Goal: Task Accomplishment & Management: Use online tool/utility

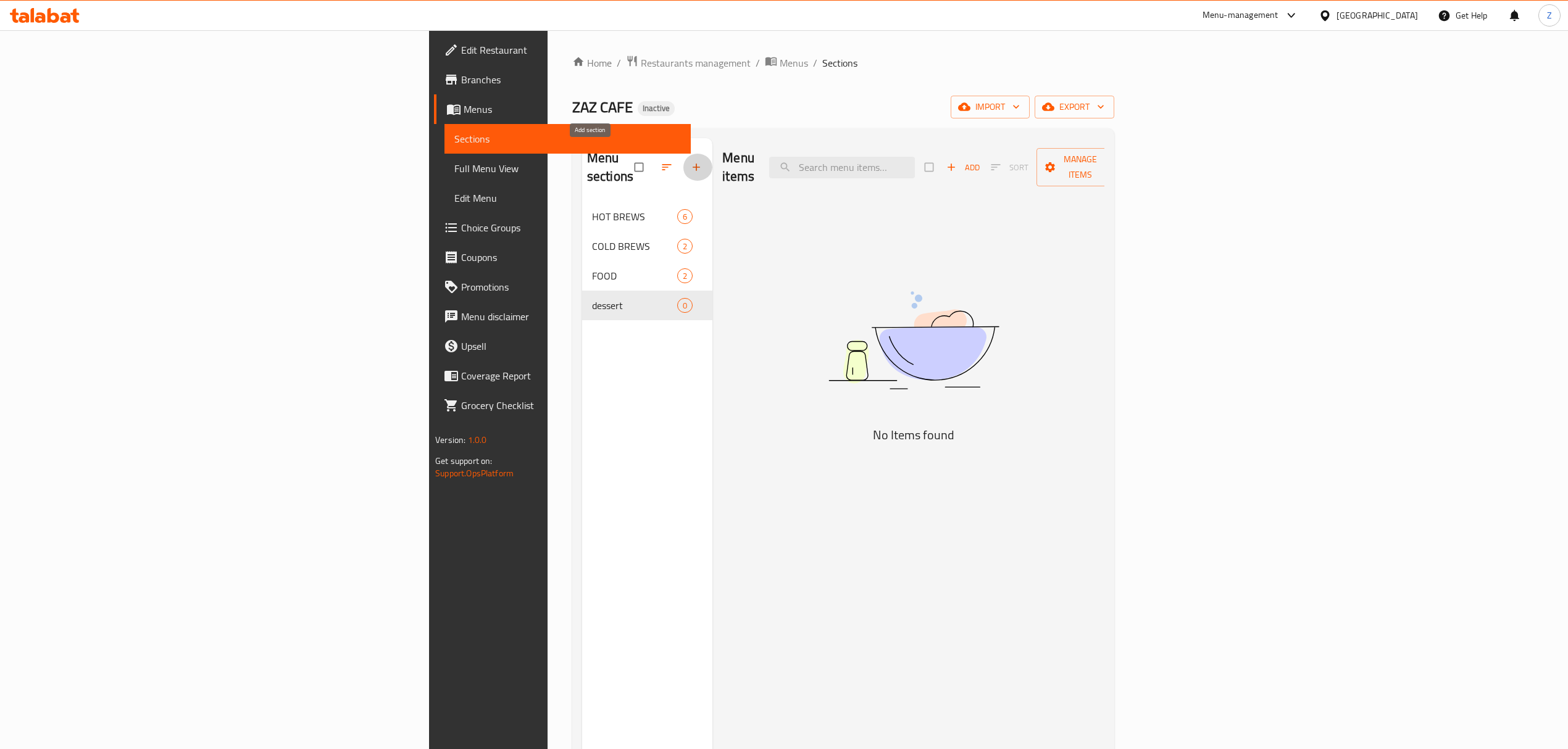
click at [690, 161] on icon "button" at bounding box center [696, 167] width 12 height 12
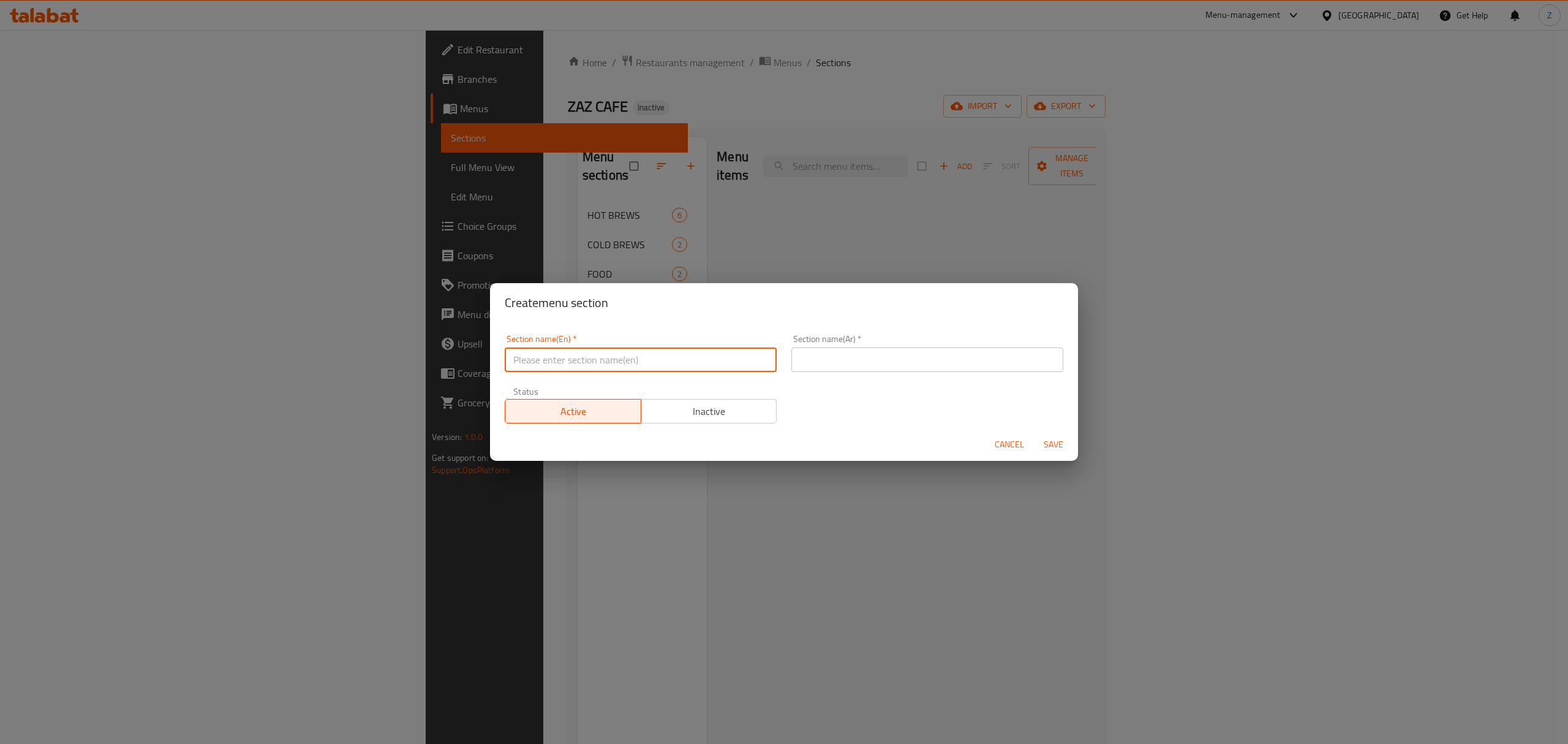
click at [613, 361] on input "text" at bounding box center [641, 360] width 272 height 24
click at [715, 269] on div "Create menu section Section name(En)   * Section name(En) * Section name(Ar)   …" at bounding box center [784, 372] width 1568 height 744
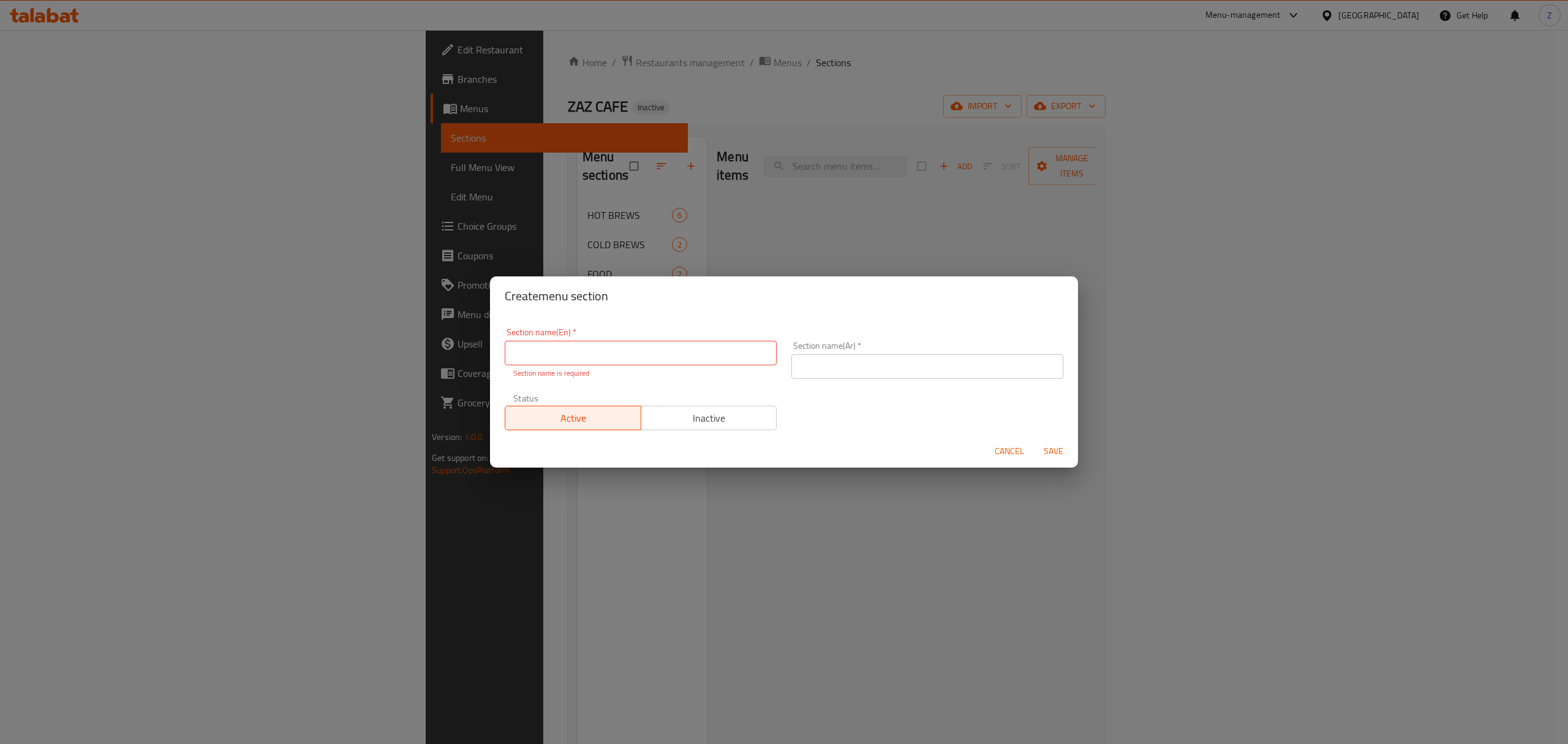
click at [1010, 451] on span "Cancel" at bounding box center [1010, 452] width 29 height 16
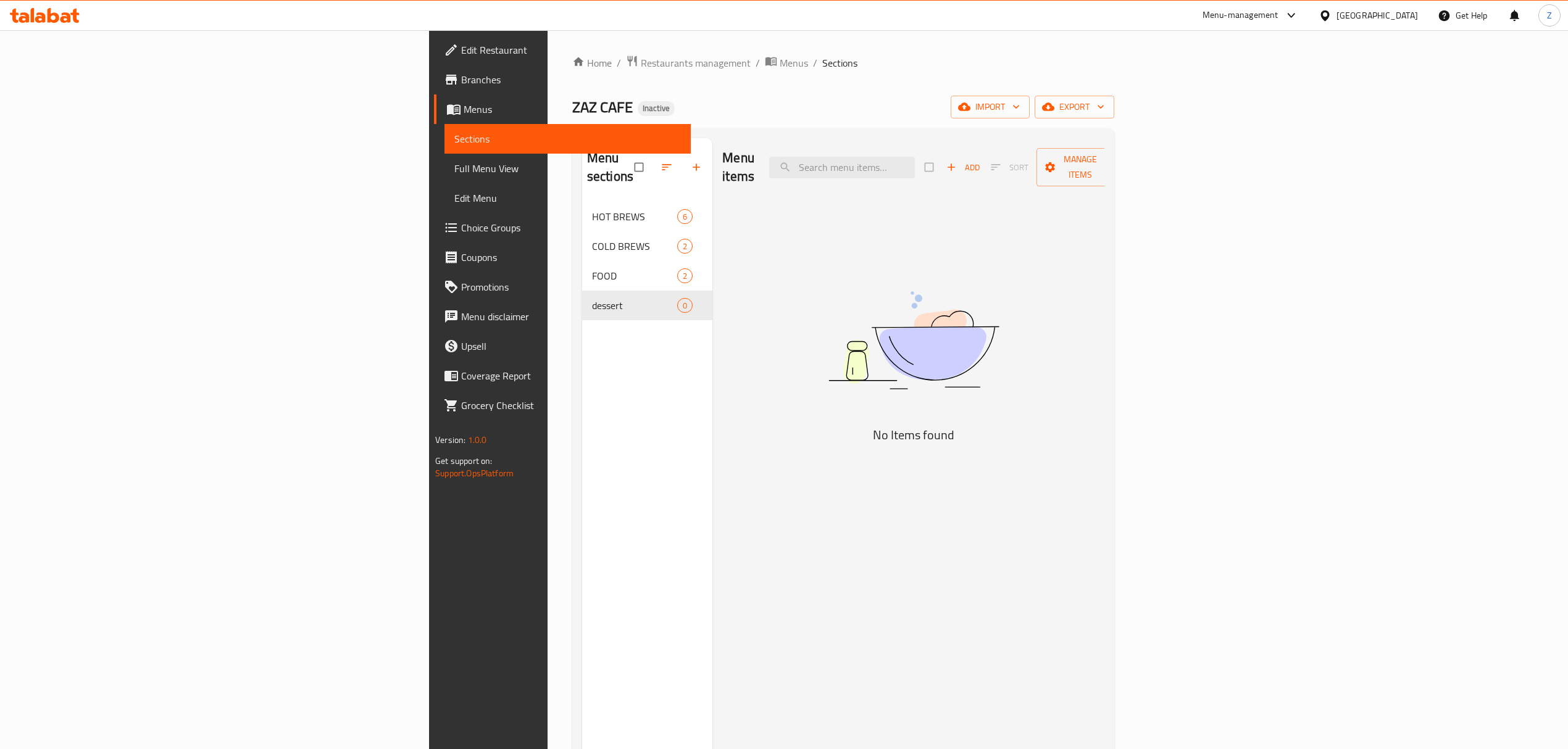
click at [980, 161] on span "Add" at bounding box center [963, 168] width 33 height 14
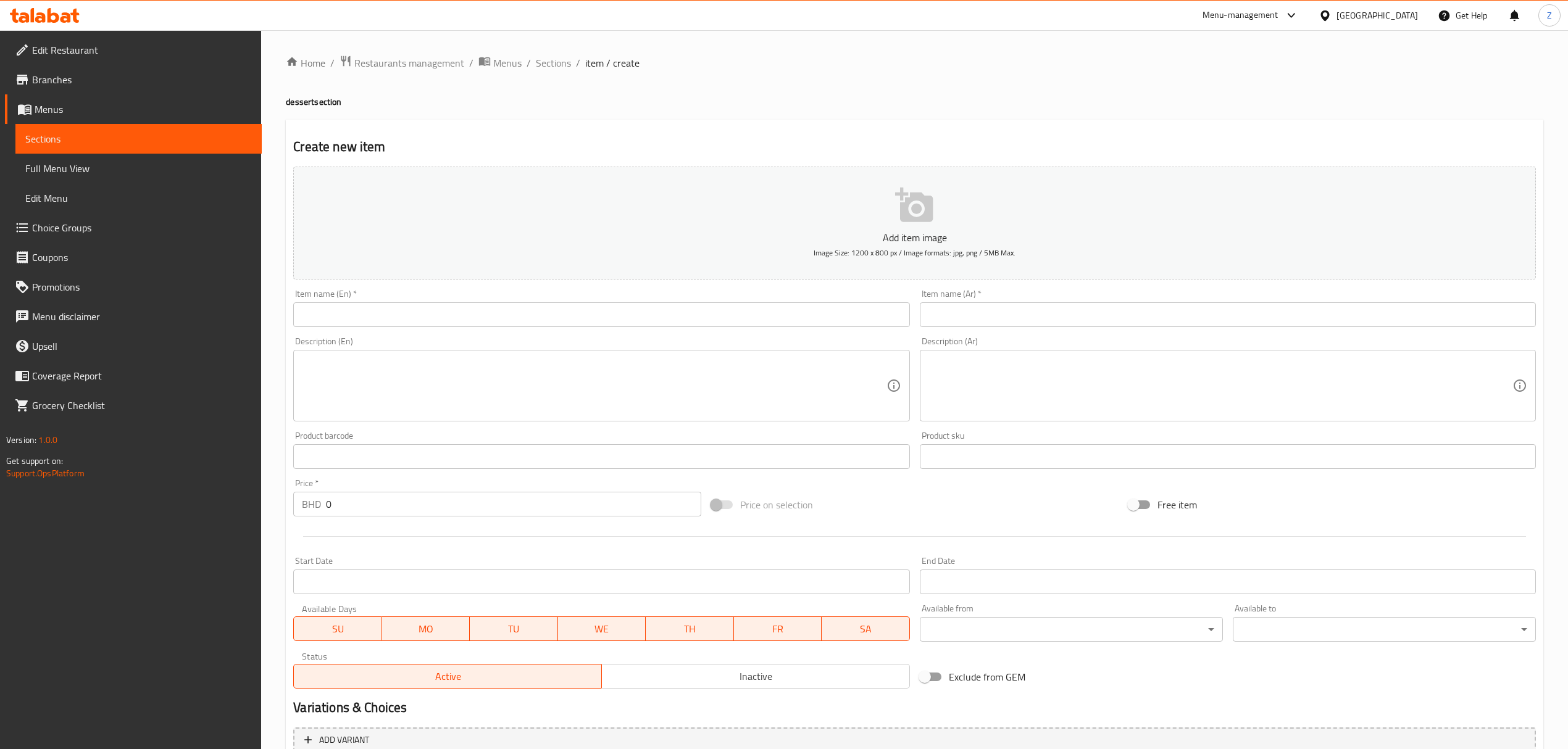
click at [392, 320] on input "text" at bounding box center [601, 314] width 616 height 24
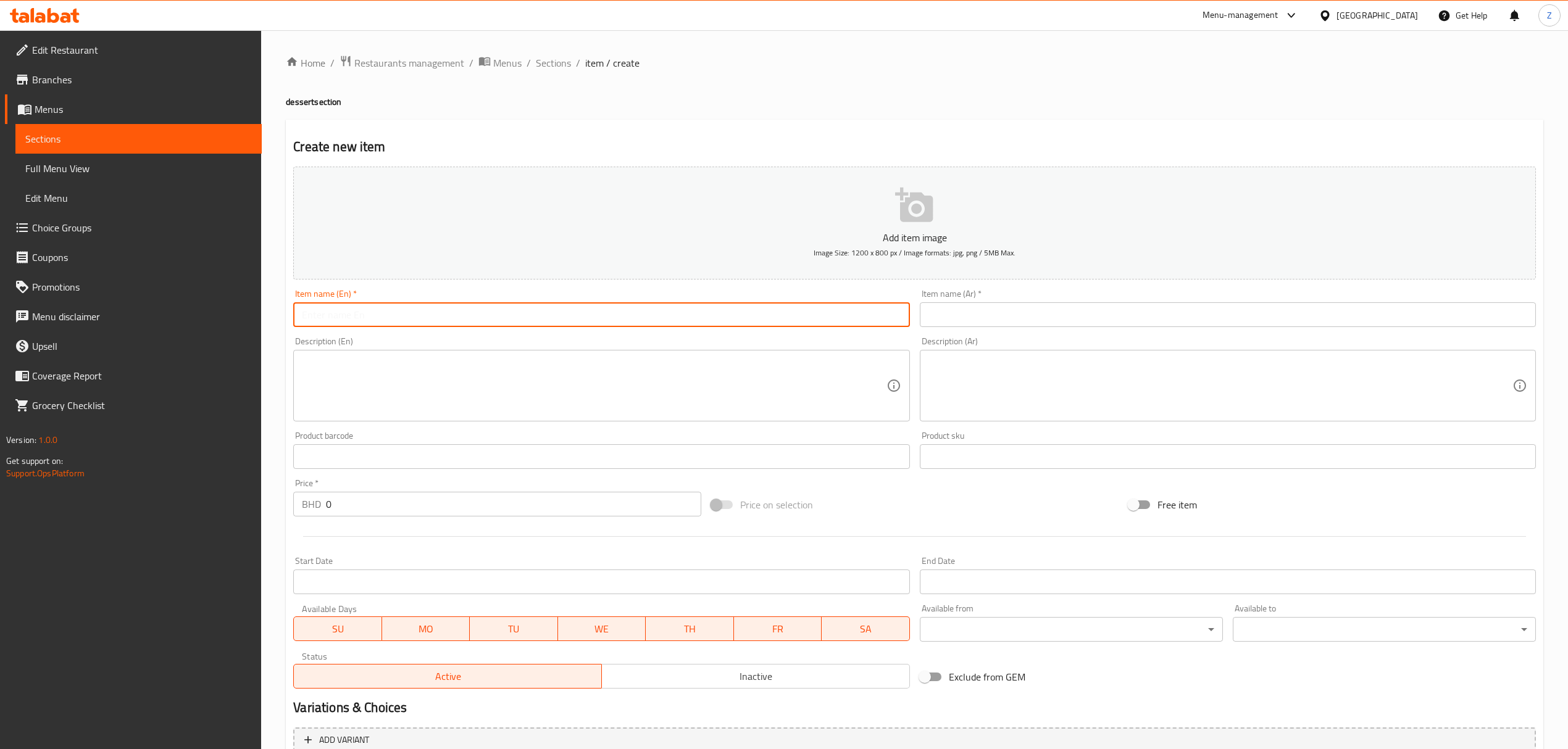
paste input "Crepes"
type input "Crepes"
click at [977, 301] on div "Item name (Ar)   * Item name (Ar) *" at bounding box center [1227, 307] width 616 height 38
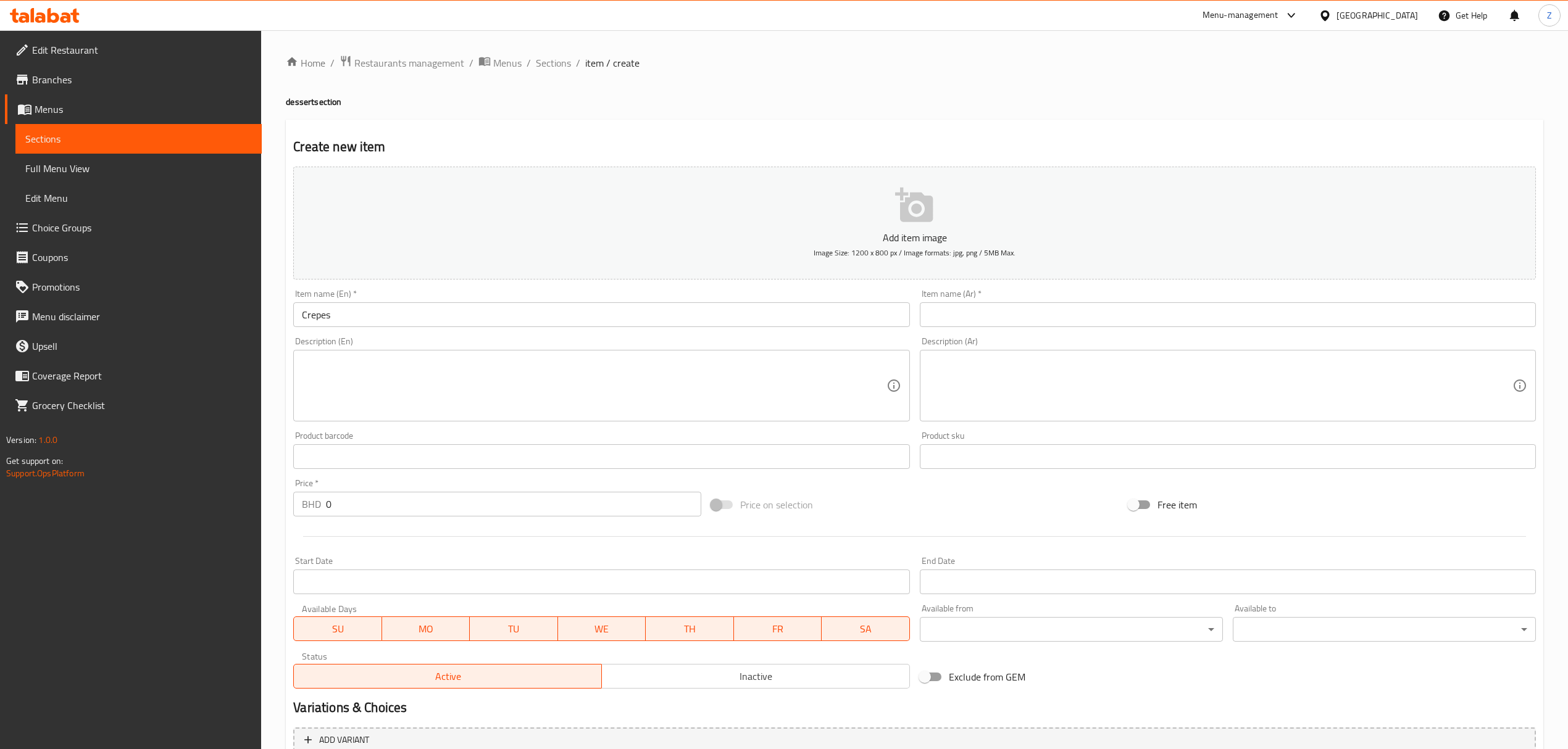
click at [973, 311] on input "text" at bounding box center [1227, 314] width 616 height 24
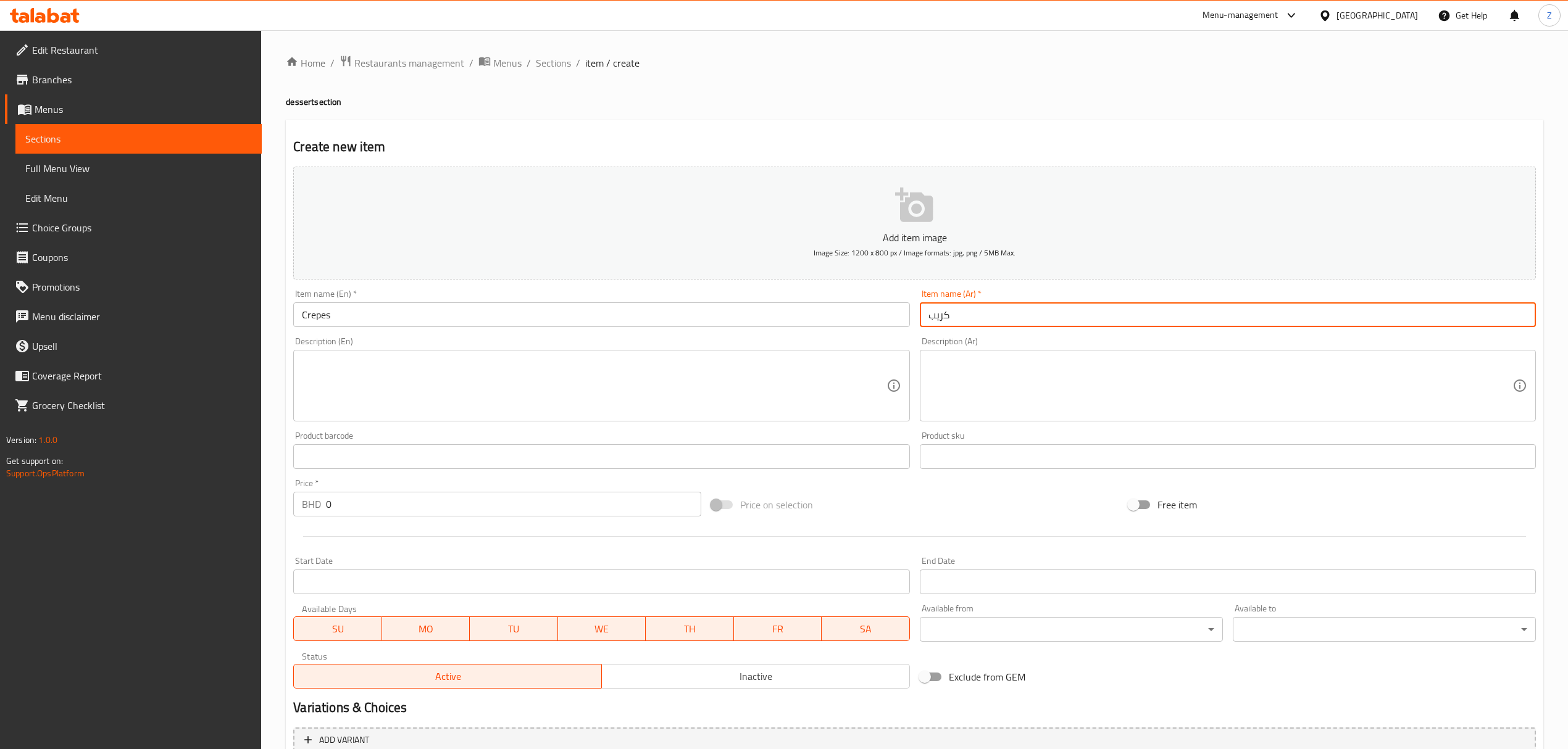
type input "كريب"
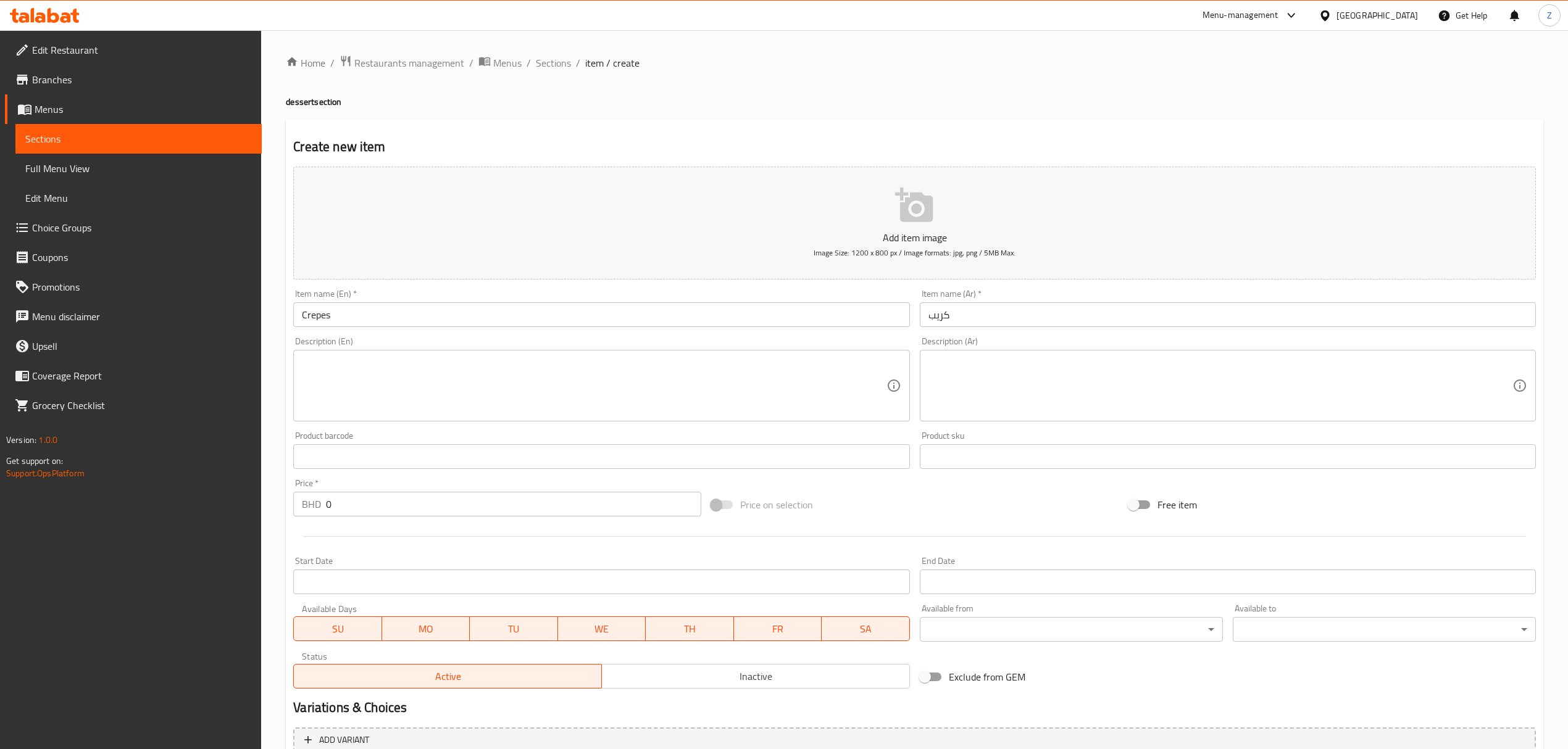
click at [988, 401] on textarea at bounding box center [1220, 385] width 584 height 58
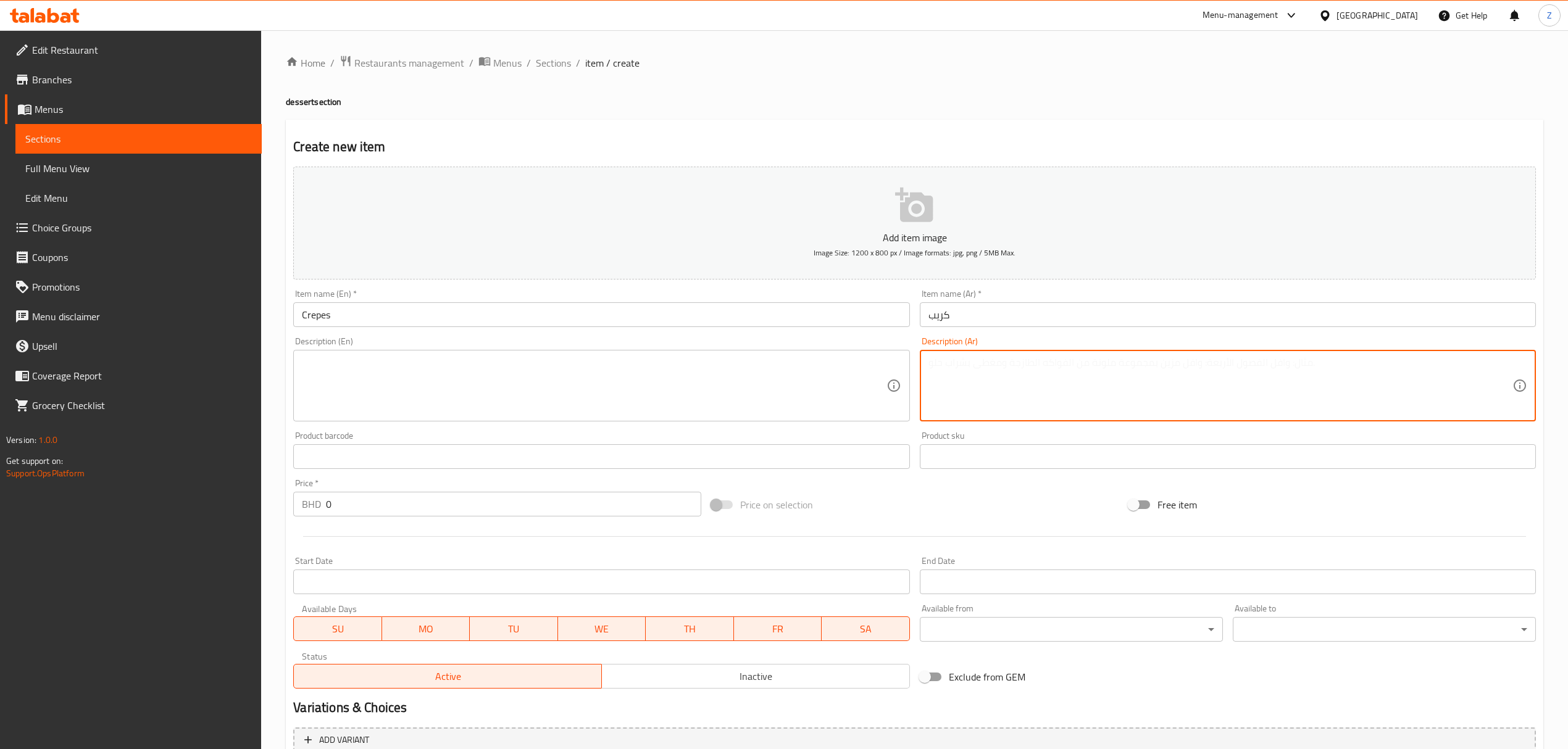
paste textarea "فطائر رقيقة محشوة أو مزينة بنكهات حلوة"
type textarea "فطائر رقيقة محشوة أو مزينة بنكهات حلوة"
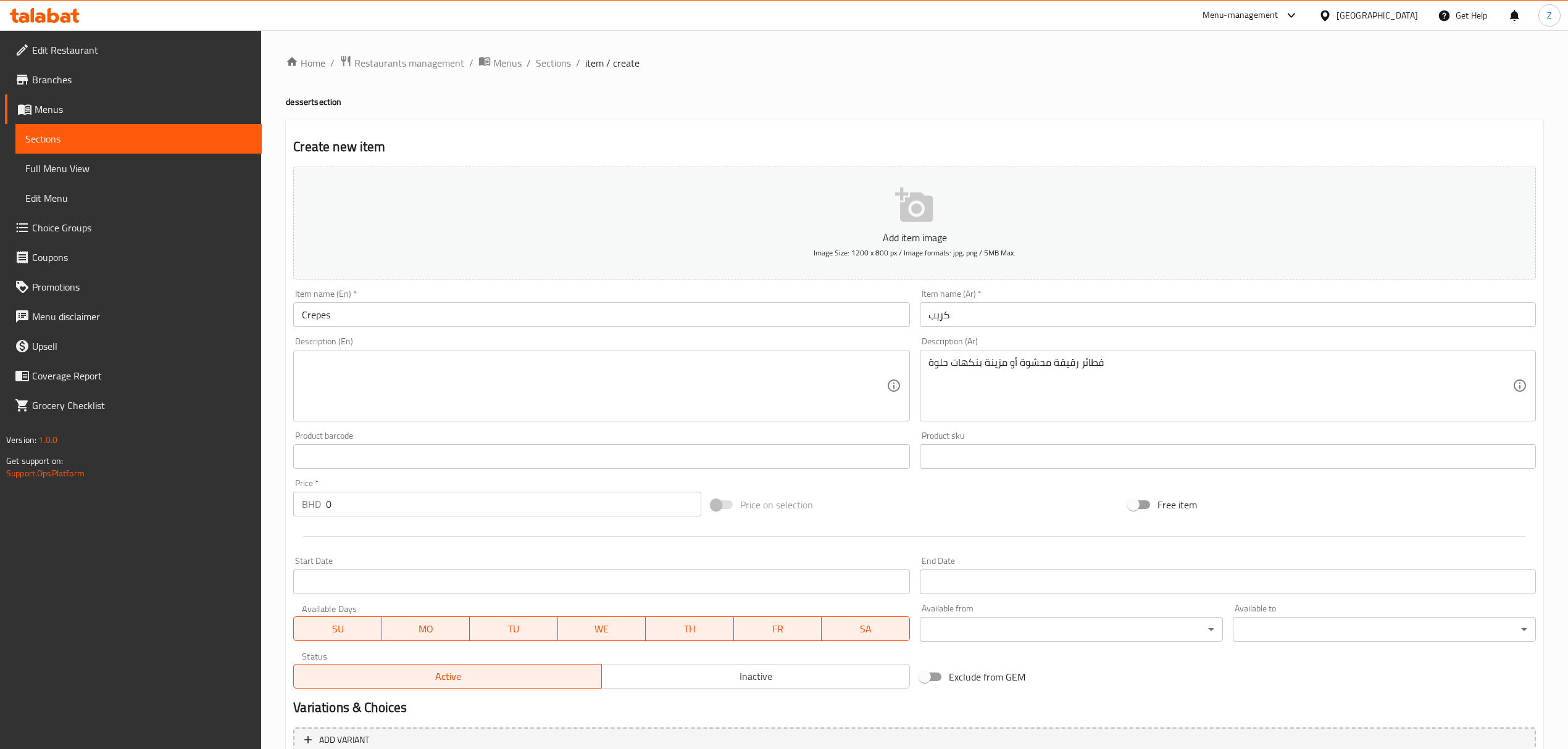
click at [611, 393] on textarea at bounding box center [594, 385] width 584 height 58
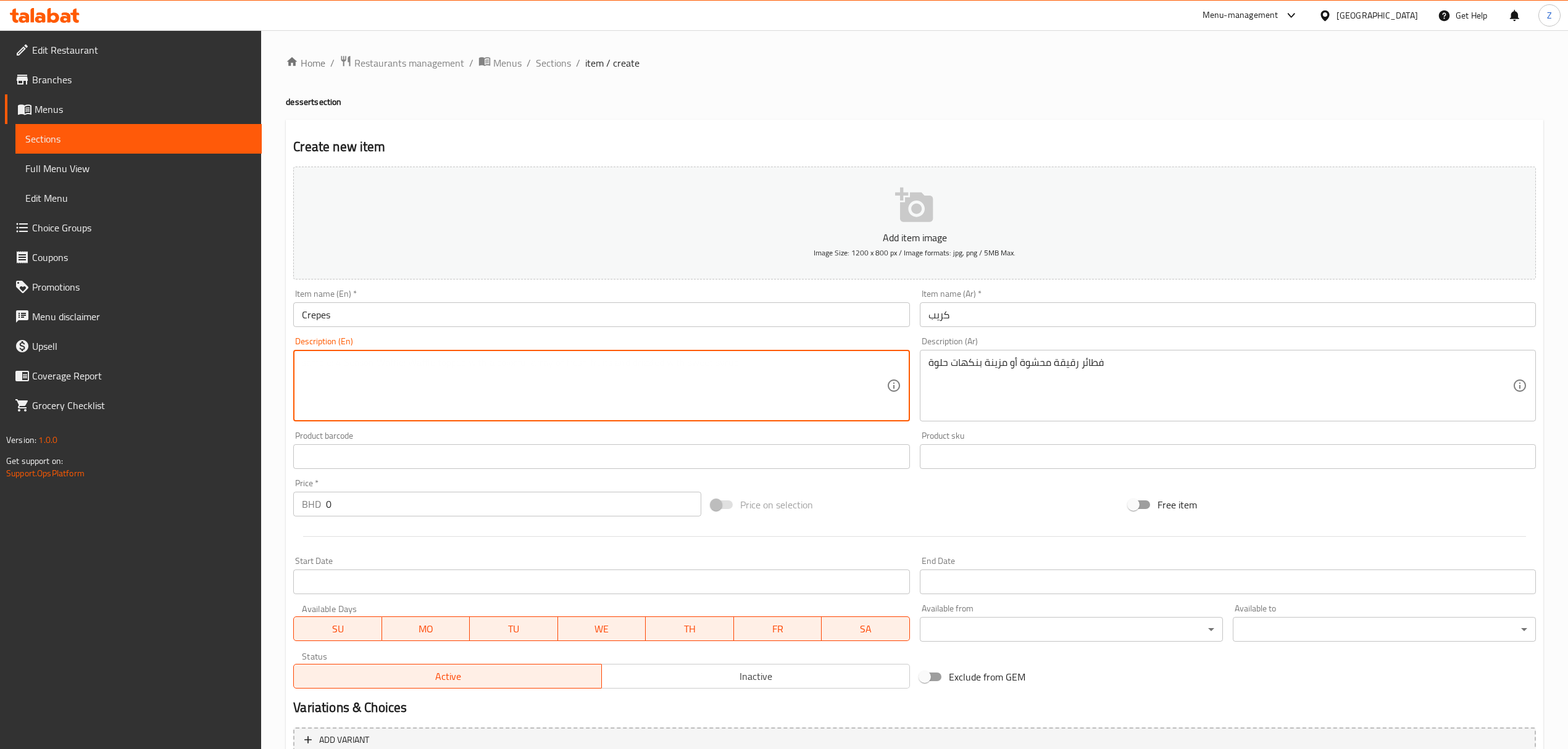
paste textarea "Delicate, thin pancakes filled or topped with sweet or savory flavors"
drag, startPoint x: 552, startPoint y: 364, endPoint x: 512, endPoint y: 363, distance: 40.0
click at [512, 363] on textarea "Delicate, thin pancakes filled or topped with sweet or savory flavors" at bounding box center [594, 385] width 584 height 58
click at [628, 380] on textarea "Delicate, thin pancakes filled or topped with sweet flavors" at bounding box center [594, 385] width 584 height 58
type textarea "Delicate, thin pancakes filled or topped with sweet flavors"
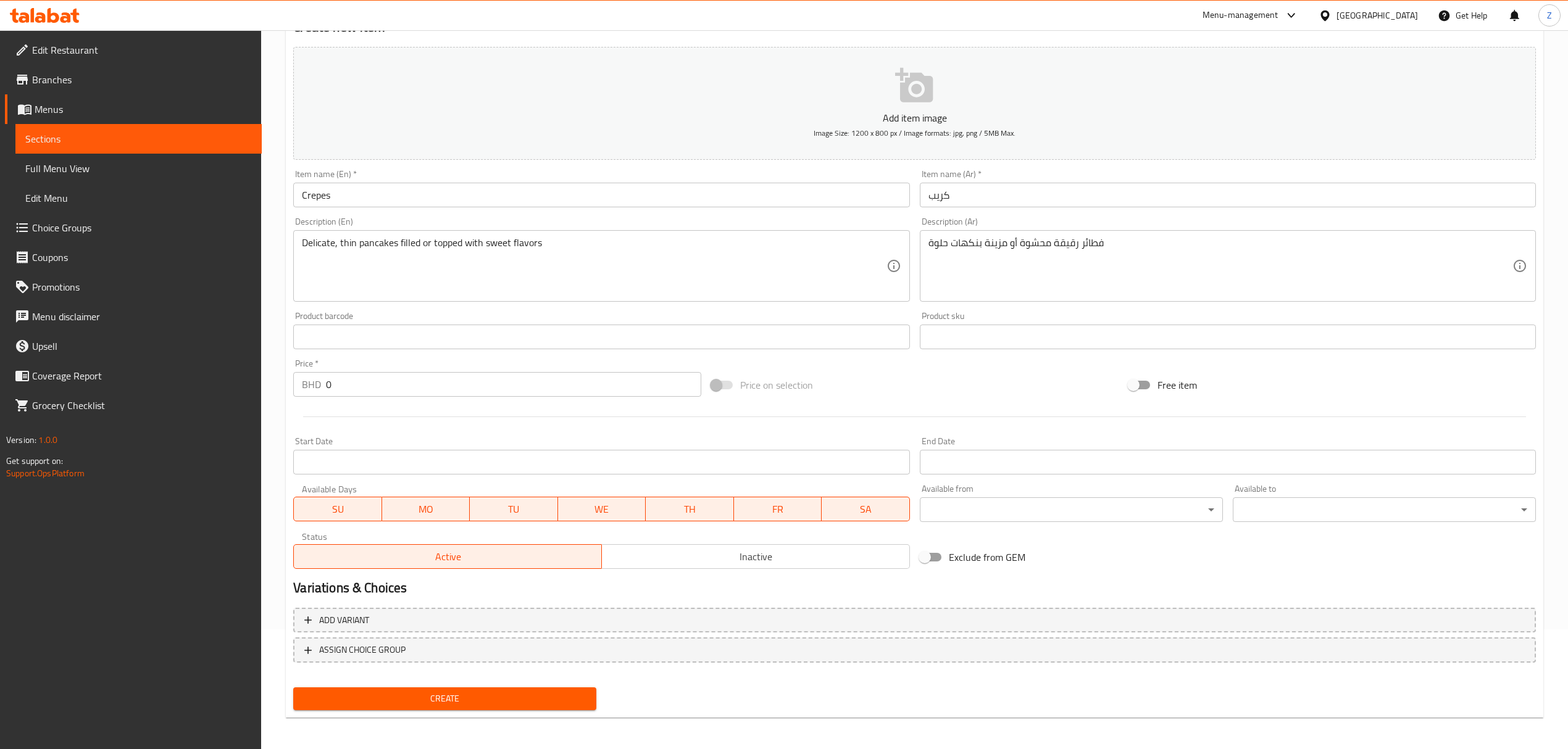
scroll to position [121, 0]
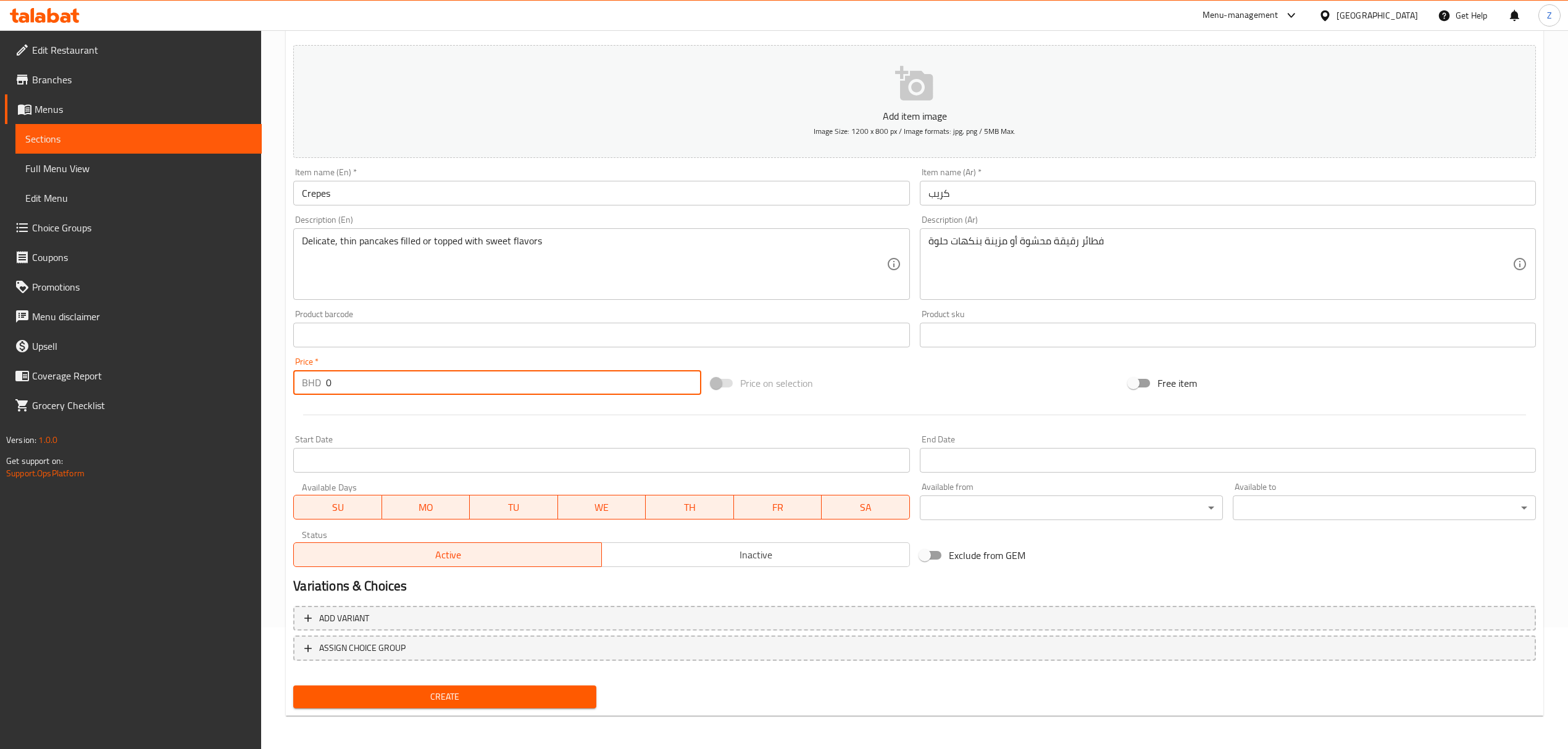
click at [420, 390] on input "0" at bounding box center [513, 382] width 375 height 24
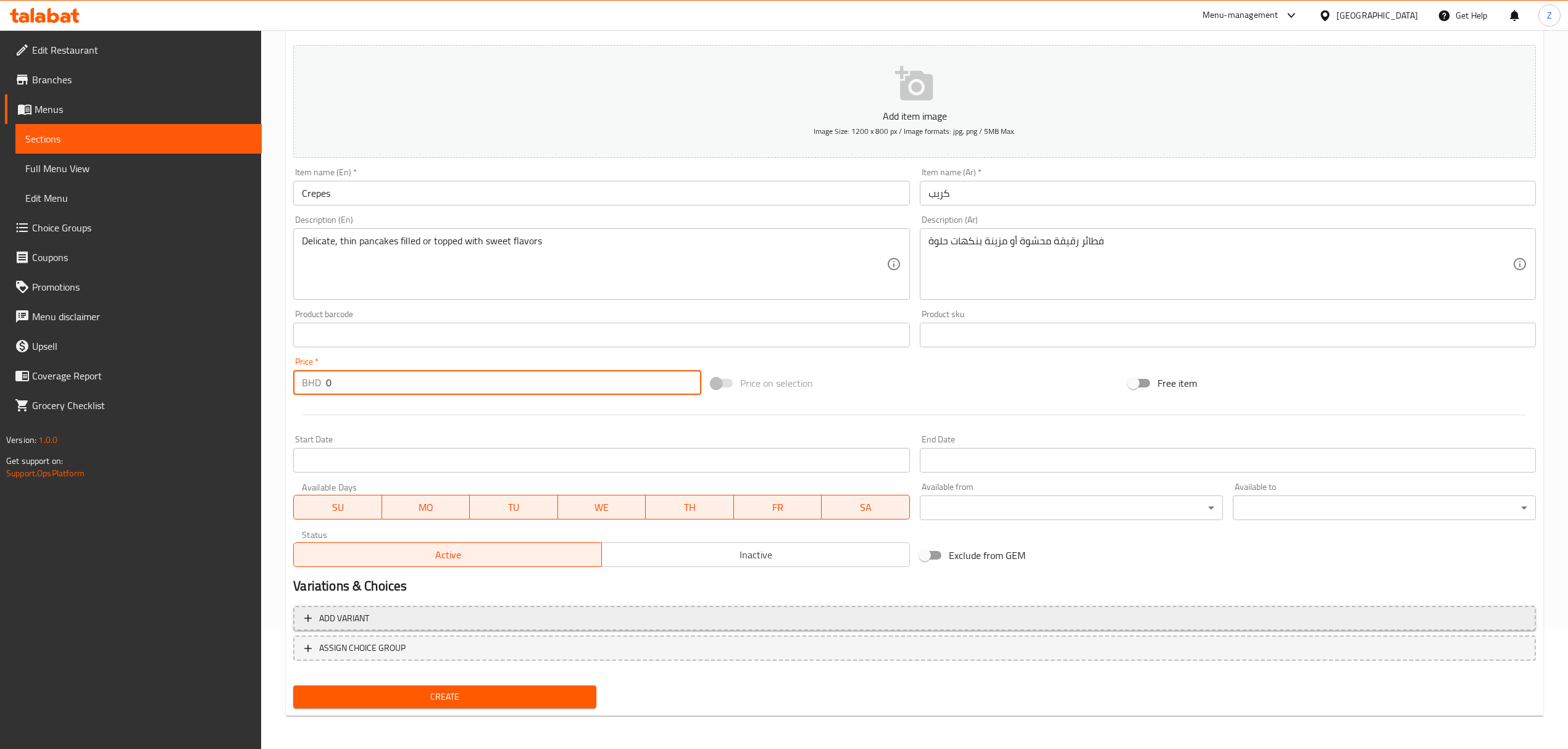
click at [367, 618] on span "Add variant" at bounding box center [343, 619] width 50 height 16
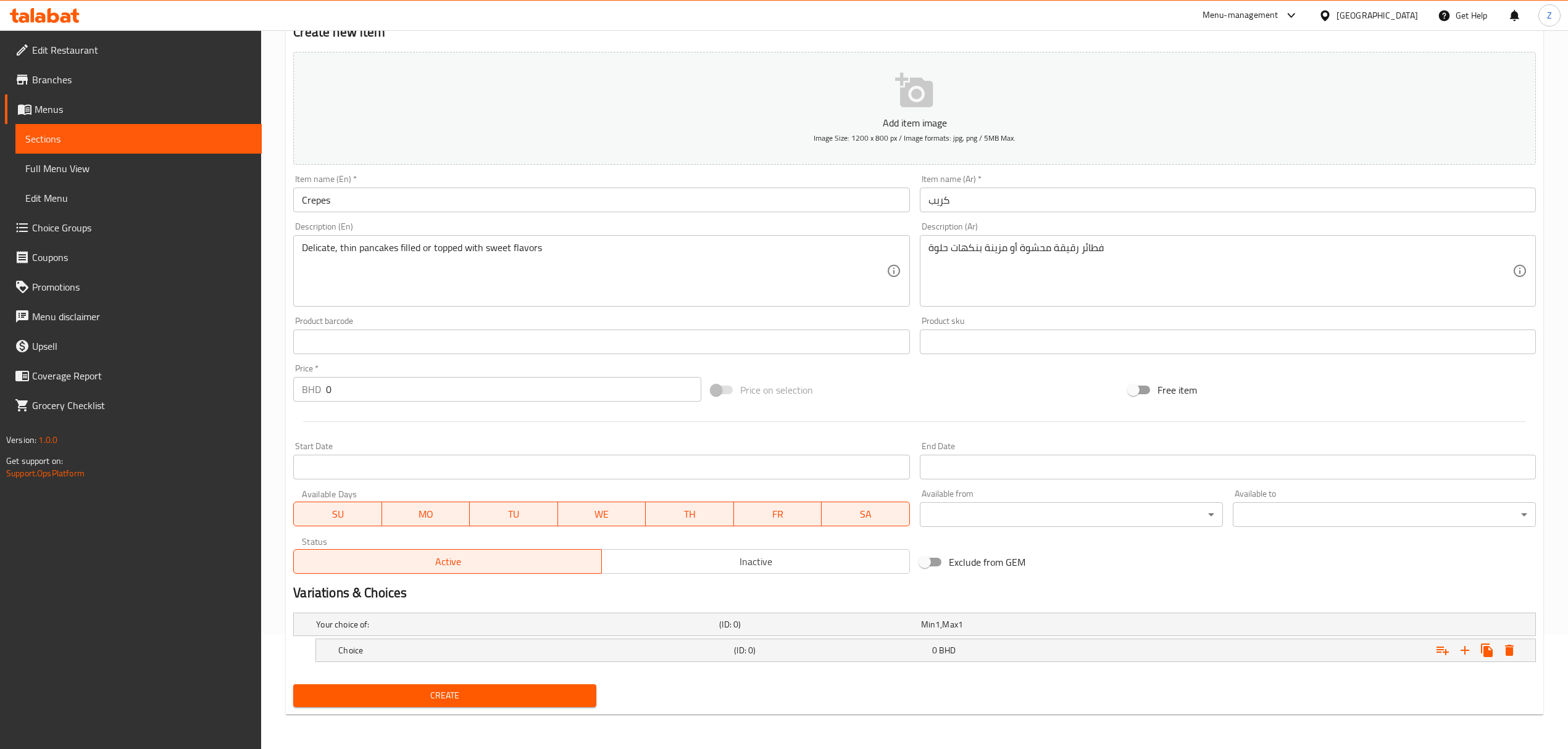
scroll to position [116, 0]
click at [1472, 650] on icon "Expand" at bounding box center [1465, 649] width 15 height 15
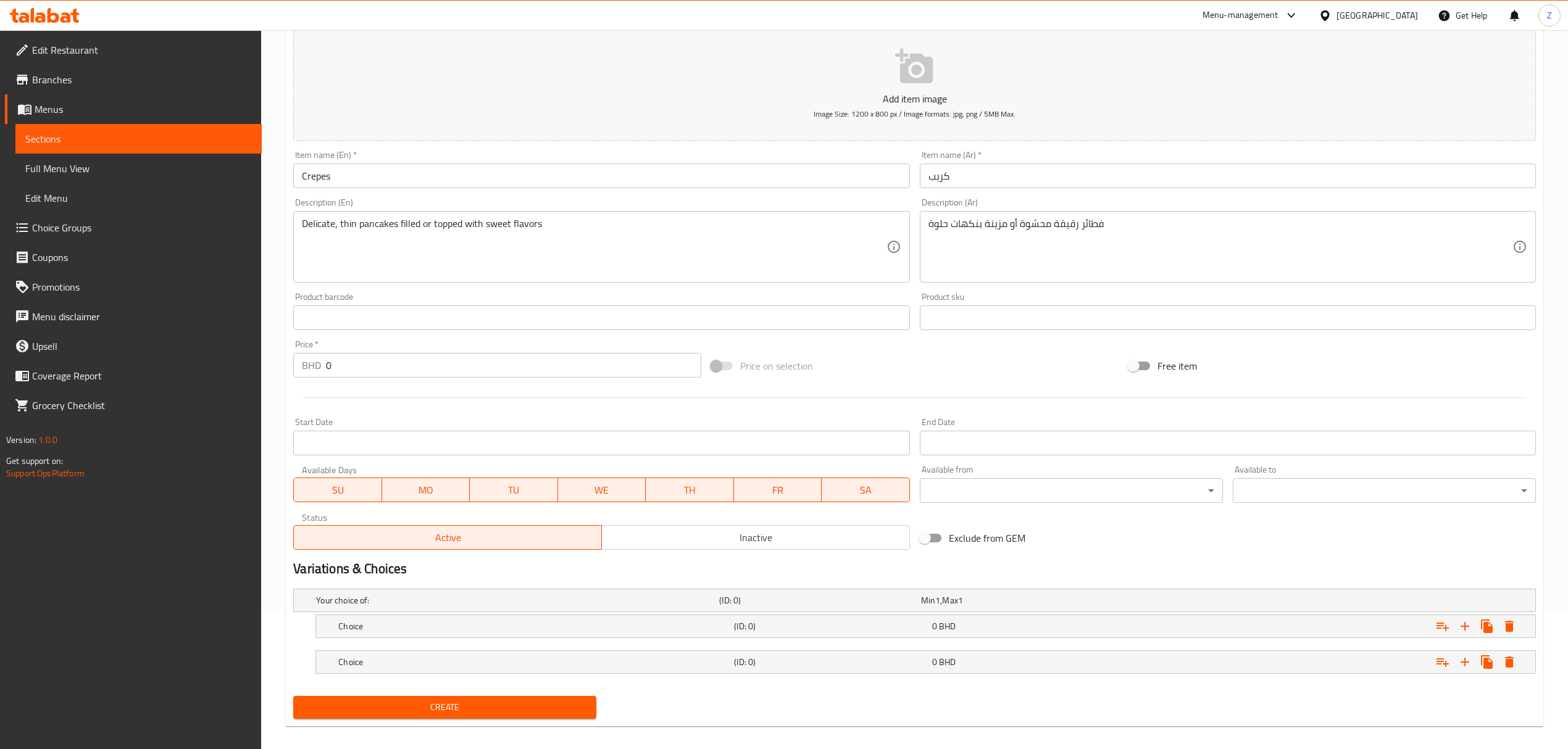
scroll to position [152, 0]
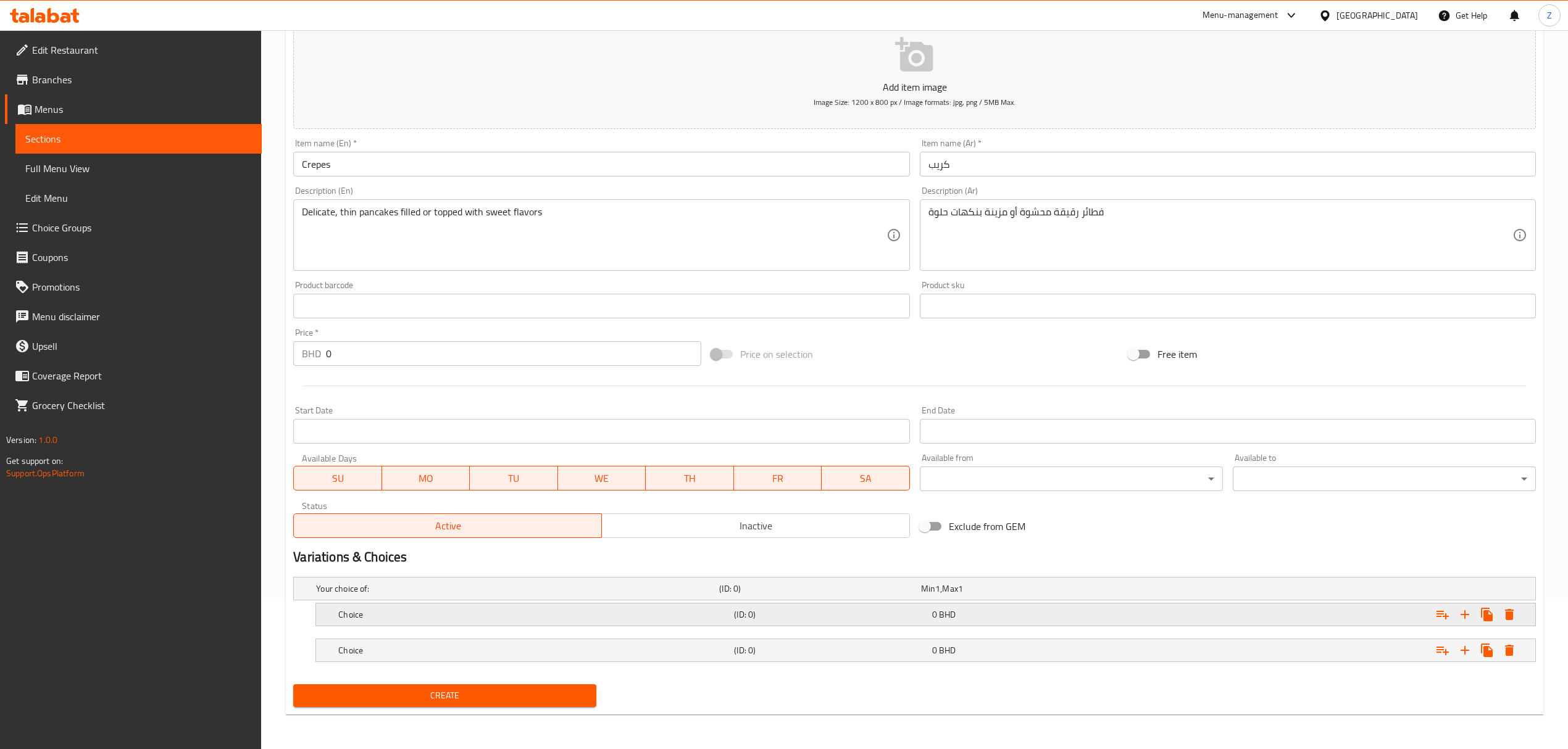
click at [667, 594] on h5 "Choice" at bounding box center [515, 588] width 398 height 12
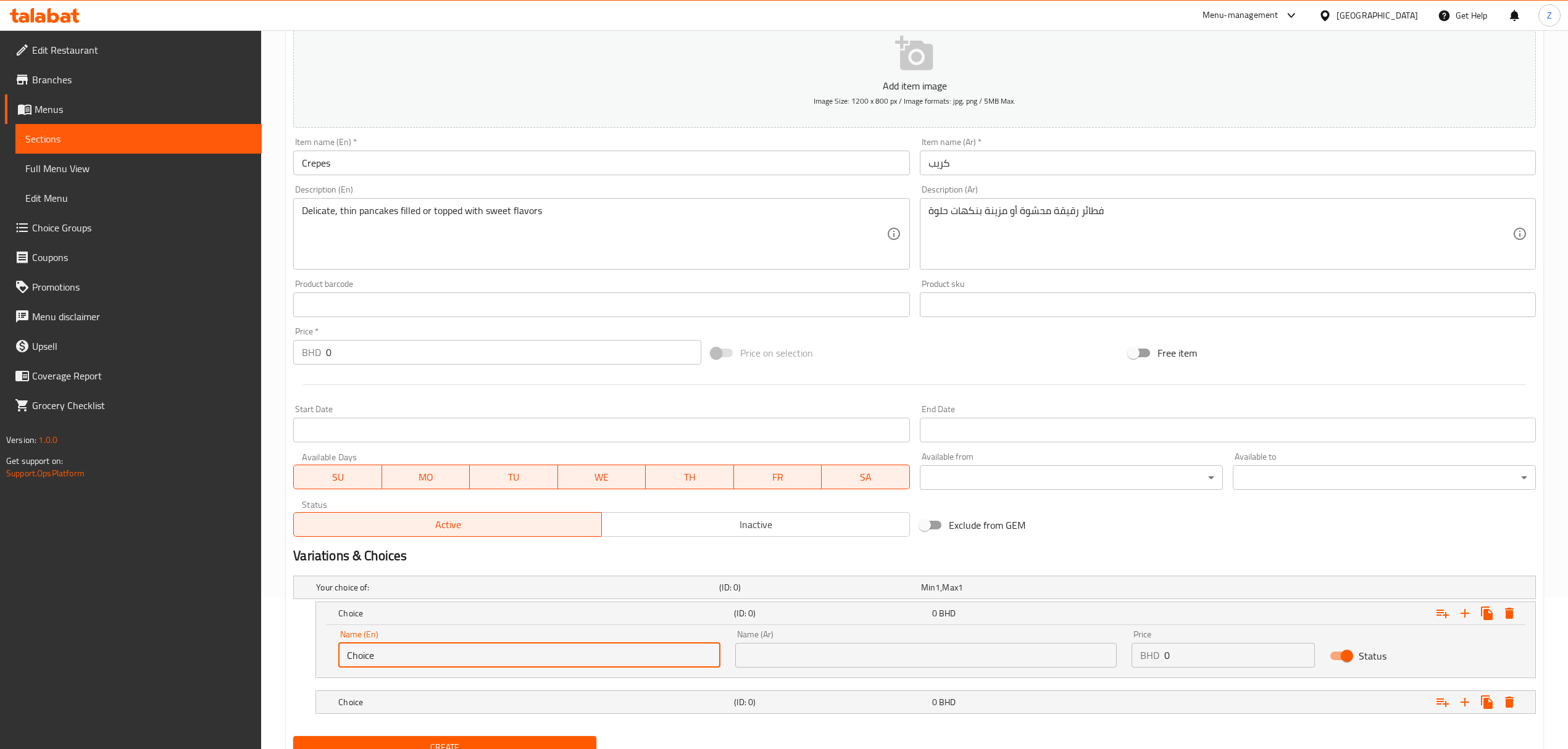
drag, startPoint x: 492, startPoint y: 650, endPoint x: 96, endPoint y: 642, distance: 396.1
click at [96, 642] on div "Edit Restaurant Branches Menus Sections Full Menu View Edit Menu Choice Groups …" at bounding box center [784, 340] width 1568 height 923
type input "Nutella"
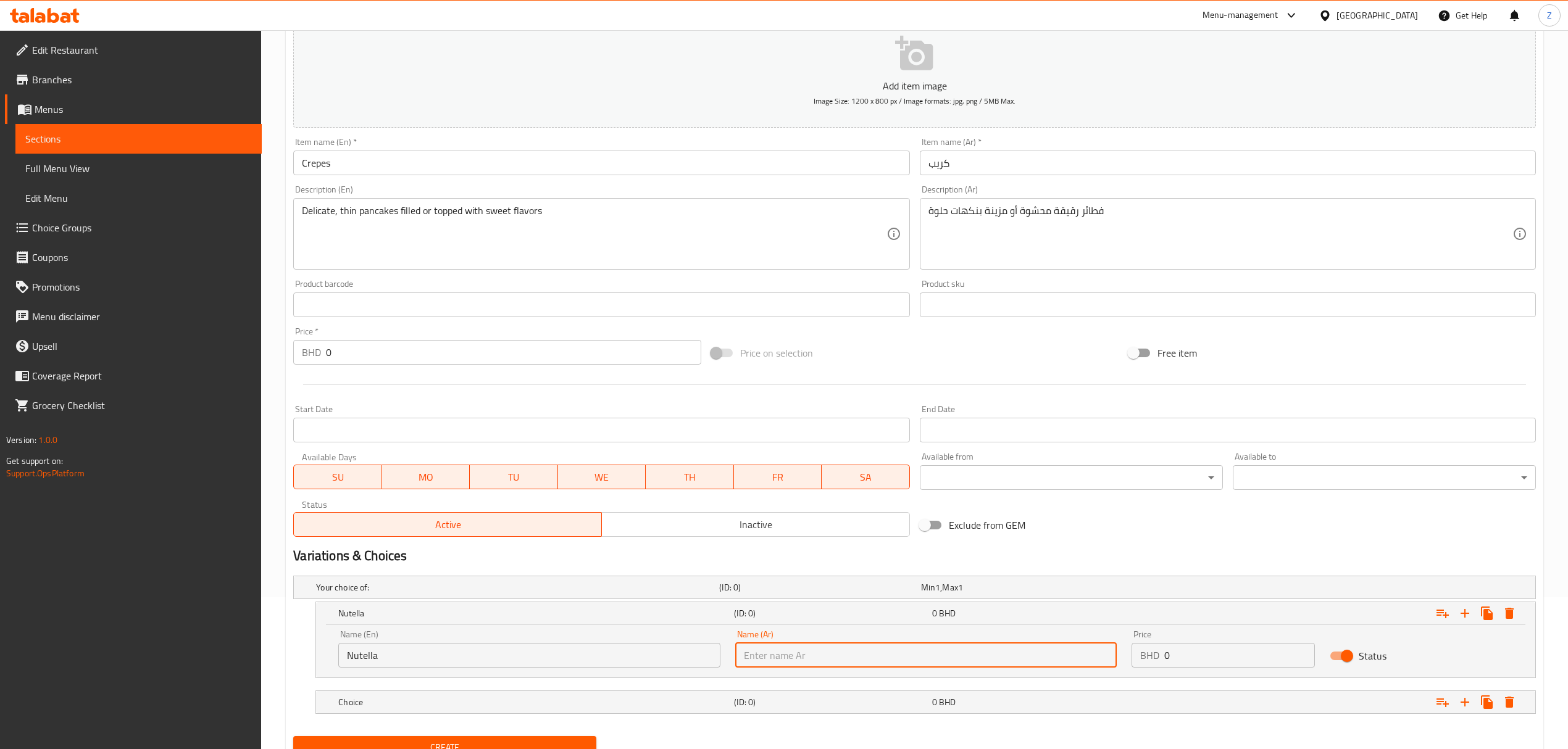
click at [770, 653] on input "text" at bounding box center [926, 655] width 382 height 24
type input "نوتيلا"
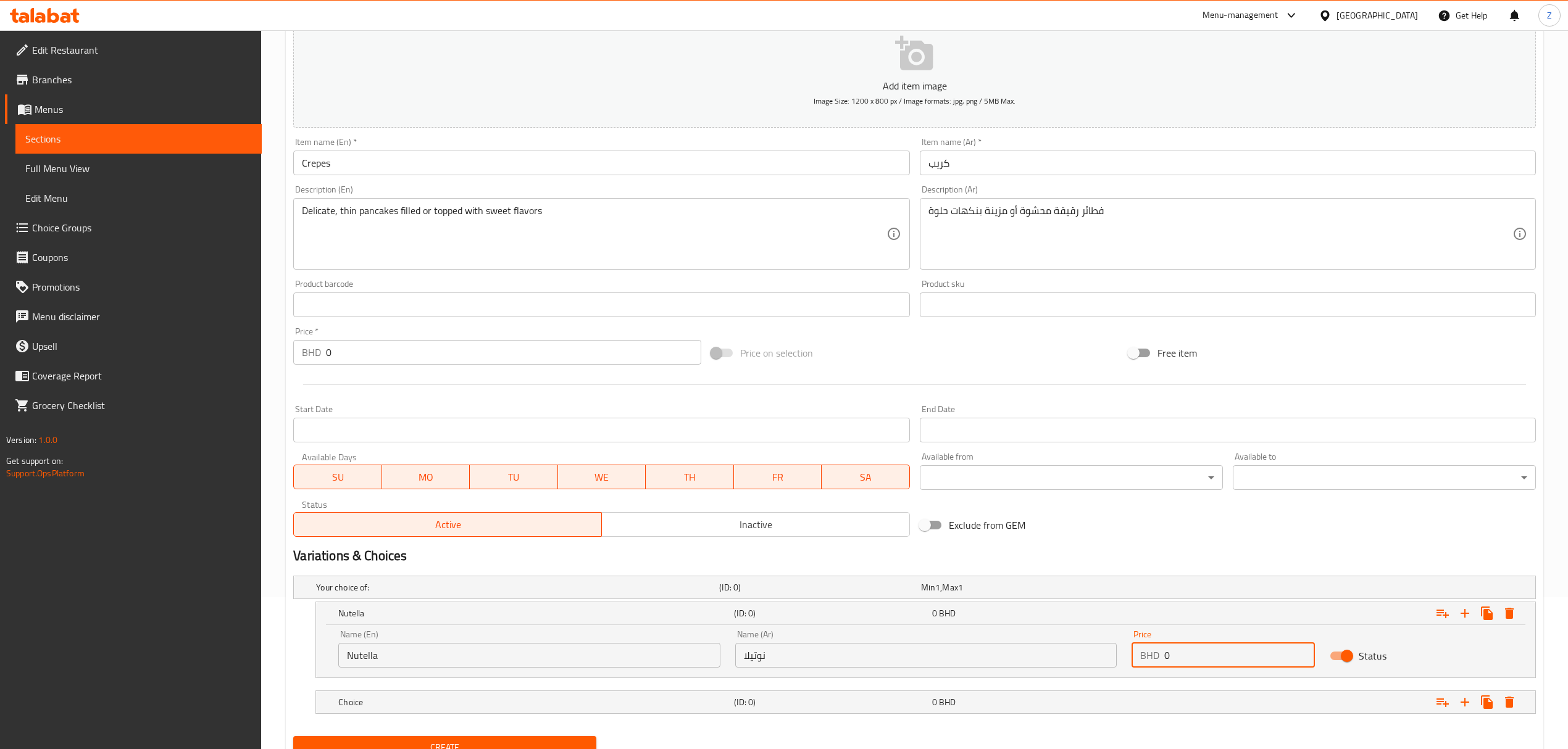
drag, startPoint x: 1184, startPoint y: 657, endPoint x: 1136, endPoint y: 652, distance: 48.3
click at [1136, 652] on div "BHD 0 Price" at bounding box center [1223, 655] width 183 height 24
type input "29"
click at [1463, 701] on icon "Expand" at bounding box center [1465, 702] width 15 height 15
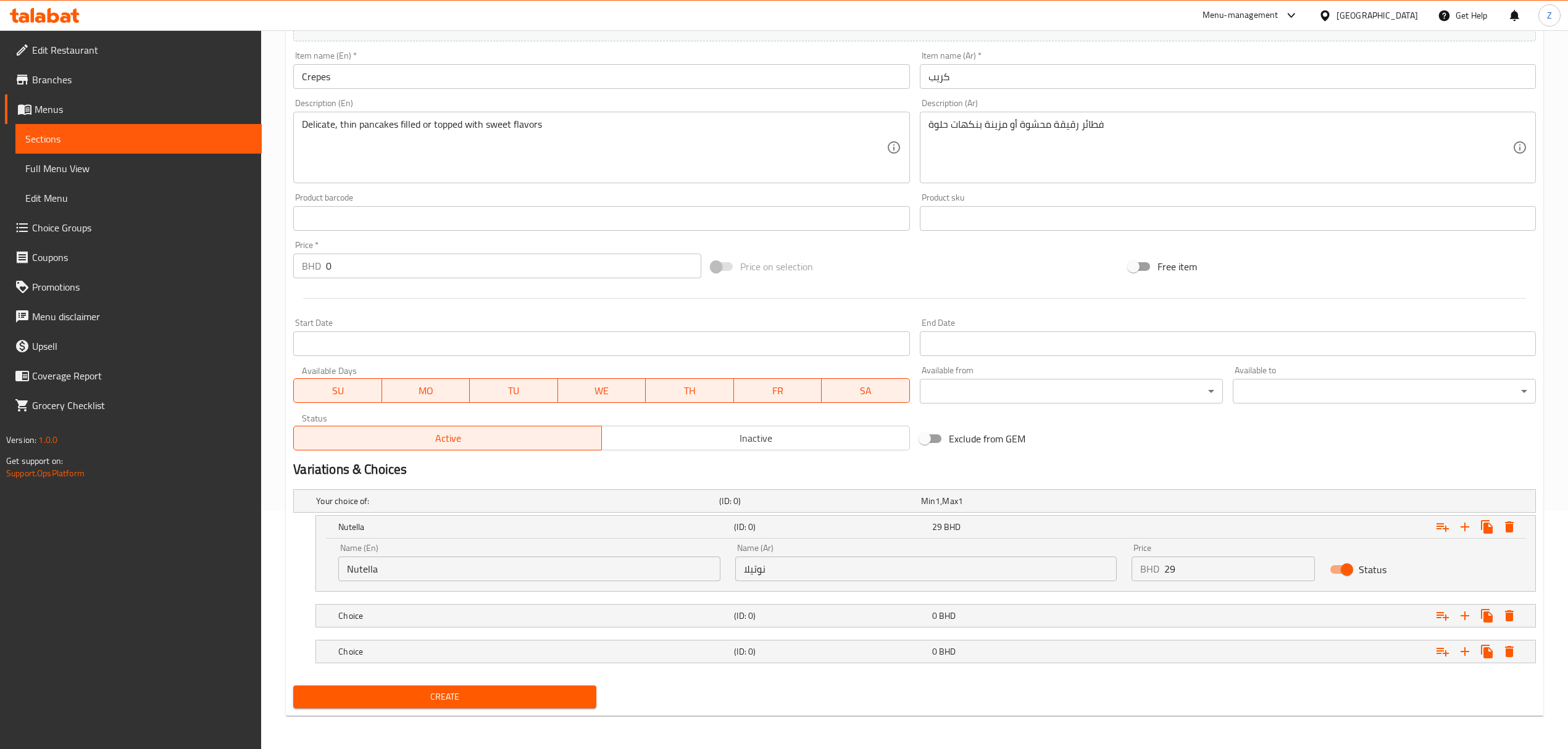
scroll to position [241, 0]
click at [446, 513] on div "Choice (ID: 0) 0 BHD" at bounding box center [918, 499] width 1209 height 27
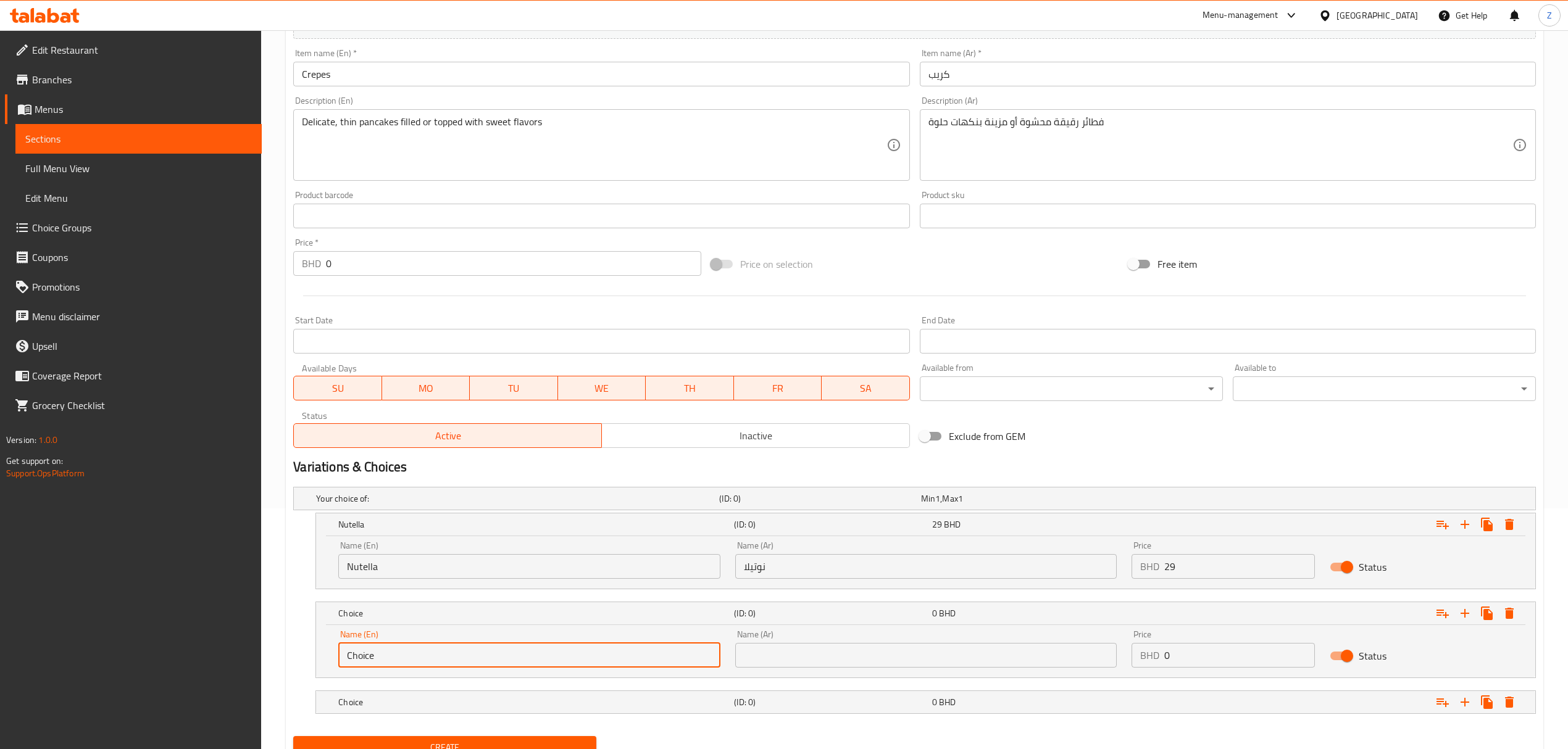
click at [188, 664] on div "Edit Restaurant Branches Menus Sections Full Menu View Edit Menu Choice Groups …" at bounding box center [784, 295] width 1568 height 1011
type input "ل"
click at [520, 505] on h5 "Choice" at bounding box center [515, 498] width 398 height 12
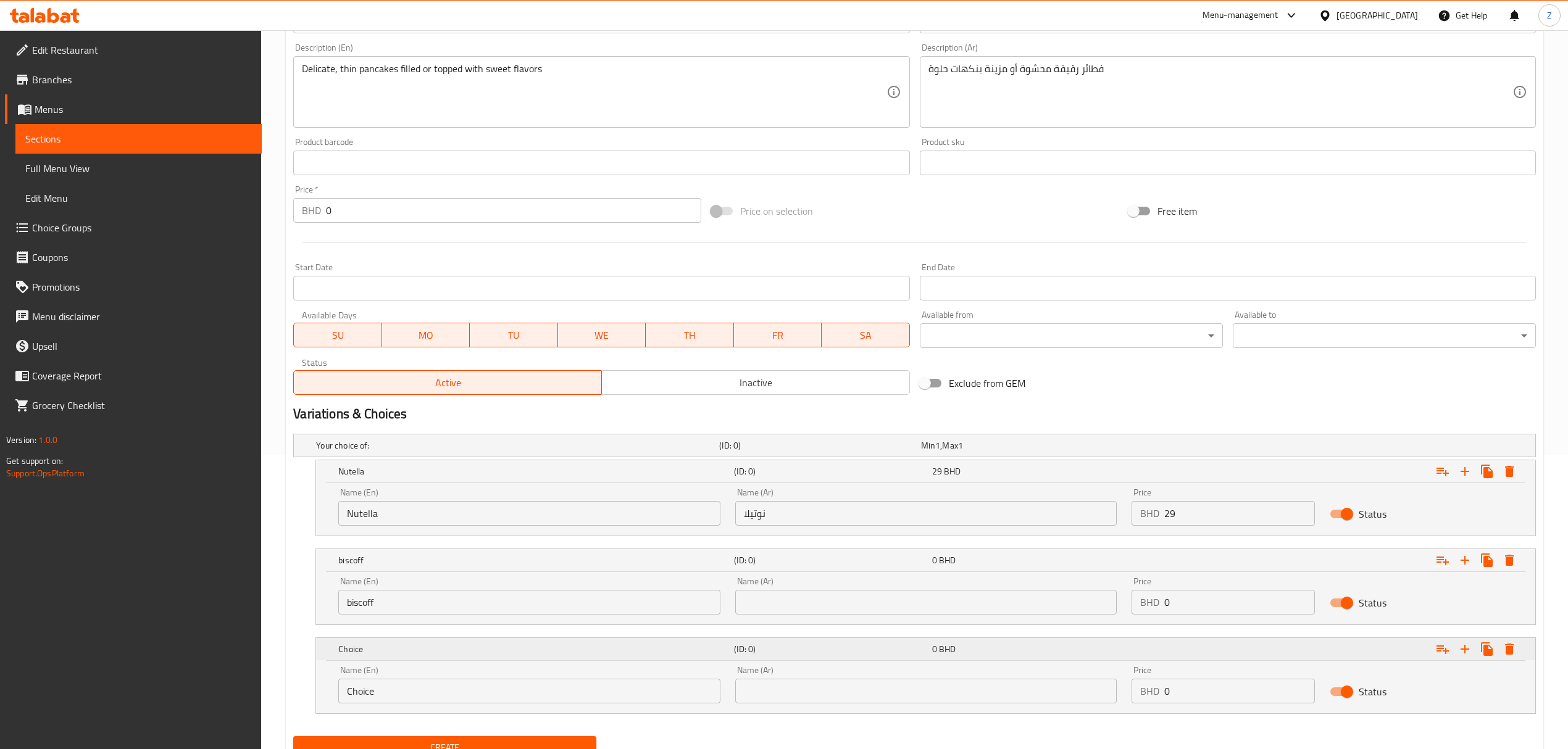
scroll to position [347, 0]
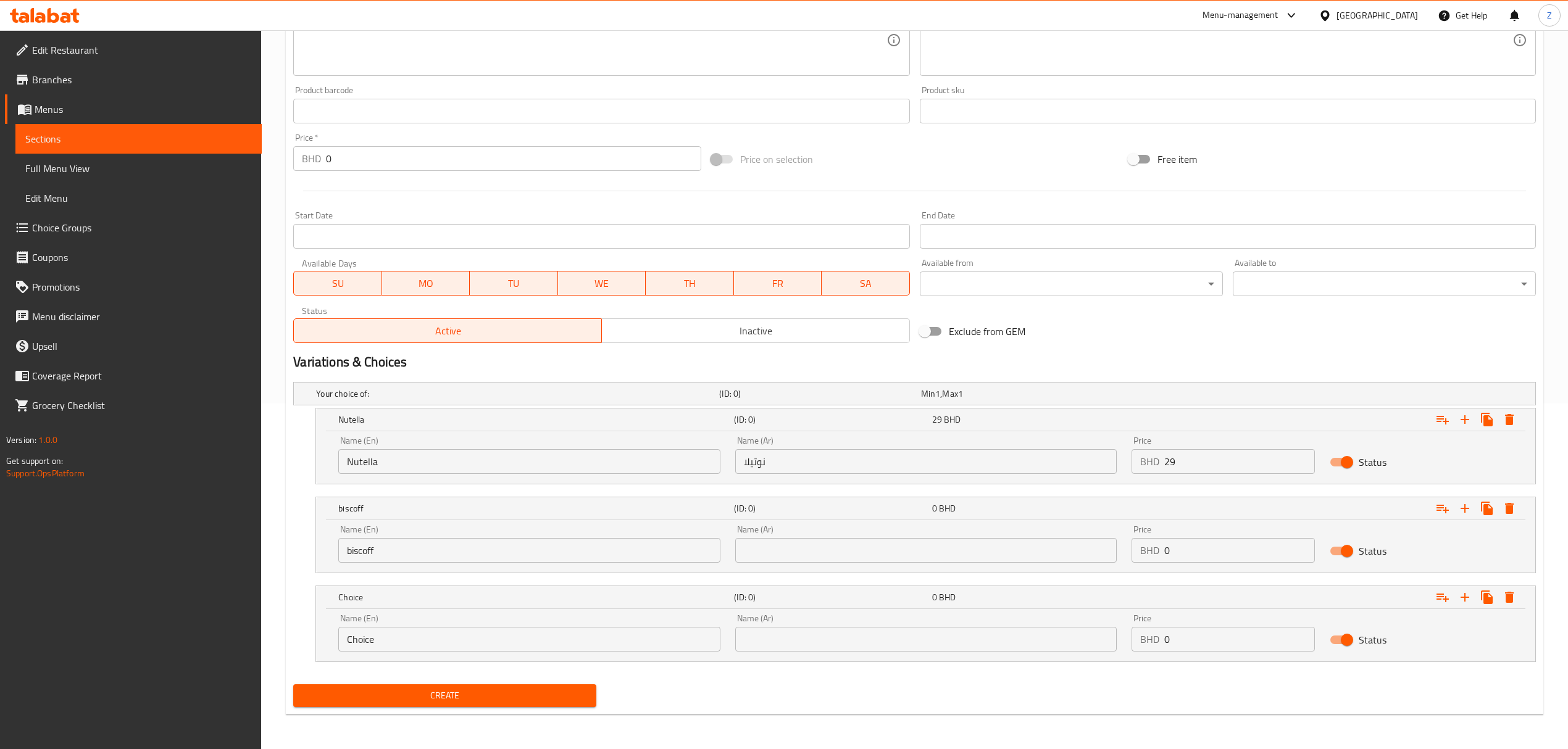
click at [392, 636] on input "Choice" at bounding box center [528, 639] width 382 height 24
drag, startPoint x: 349, startPoint y: 548, endPoint x: 332, endPoint y: 548, distance: 17.0
click at [323, 546] on div "Name (En) biscoff Name (En) Name (Ar) Name (Ar) Price BHD 0 Price Status" at bounding box center [926, 546] width 1219 height 52
click at [351, 552] on input "biscoff" at bounding box center [528, 550] width 382 height 24
type input "Biscoff"
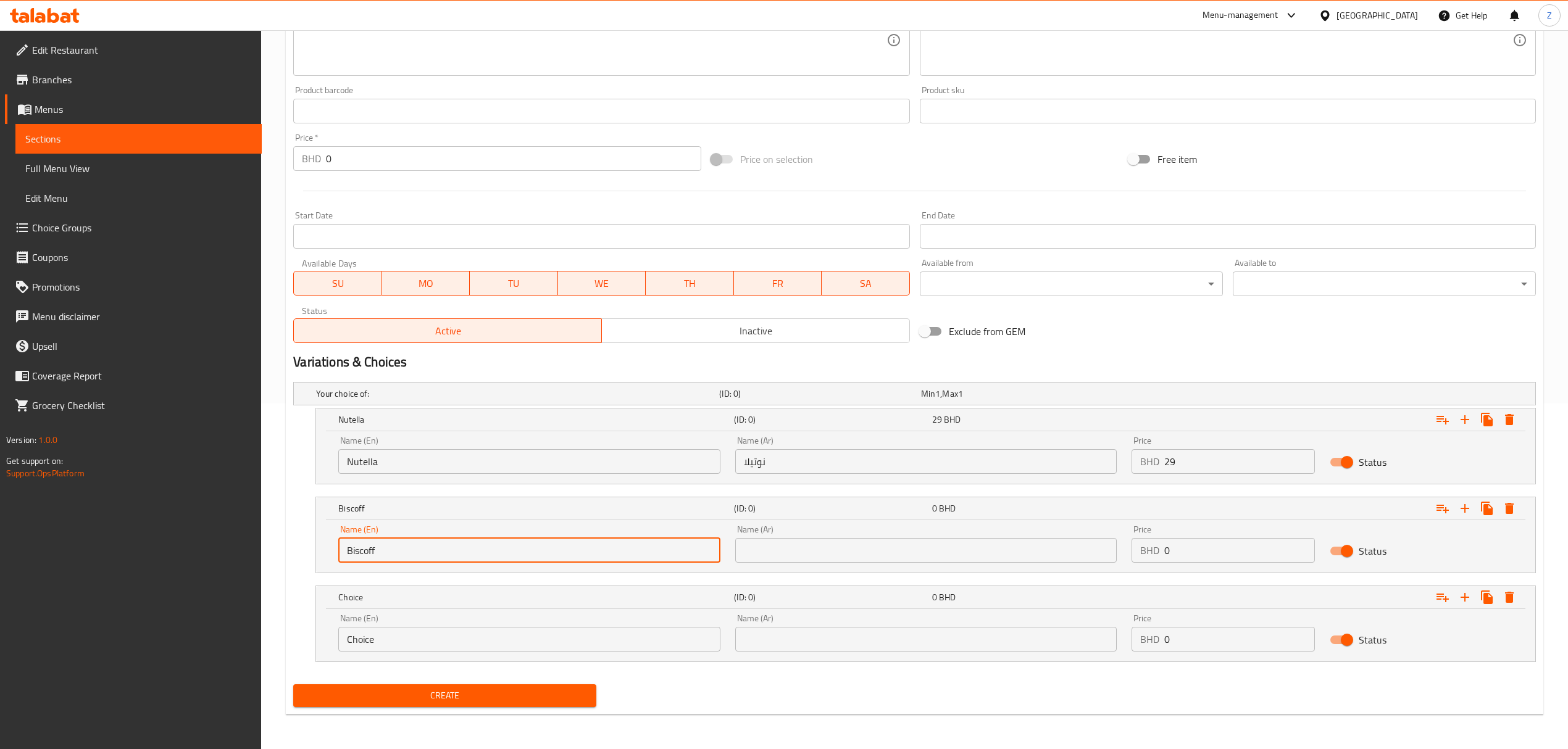
click at [411, 637] on input "Choice" at bounding box center [528, 639] width 382 height 24
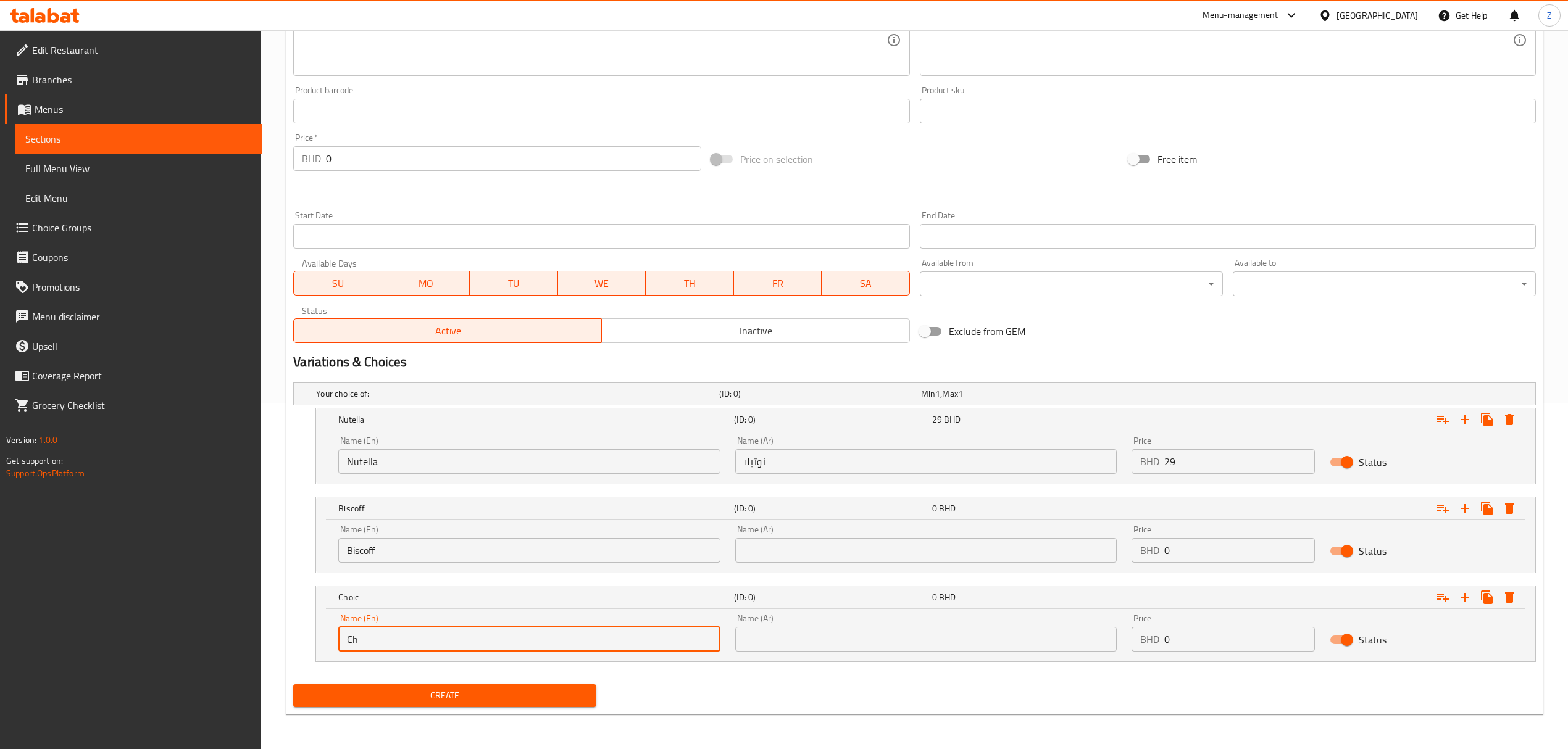
type input "C"
type input "Pistachio"
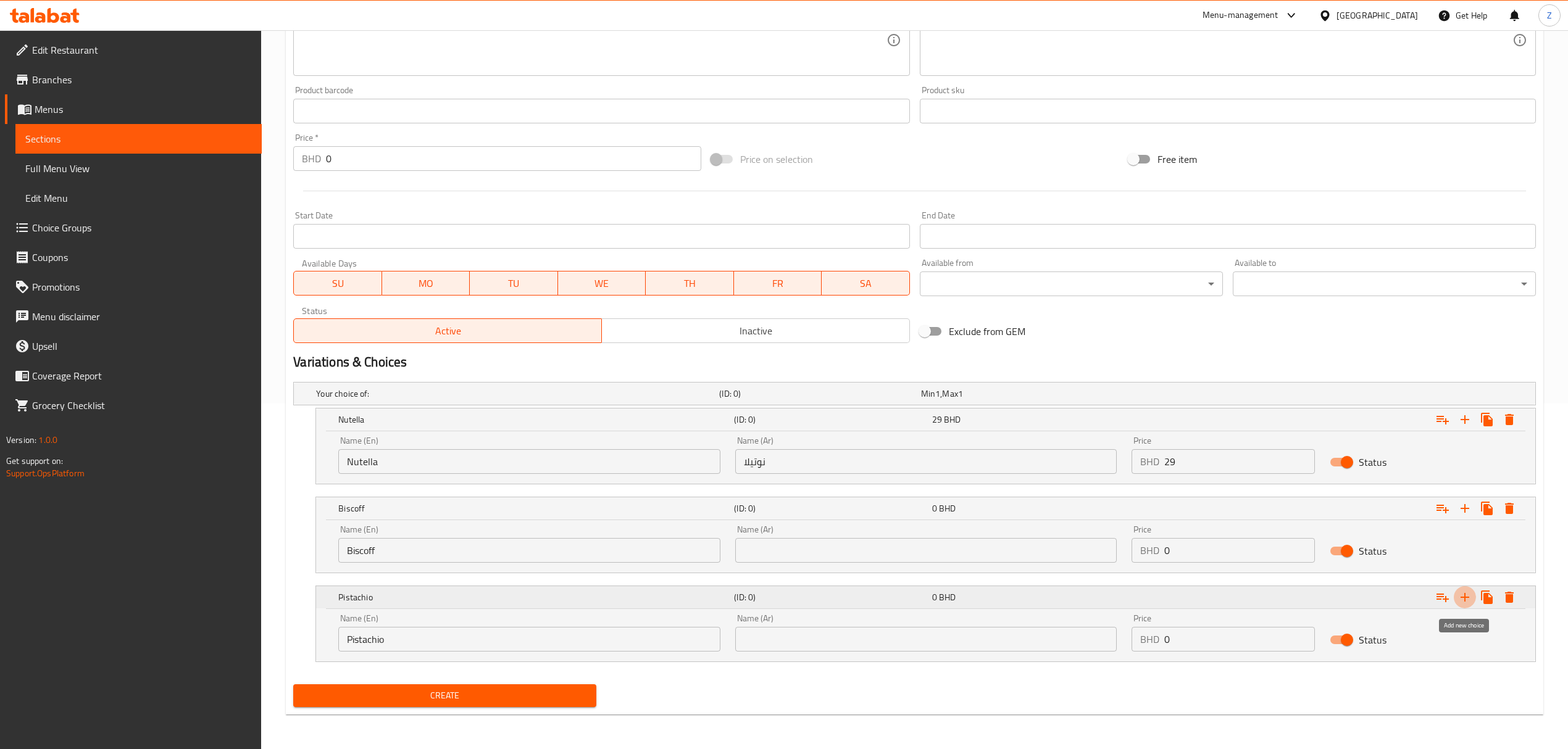
click at [1469, 594] on icon "Expand" at bounding box center [1465, 597] width 15 height 15
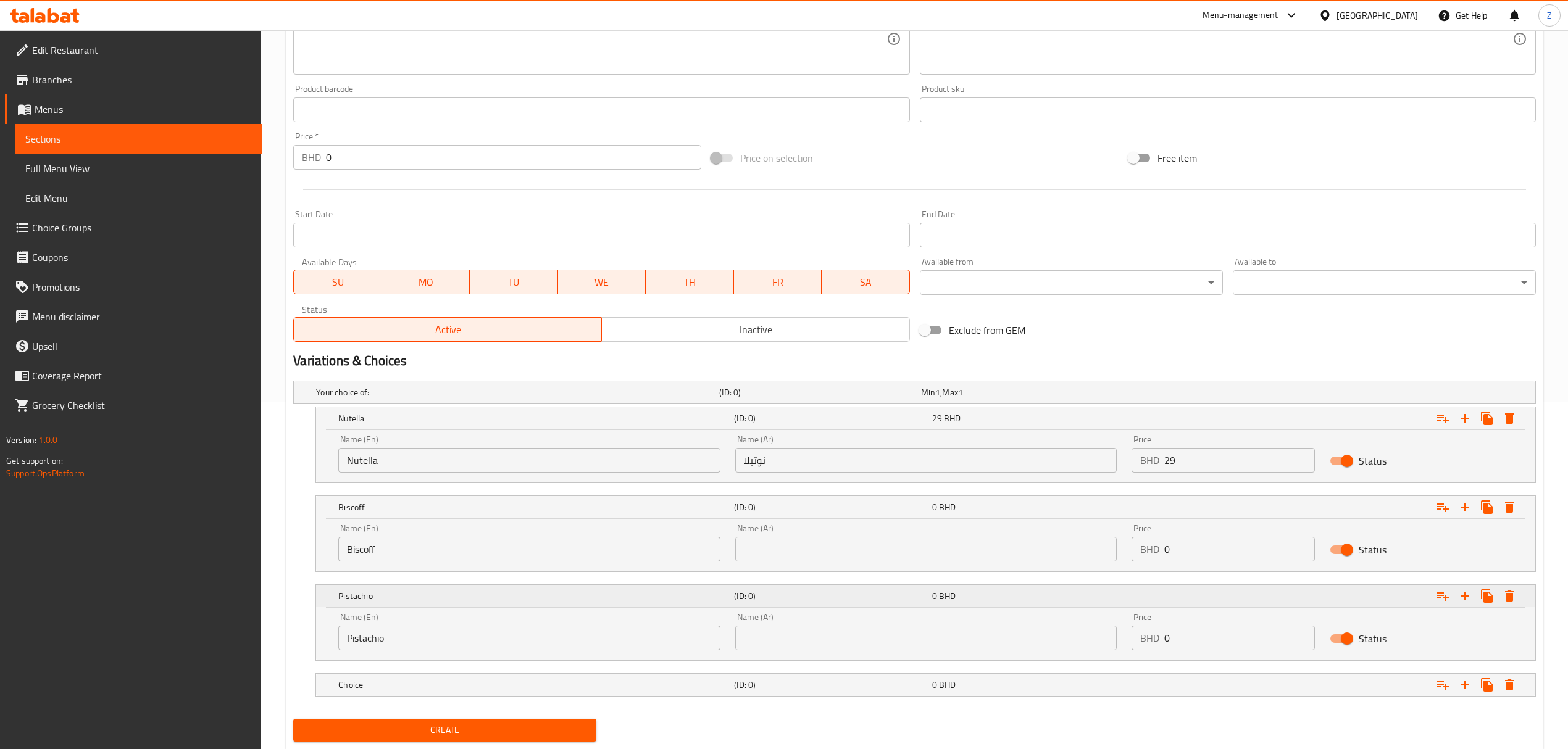
scroll to position [383, 0]
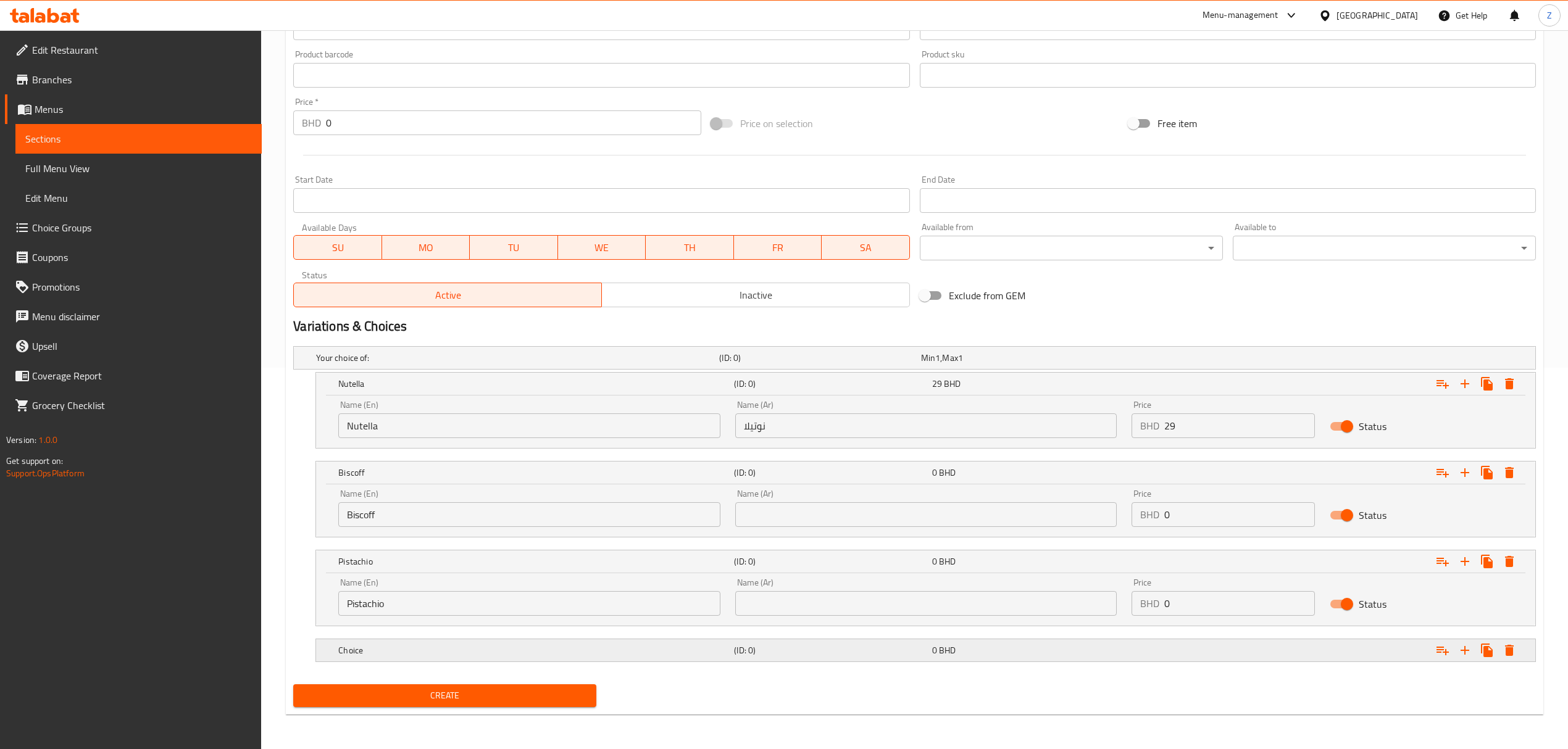
click at [389, 364] on h5 "Choice" at bounding box center [515, 358] width 398 height 12
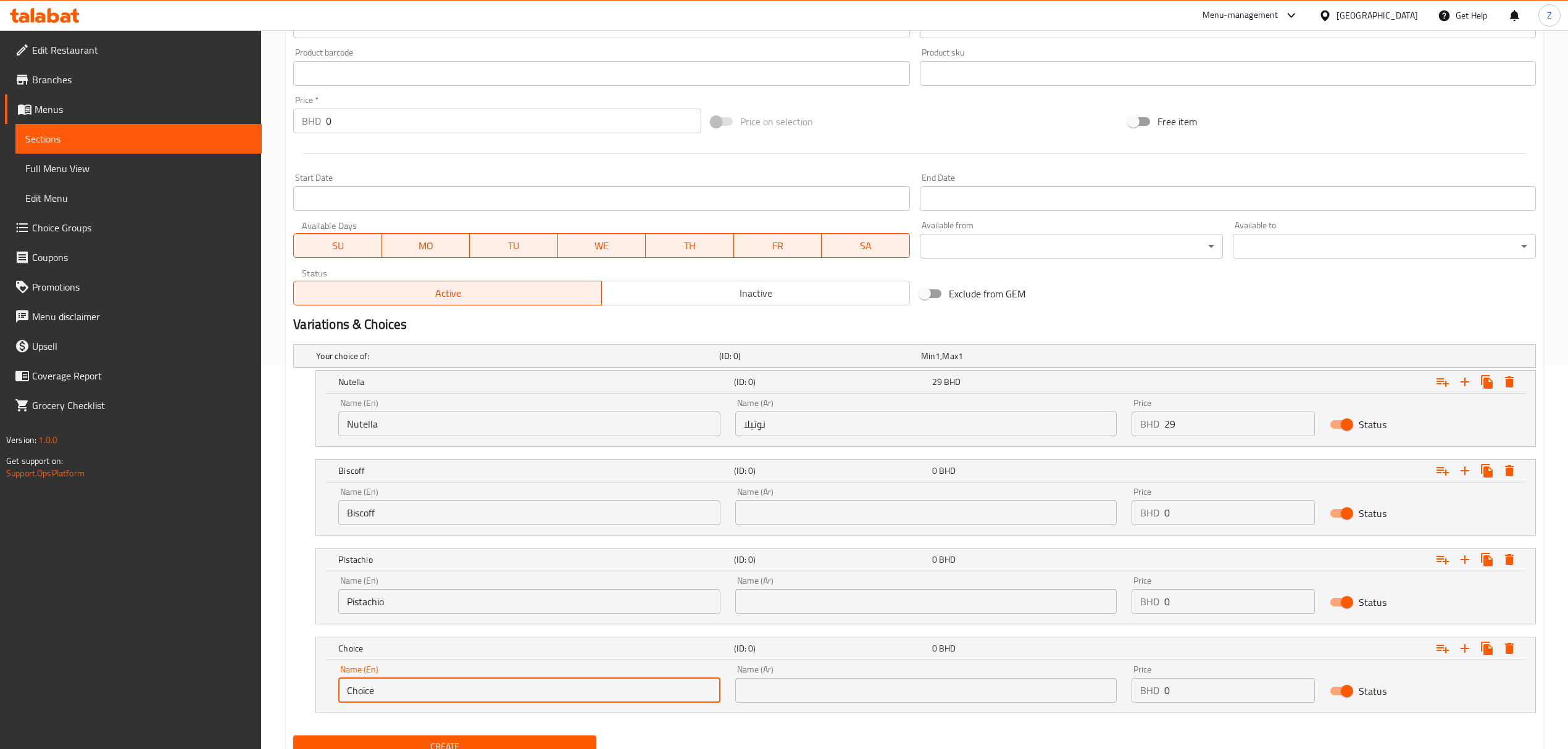
click at [389, 699] on input "Choice" at bounding box center [528, 691] width 382 height 24
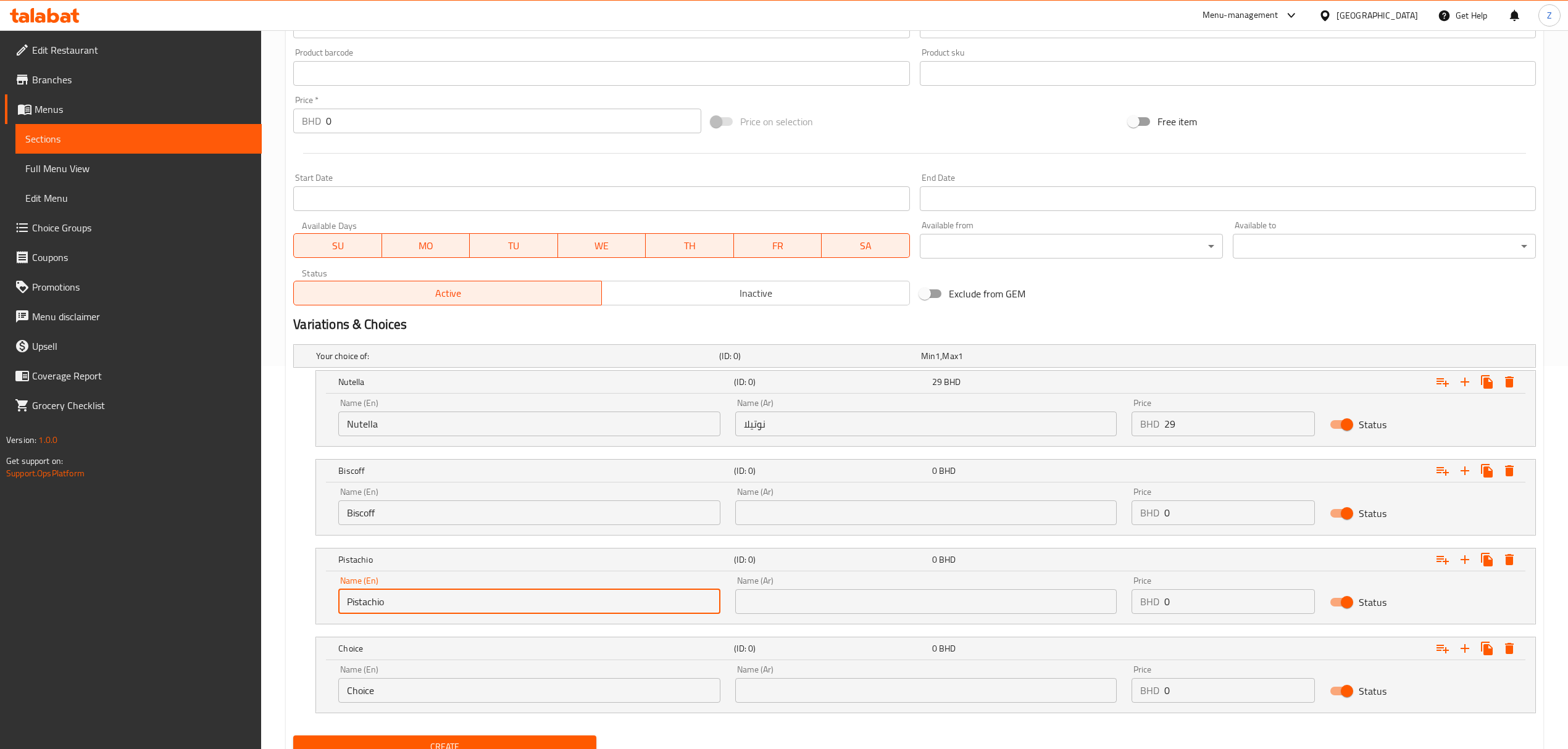
drag, startPoint x: 405, startPoint y: 612, endPoint x: 289, endPoint y: 594, distance: 117.4
click at [289, 594] on div "Your choice of: (ID: 0) Min 1 , Max 1 Name (En) Your choice of: Name (En) Name …" at bounding box center [915, 535] width 1253 height 391
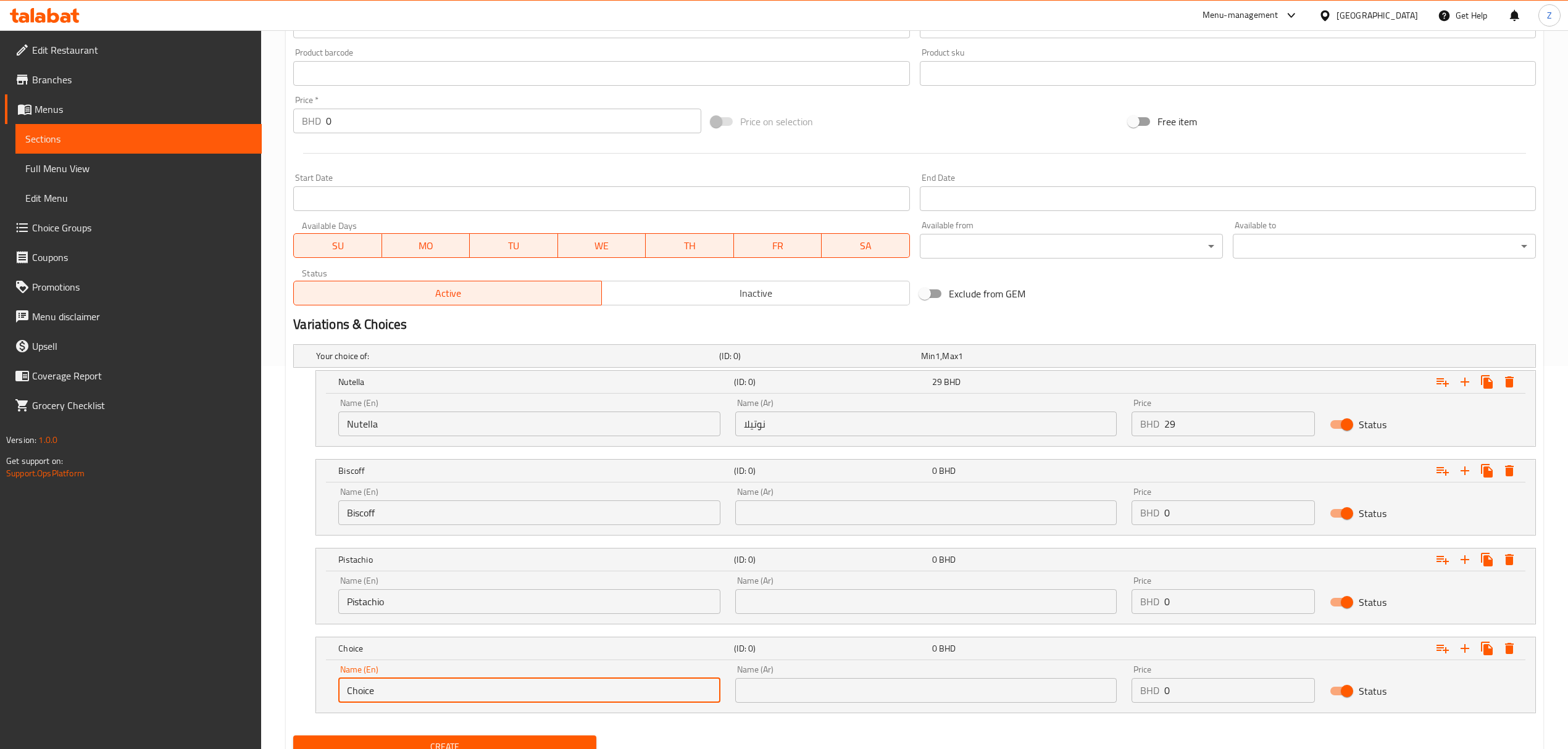
drag, startPoint x: 395, startPoint y: 694, endPoint x: 189, endPoint y: 627, distance: 216.6
click at [195, 635] on div "Edit Restaurant Branches Menus Sections Full Menu View Edit Menu Choice Groups …" at bounding box center [784, 223] width 1568 height 1153
paste input "Pistachio"
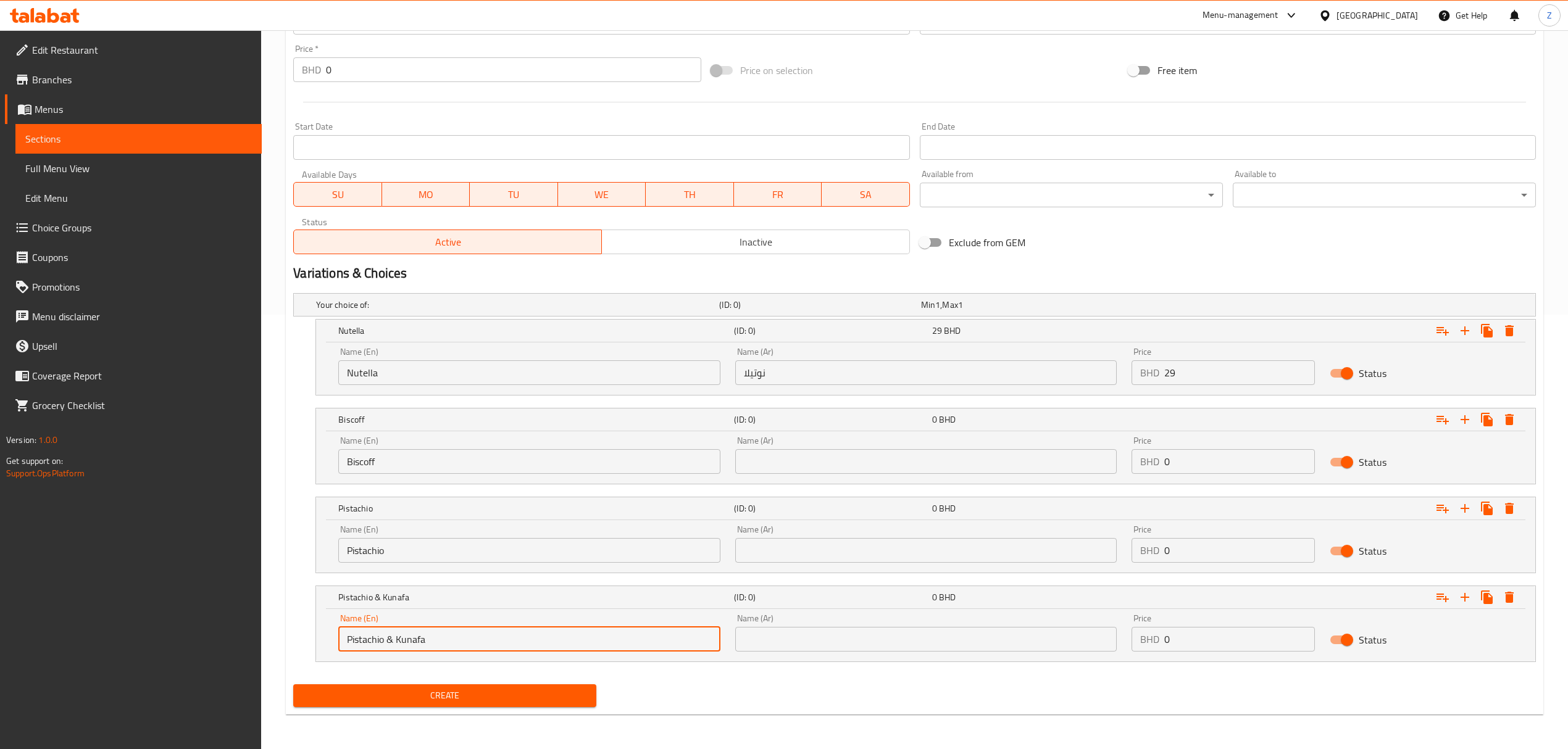
scroll to position [436, 0]
type input "Pistachio & Kunafa"
click at [1464, 597] on icon "Expand" at bounding box center [1465, 597] width 9 height 9
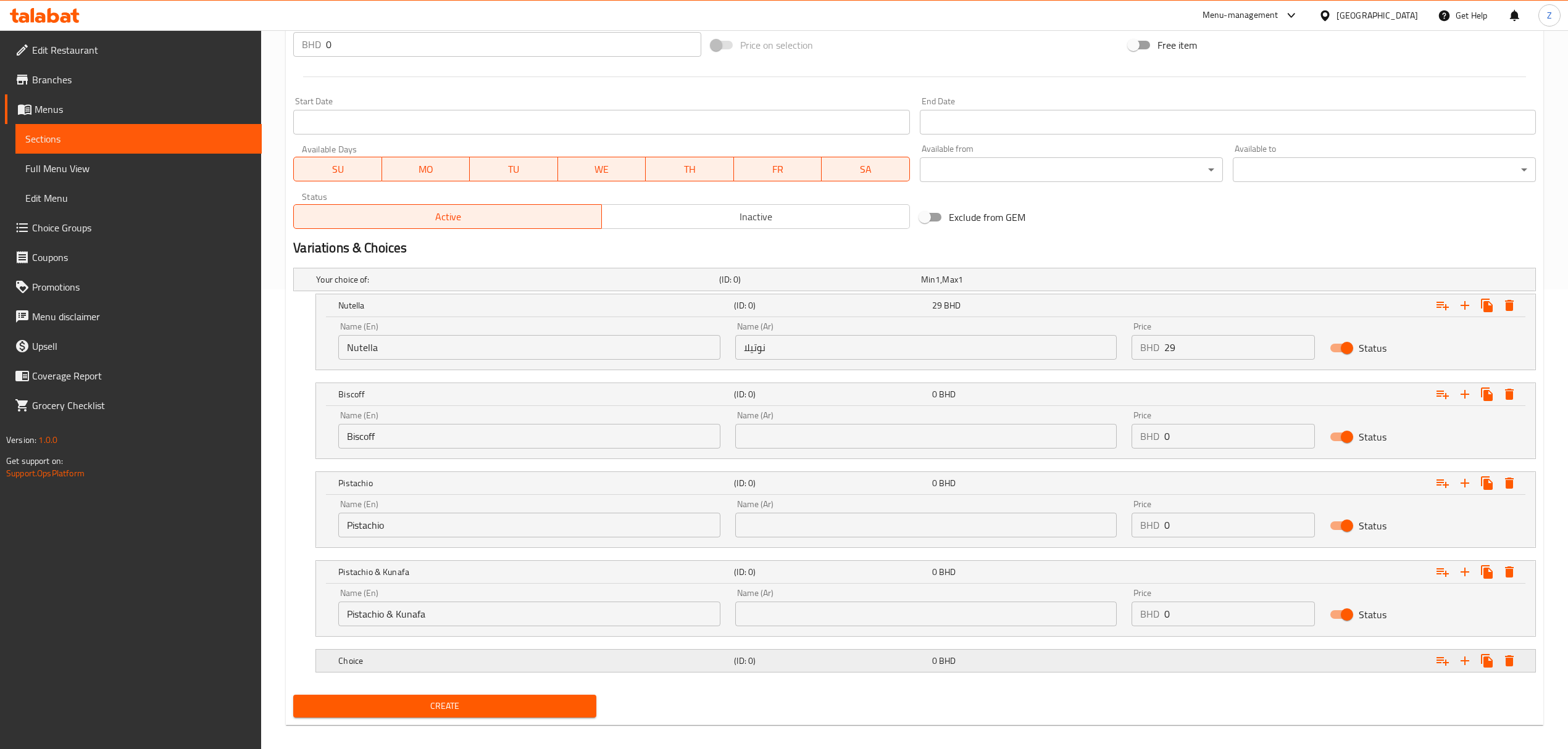
scroll to position [472, 0]
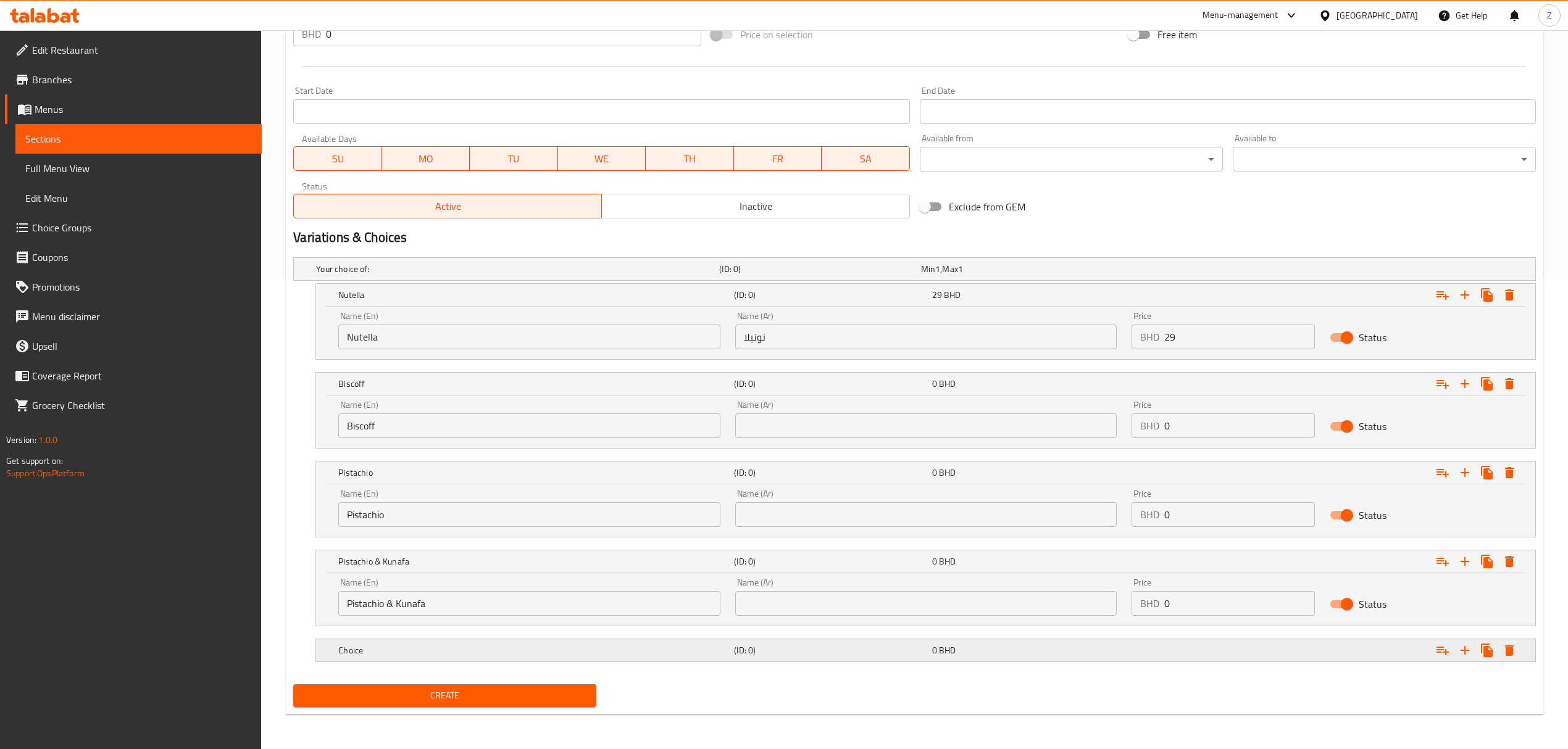
click at [378, 275] on h5 "Choice" at bounding box center [515, 269] width 398 height 12
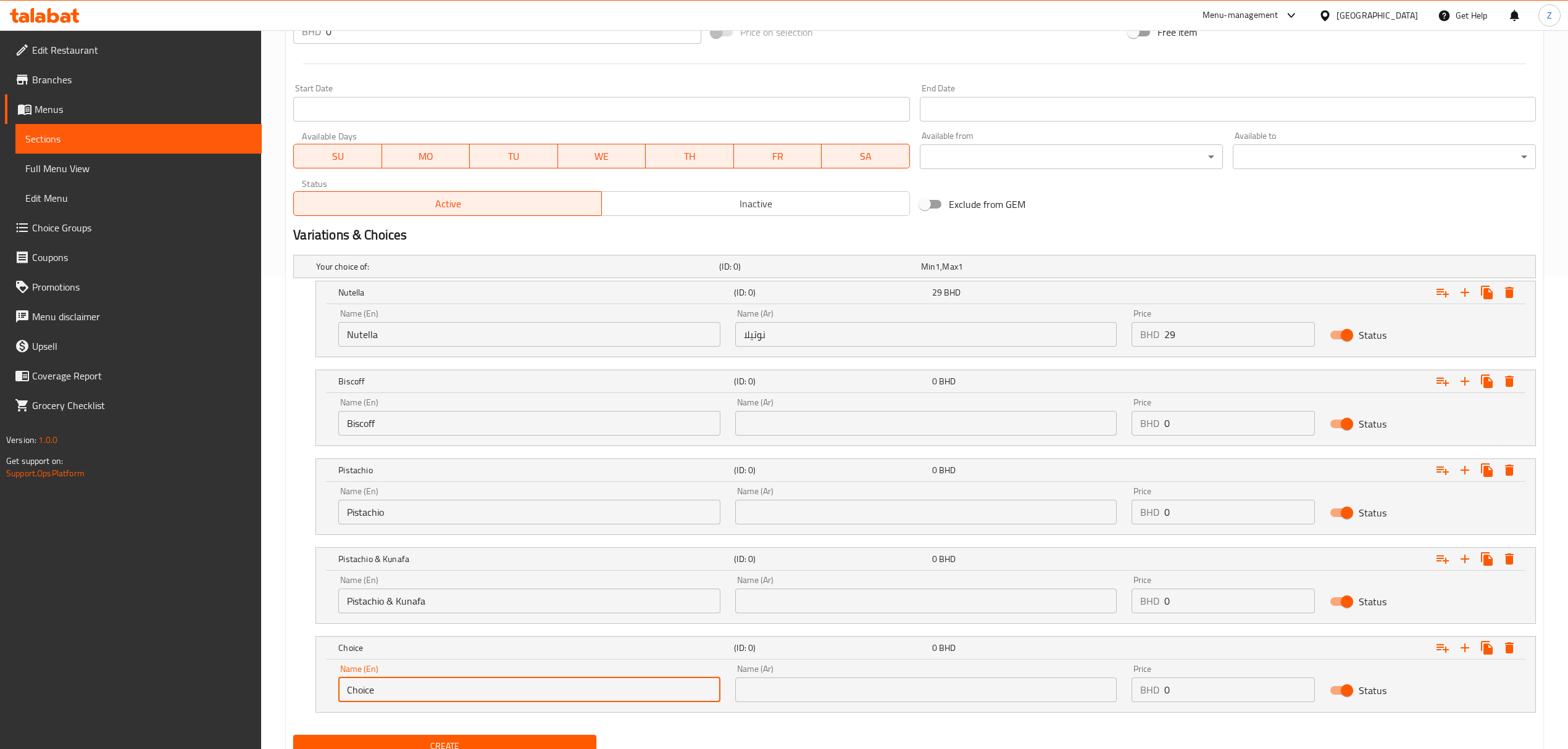
drag, startPoint x: 418, startPoint y: 695, endPoint x: 321, endPoint y: 694, distance: 97.0
click at [321, 694] on div "Name (En) Choice Name (En) Name (Ar) Name (Ar) Price BHD 0 Price Status" at bounding box center [926, 685] width 1219 height 52
type input "Kinder"
click at [1466, 299] on icon "Expand" at bounding box center [1465, 292] width 15 height 15
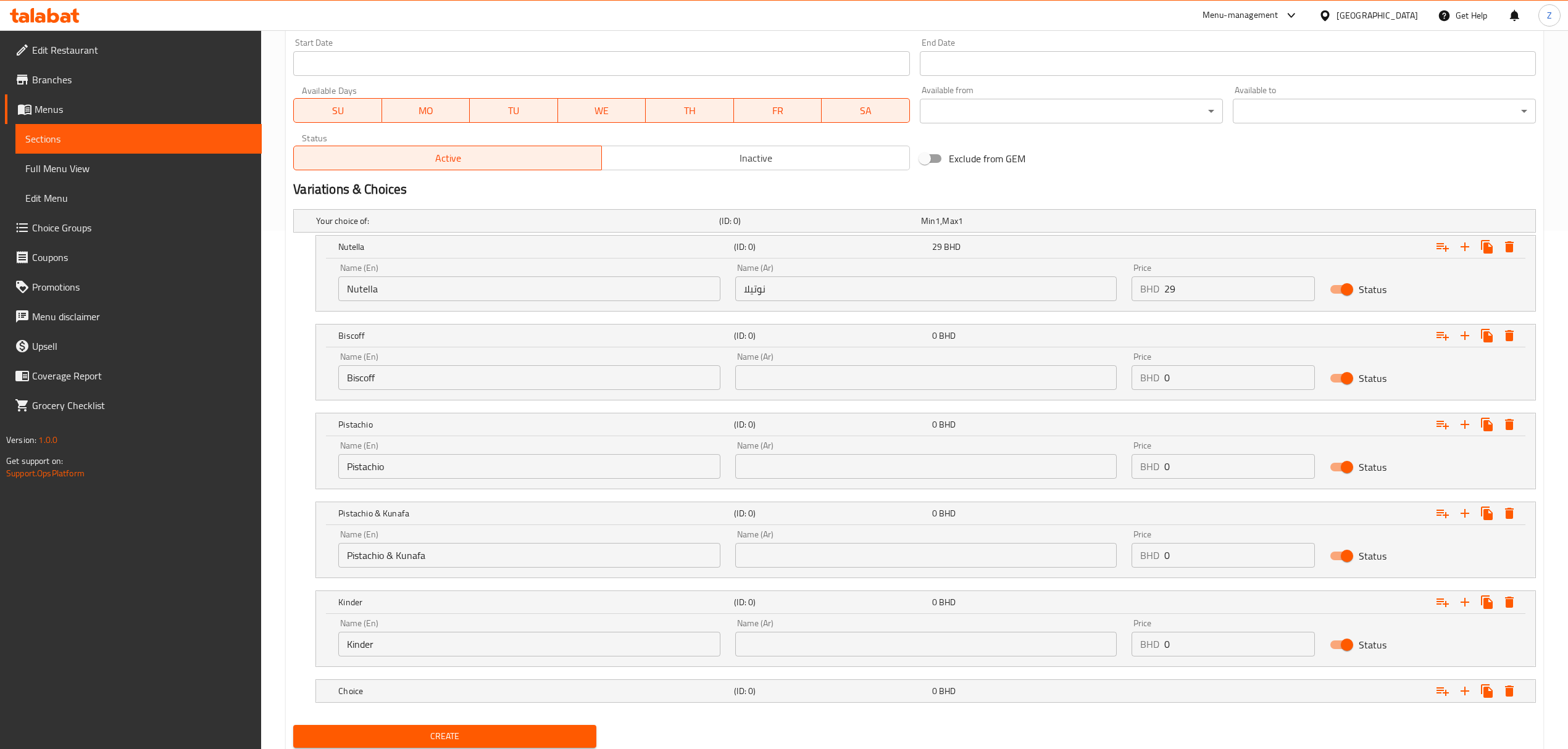
scroll to position [561, 0]
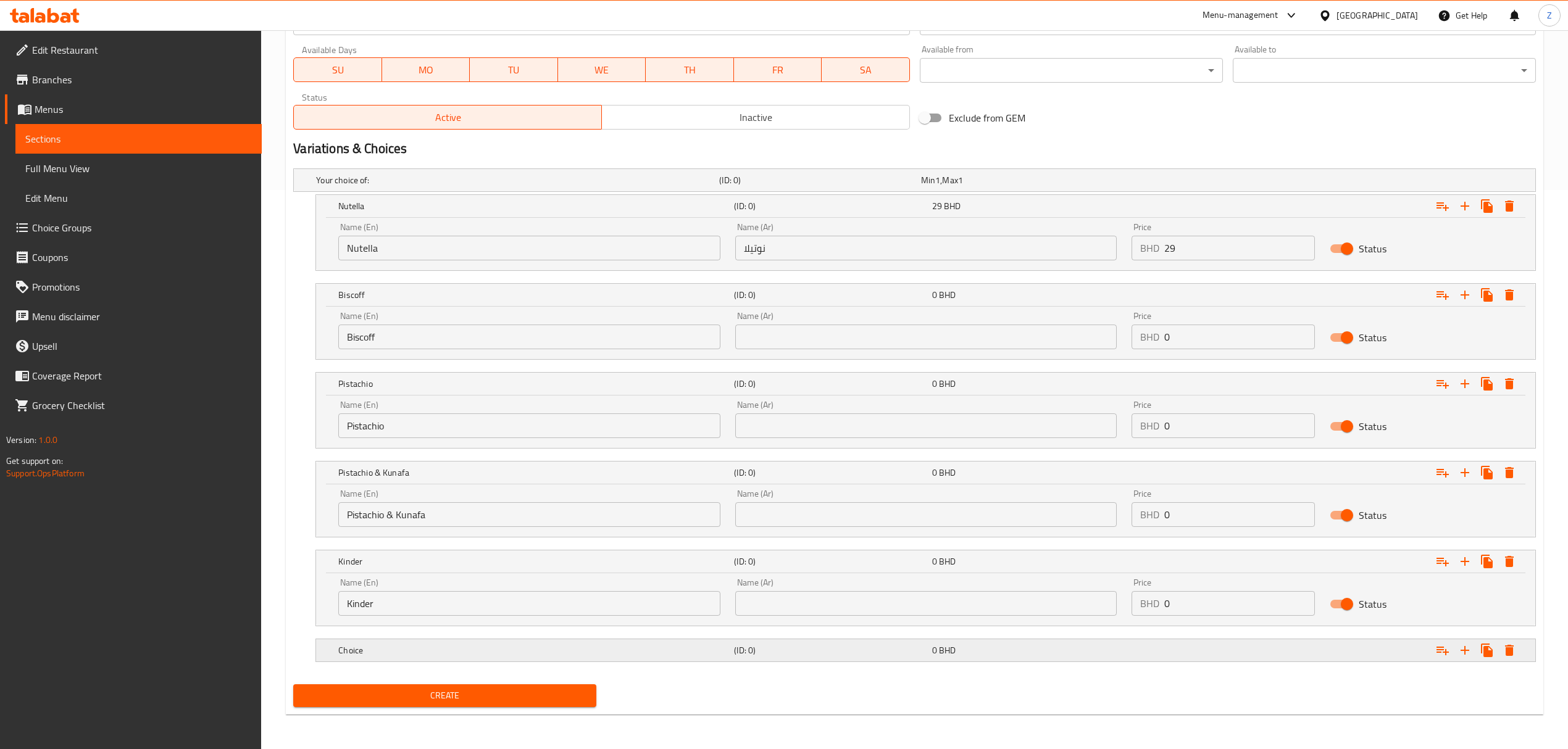
click at [355, 186] on h5 "Choice" at bounding box center [515, 180] width 398 height 12
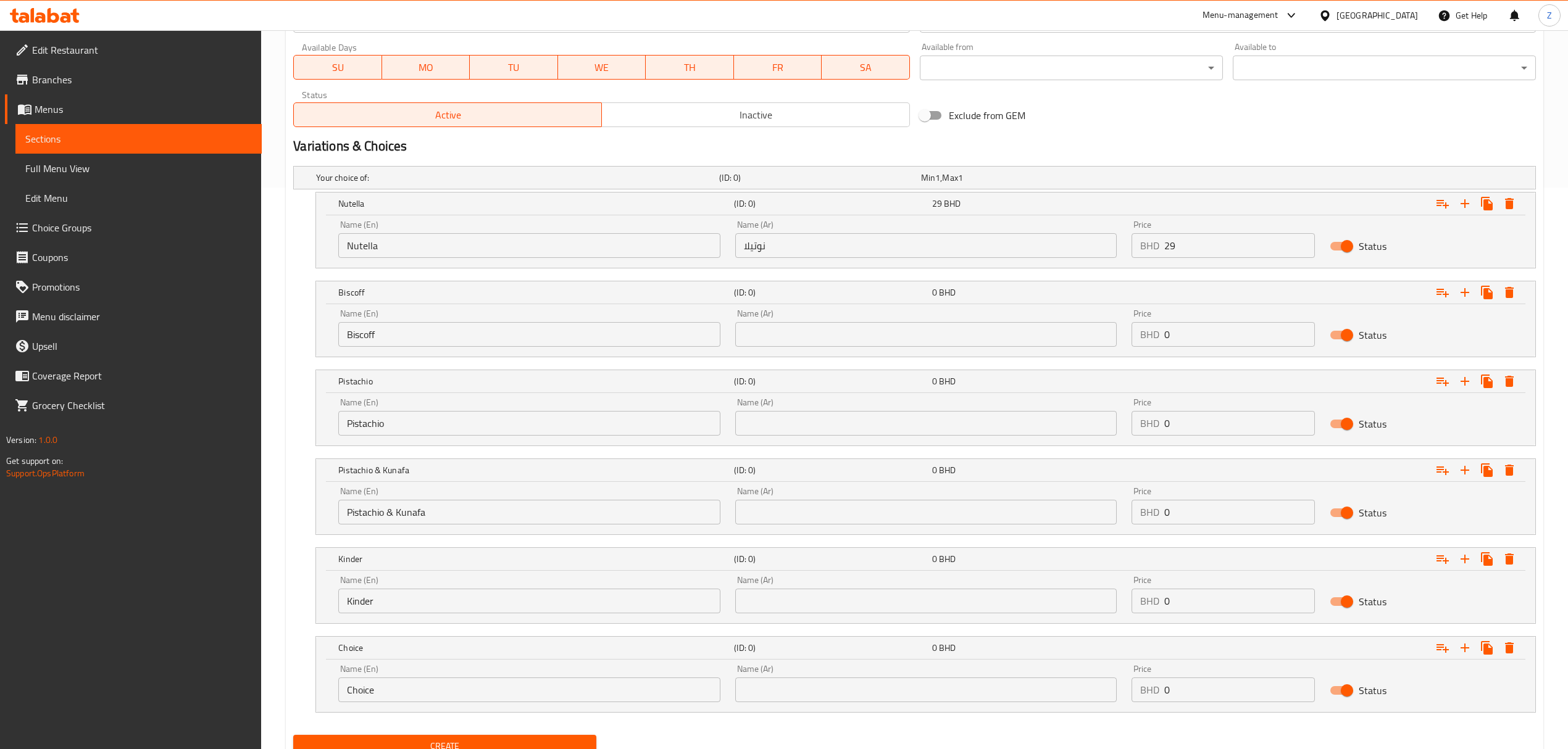
drag, startPoint x: 394, startPoint y: 696, endPoint x: 218, endPoint y: 684, distance: 176.4
click at [218, 684] on div "Edit Restaurant Branches Menus Sections Full Menu View Edit Menu Choice Groups …" at bounding box center [784, 134] width 1568 height 1330
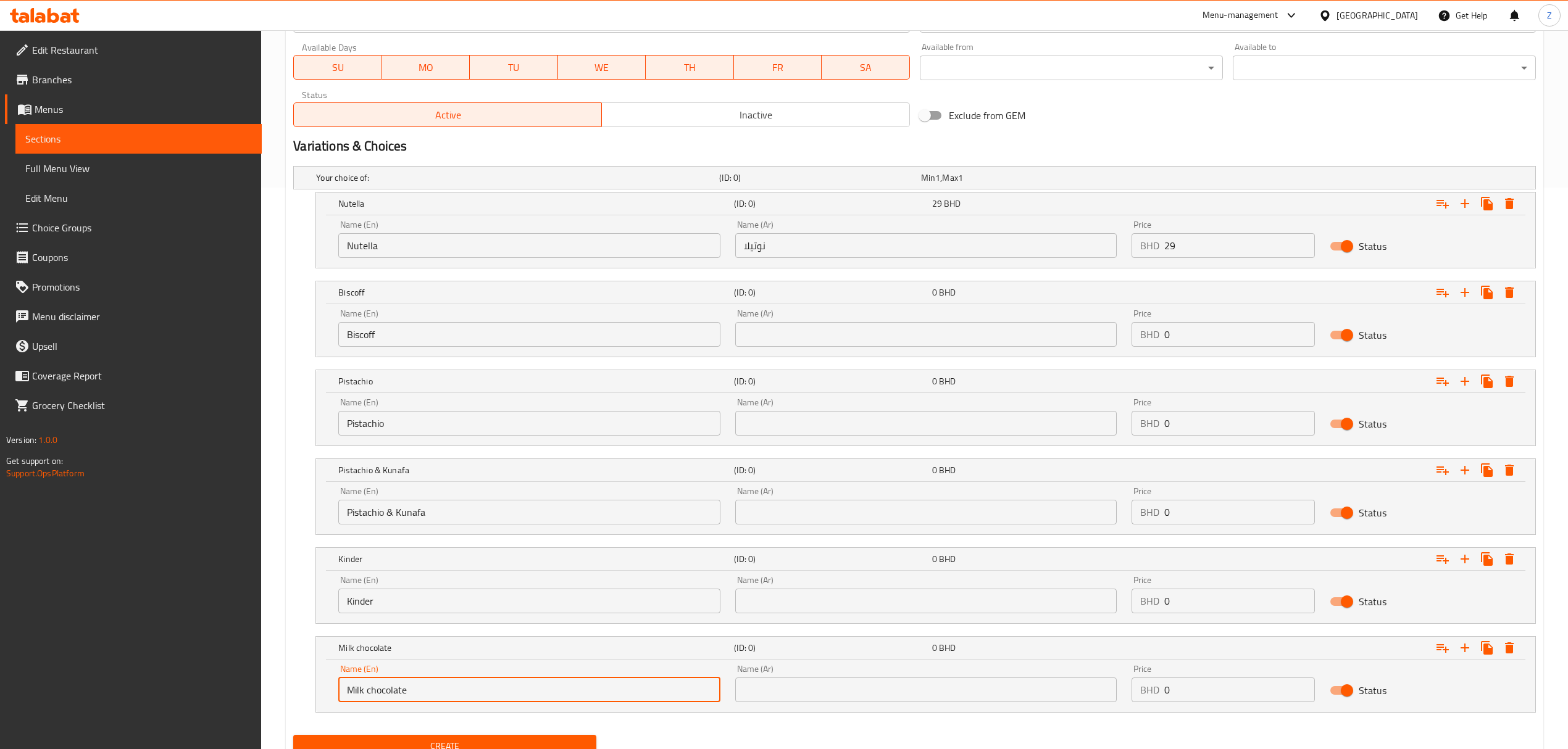
click at [386, 695] on input "Milk chocolate" at bounding box center [528, 690] width 382 height 24
type input "Milk chocolate"
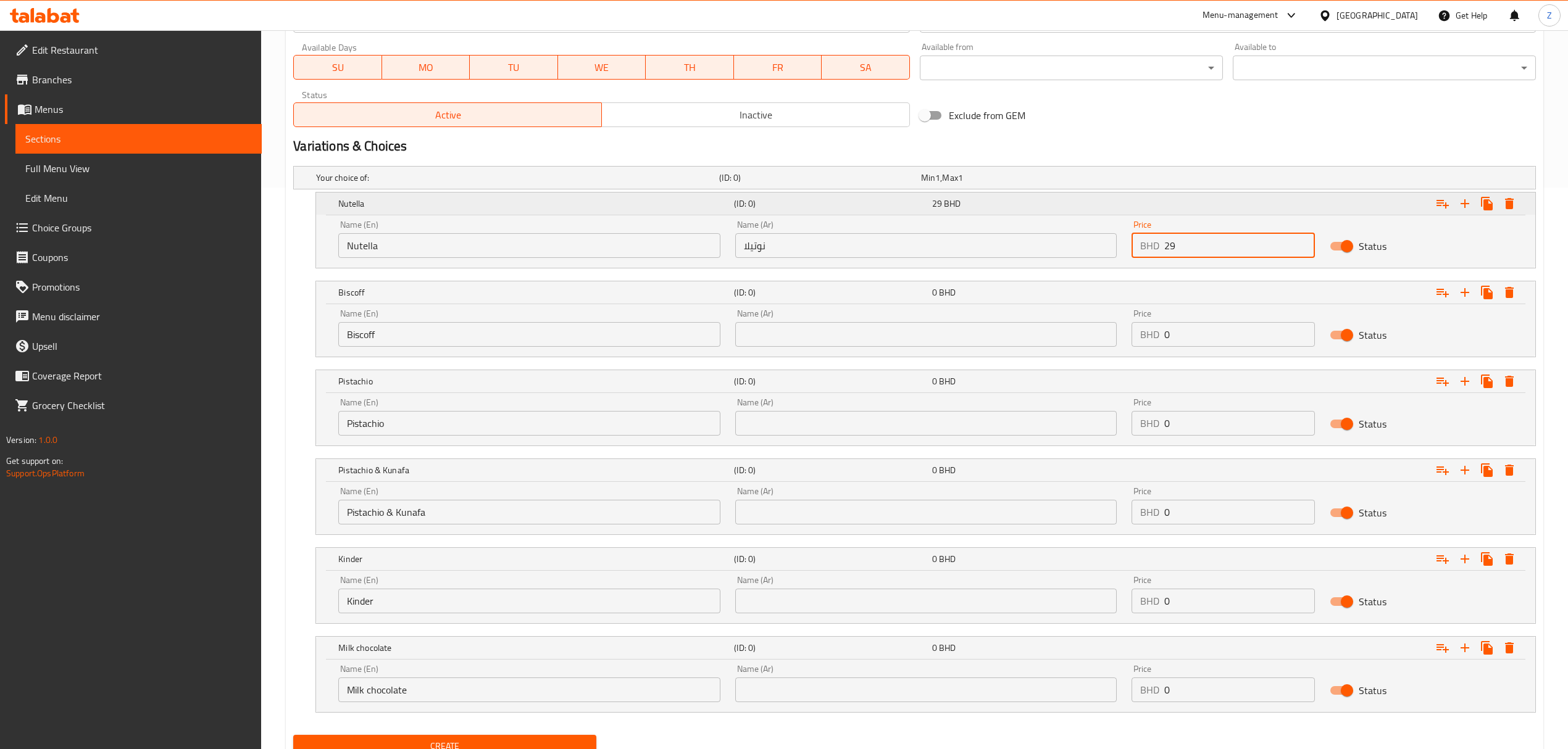
drag, startPoint x: 1206, startPoint y: 245, endPoint x: 925, endPoint y: 213, distance: 282.8
click at [927, 214] on div "Nutella (ID: 0) 29 BHD Name (En) Nutella Name (En) Name (Ar) نوتيلا Name (Ar) P…" at bounding box center [926, 230] width 1219 height 75
click at [818, 328] on div "Name (Ar) Name (Ar)" at bounding box center [926, 327] width 382 height 38
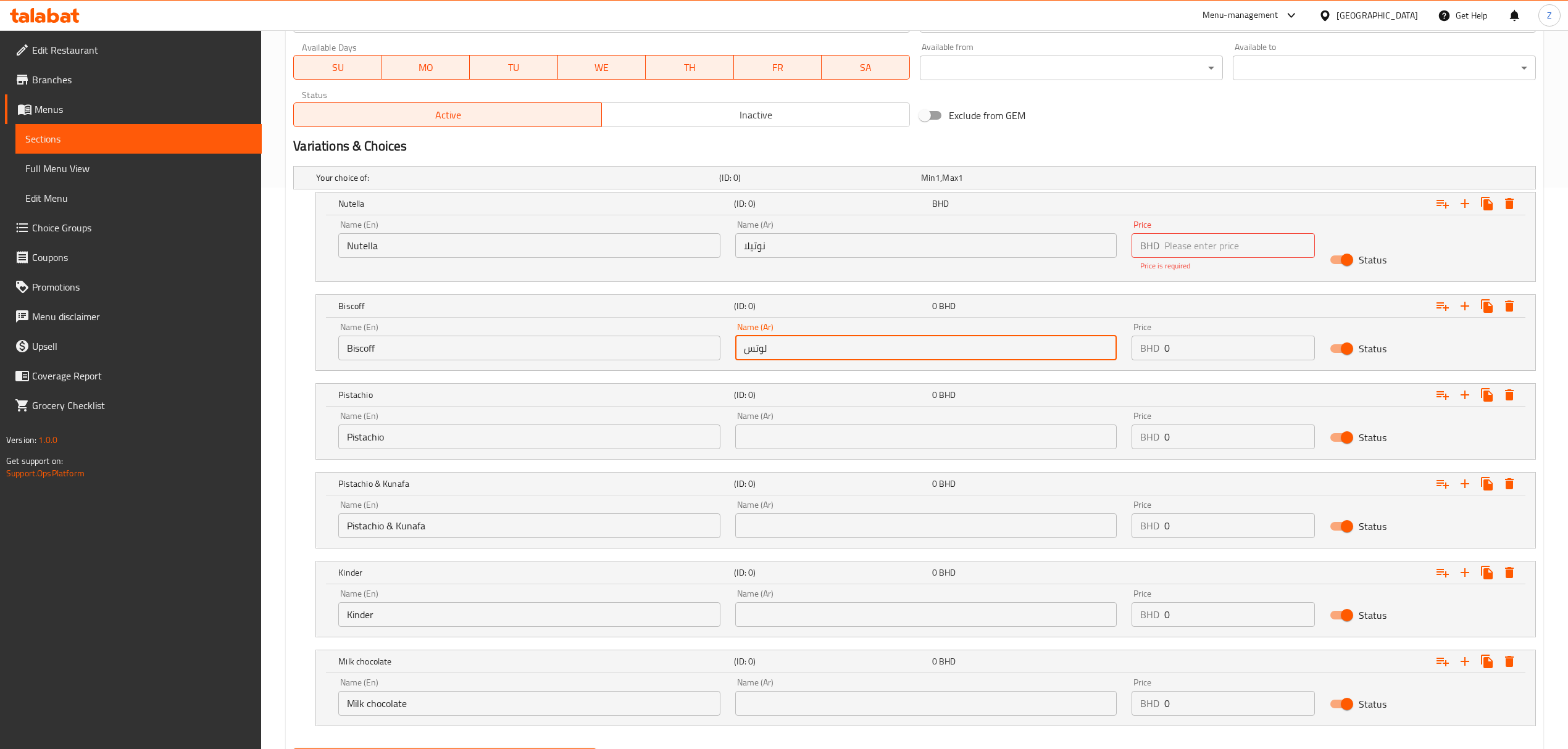
type input "لوتس"
click at [813, 439] on input "text" at bounding box center [926, 436] width 382 height 24
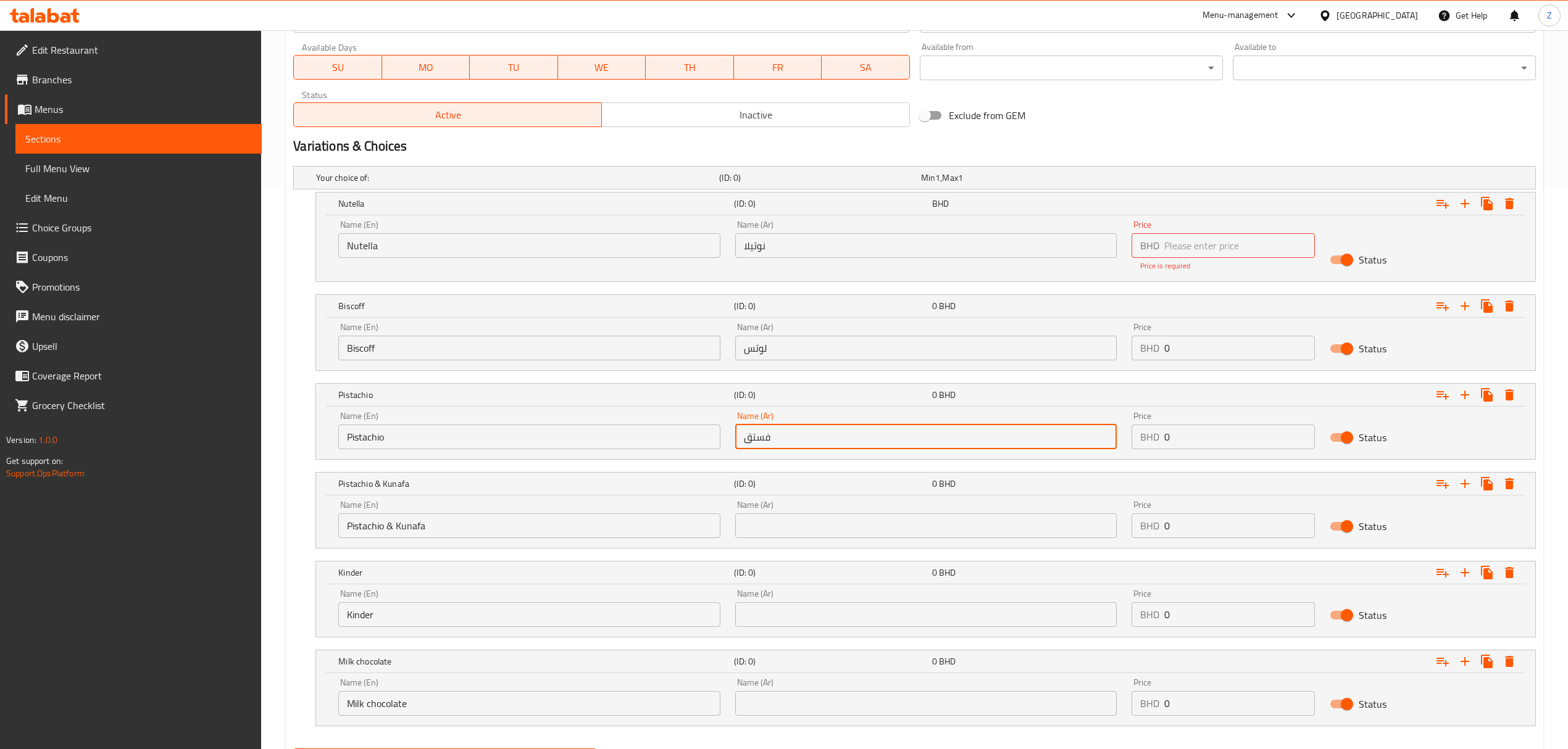
type input "فستق"
click at [778, 526] on input "text" at bounding box center [926, 526] width 382 height 24
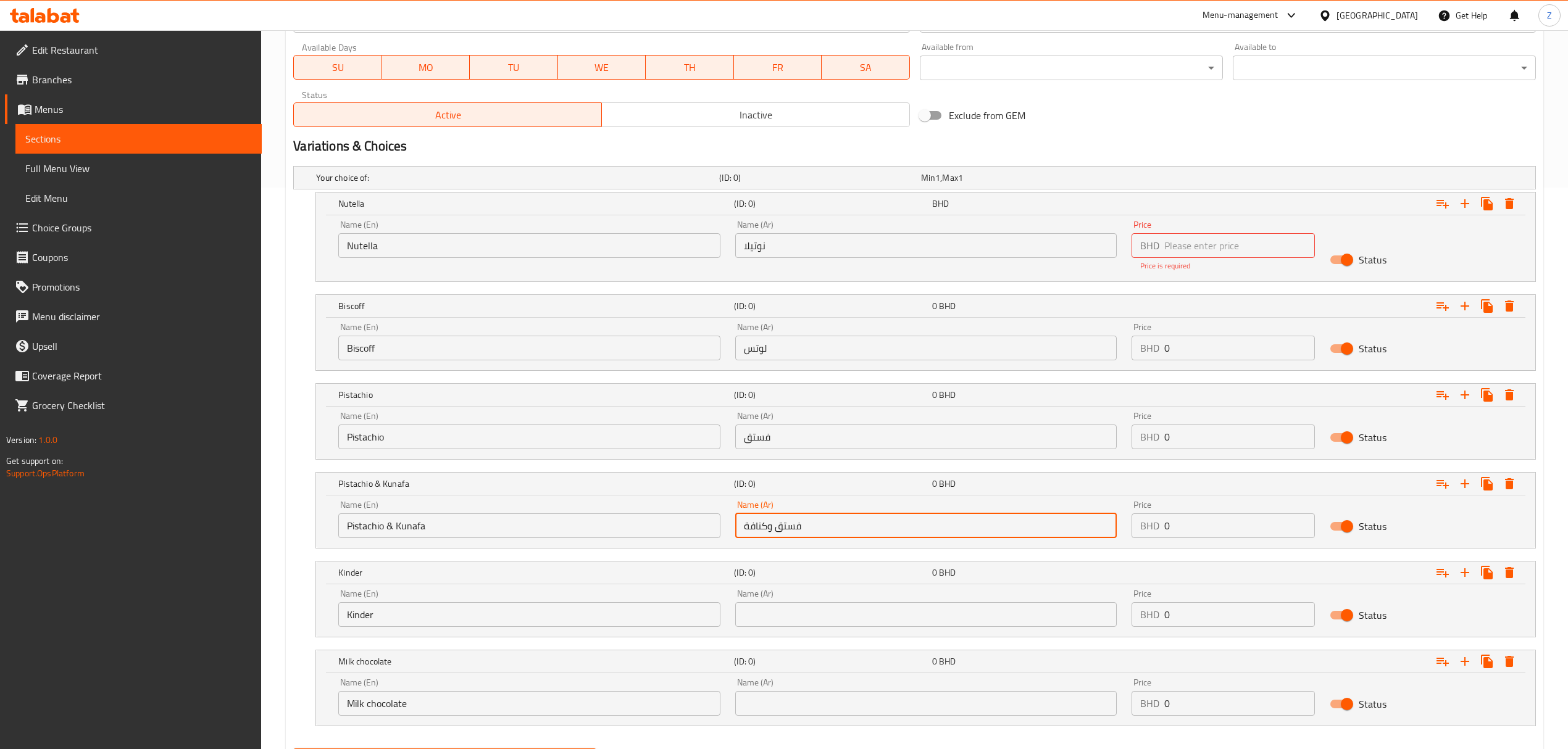
type input "فستق وكنافة"
click at [769, 613] on input "text" at bounding box center [926, 615] width 382 height 24
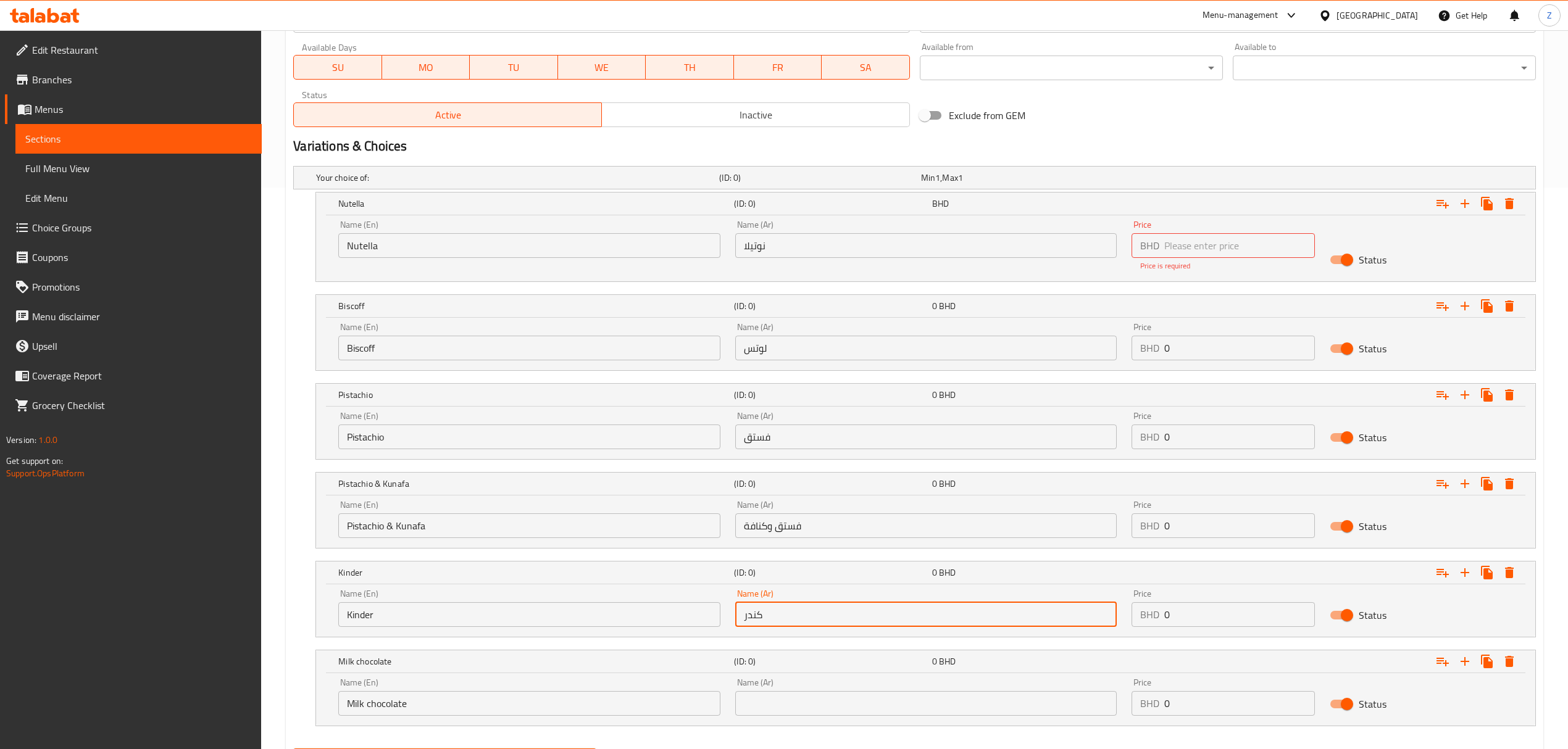
type input "كندر"
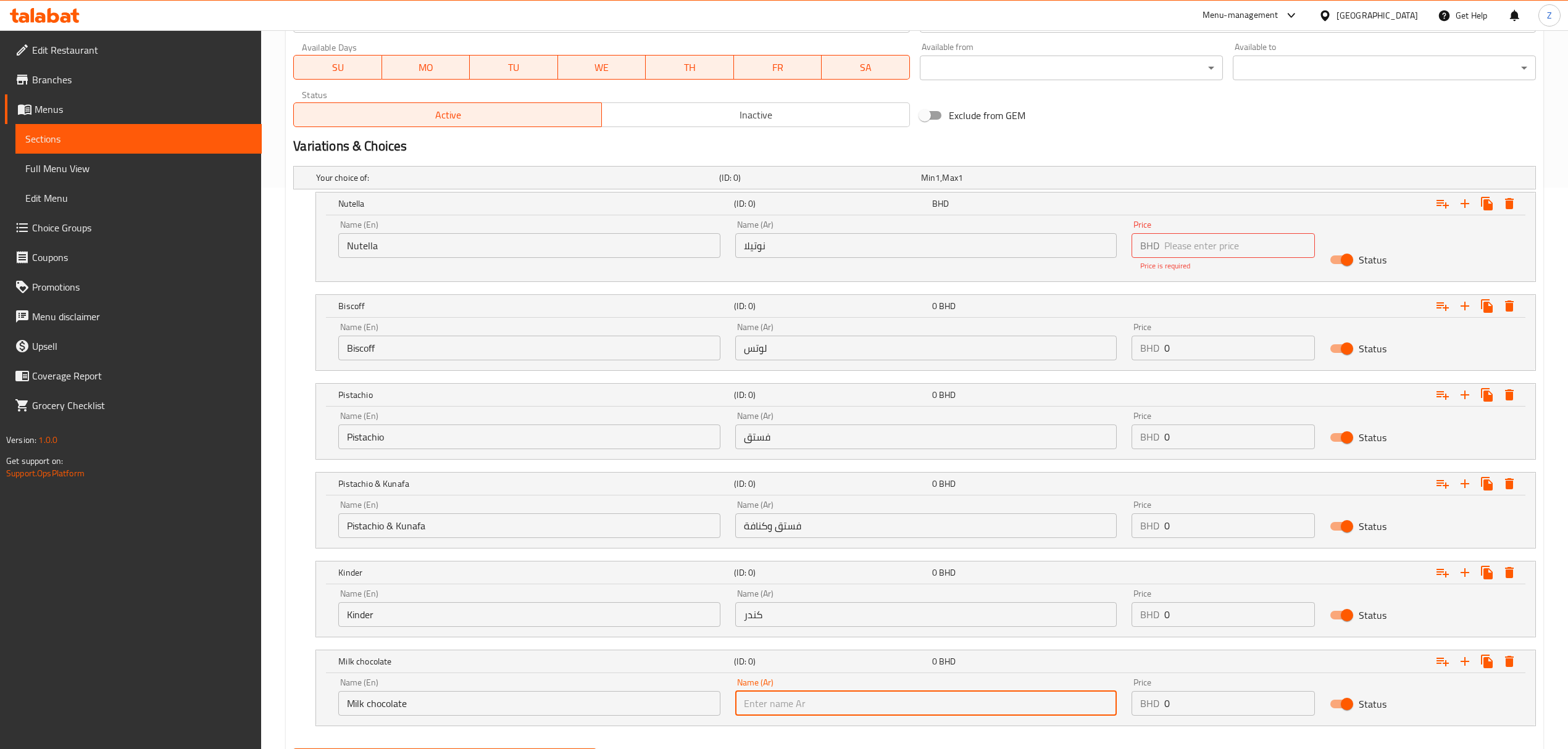
click at [798, 704] on input "text" at bounding box center [926, 704] width 382 height 24
type input "شوكولاتة الحليب"
click at [1198, 247] on input "number" at bounding box center [1240, 245] width 150 height 24
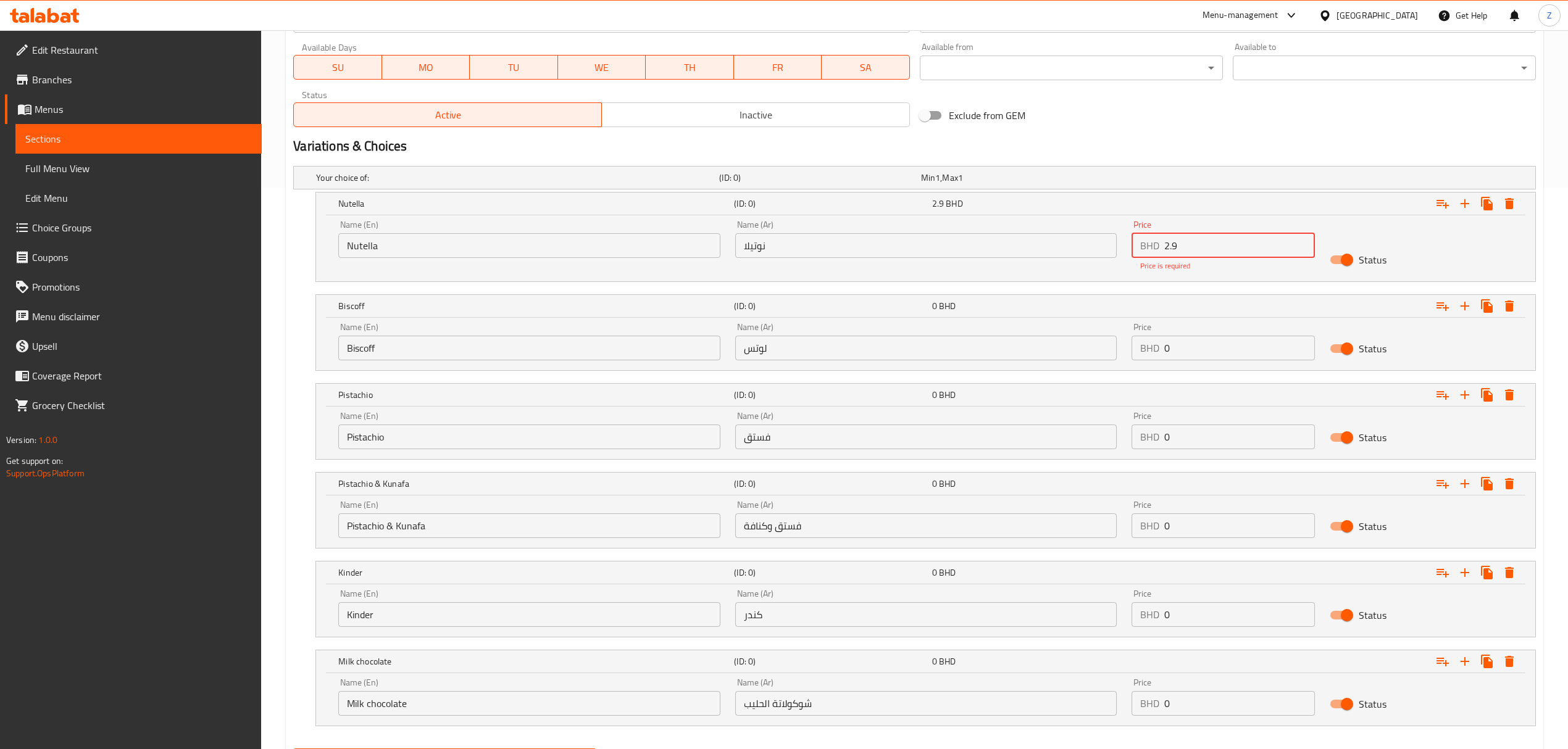
type input "2.9"
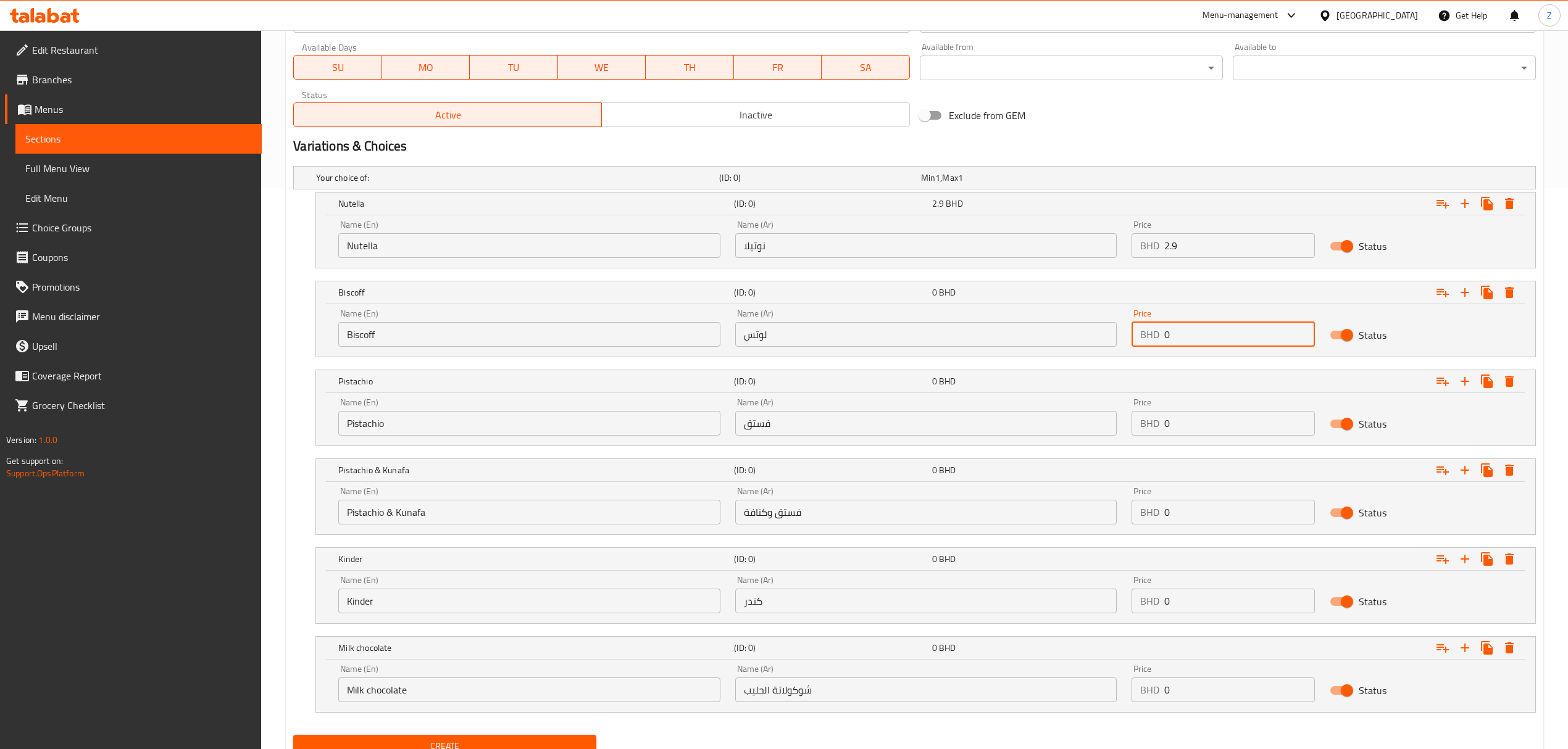
click at [1192, 340] on input "0" at bounding box center [1240, 334] width 150 height 24
type input "02.9"
click at [1201, 417] on input "0" at bounding box center [1240, 423] width 150 height 24
drag, startPoint x: 1198, startPoint y: 428, endPoint x: 1114, endPoint y: 400, distance: 88.5
click at [1115, 401] on div "Name (En) Pistachio Name (En) Name (Ar) فستق Name (Ar) Price BHD 0 Price Status" at bounding box center [926, 416] width 1190 height 52
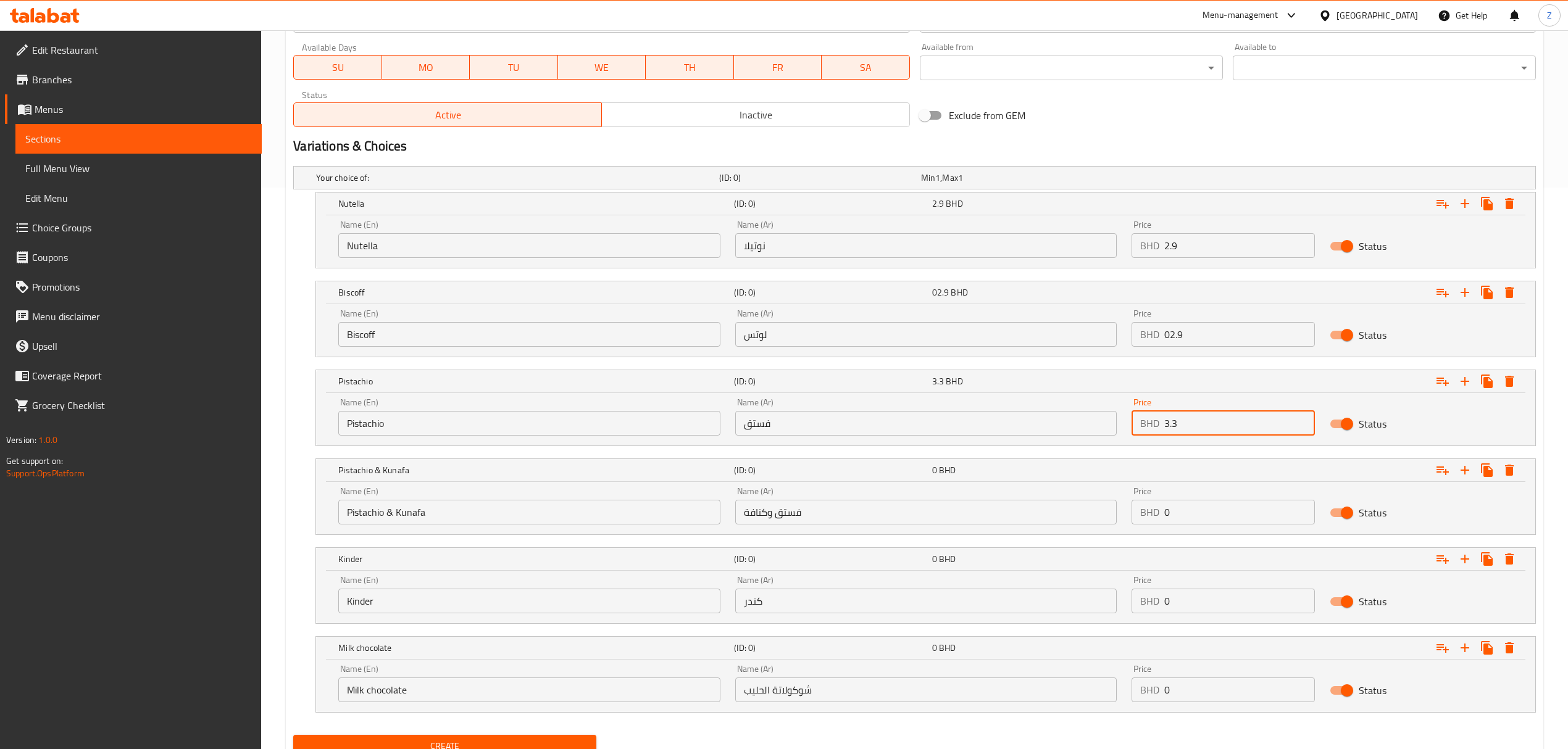
type input "3.3"
drag, startPoint x: 1198, startPoint y: 523, endPoint x: 973, endPoint y: 512, distance: 225.3
click at [991, 517] on div "Name (En) [PERSON_NAME] & [PERSON_NAME] Name (En) Name (Ar) فستق وكنافة Name (A…" at bounding box center [926, 505] width 1190 height 52
type input "3.3"
drag, startPoint x: 1197, startPoint y: 607, endPoint x: 1072, endPoint y: 608, distance: 125.0
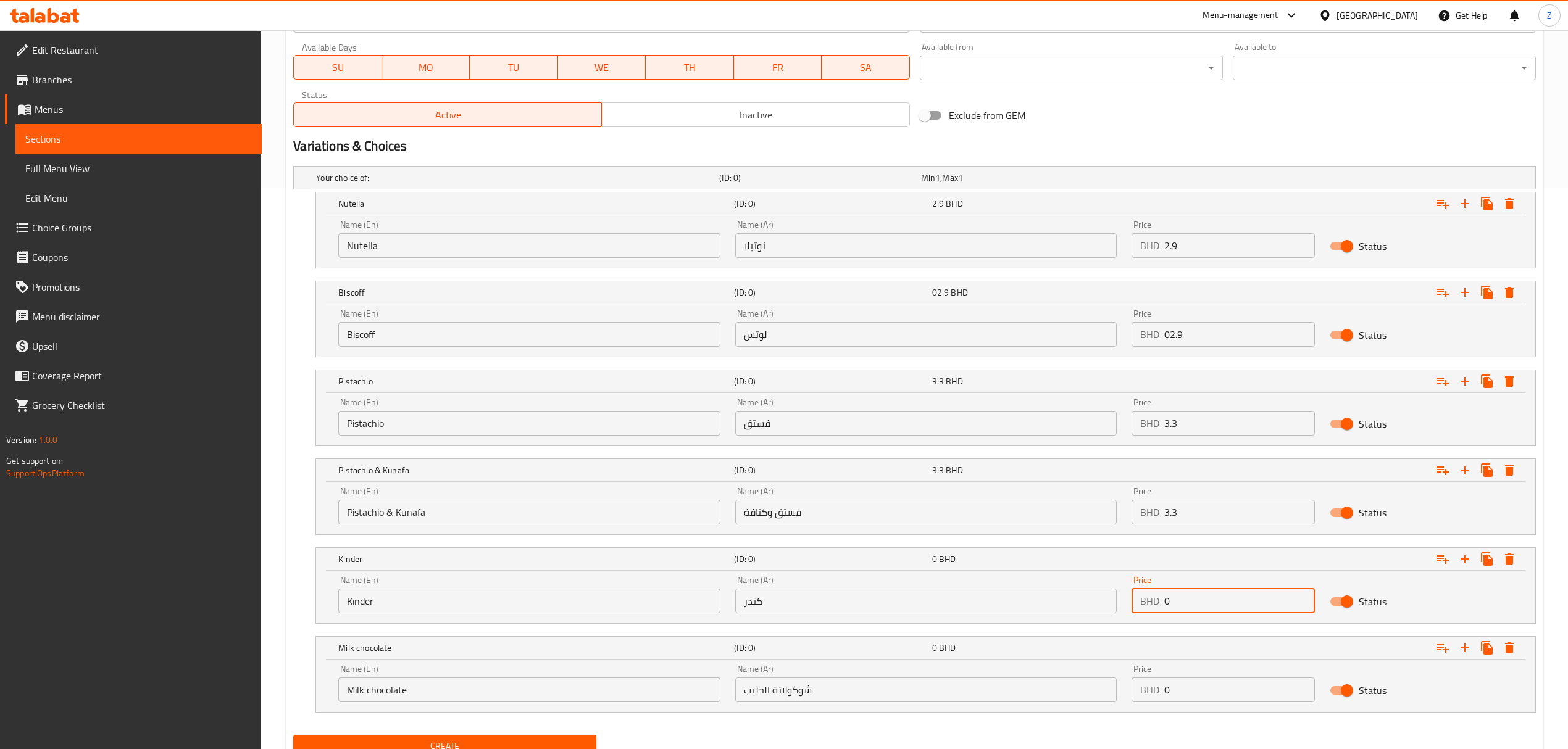
click at [1072, 608] on div "Name (En) Kinder Name (En) Name (Ar) كندر Name (Ar) Price BHD 0 Price Status" at bounding box center [926, 594] width 1190 height 52
type input "3.6"
drag, startPoint x: 1212, startPoint y: 696, endPoint x: 1070, endPoint y: 697, distance: 142.0
click at [1070, 697] on div "Name (En) Milk chocolate Name (En) Name (Ar) شوكولاتة الحليب Name (Ar) Price BH…" at bounding box center [926, 684] width 1190 height 52
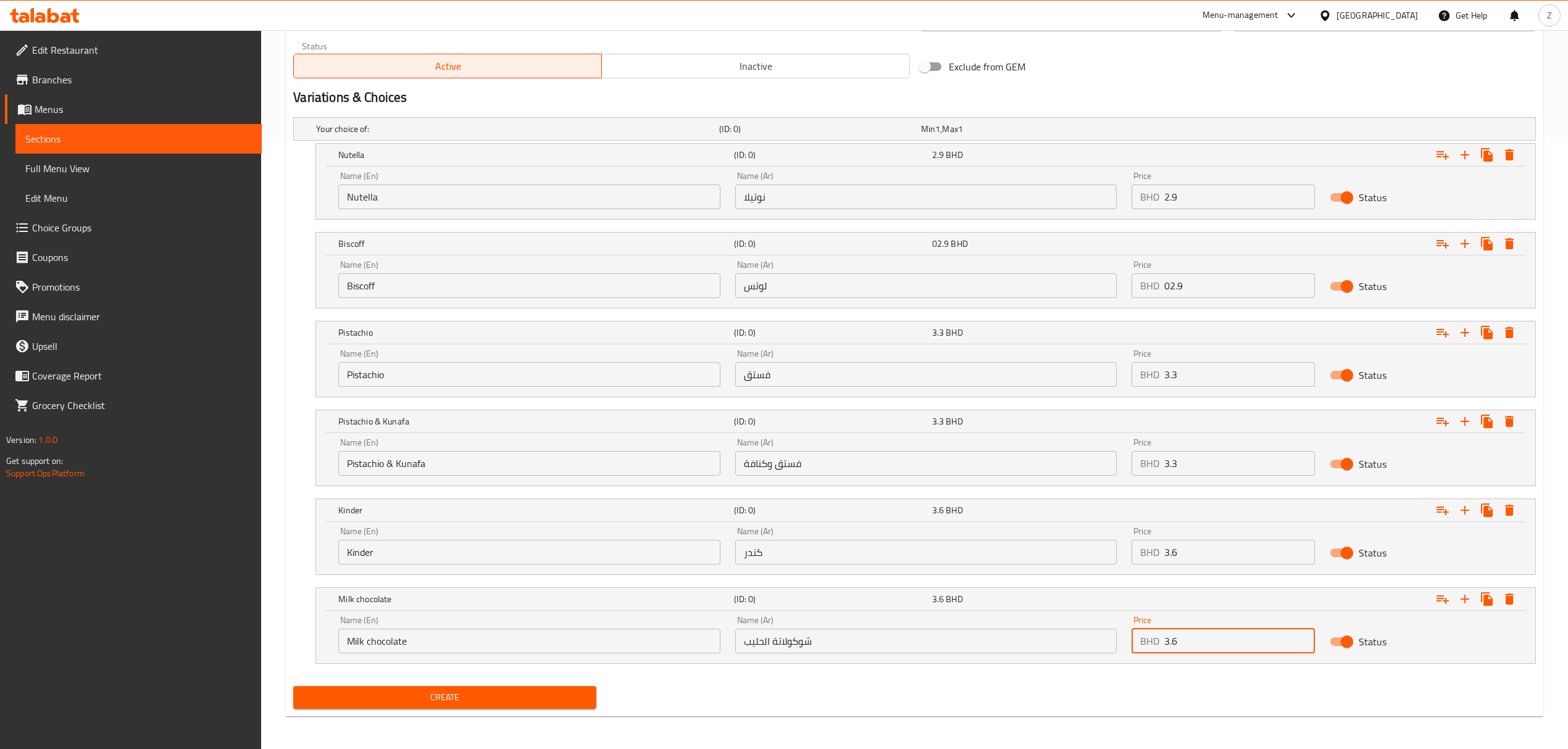
scroll to position [615, 0]
type input "3.6"
click at [490, 690] on span "Create" at bounding box center [445, 696] width 283 height 16
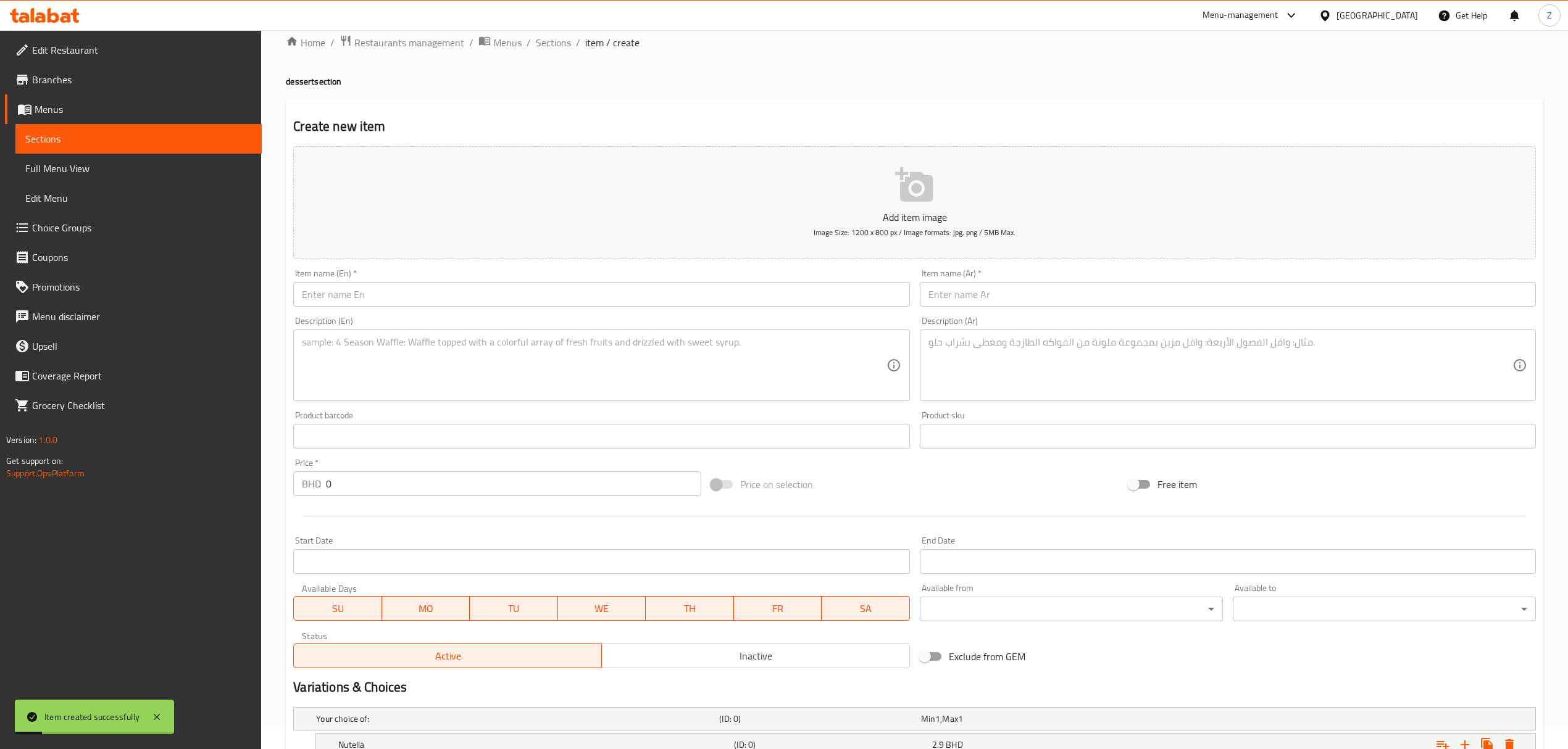
scroll to position [0, 0]
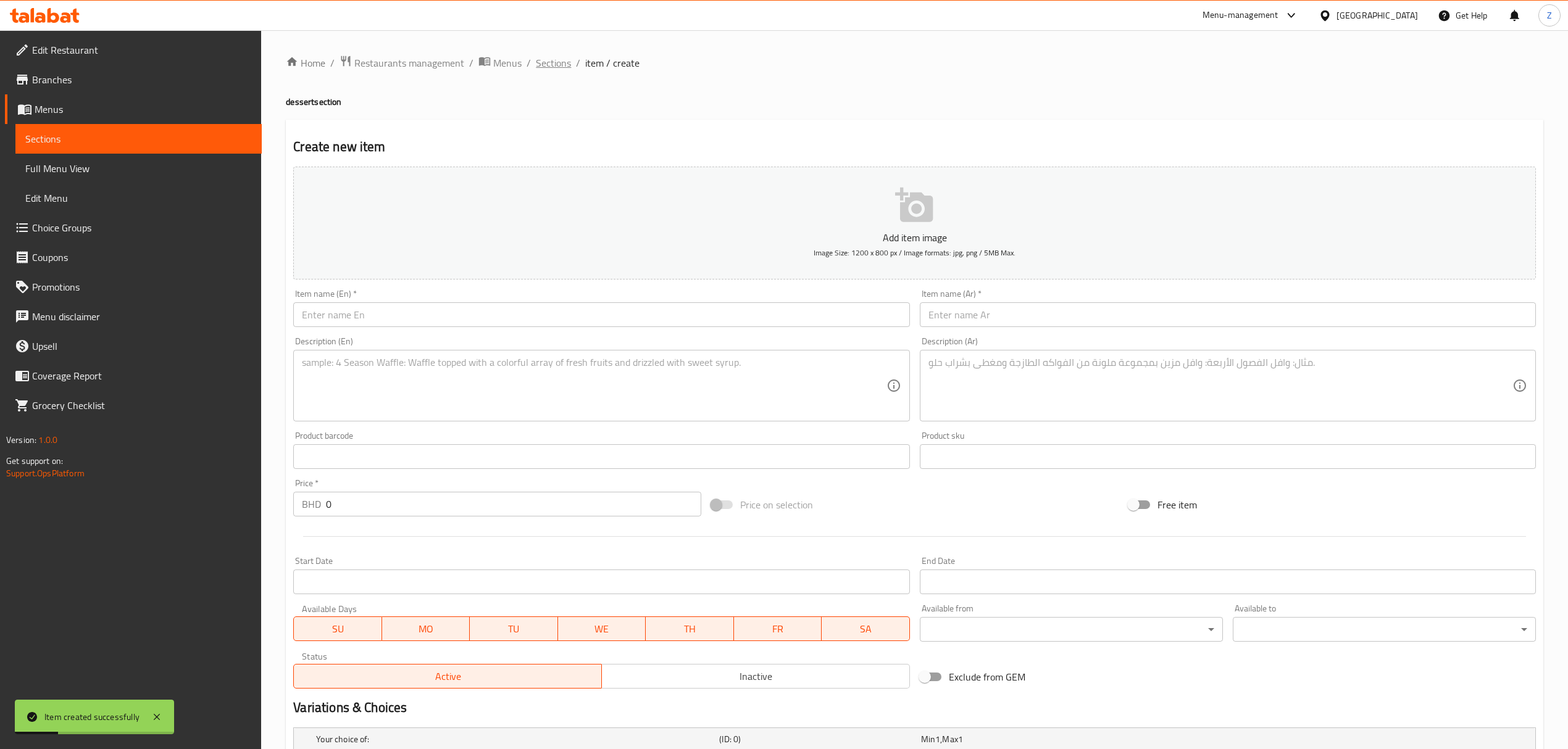
click at [549, 62] on span "Sections" at bounding box center [553, 63] width 35 height 15
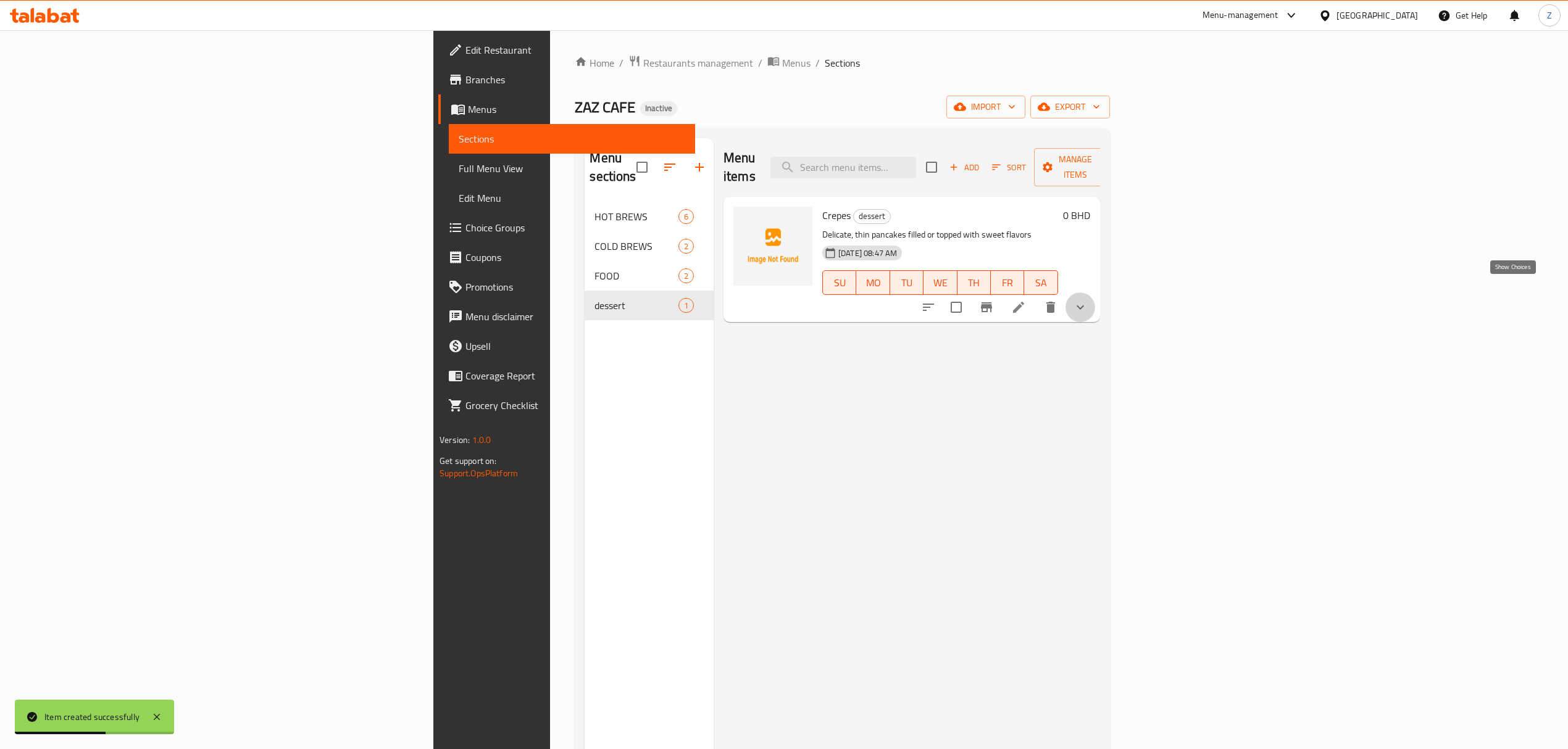
click at [1088, 299] on icon "show more" at bounding box center [1080, 306] width 15 height 15
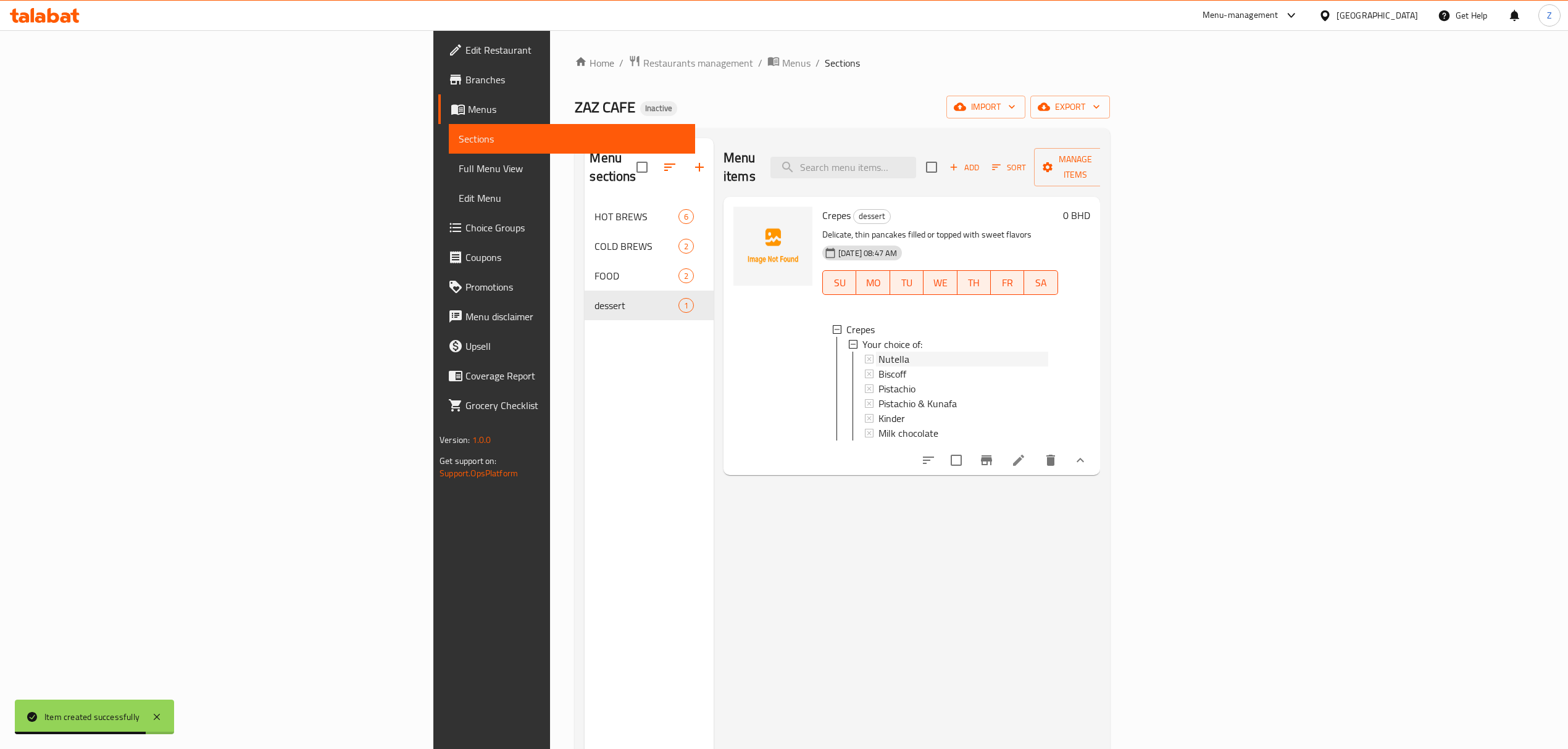
click at [879, 352] on span "Nutella" at bounding box center [894, 359] width 31 height 15
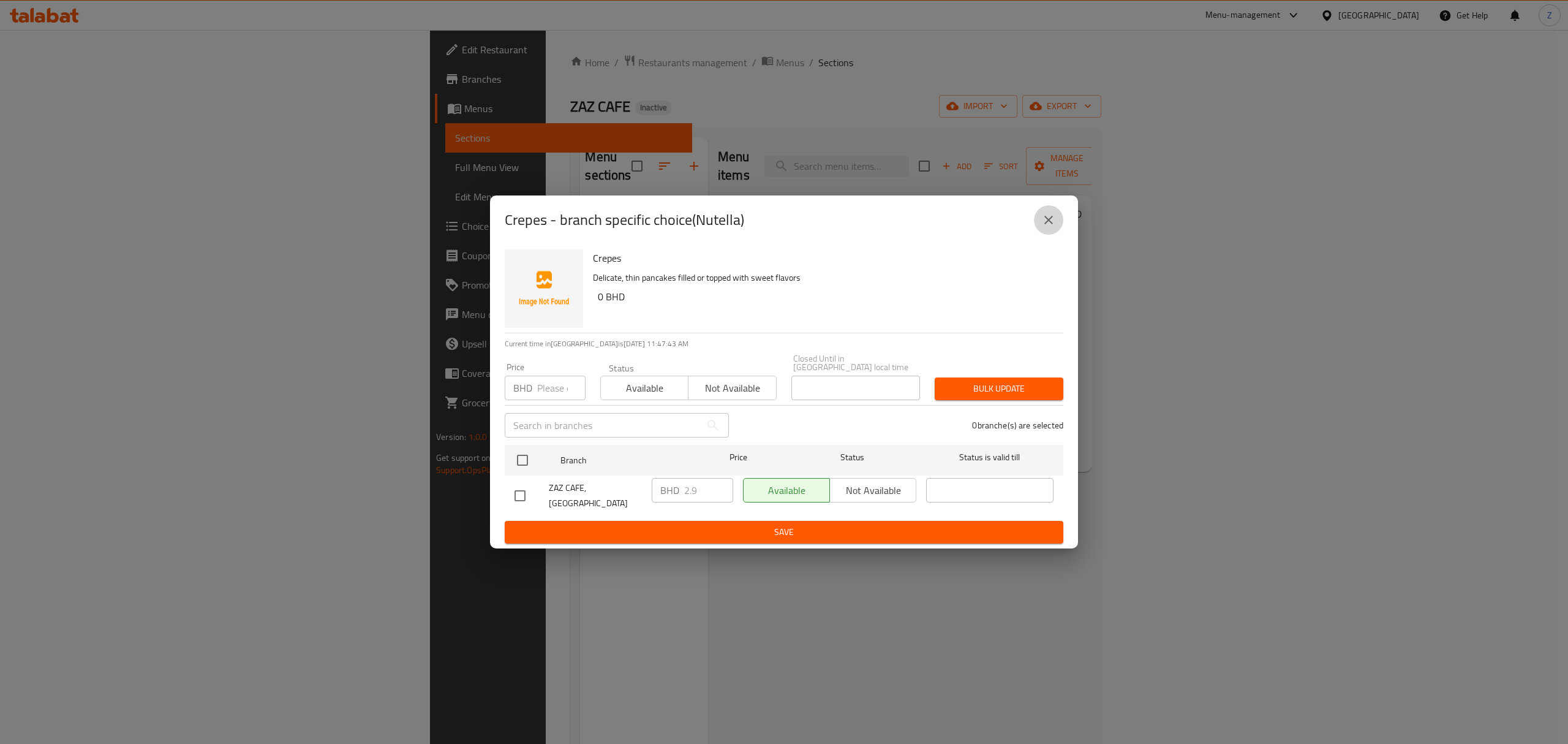
click at [1059, 234] on button "close" at bounding box center [1049, 220] width 29 height 29
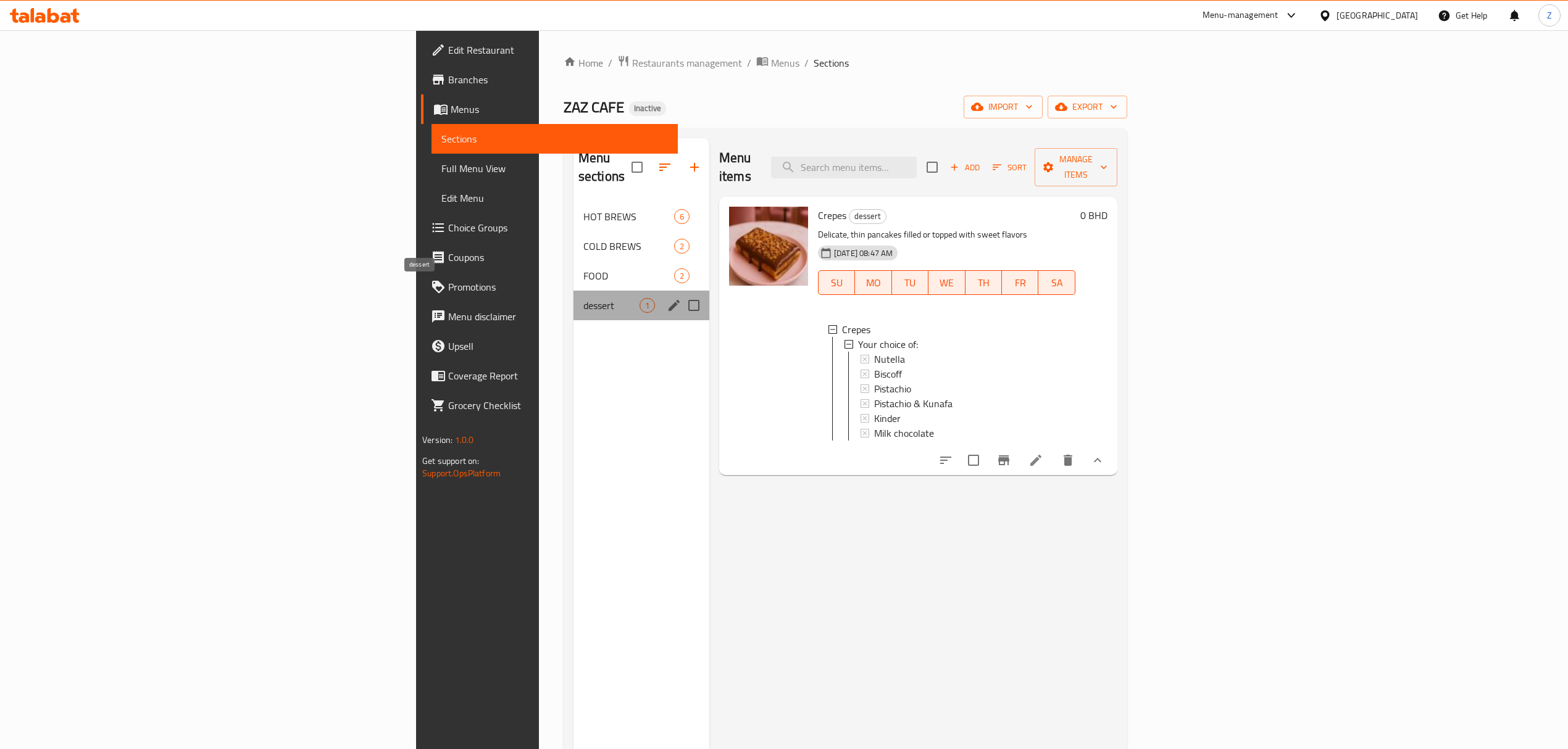
click at [584, 298] on span "dessert" at bounding box center [611, 305] width 56 height 15
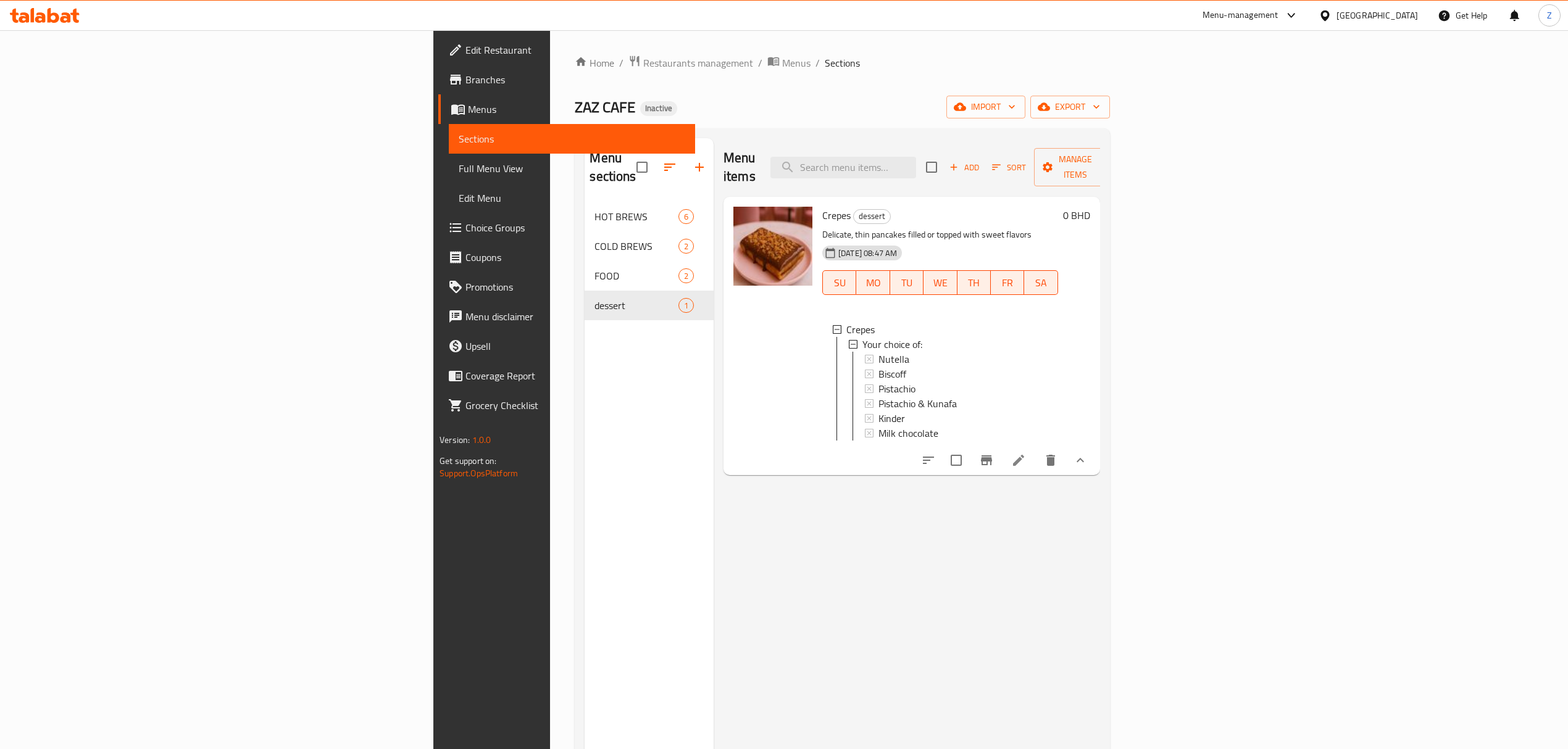
click at [1100, 149] on div "Menu items Add Sort Manage items" at bounding box center [911, 167] width 376 height 58
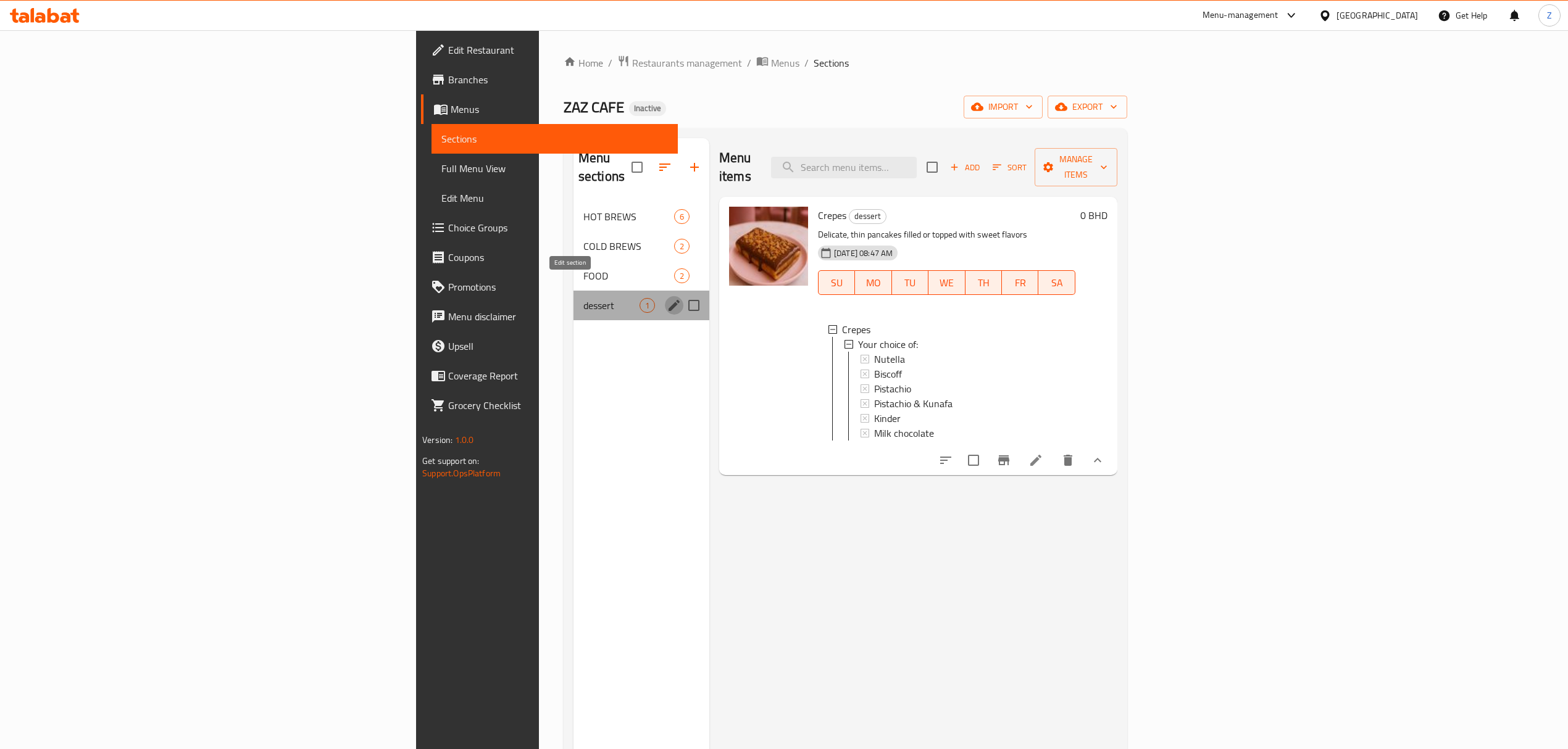
click at [667, 298] on icon "edit" at bounding box center [673, 305] width 15 height 15
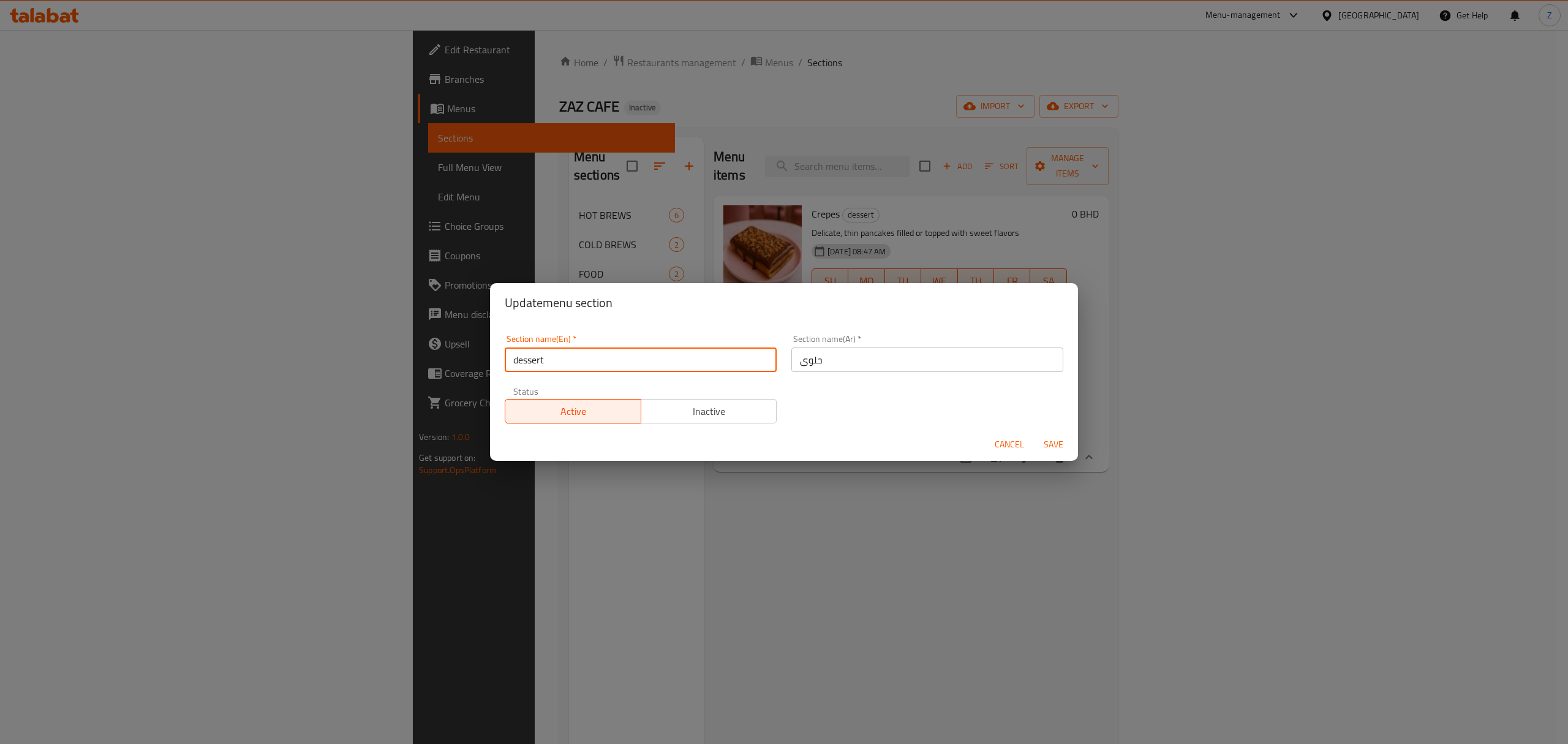
drag, startPoint x: 518, startPoint y: 356, endPoint x: 475, endPoint y: 343, distance: 44.9
click at [477, 344] on div "Update menu section Section name(En)   * dessert Section name(En) * Section nam…" at bounding box center [784, 372] width 1568 height 744
type input "Dessert"
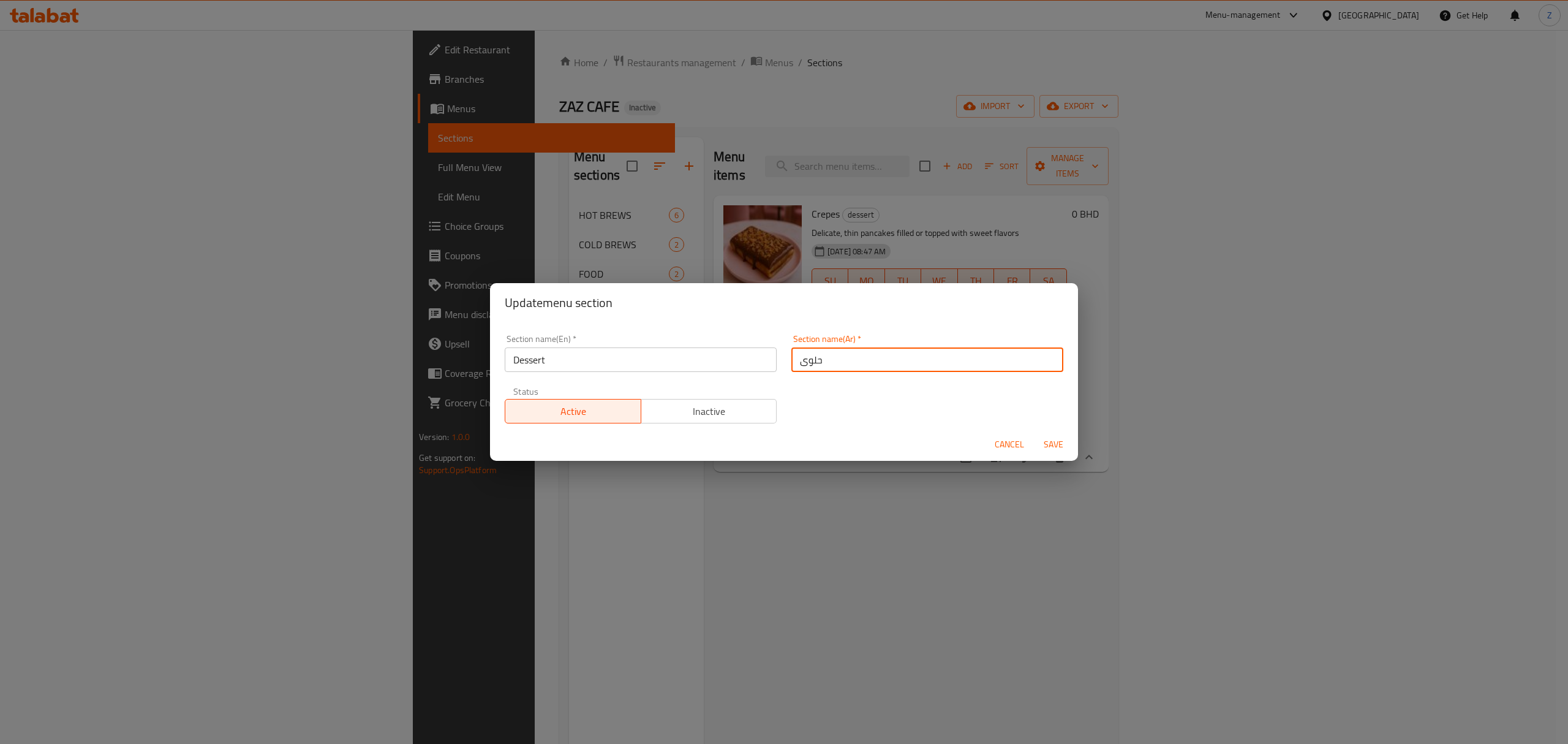
drag, startPoint x: 792, startPoint y: 364, endPoint x: 802, endPoint y: 366, distance: 10.2
click at [802, 366] on input "حلوى" at bounding box center [927, 360] width 272 height 24
type input "حلويات"
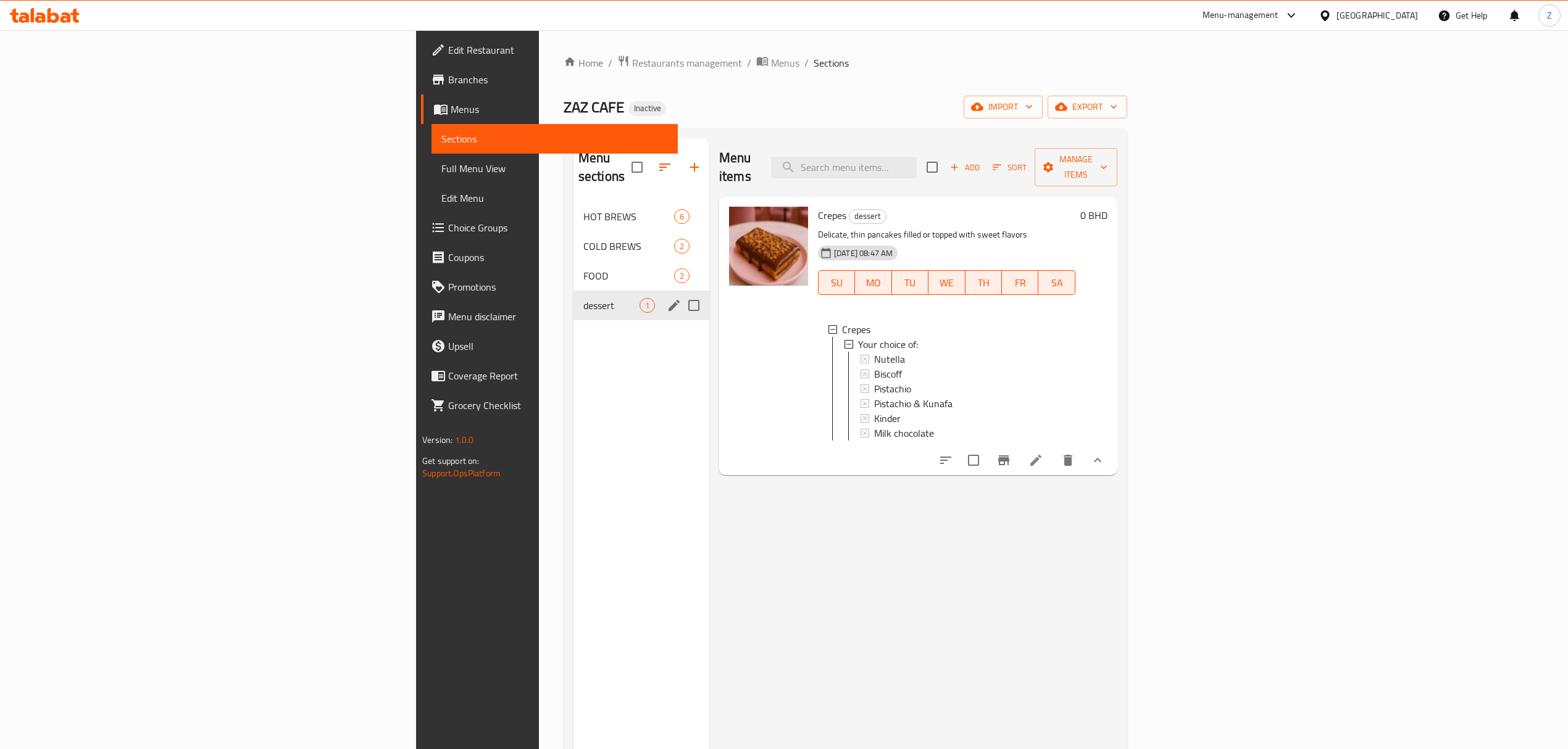
click at [584, 298] on span "dessert" at bounding box center [611, 305] width 56 height 15
click at [668, 299] on icon "edit" at bounding box center [673, 305] width 11 height 11
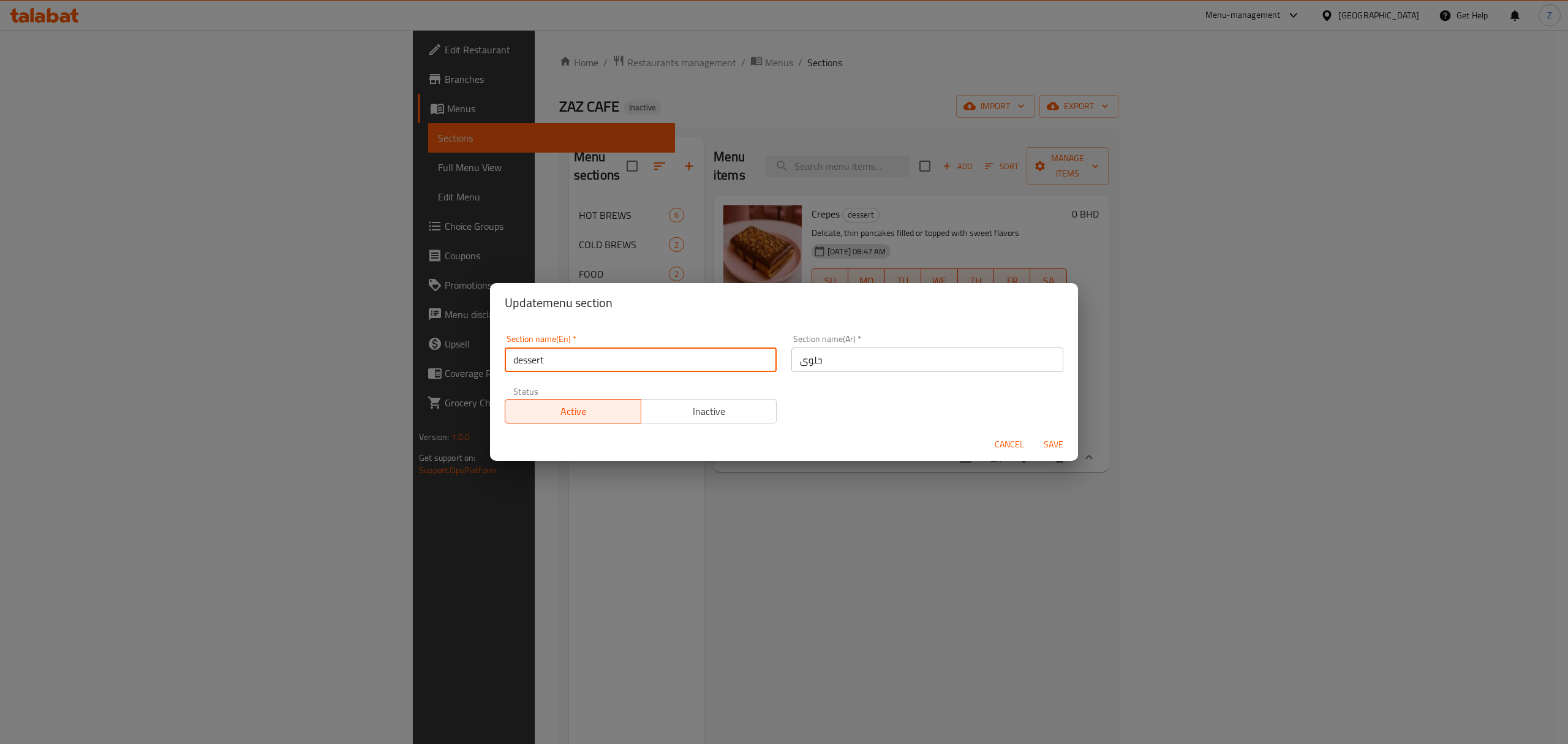
drag, startPoint x: 519, startPoint y: 356, endPoint x: 509, endPoint y: 354, distance: 10.2
click at [509, 354] on input "dessert" at bounding box center [641, 360] width 272 height 24
type input "[PERSON_NAME]"
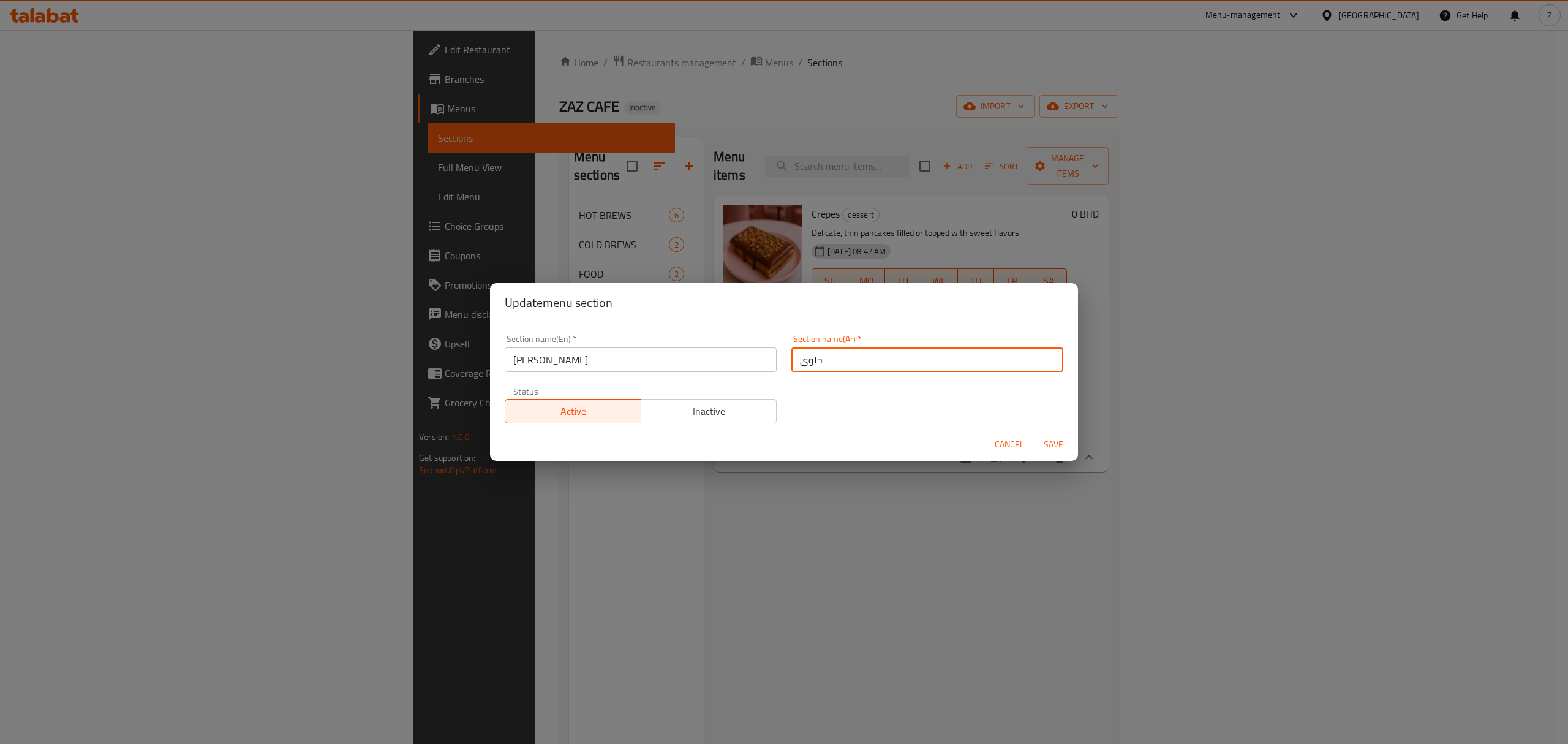
drag, startPoint x: 792, startPoint y: 362, endPoint x: 804, endPoint y: 364, distance: 12.2
click at [804, 364] on input "حلوى" at bounding box center [927, 360] width 272 height 24
type input "حلو"
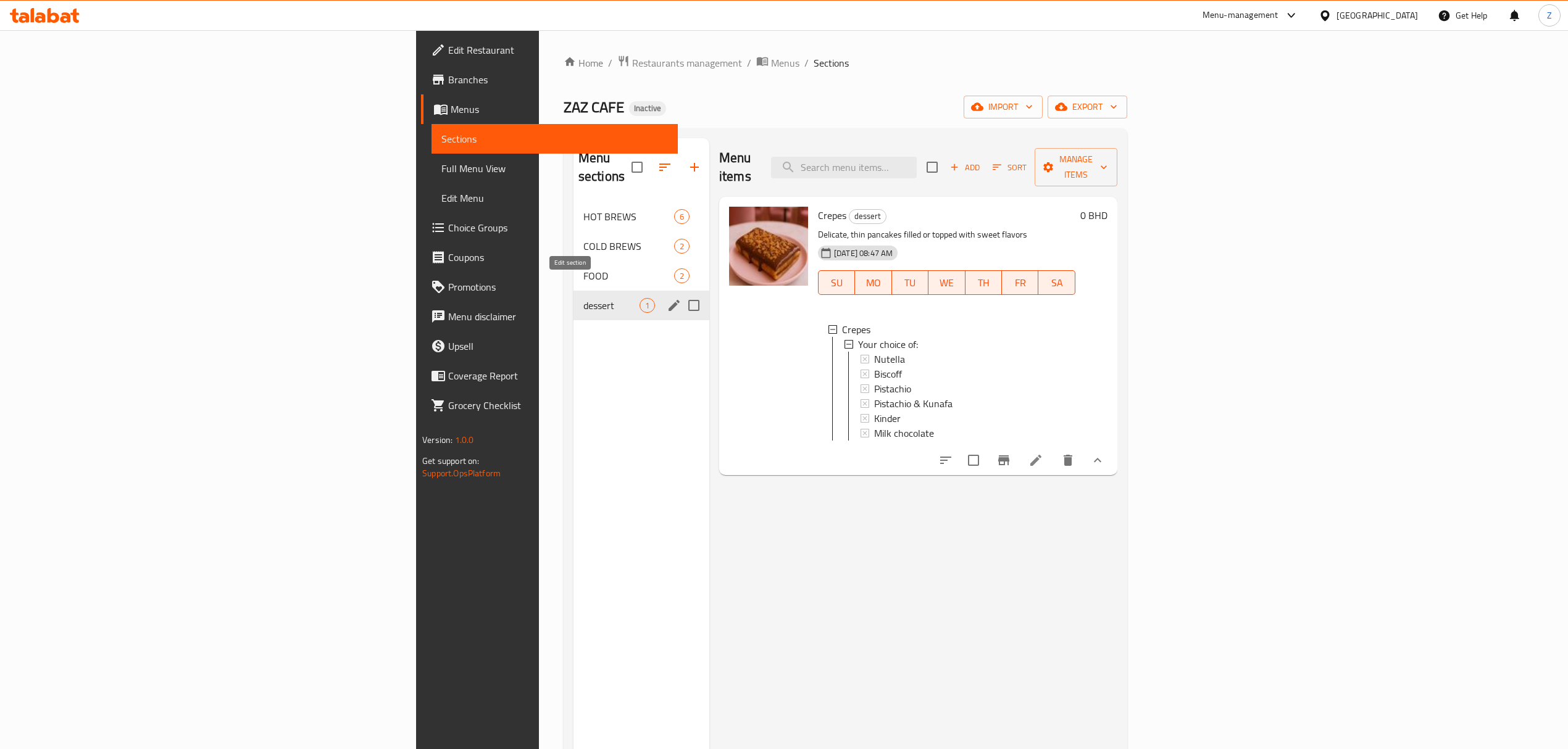
click at [668, 299] on icon "edit" at bounding box center [673, 305] width 11 height 11
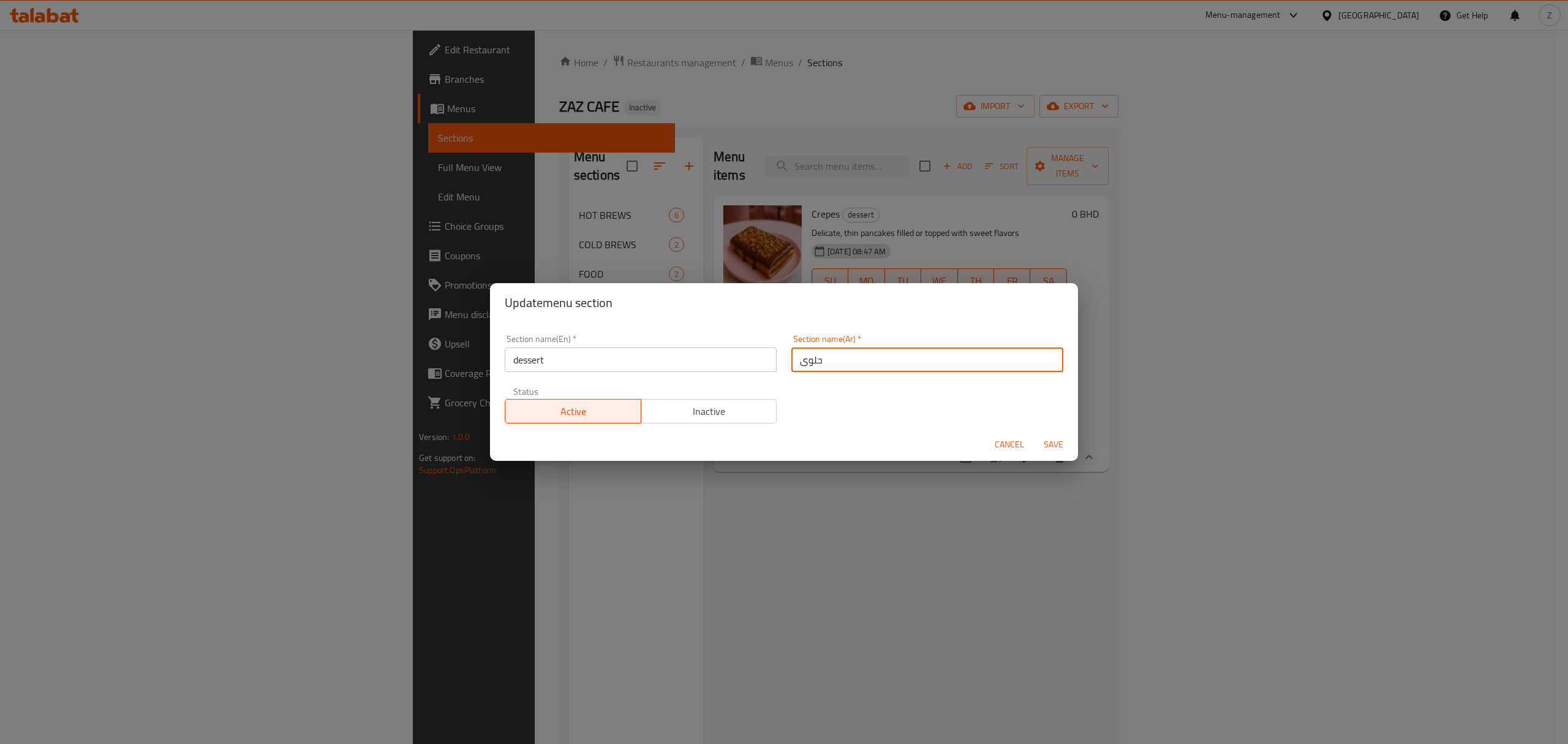
drag, startPoint x: 819, startPoint y: 361, endPoint x: 740, endPoint y: 356, distance: 79.2
click at [740, 356] on div "Section name(En)   * dessert Section name(En) * Section name(Ar)   * حلوى Secti…" at bounding box center [784, 378] width 573 height 103
type input "حلويات"
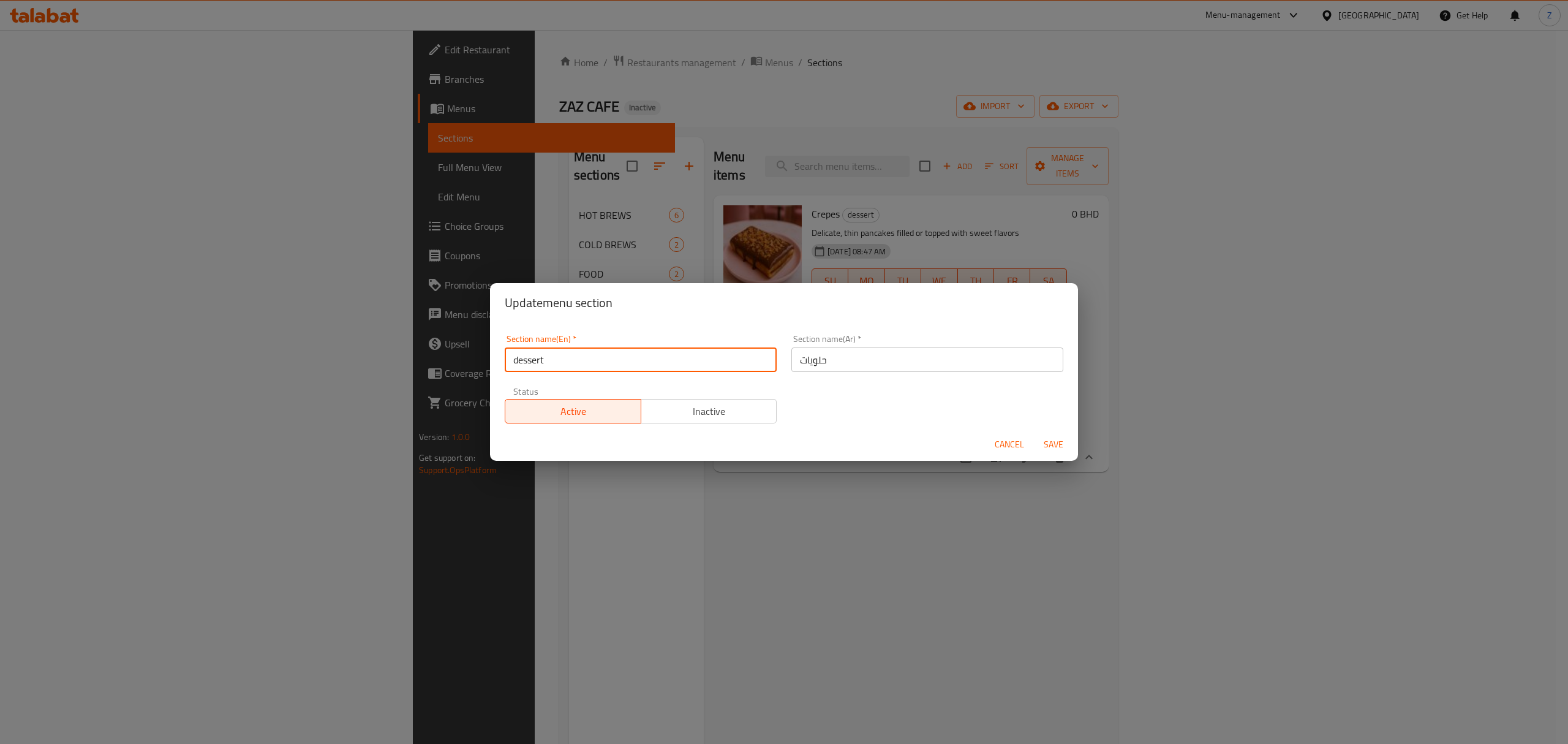
drag, startPoint x: 520, startPoint y: 361, endPoint x: 504, endPoint y: 356, distance: 16.8
click at [504, 356] on div "Section name(En)   * dessert Section name(En) *" at bounding box center [641, 353] width 287 height 52
click at [571, 361] on input "dessert" at bounding box center [641, 360] width 272 height 24
click at [604, 374] on div "Section name(En)   * dessert Section name(En) *" at bounding box center [641, 353] width 287 height 52
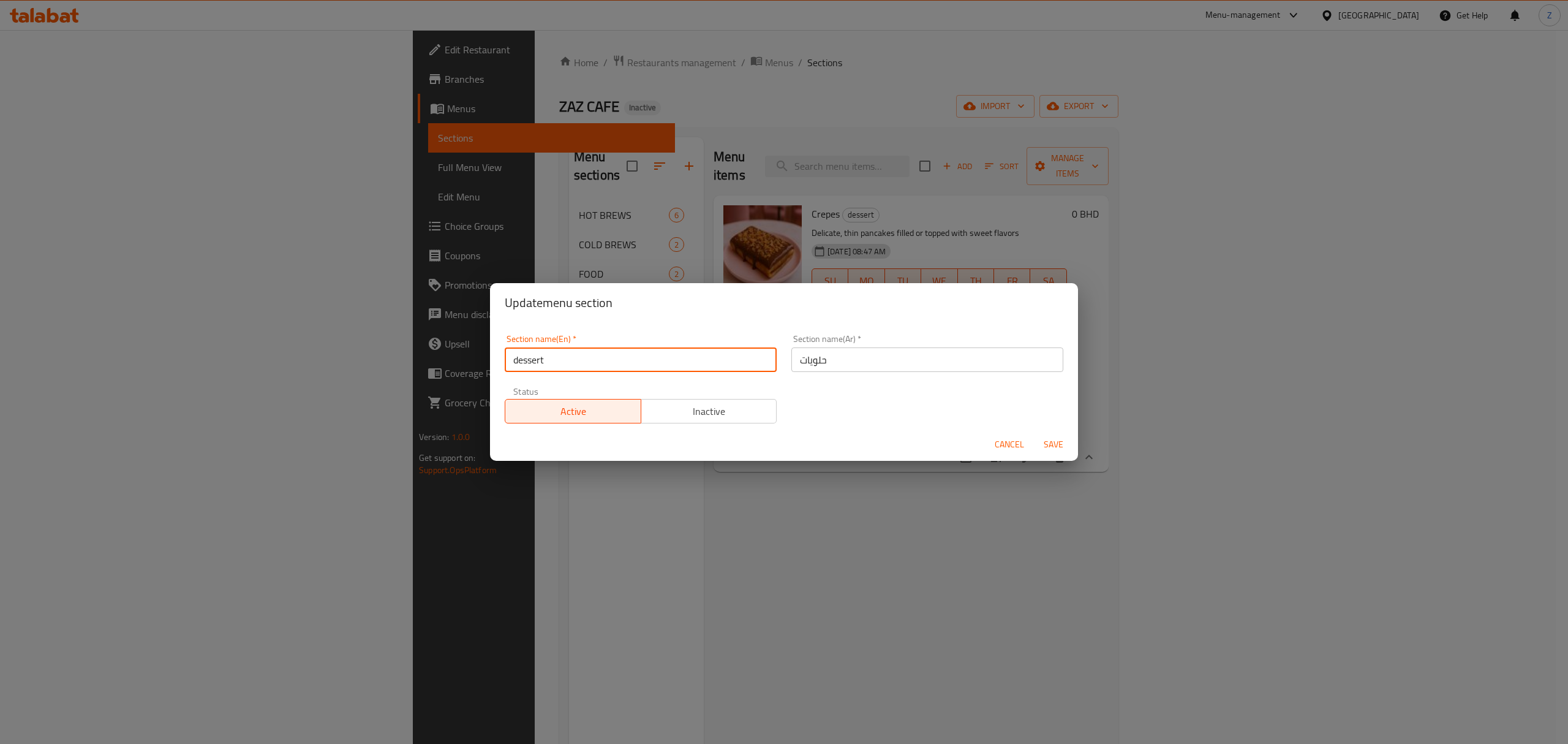
drag, startPoint x: 605, startPoint y: 366, endPoint x: 605, endPoint y: 373, distance: 7.0
click at [605, 366] on input "dessert" at bounding box center [641, 360] width 272 height 24
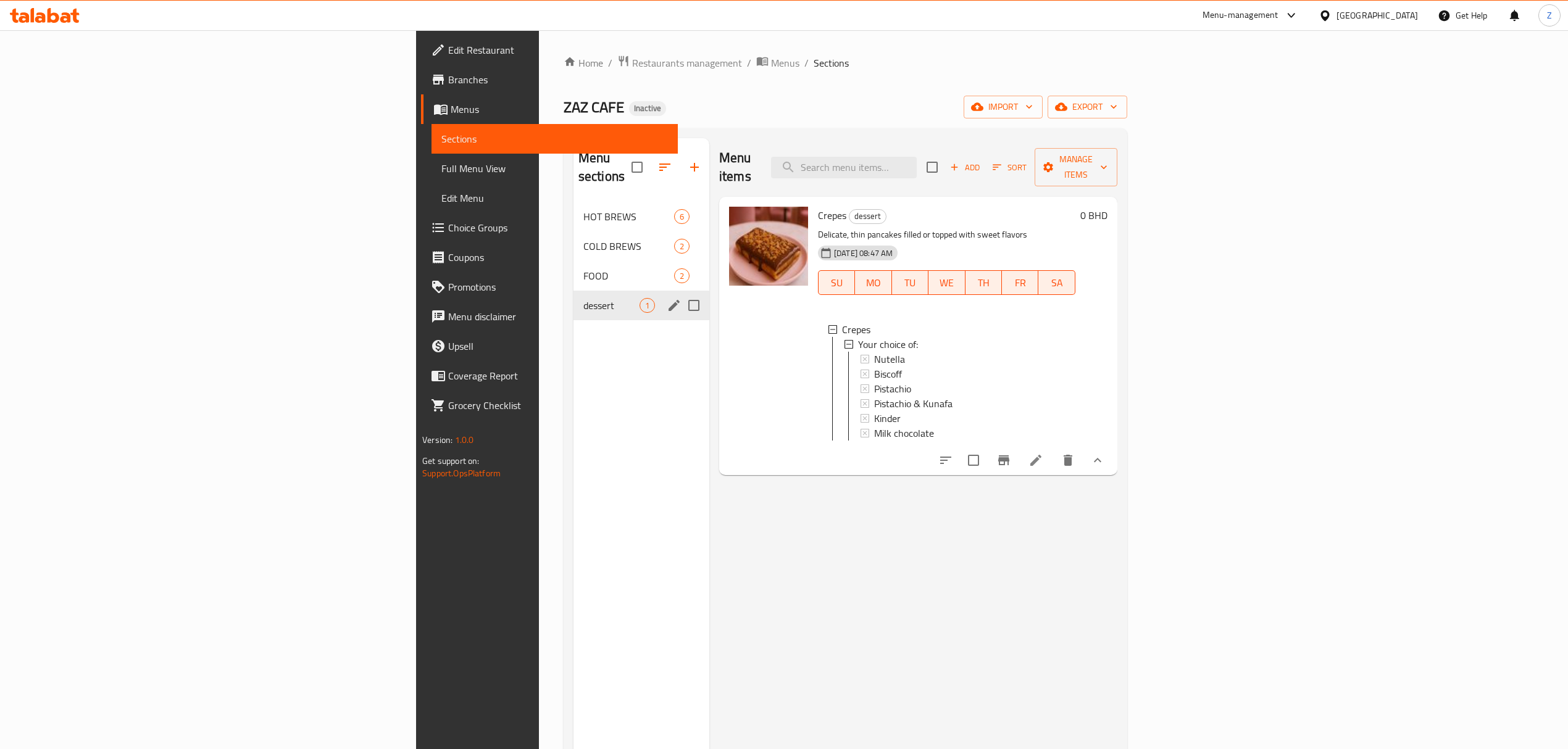
click at [667, 298] on icon "edit" at bounding box center [673, 305] width 15 height 15
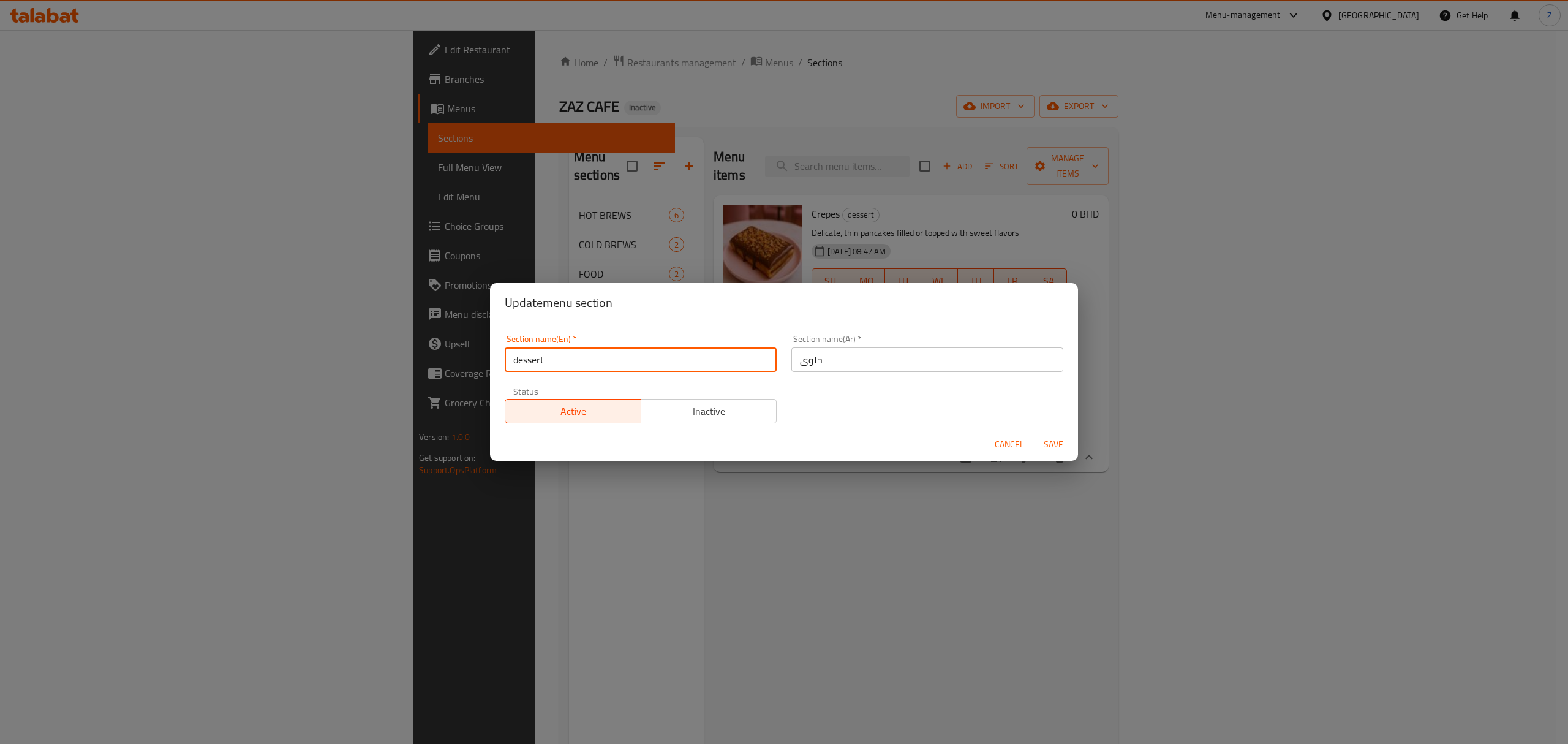
drag, startPoint x: 516, startPoint y: 362, endPoint x: 478, endPoint y: 359, distance: 38.1
click at [478, 359] on div "Update menu section Section name(En)   * dessert Section name(En) * Section nam…" at bounding box center [784, 372] width 1568 height 744
type input "Dessert"
click at [1056, 441] on span "Save" at bounding box center [1054, 445] width 29 height 16
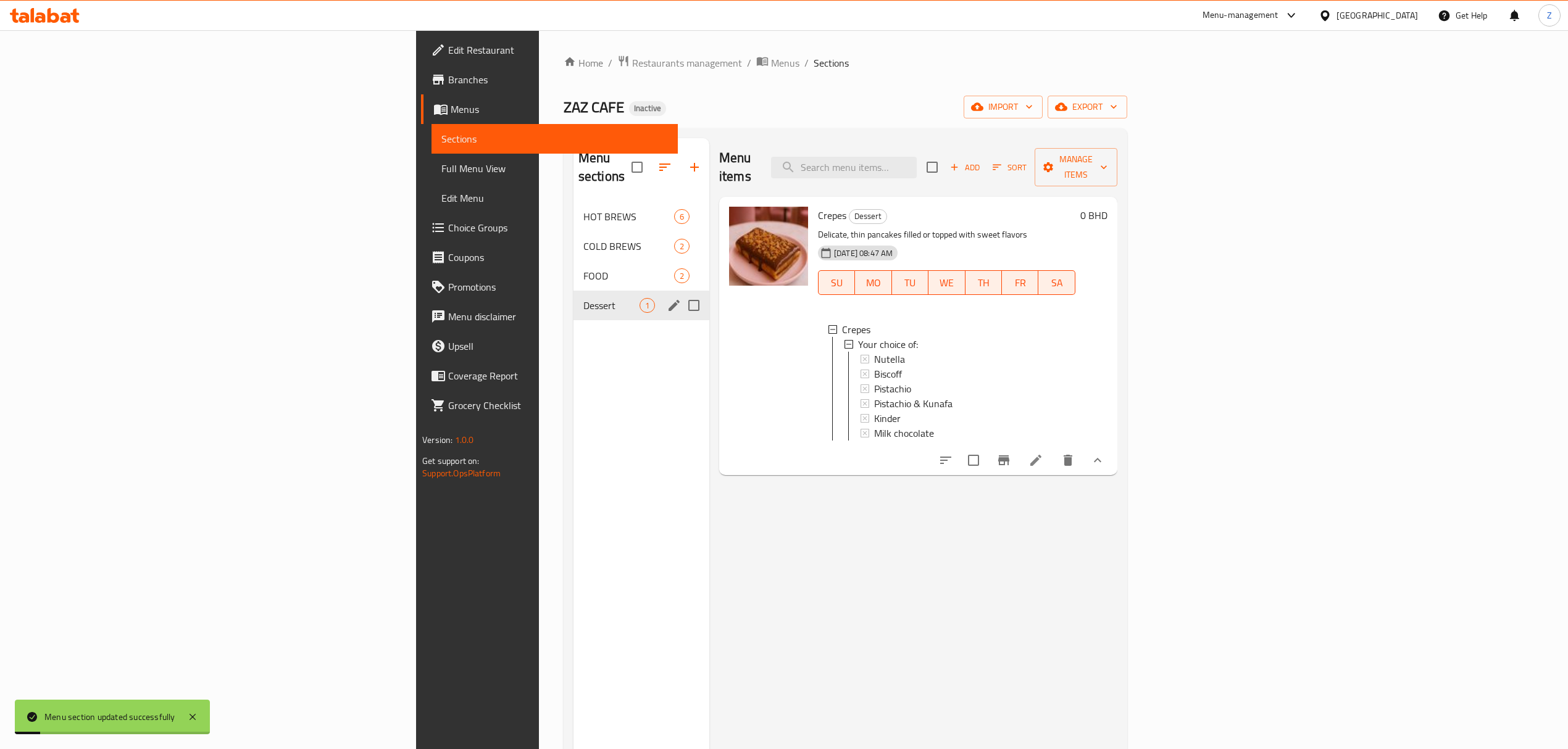
click at [668, 299] on icon "edit" at bounding box center [673, 305] width 11 height 11
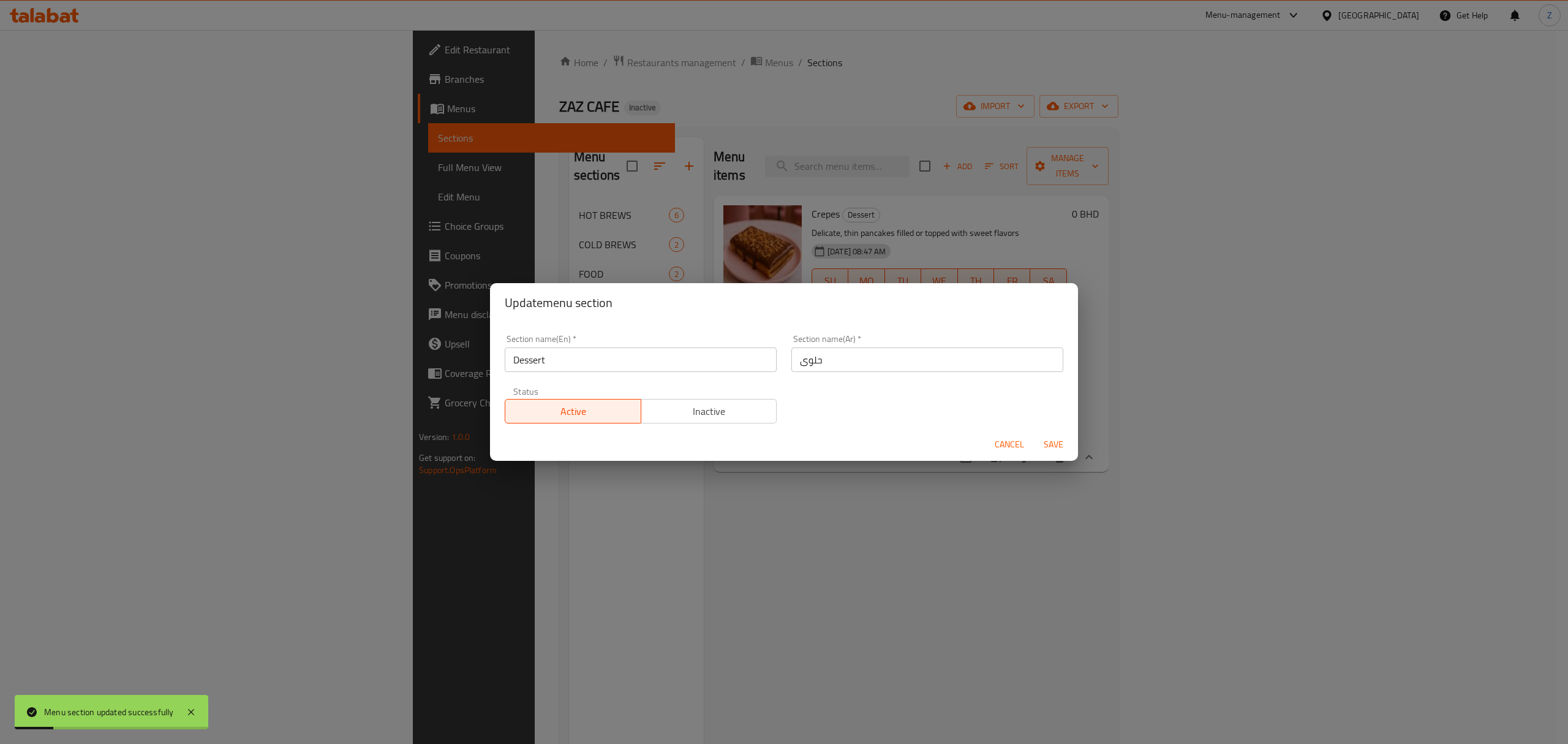
click at [846, 368] on input "حلوى" at bounding box center [927, 360] width 272 height 24
click at [801, 362] on input "حلوى" at bounding box center [927, 360] width 272 height 24
click at [784, 362] on div "Section name(Ar)   * حلوى Section name(Ar) *" at bounding box center [927, 353] width 287 height 52
click at [792, 358] on input "حلوى" at bounding box center [927, 360] width 272 height 24
drag, startPoint x: 797, startPoint y: 358, endPoint x: 975, endPoint y: 323, distance: 181.4
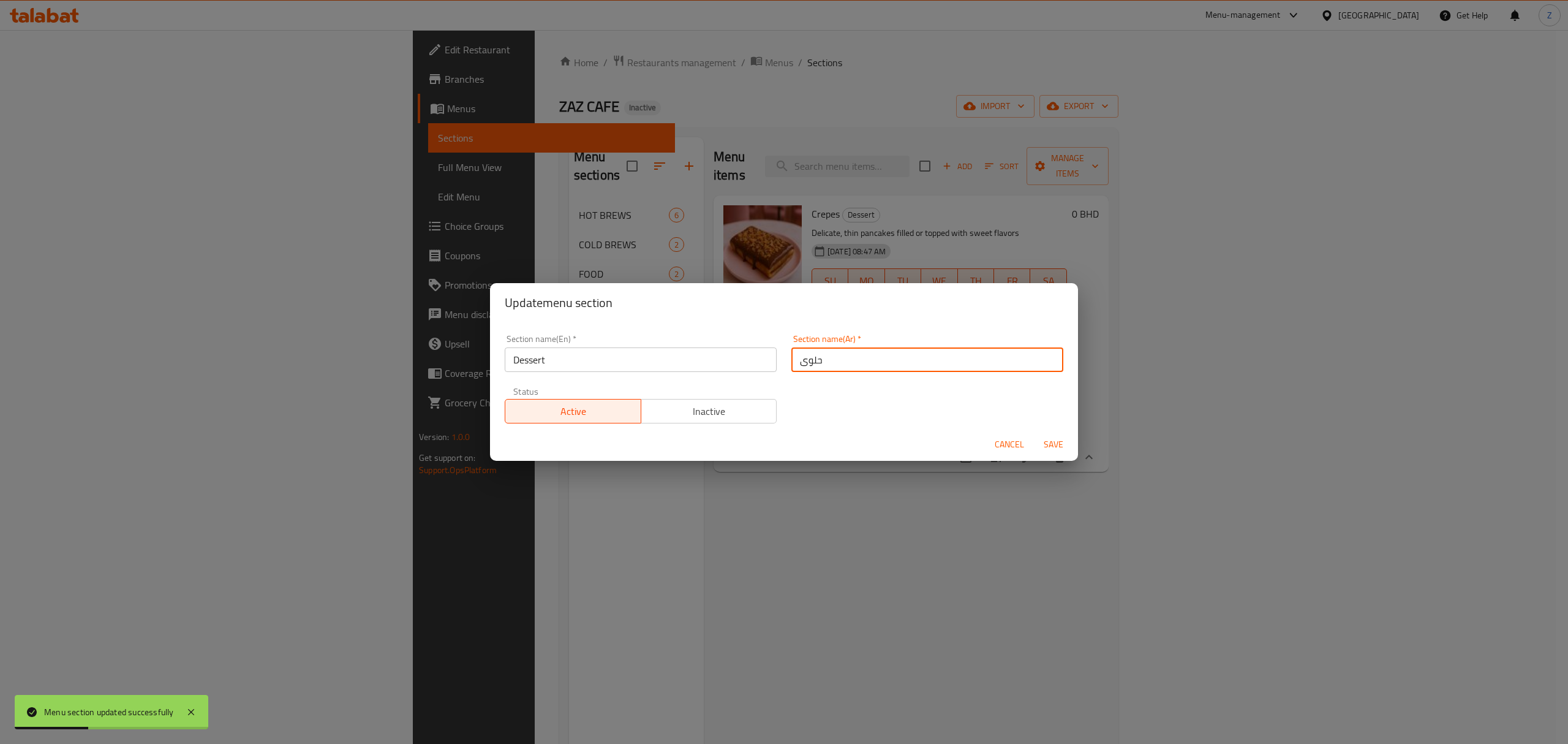
click at [816, 354] on input "حلوى" at bounding box center [927, 360] width 272 height 24
type input "g"
type input "p"
type input "حل"
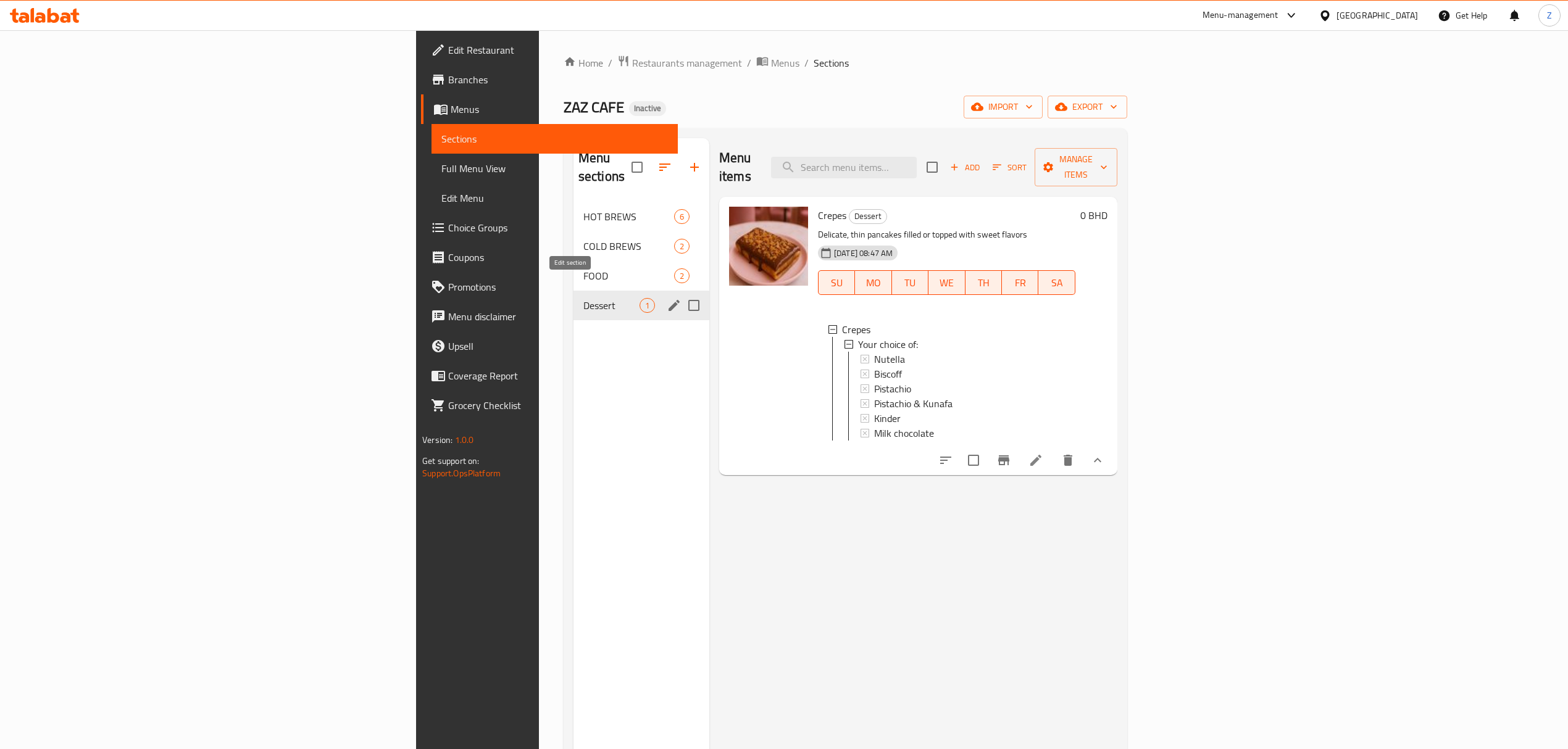
click at [667, 298] on icon "edit" at bounding box center [673, 305] width 15 height 15
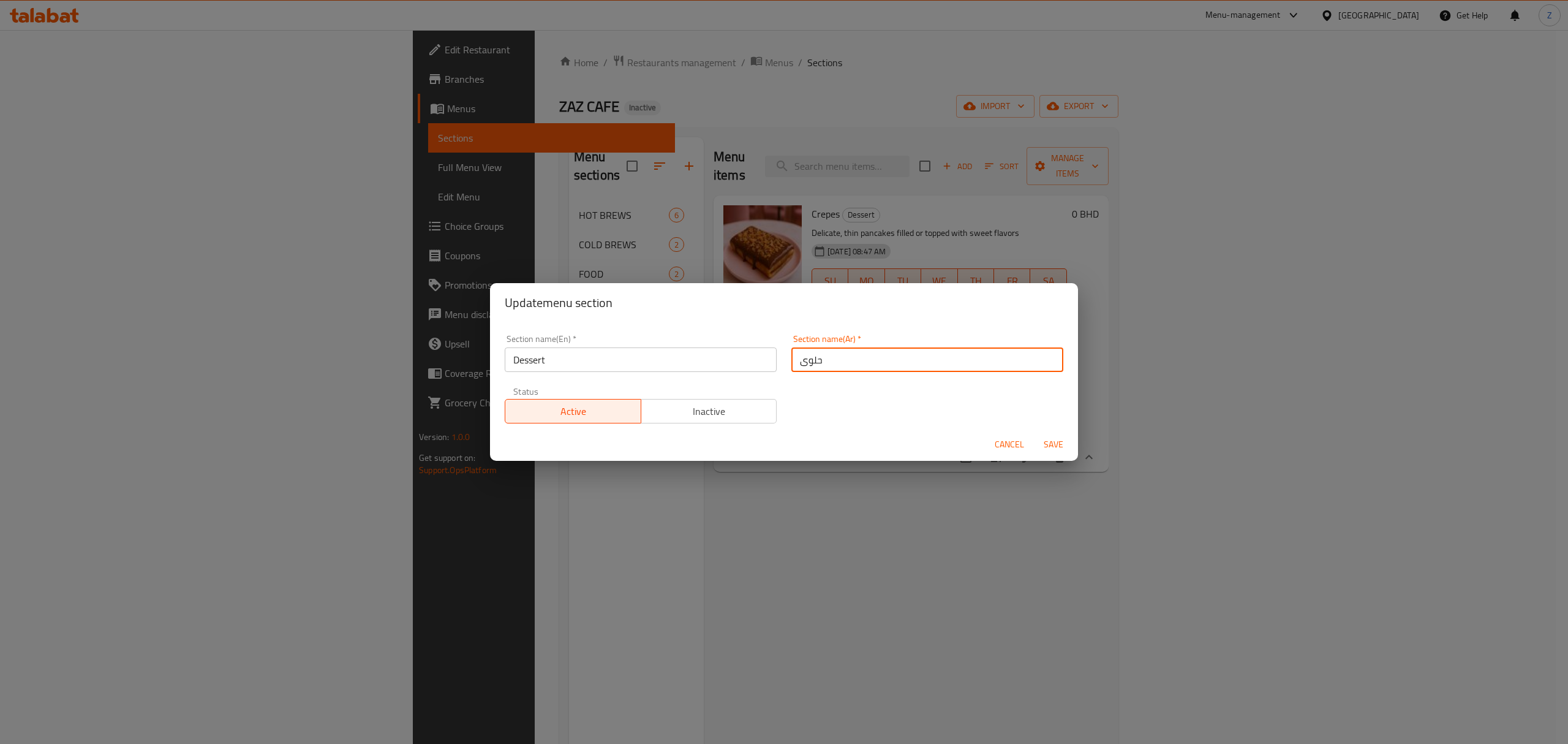
drag, startPoint x: 792, startPoint y: 359, endPoint x: 800, endPoint y: 362, distance: 8.5
click at [800, 362] on input "حلوى" at bounding box center [927, 360] width 272 height 24
type input "حلويا"
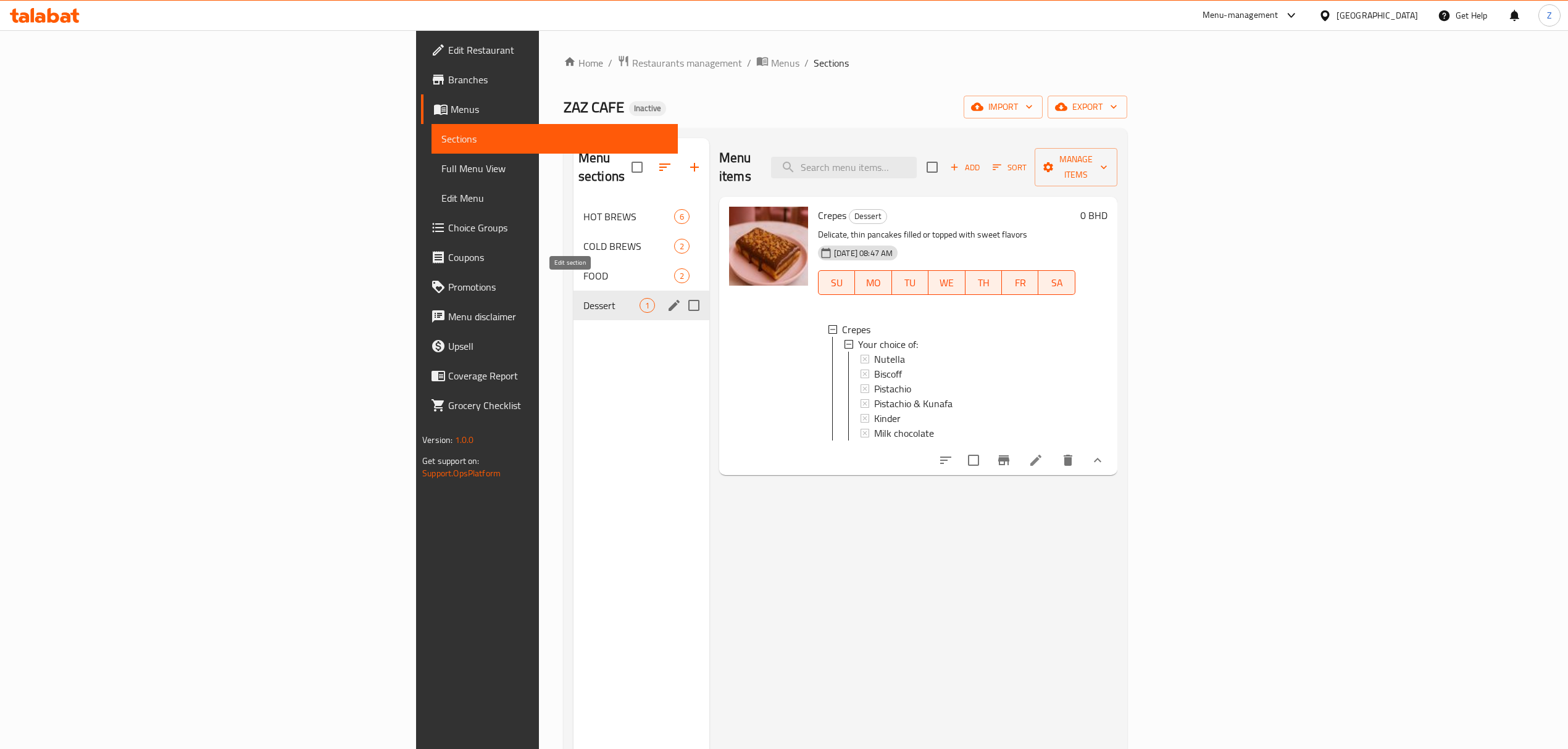
click at [667, 298] on icon "edit" at bounding box center [673, 305] width 15 height 15
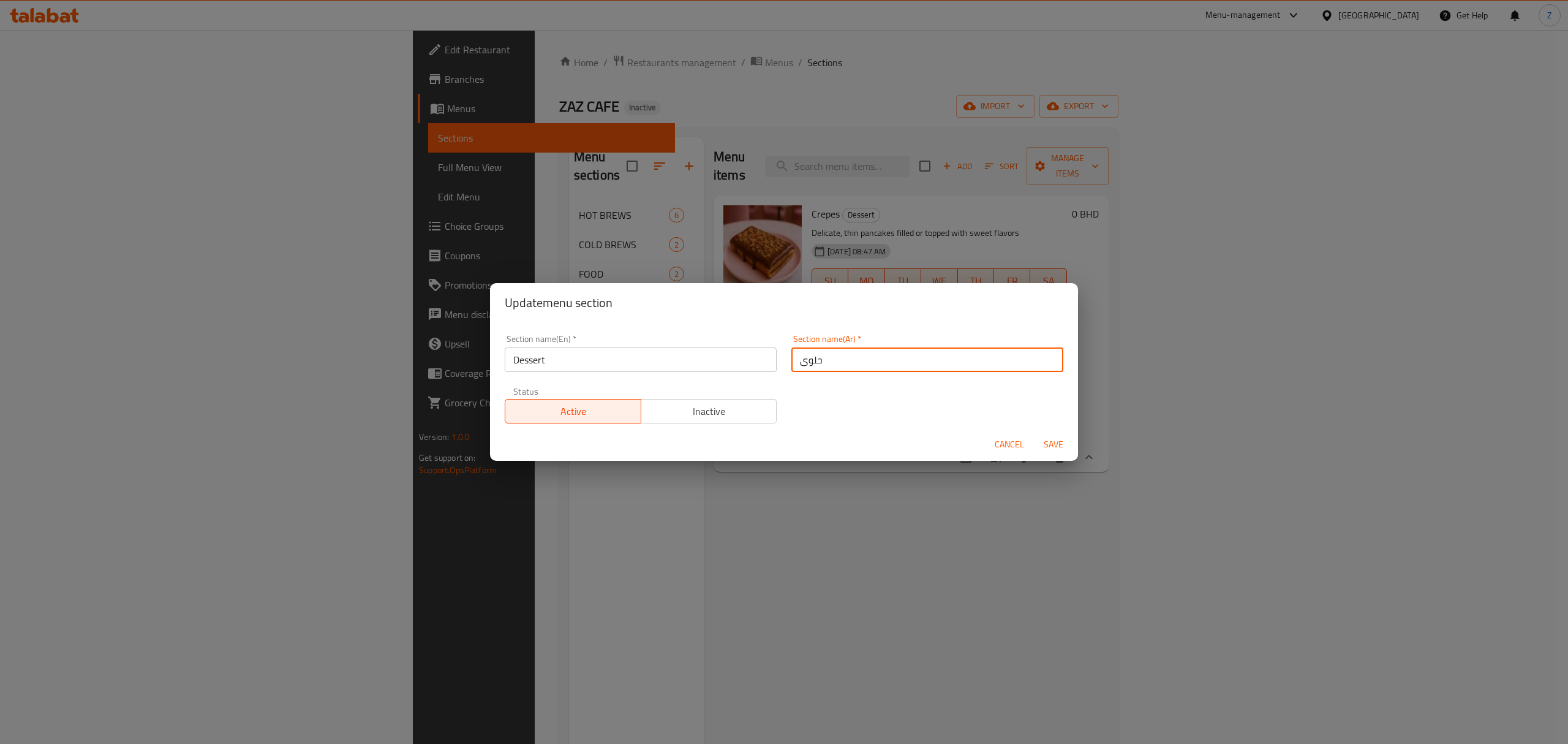
click at [791, 361] on input "حلوى" at bounding box center [927, 360] width 272 height 24
type input "ياحلوى"
drag, startPoint x: 841, startPoint y: 354, endPoint x: 556, endPoint y: 344, distance: 285.2
click at [557, 346] on div "Section name(En)   * Dessert Section name(En) * Section name(Ar)   * ياحلوى Sec…" at bounding box center [784, 378] width 573 height 103
type input "حلويات"
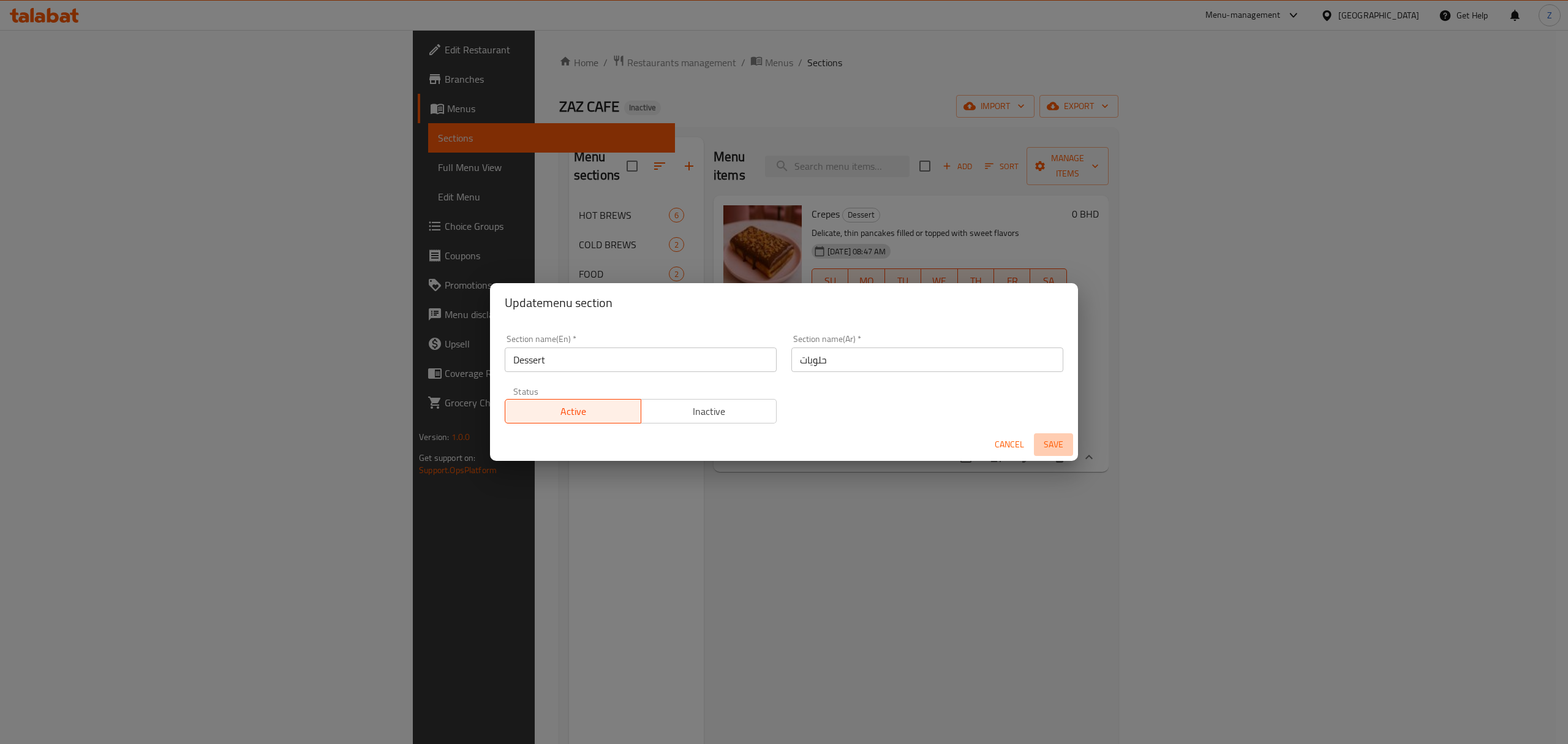
click at [1056, 440] on span "Save" at bounding box center [1054, 445] width 29 height 16
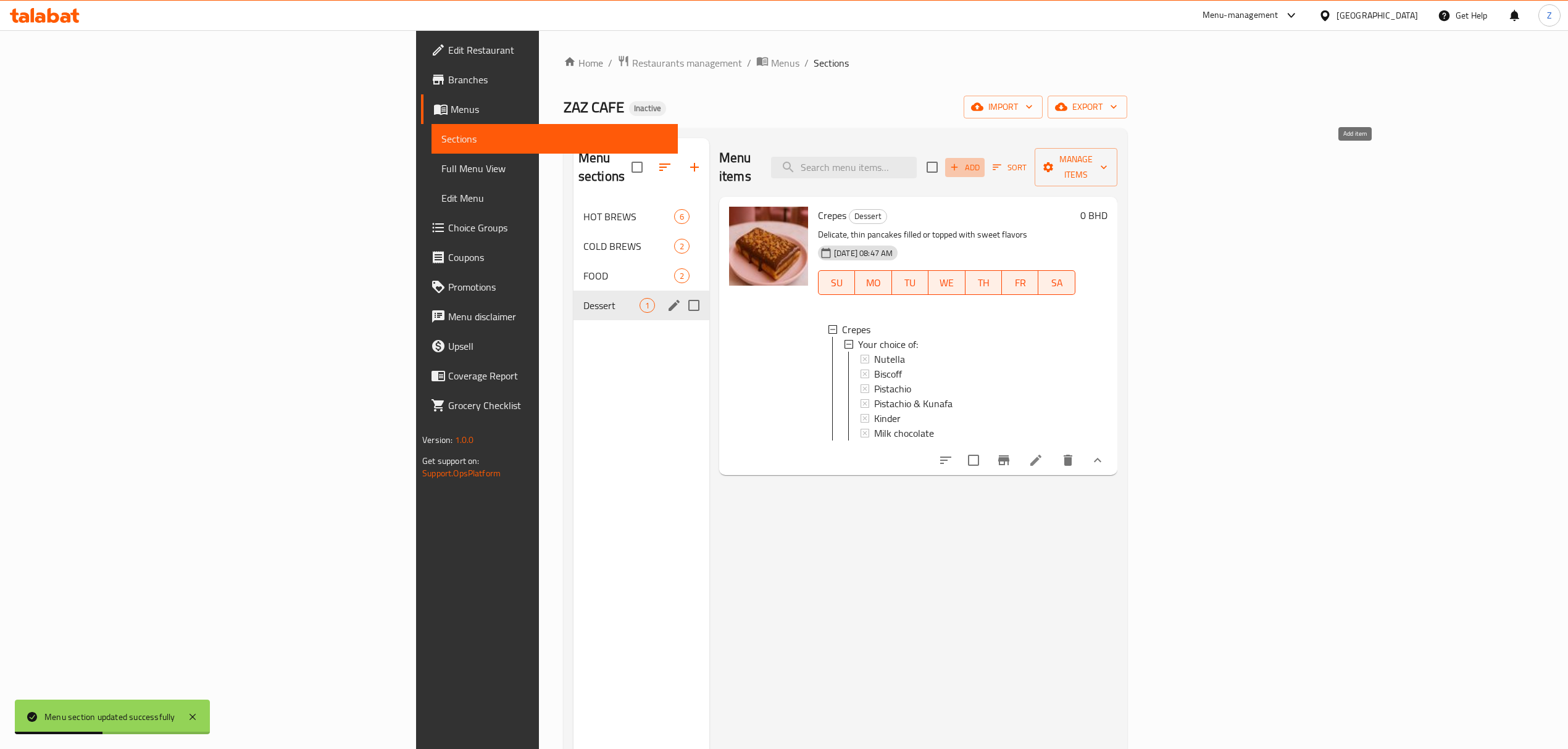
click at [982, 161] on span "Add" at bounding box center [965, 168] width 33 height 14
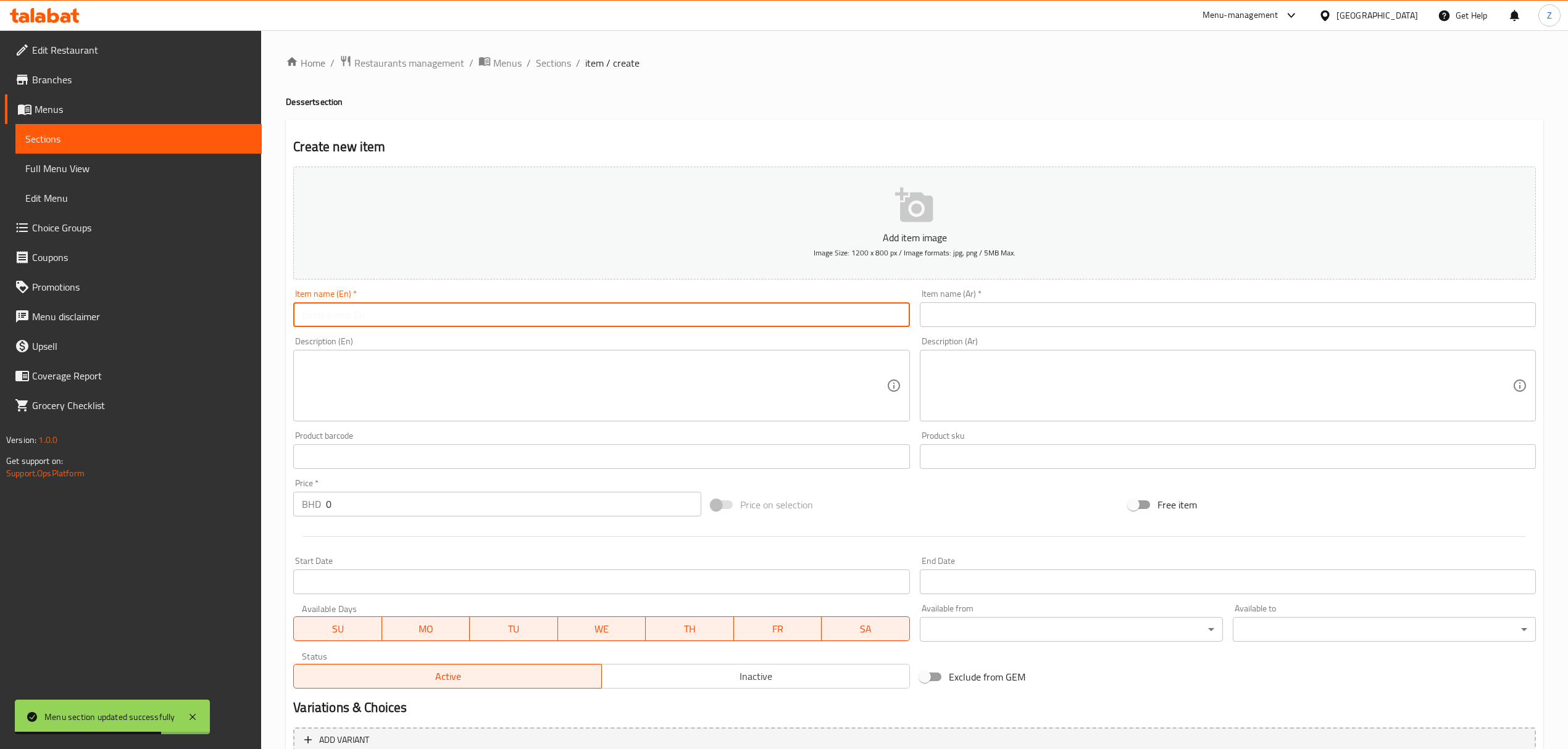
click at [363, 304] on input "text" at bounding box center [601, 314] width 616 height 24
type input "["
drag, startPoint x: 418, startPoint y: 319, endPoint x: 204, endPoint y: 312, distance: 214.1
click at [189, 310] on div "Edit Restaurant Branches Menus Sections Full Menu View Edit Menu Choice Groups …" at bounding box center [784, 451] width 1568 height 842
type input "Fettuccine crepe"
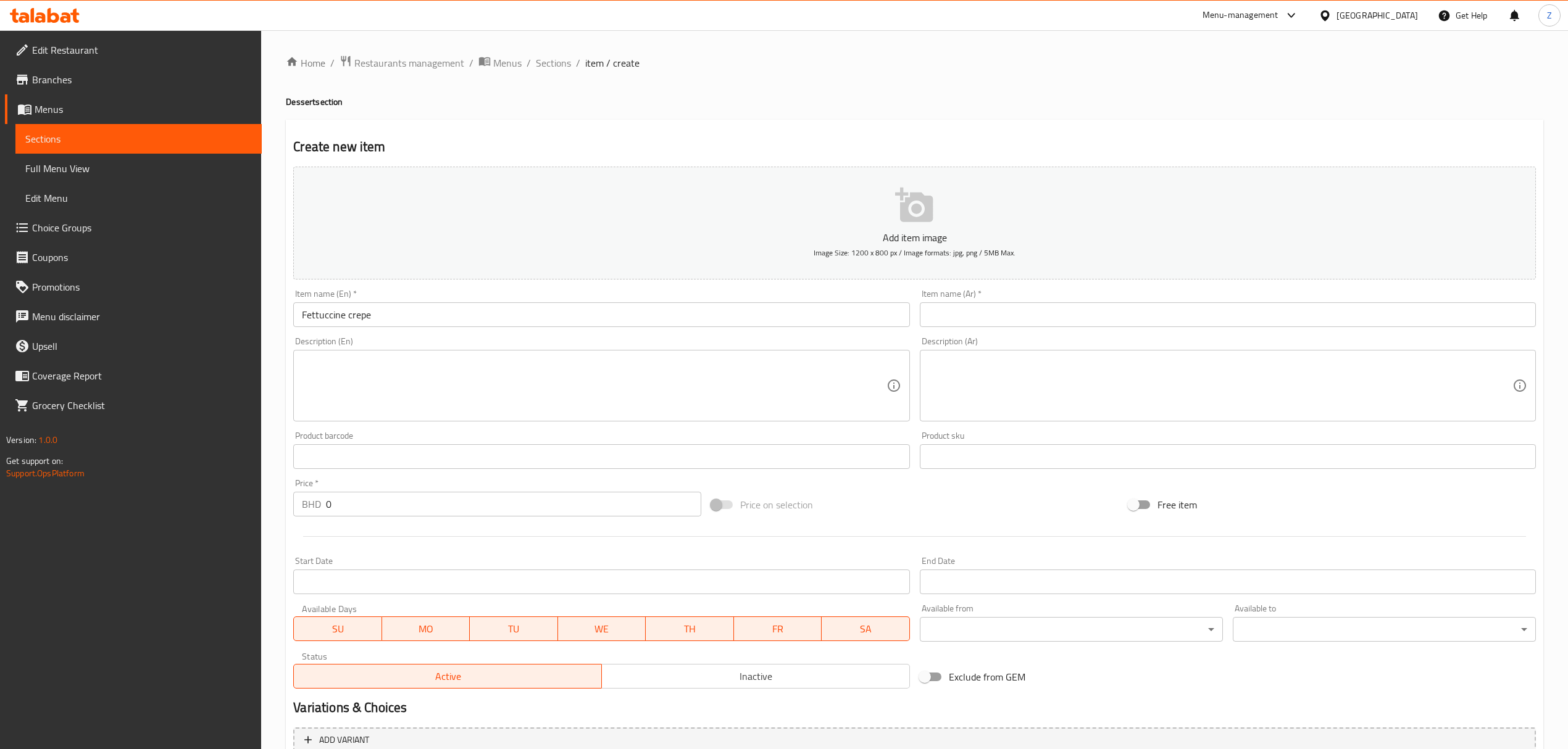
click at [1011, 317] on input "text" at bounding box center [1227, 314] width 616 height 24
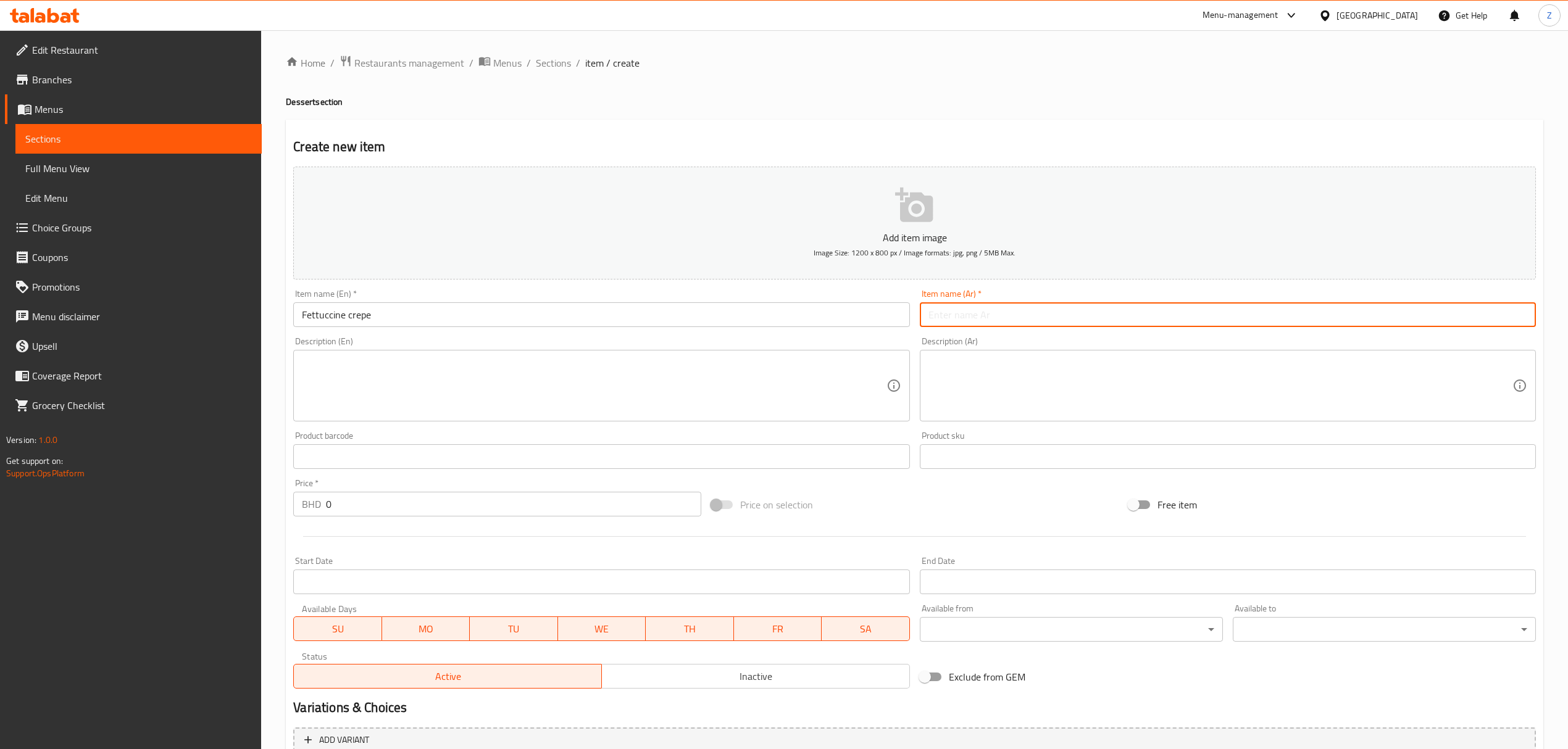
paste input "فيتوتشيني"
type input "فيتوتشيني كريب"
click at [410, 386] on textarea at bounding box center [594, 385] width 584 height 58
paste textarea "A unique twist on crepes, cut into fettuccine-style strips and served with your…"
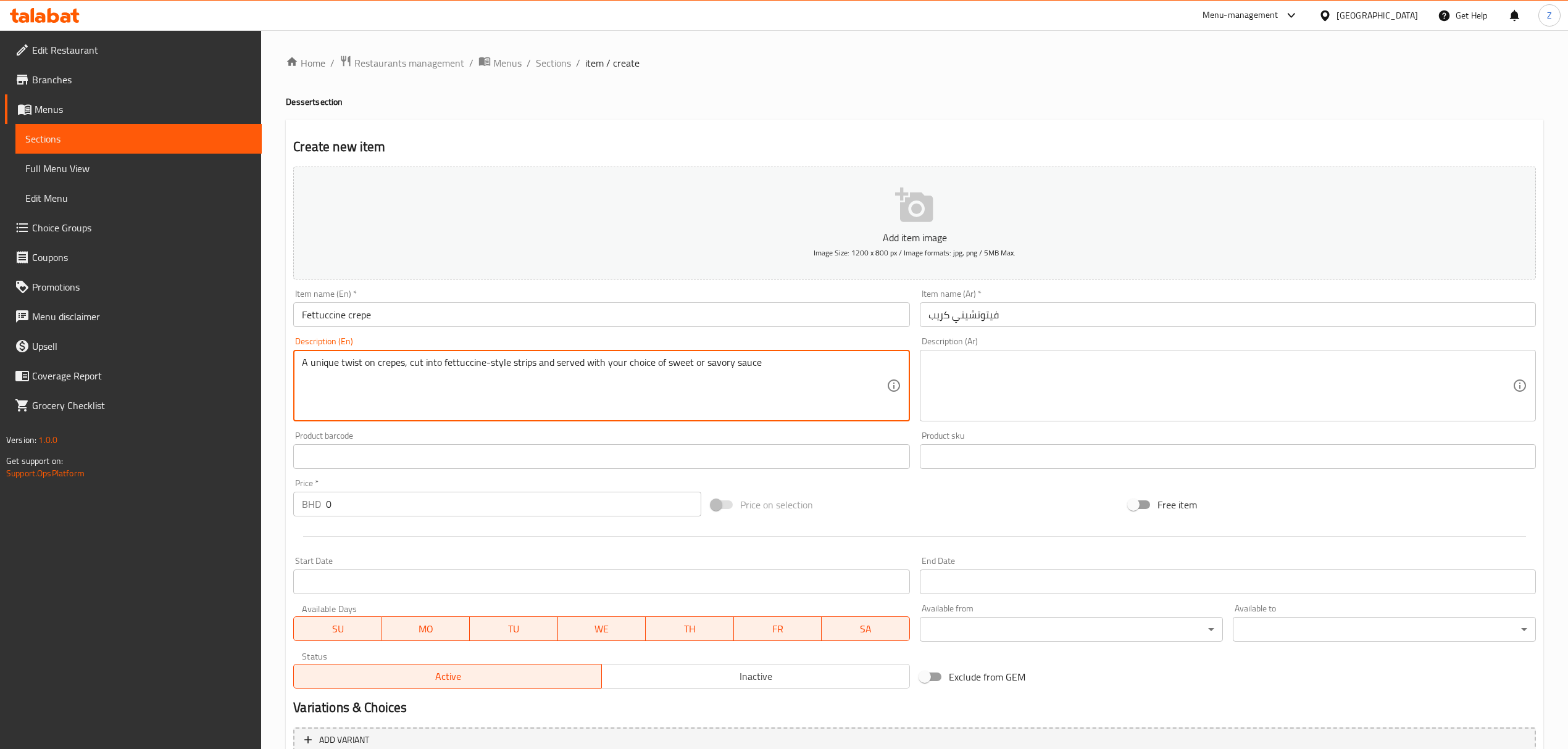
type textarea "A unique twist on crepes, cut into fettuccine-style strips and served with your…"
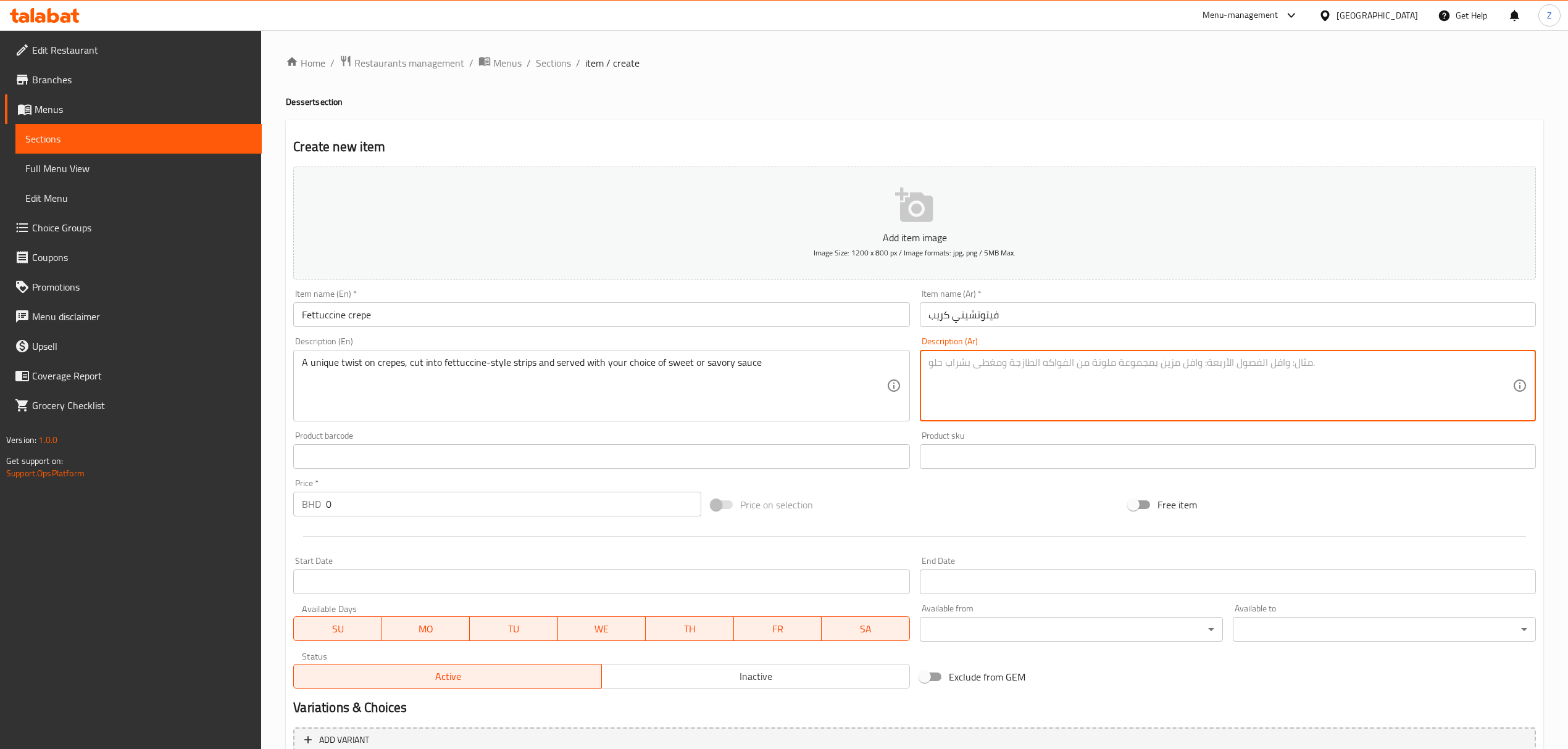
click at [1098, 382] on textarea at bounding box center [1220, 385] width 584 height 58
paste textarea ""لمسة مبتكرة على الكريب، مقطع على شكل شرائح فيتوتشيني ويُقدّم مع صلصة حلوة أو م…"
drag, startPoint x: 932, startPoint y: 368, endPoint x: 803, endPoint y: 349, distance: 130.4
click at [804, 354] on div "Add item image Image Size: 1200 x 800 px / Image formats: jpg, png / 5MB Max. I…" at bounding box center [915, 427] width 1253 height 532
type textarea "لمسة مبتكرة على الكريب، مقطع على شكل شرائح فيتوتشيني ويُقدّم مع صلصة حلوة أو ما…"
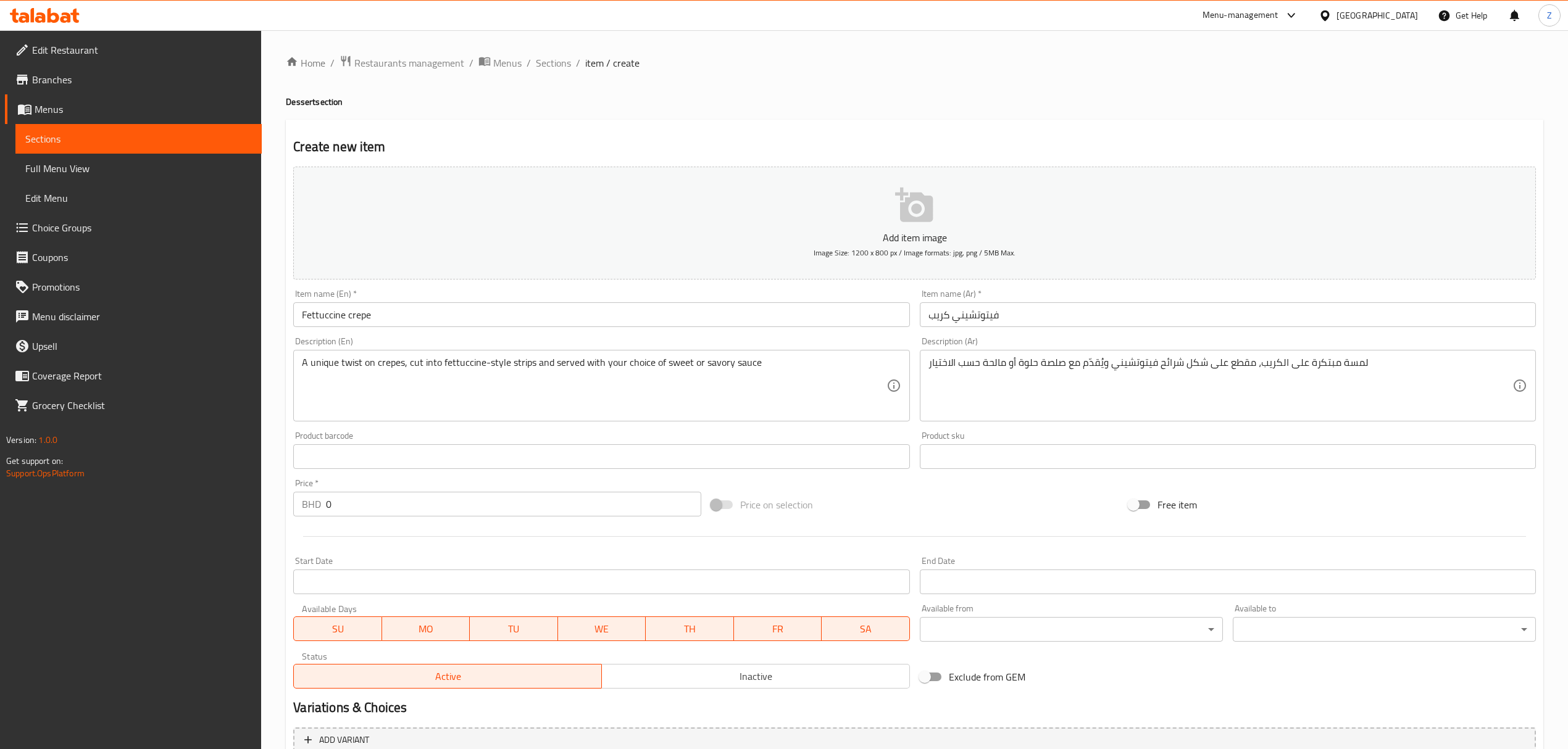
scroll to position [121, 0]
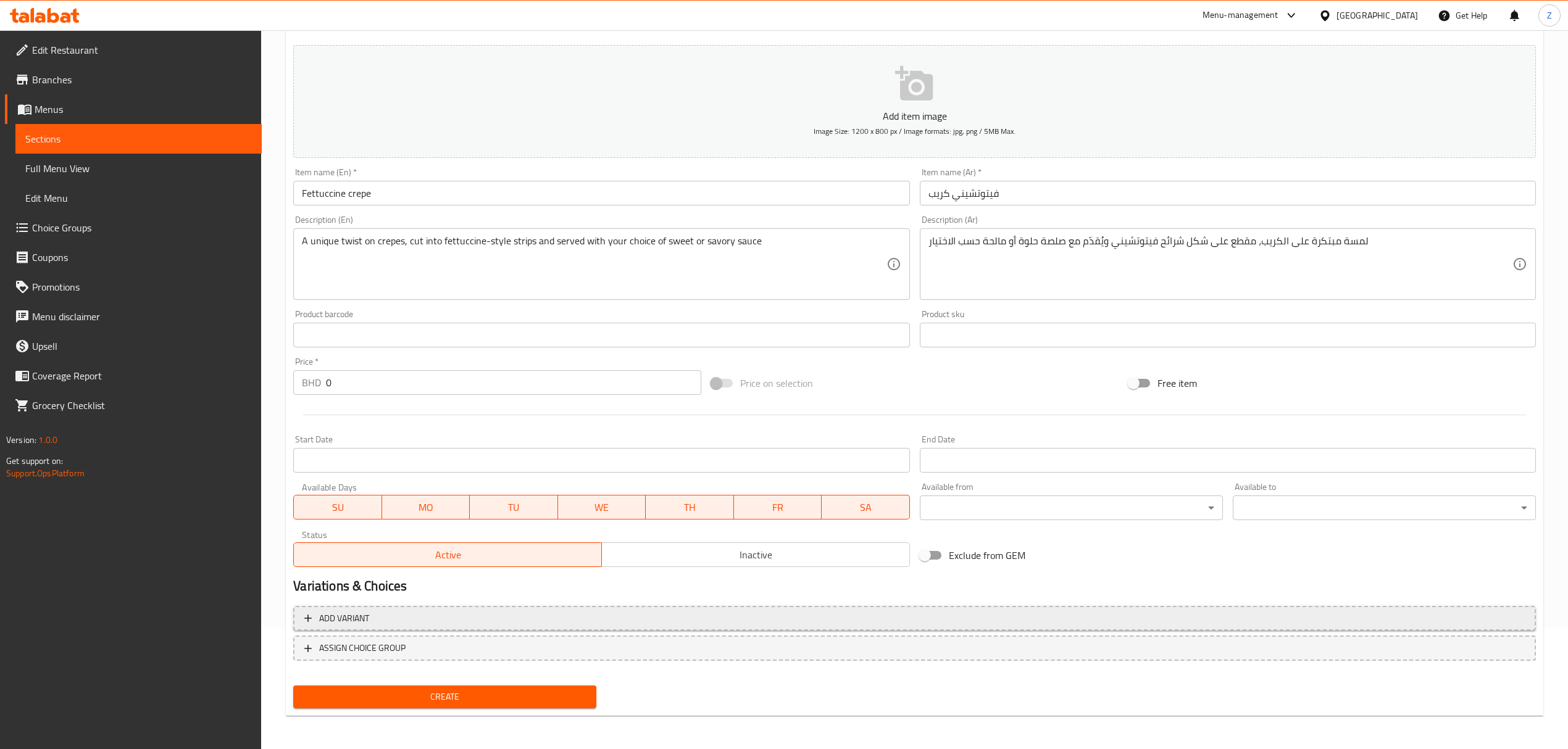
click at [392, 615] on span "Add variant" at bounding box center [914, 619] width 1220 height 16
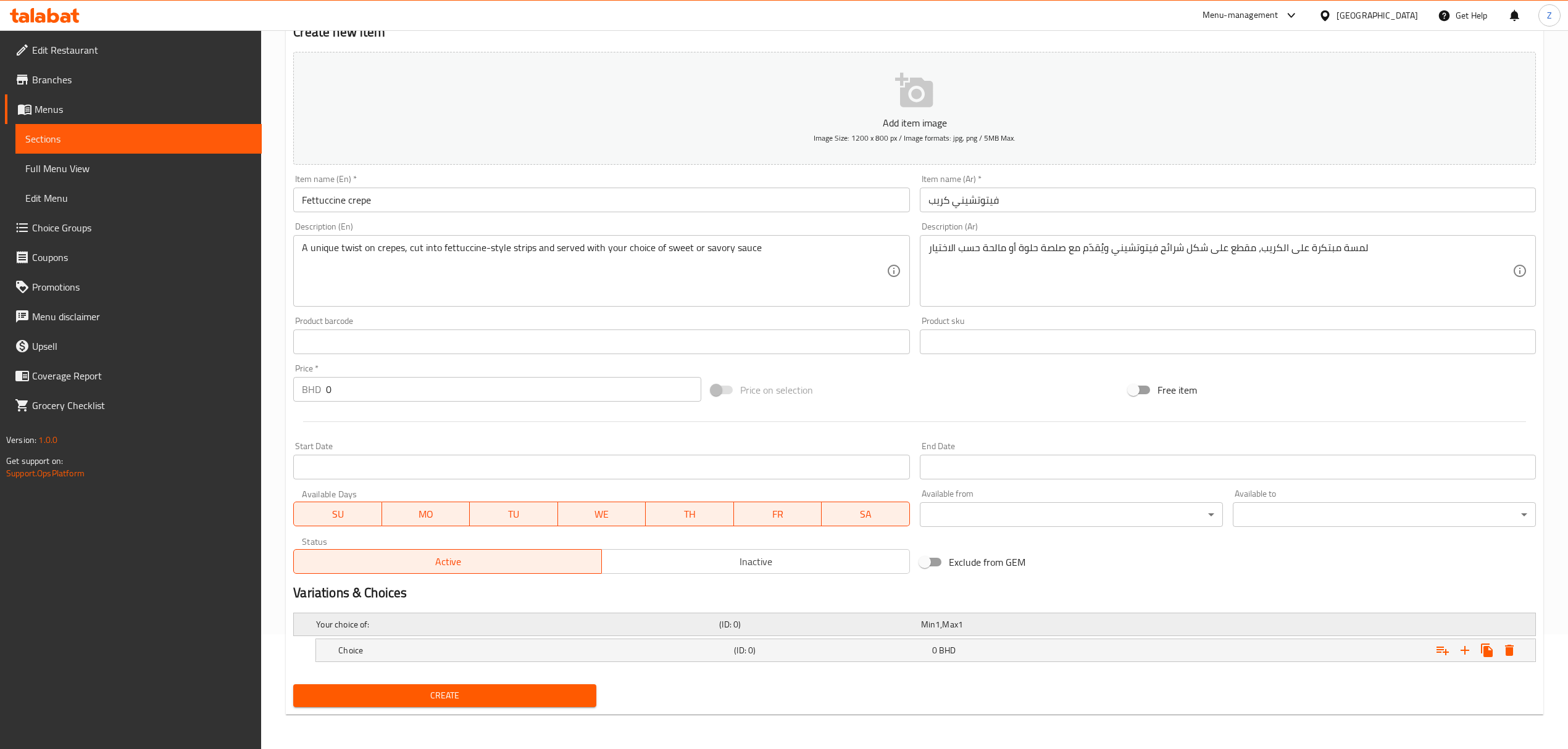
scroll to position [116, 0]
click at [389, 630] on h5 "Choice" at bounding box center [515, 624] width 398 height 12
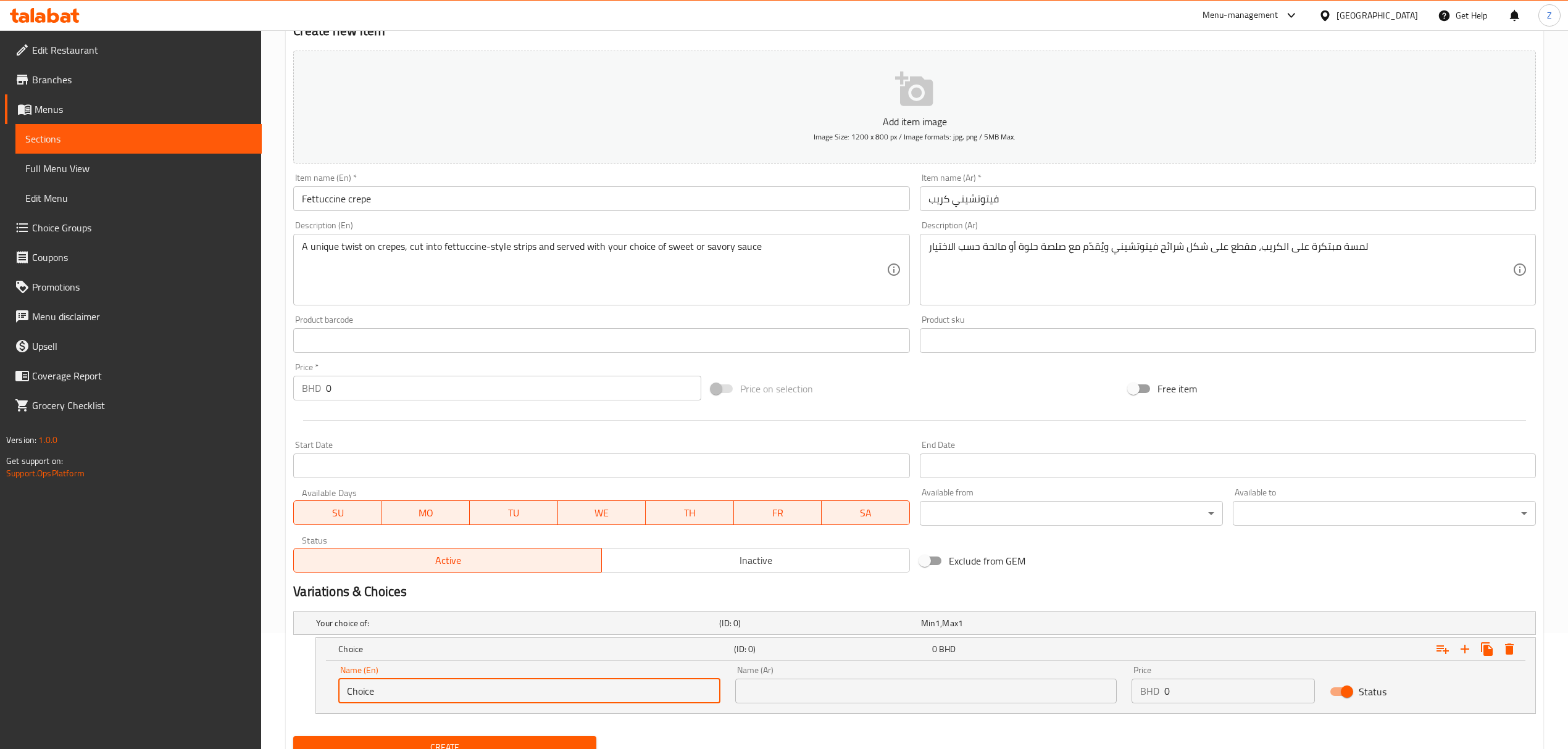
drag, startPoint x: 390, startPoint y: 695, endPoint x: 221, endPoint y: 689, distance: 169.1
click at [221, 691] on div "Edit Restaurant Branches Menus Sections Full Menu View Edit Menu Choice Groups …" at bounding box center [784, 358] width 1568 height 887
type input "آ"
type input "ى"
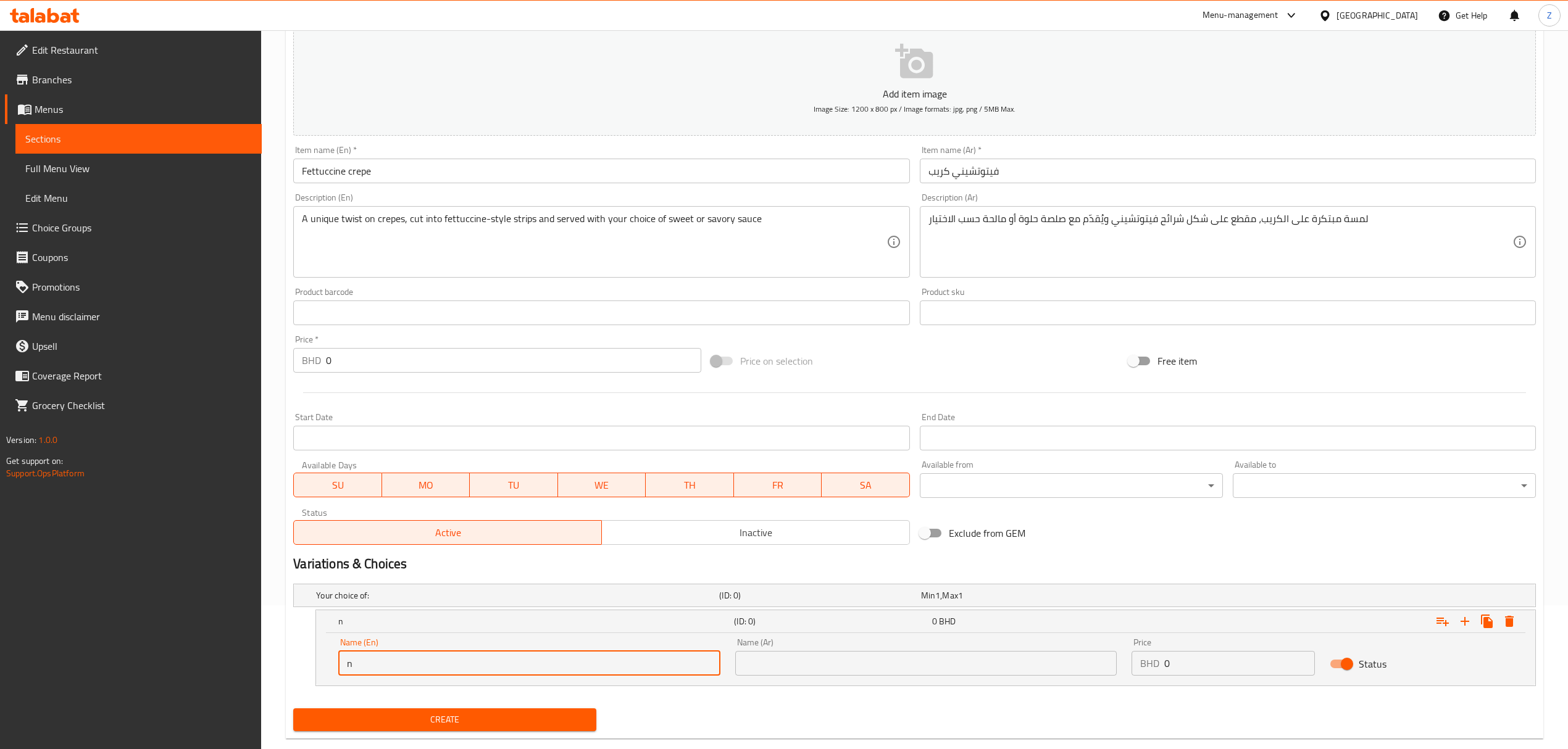
scroll to position [168, 0]
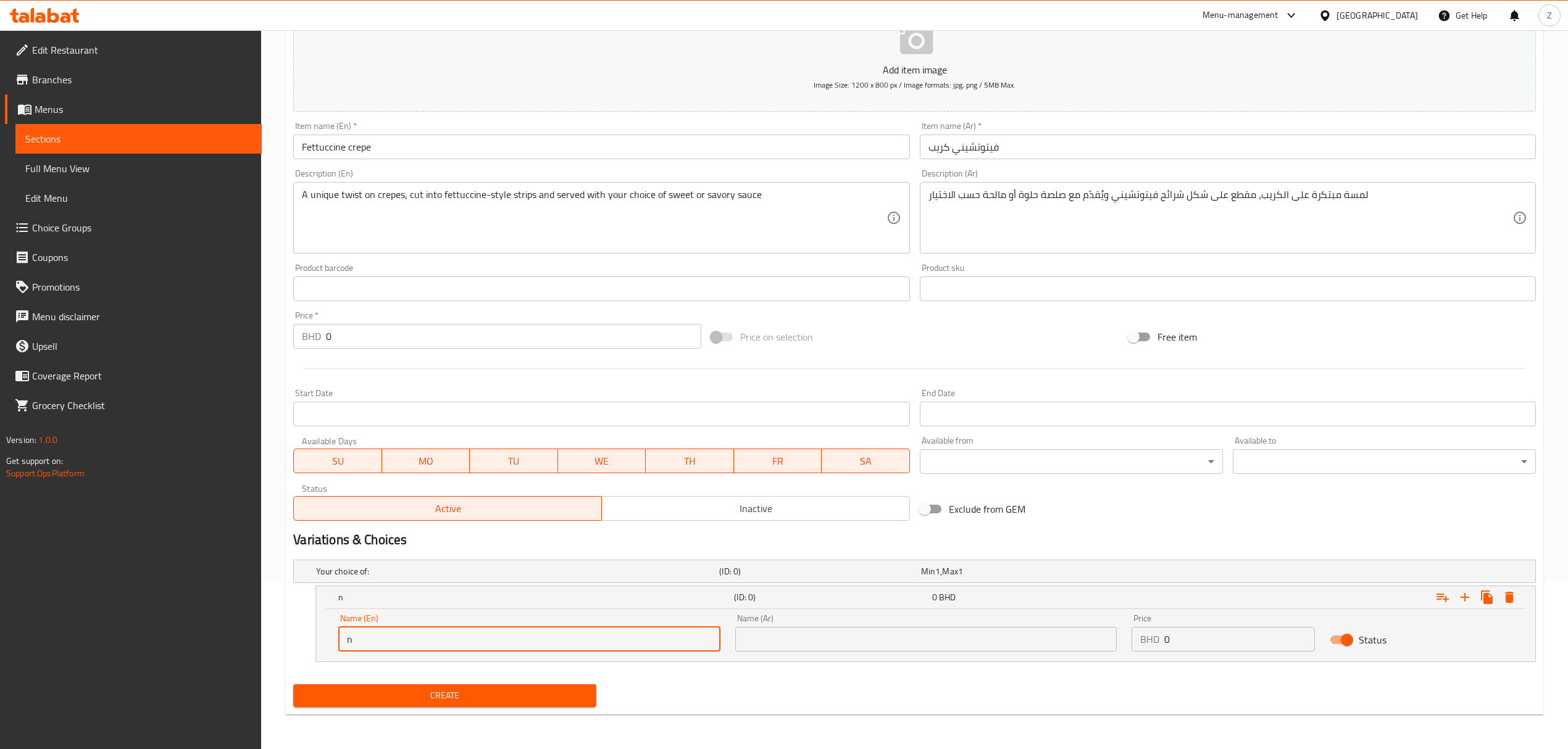
click at [431, 642] on input "n" at bounding box center [528, 639] width 382 height 24
type input "Nutella"
click at [981, 645] on input "text" at bounding box center [926, 639] width 382 height 24
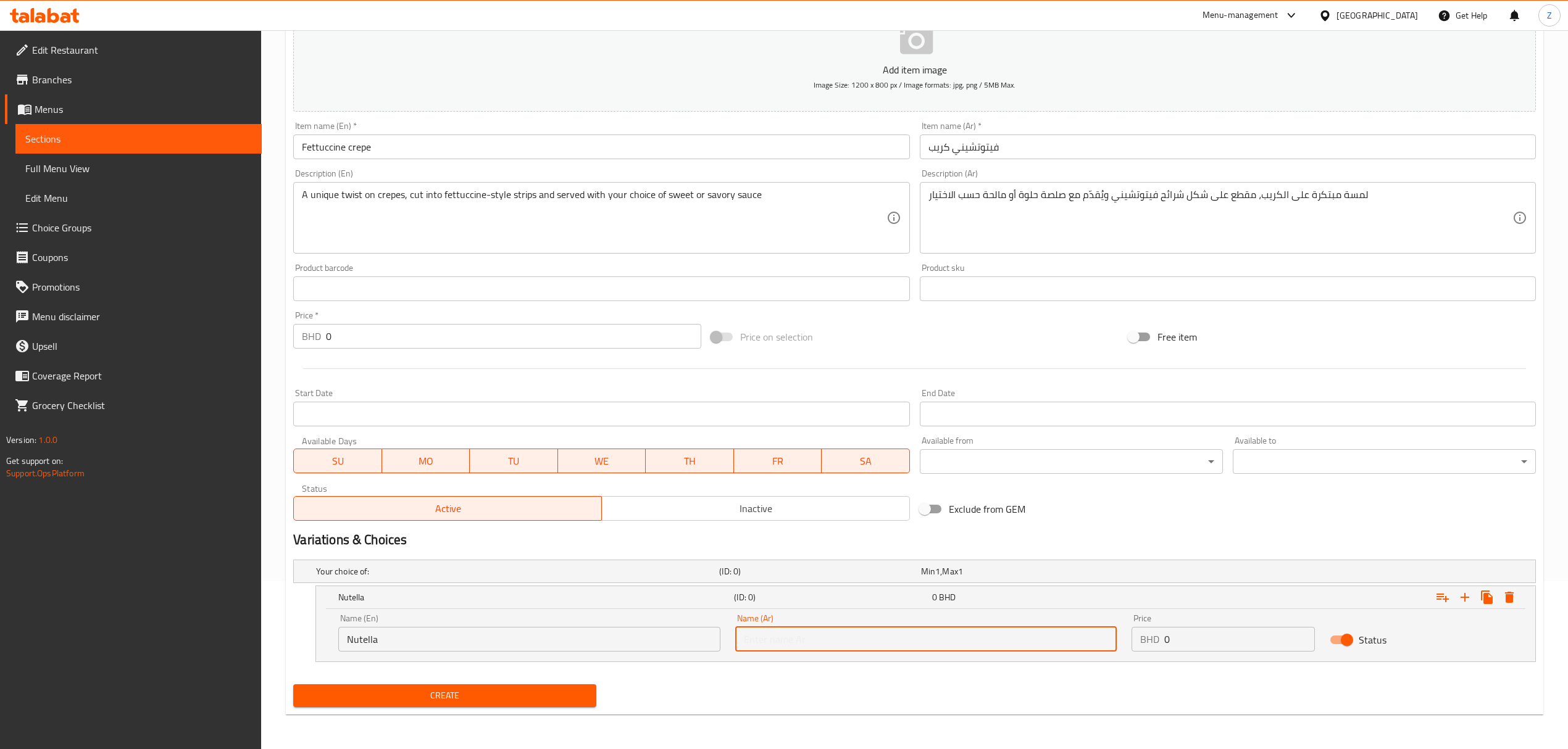
type input "نوتيلا"
click at [1468, 593] on icon "Expand" at bounding box center [1465, 597] width 15 height 15
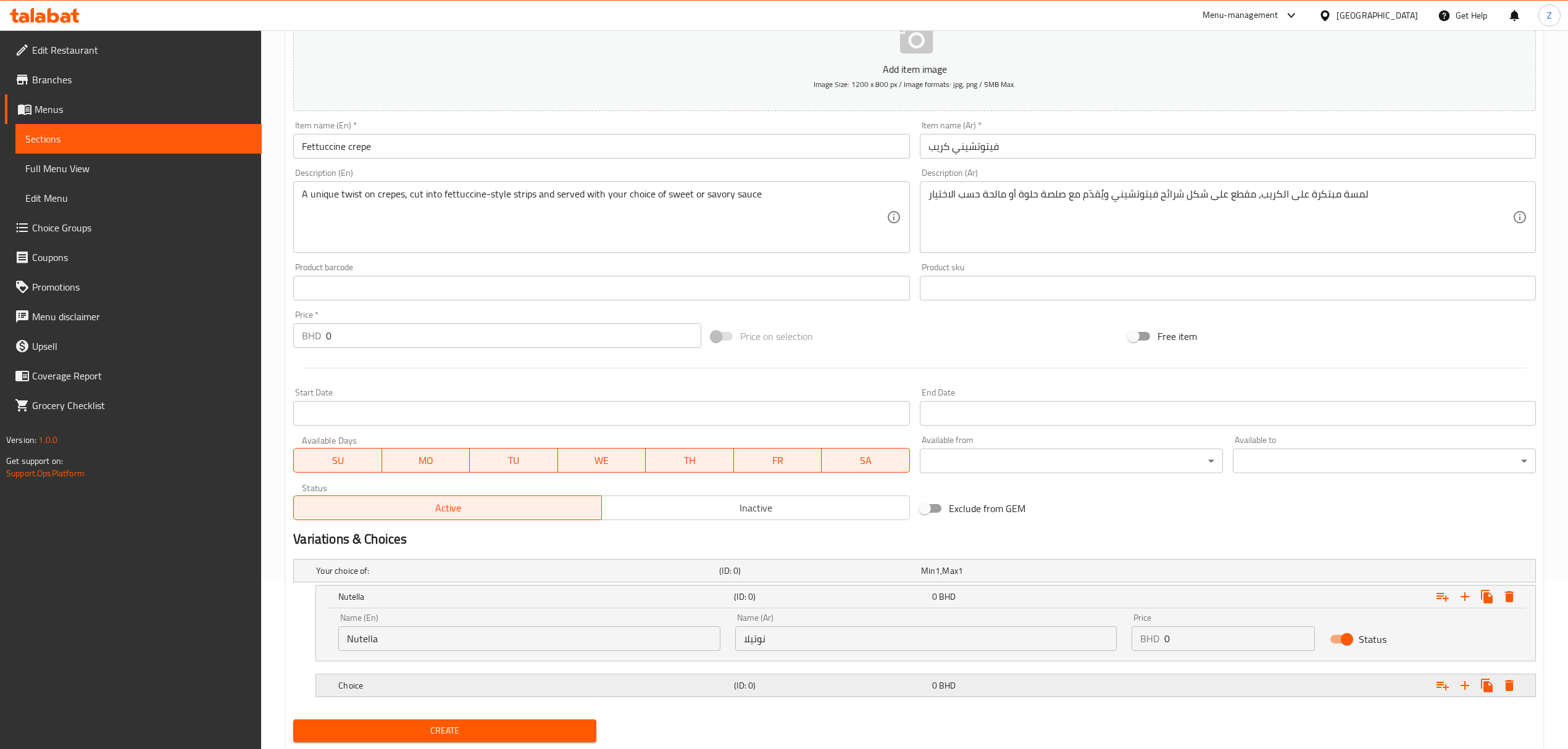
click at [462, 580] on div "Choice" at bounding box center [515, 571] width 403 height 17
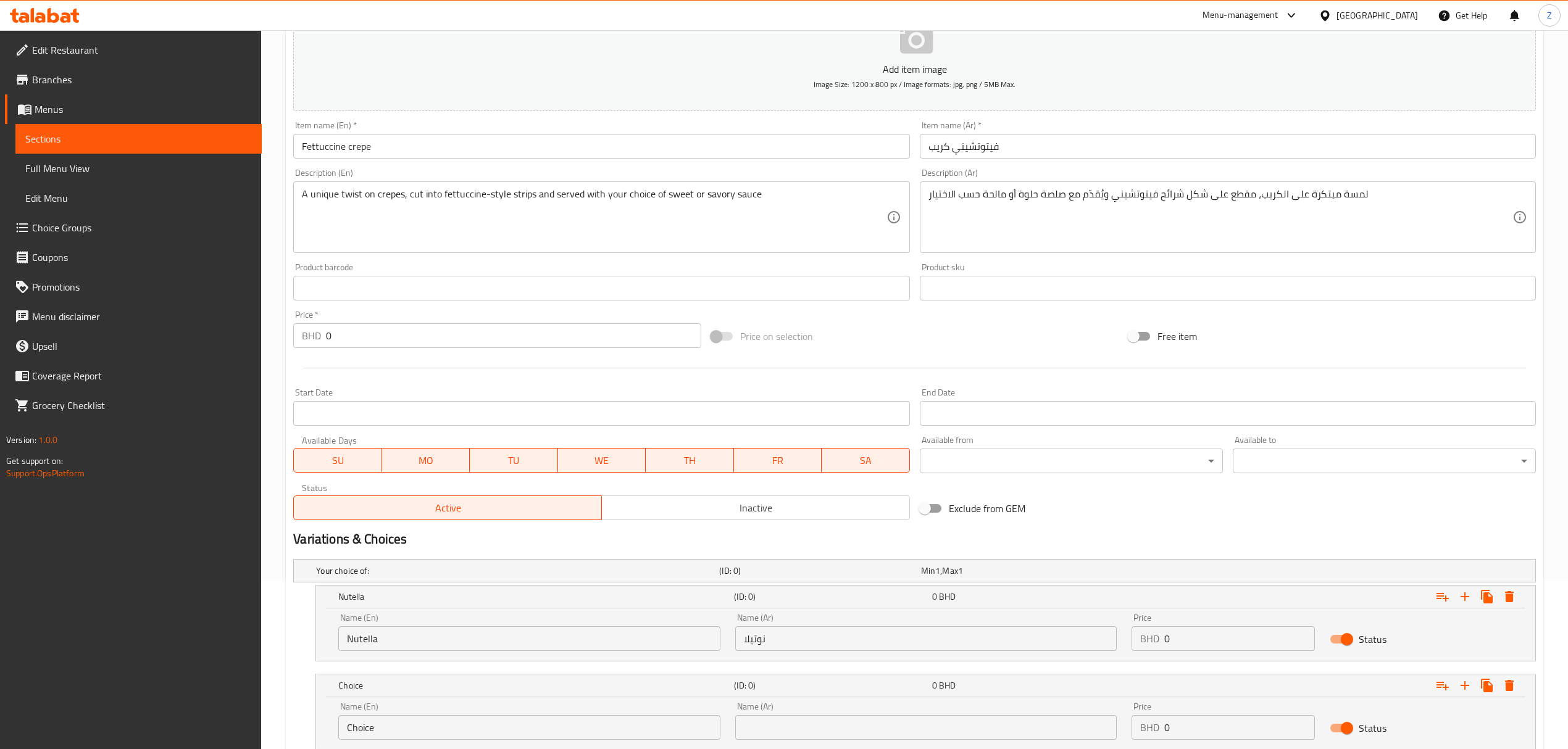
click at [396, 732] on input "Choice" at bounding box center [528, 727] width 382 height 24
type input "Biscoff"
click at [779, 731] on input "text" at bounding box center [926, 727] width 382 height 24
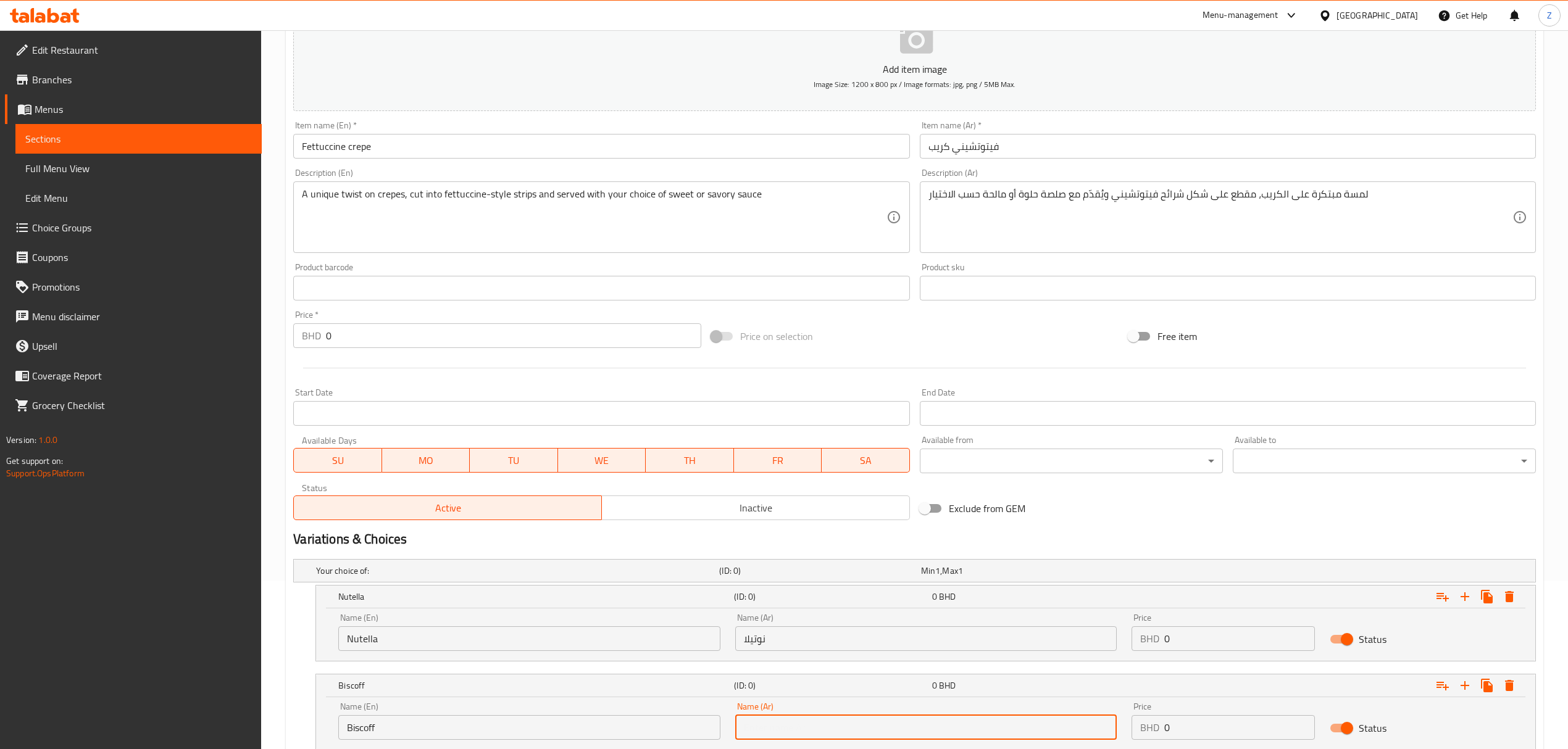
type input "لوتس"
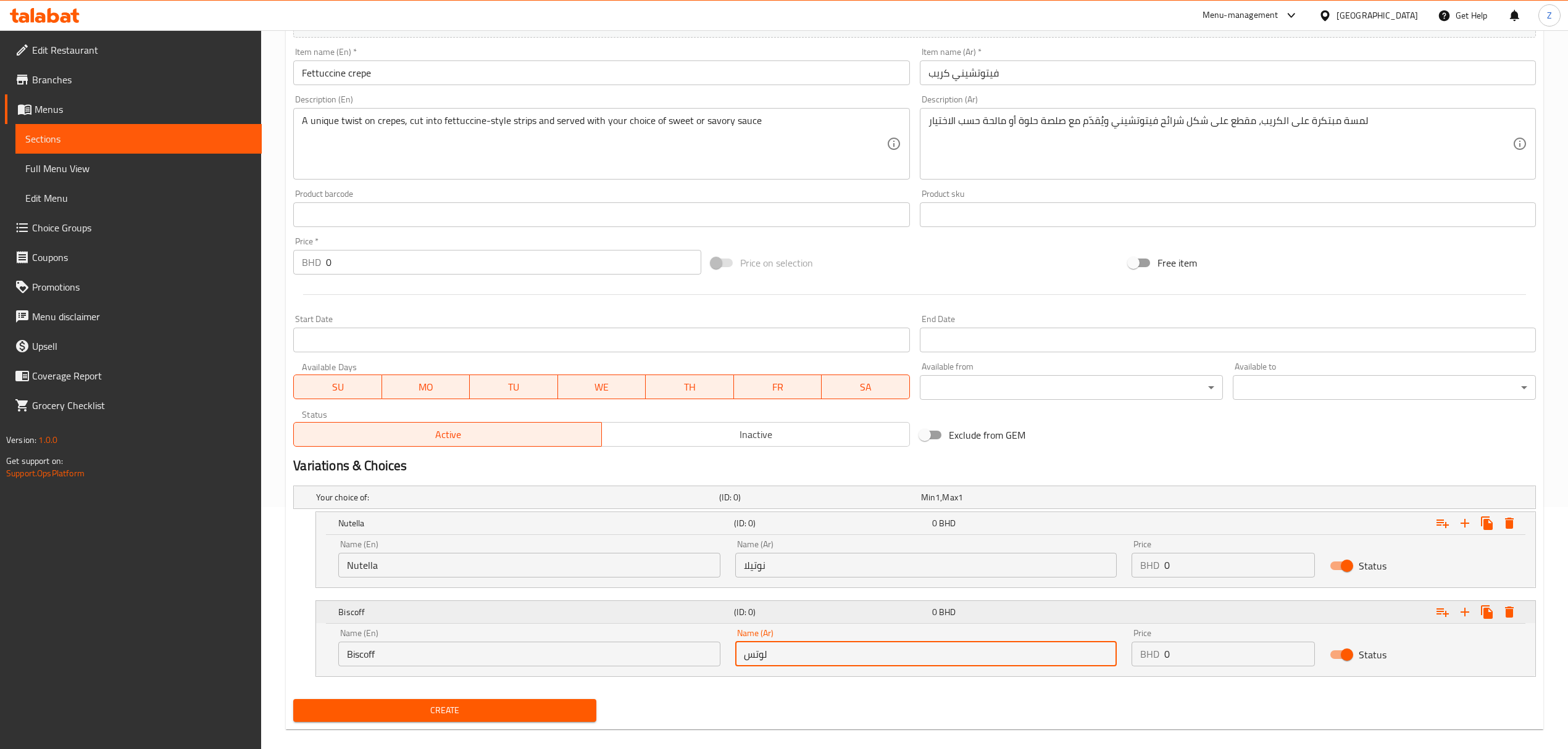
scroll to position [258, 0]
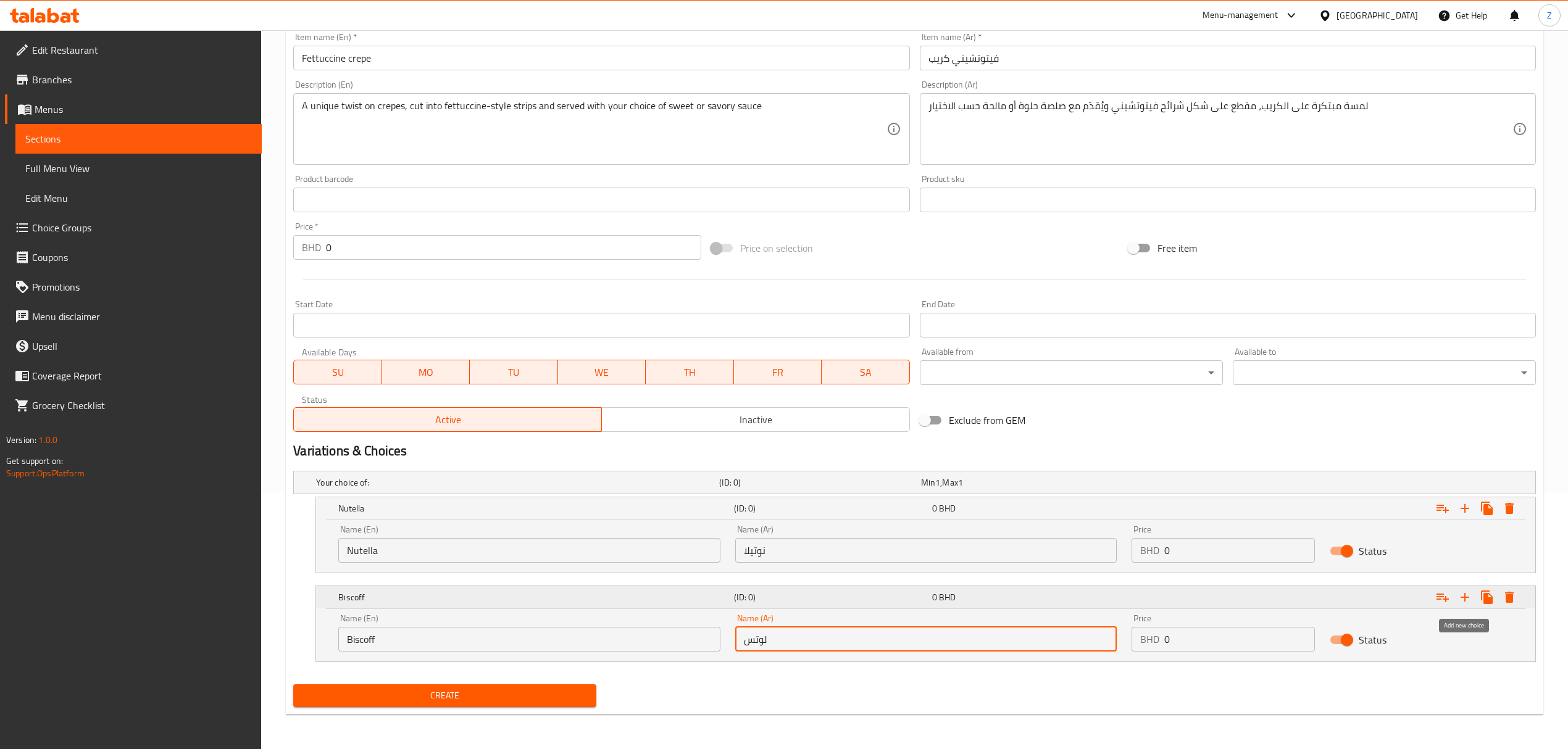
click at [1460, 601] on icon "Expand" at bounding box center [1465, 597] width 15 height 15
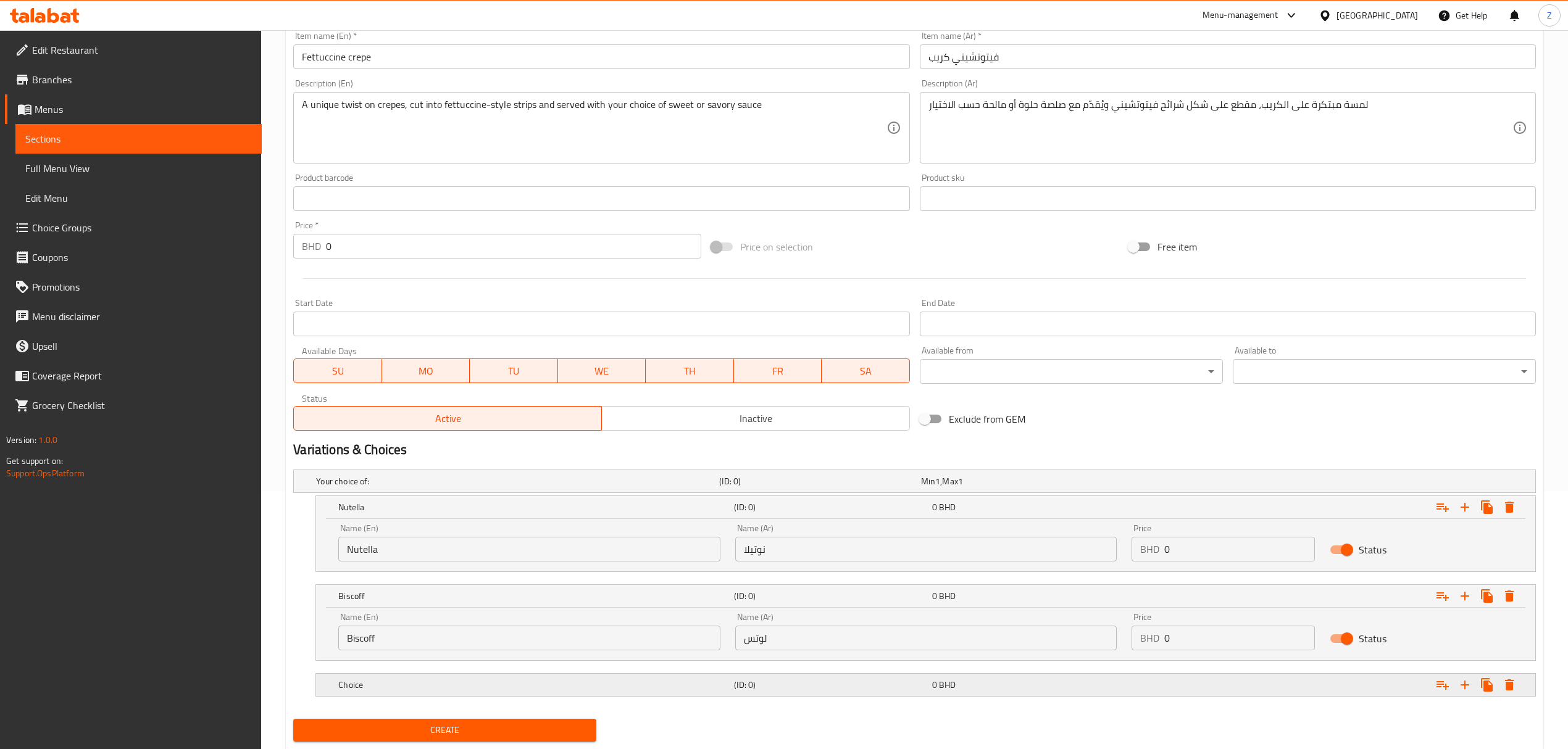
click at [443, 490] on div "Choice" at bounding box center [515, 481] width 403 height 17
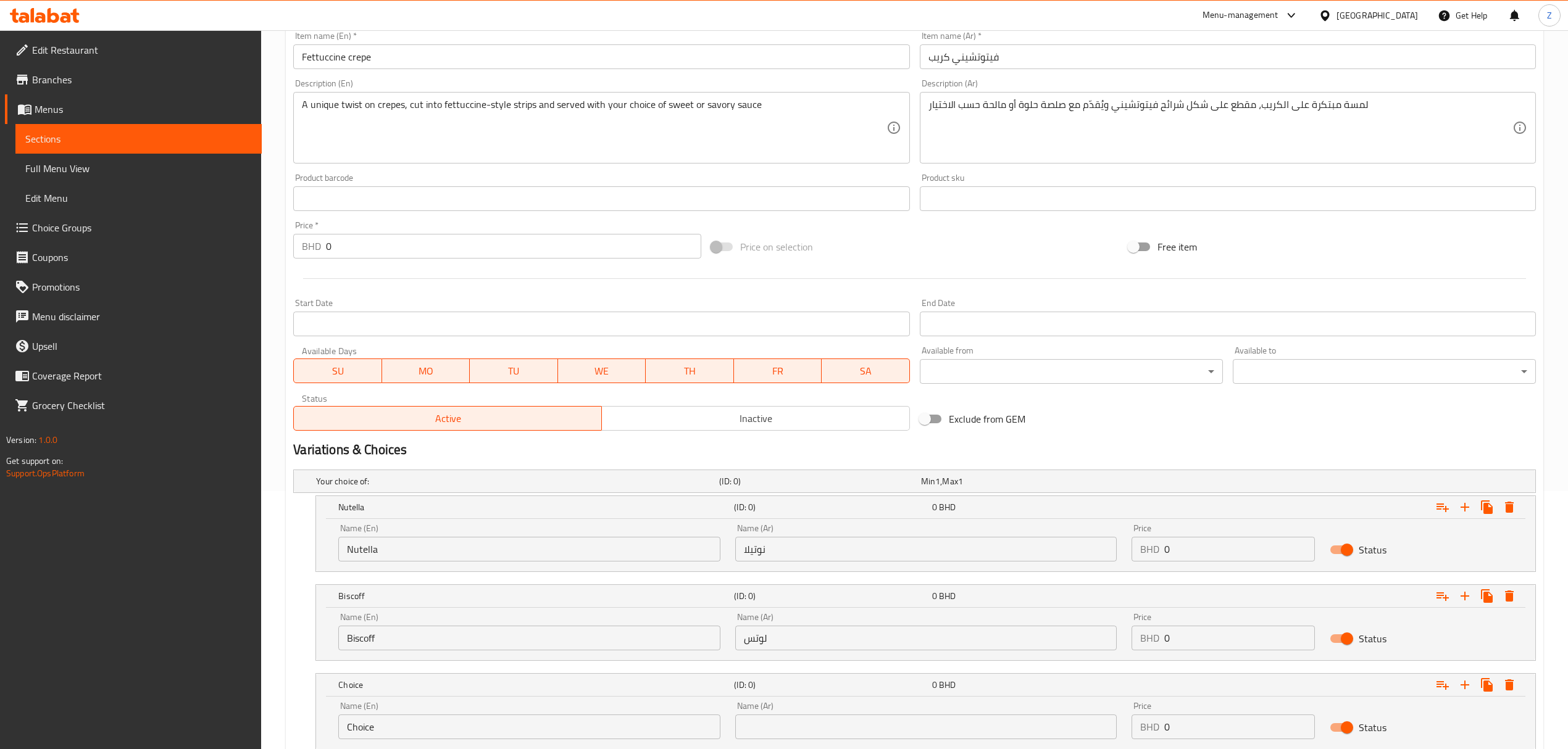
click at [426, 729] on input "Choice" at bounding box center [528, 726] width 382 height 24
click at [427, 729] on input "Choice" at bounding box center [528, 726] width 382 height 24
click at [428, 729] on input "Choice" at bounding box center [528, 726] width 382 height 24
type input "f"
type input "Pistachio"
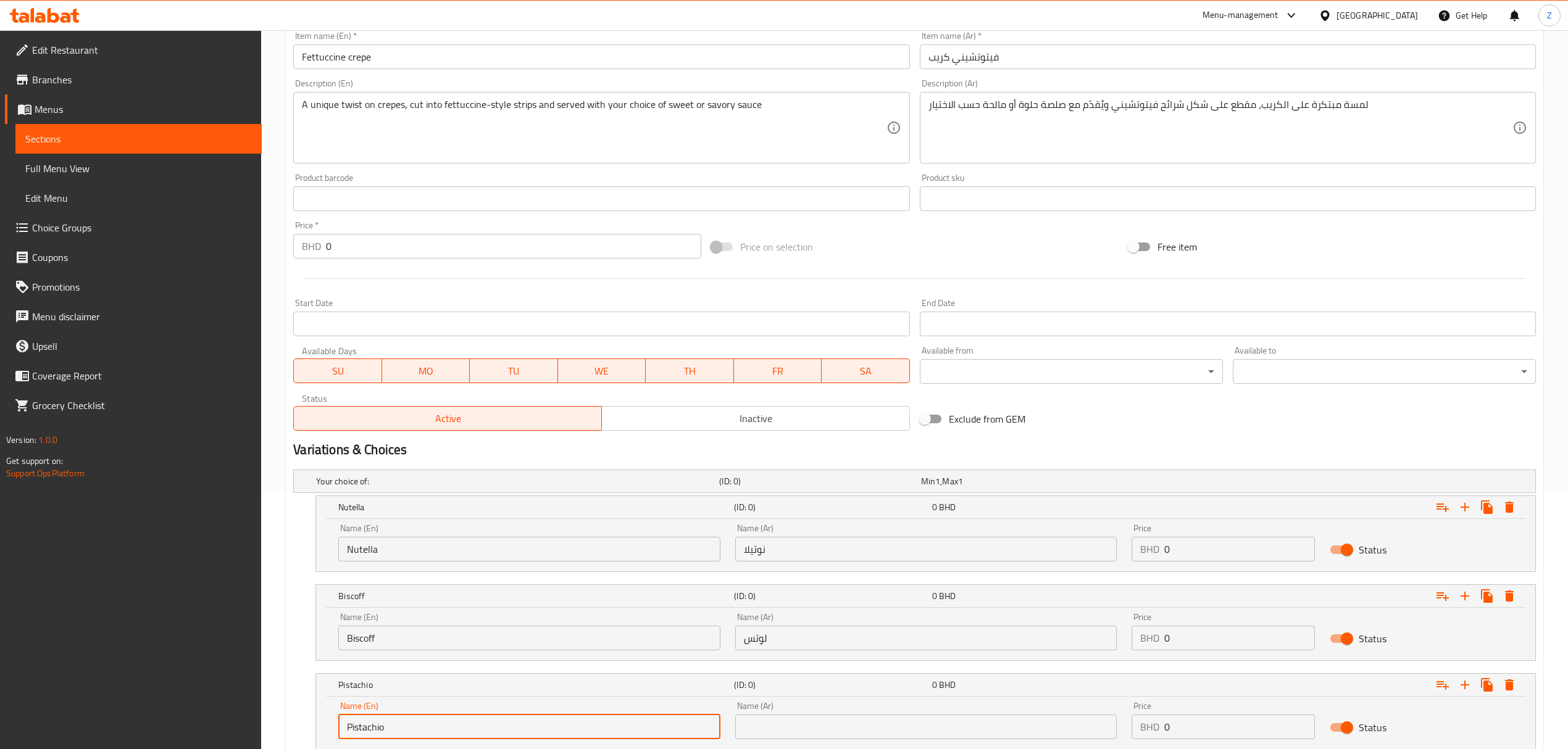
click at [828, 734] on input "text" at bounding box center [926, 726] width 382 height 24
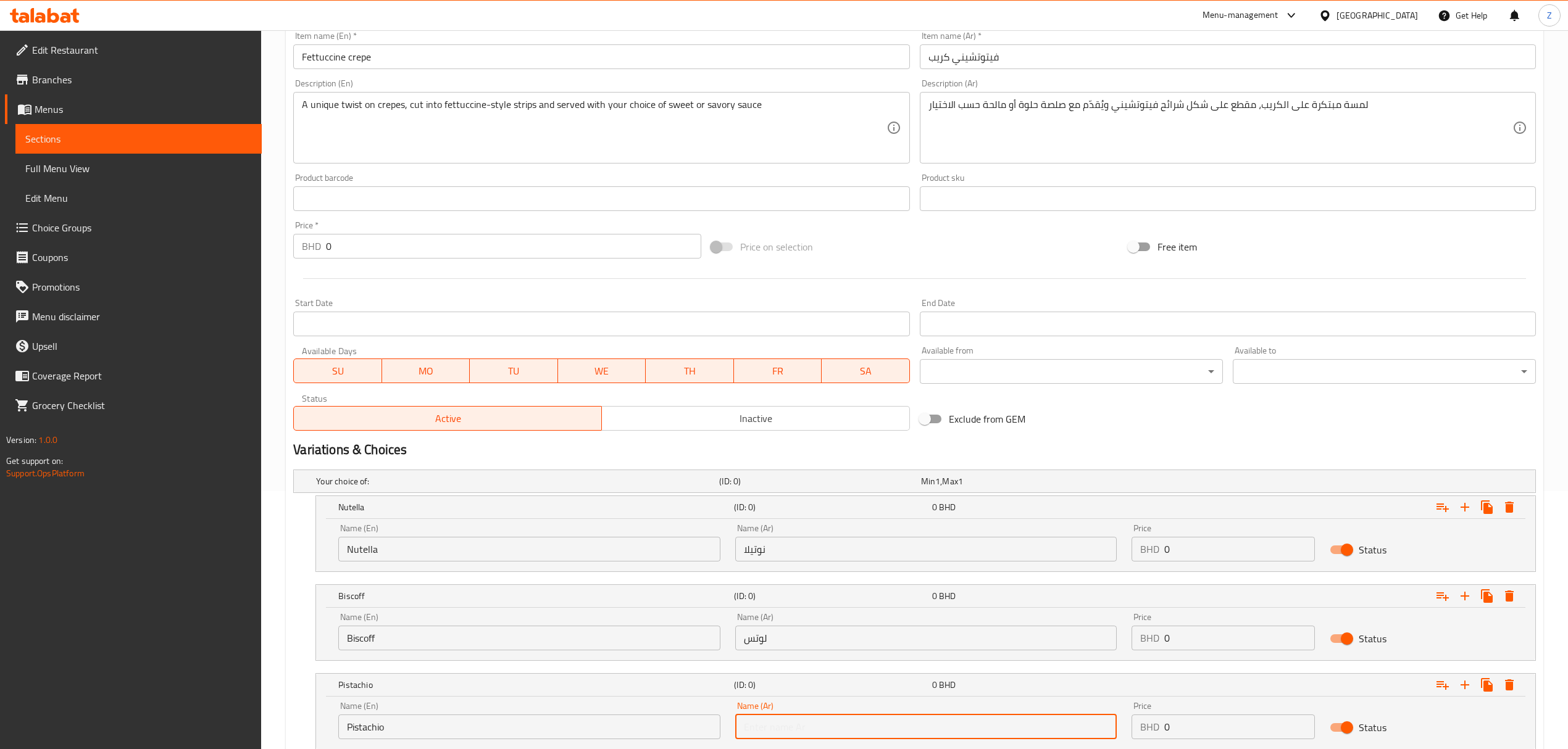
type input "فستق"
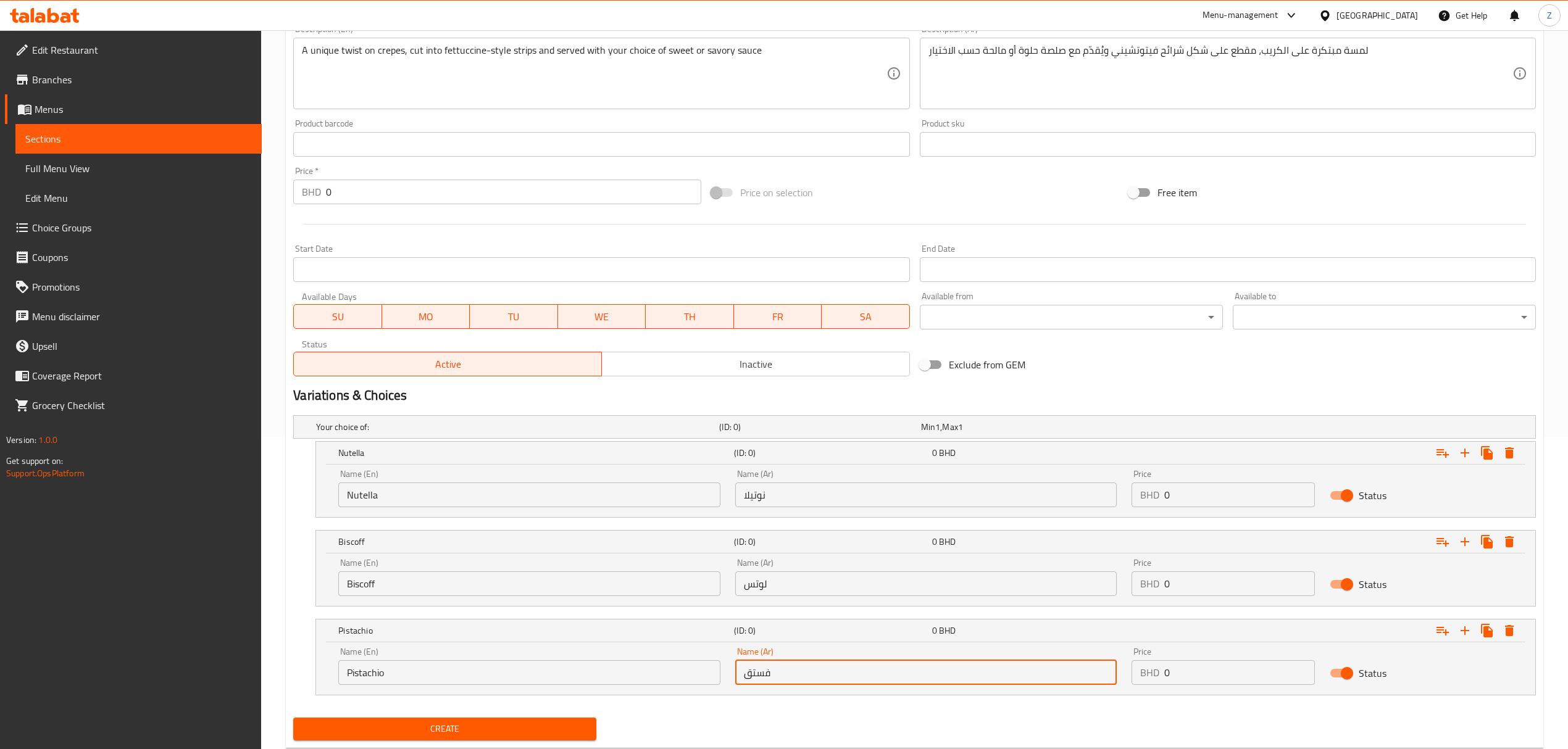
scroll to position [347, 0]
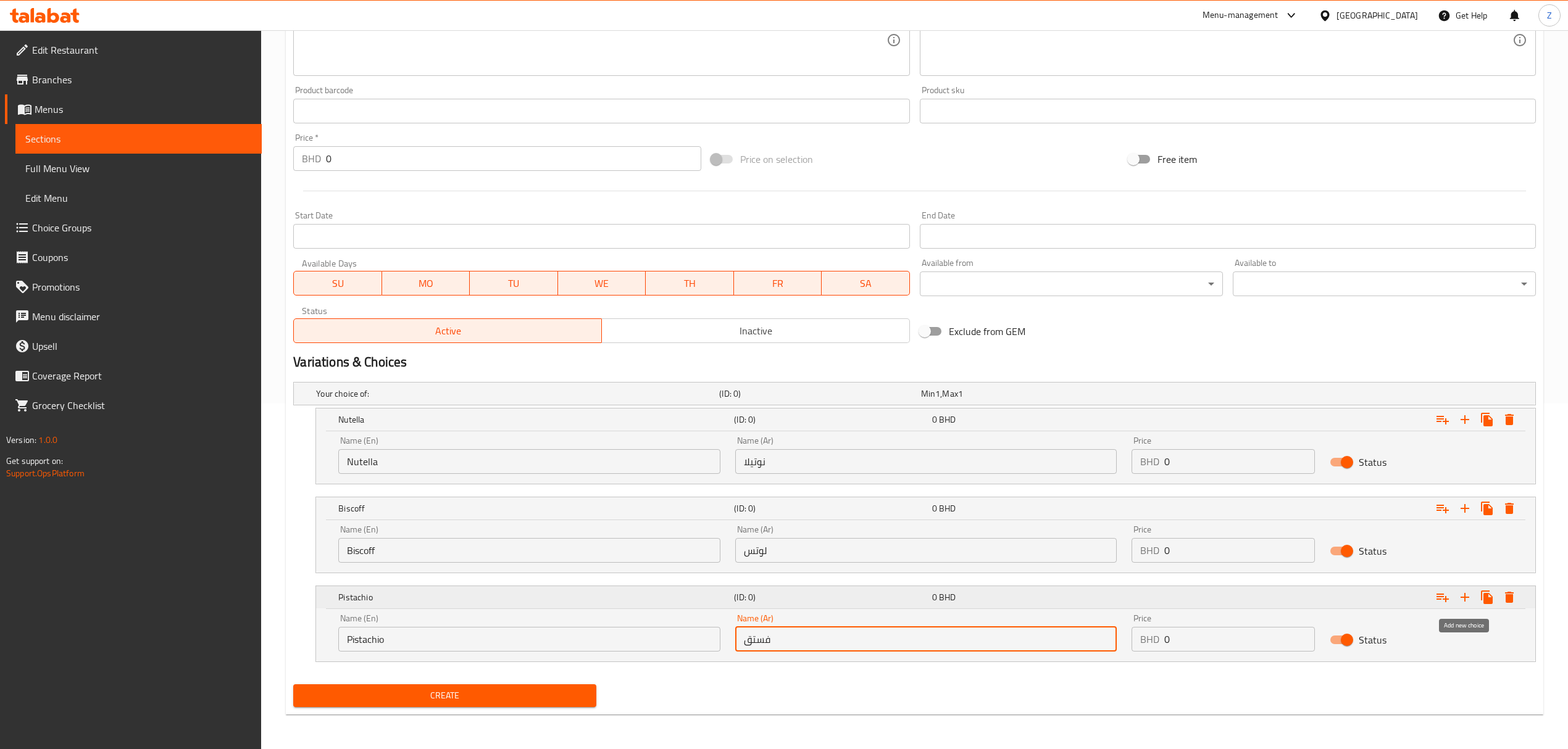
click at [1466, 593] on icon "Expand" at bounding box center [1465, 597] width 15 height 15
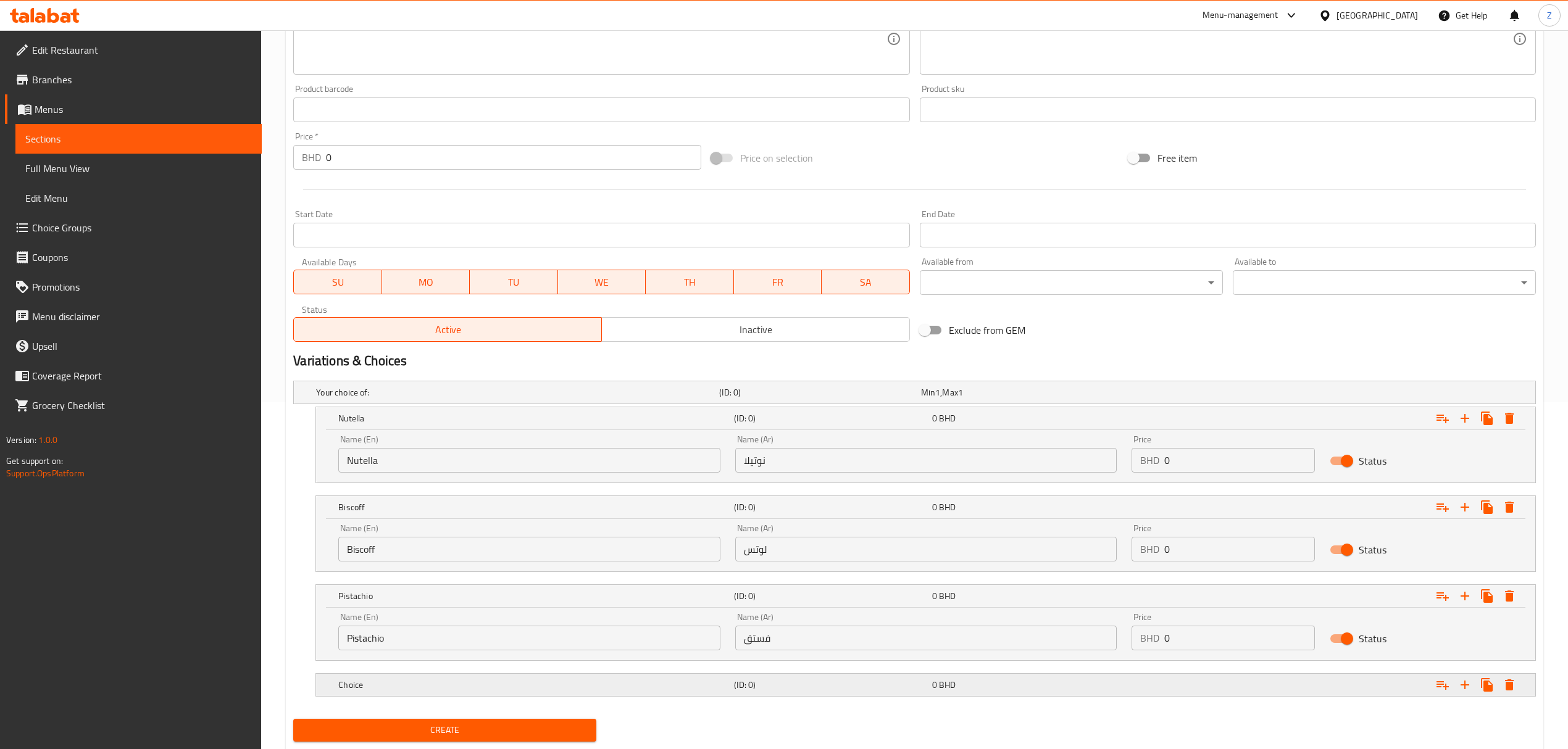
click at [469, 399] on h5 "Choice" at bounding box center [515, 392] width 398 height 12
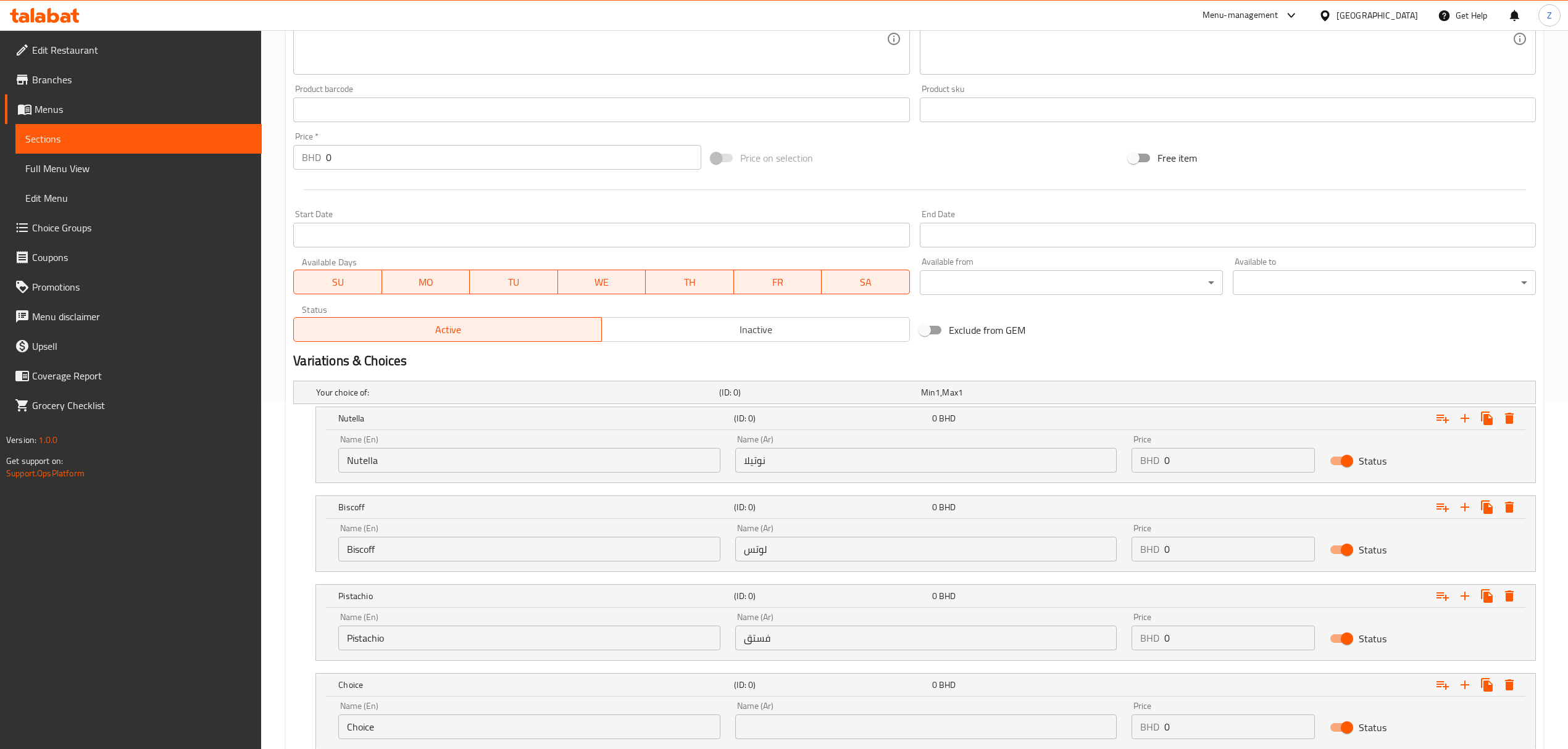
click at [394, 739] on input "Choice" at bounding box center [528, 726] width 382 height 24
click at [401, 732] on input "Choice" at bounding box center [528, 726] width 382 height 24
click at [403, 732] on input "Choice" at bounding box center [528, 726] width 382 height 24
type input "Pistachio & Kunafa"
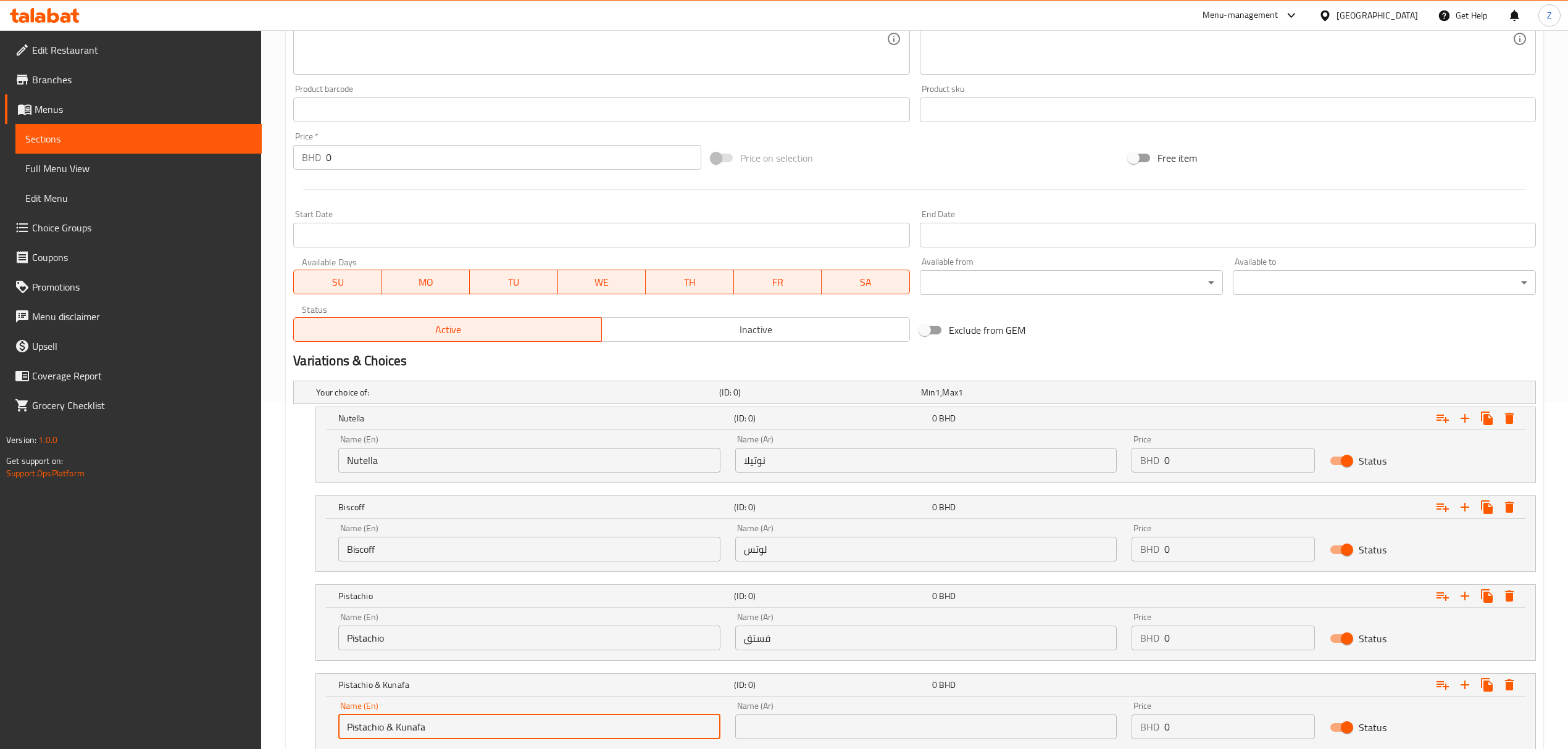
click at [820, 725] on input "text" at bounding box center [926, 726] width 382 height 24
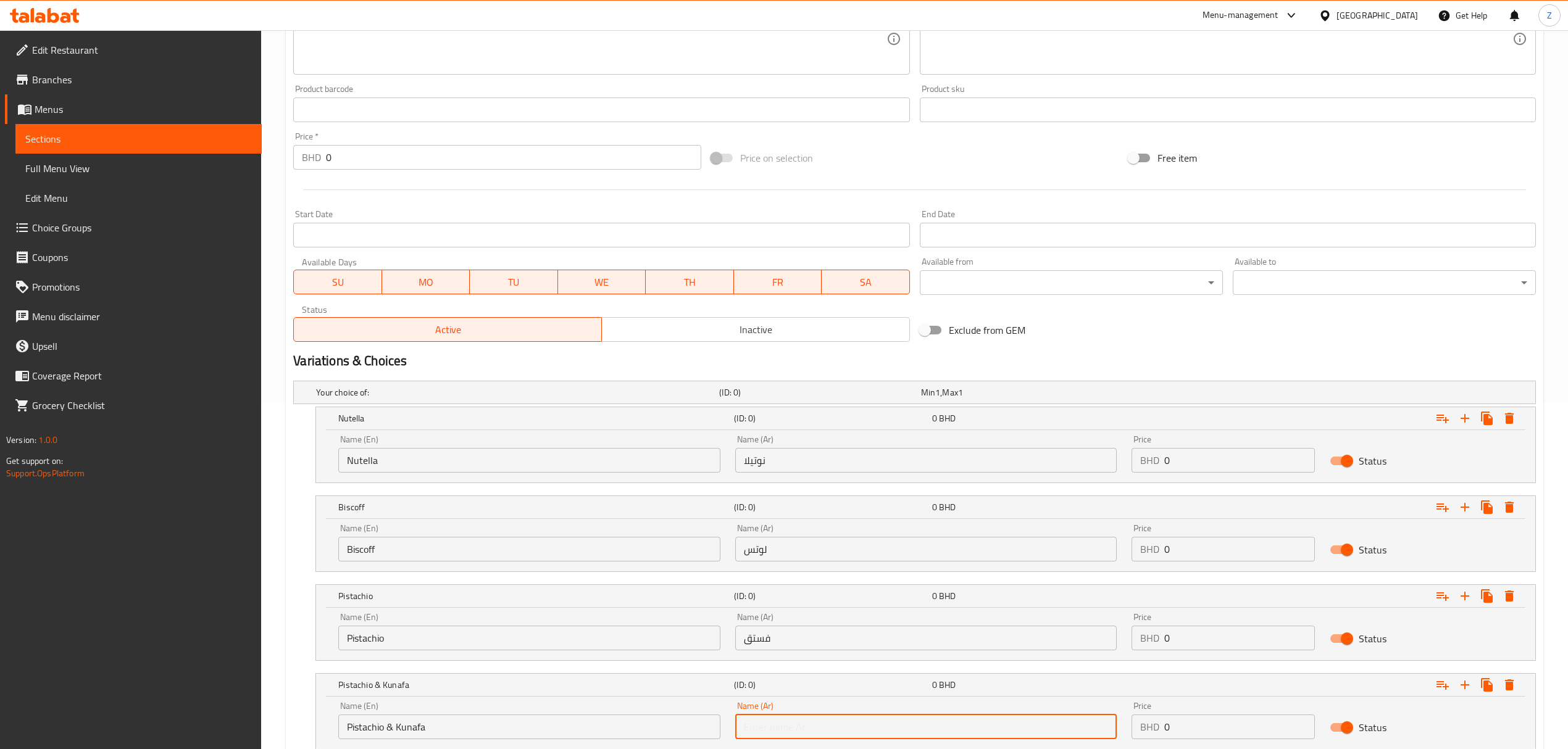
type input "فستق وكنافة"
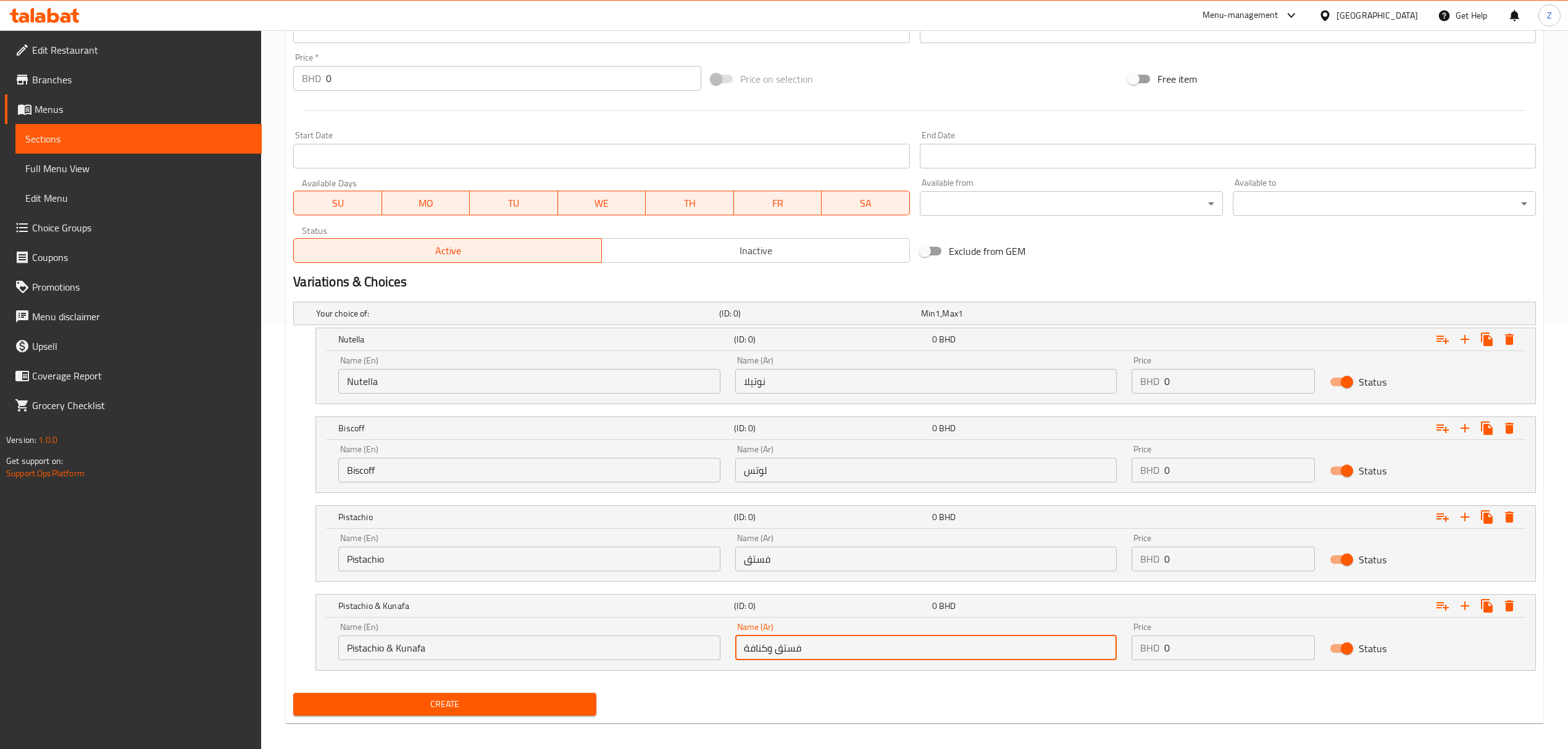
scroll to position [436, 0]
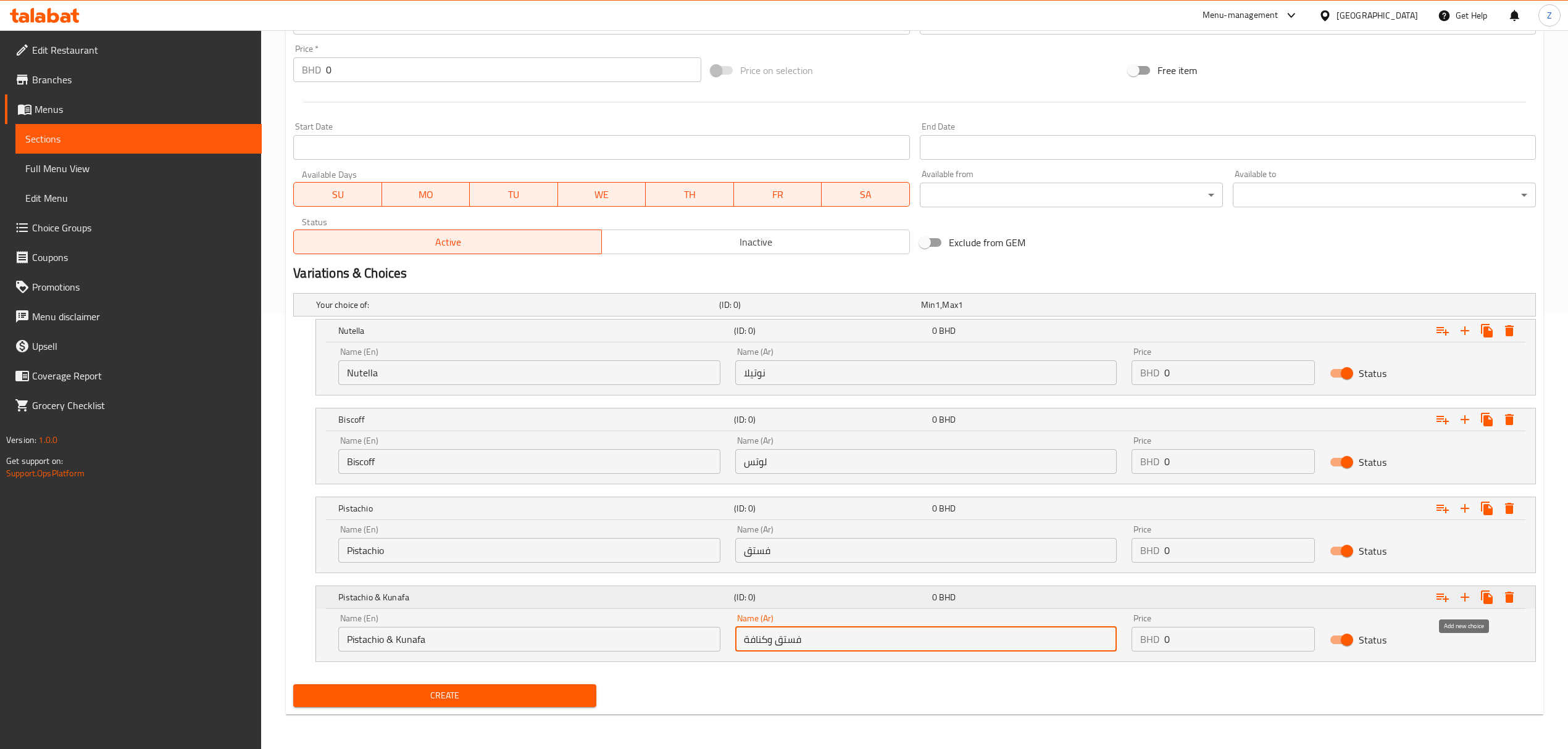
click at [1467, 596] on icon "Expand" at bounding box center [1465, 597] width 15 height 15
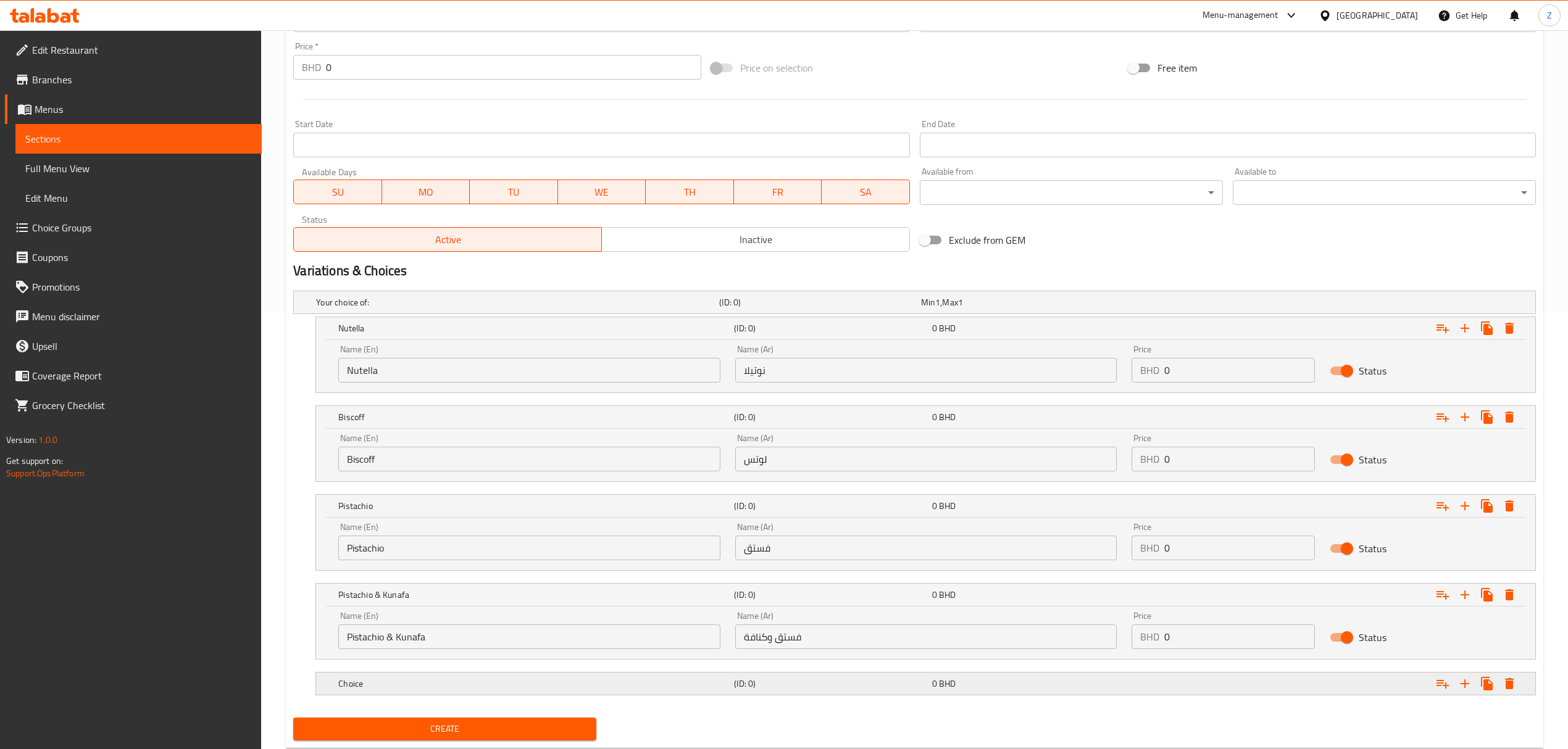
click at [509, 308] on h5 "Choice" at bounding box center [515, 302] width 398 height 12
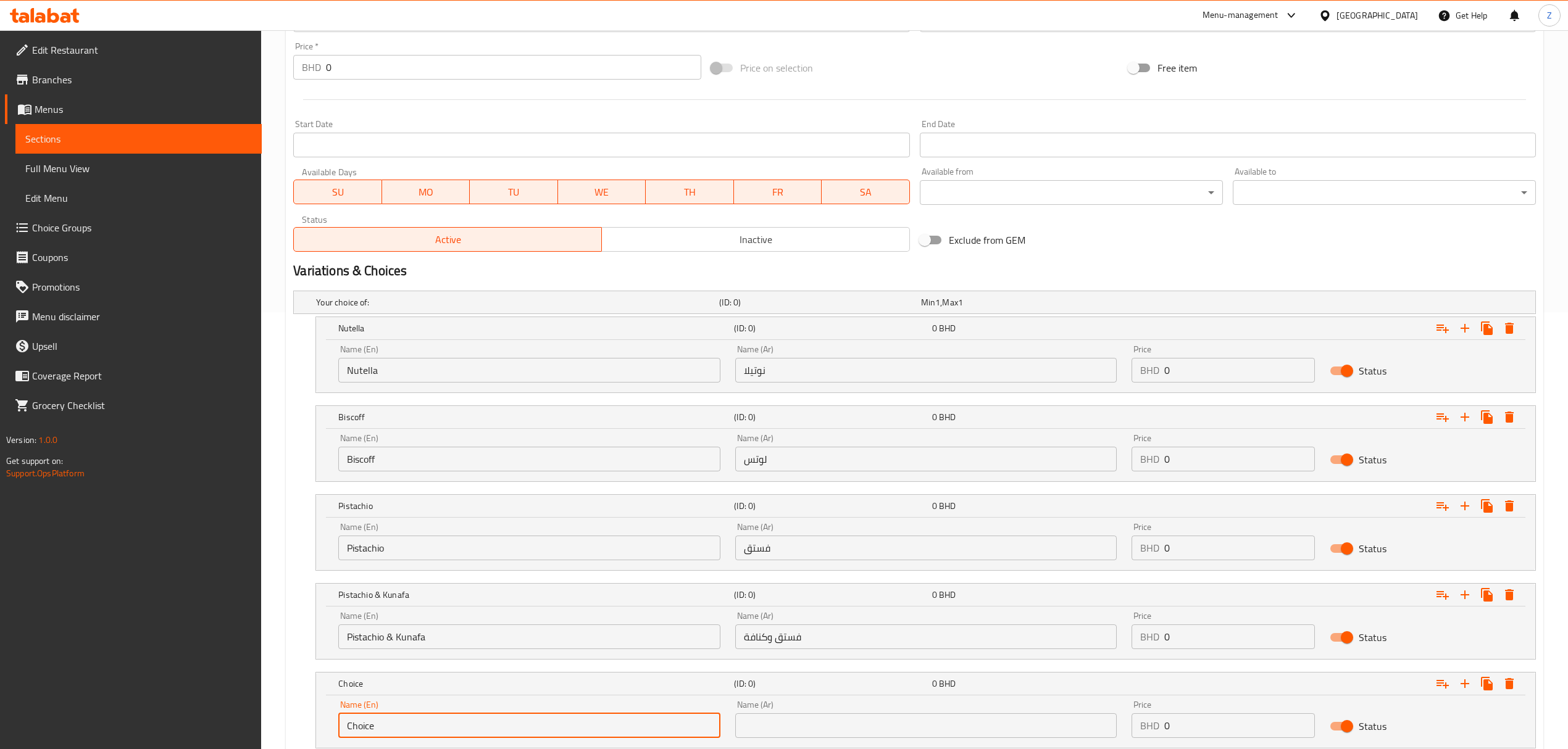
click at [398, 733] on input "Choice" at bounding box center [528, 725] width 382 height 24
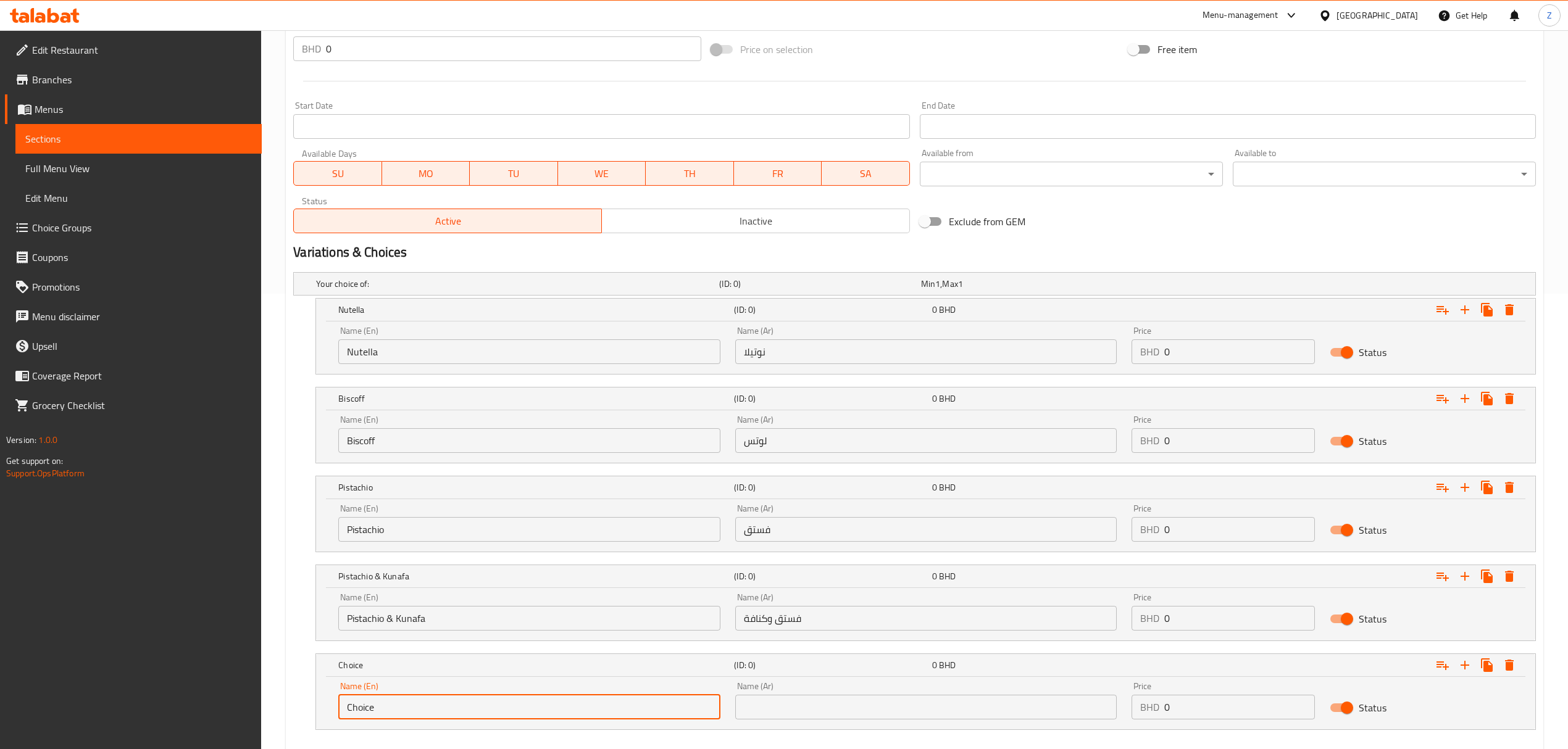
scroll to position [497, 0]
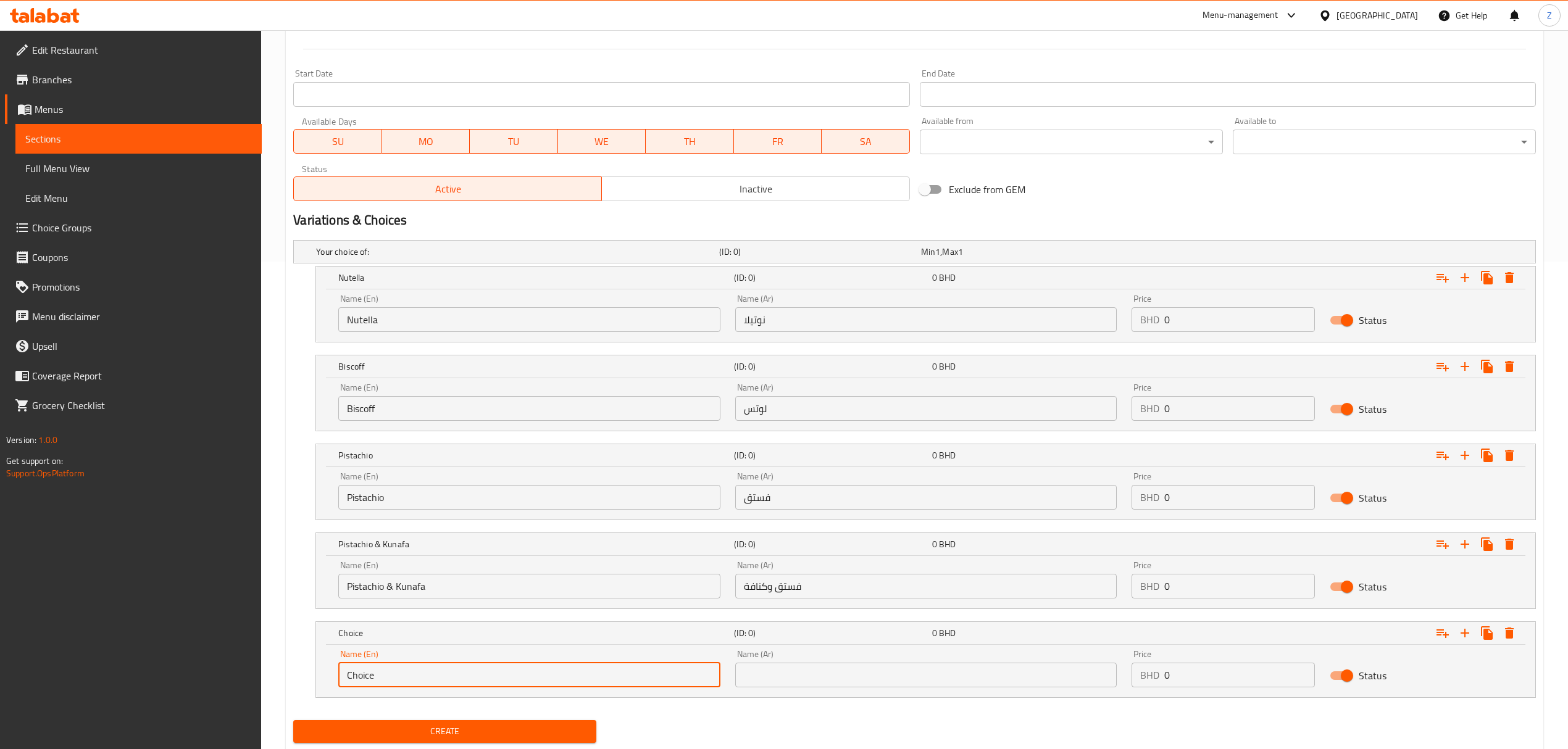
drag, startPoint x: 398, startPoint y: 733, endPoint x: 228, endPoint y: 741, distance: 170.2
click at [236, 740] on div "Edit Restaurant Branches Menus Sections Full Menu View Edit Menu Choice Groups …" at bounding box center [784, 163] width 1568 height 1242
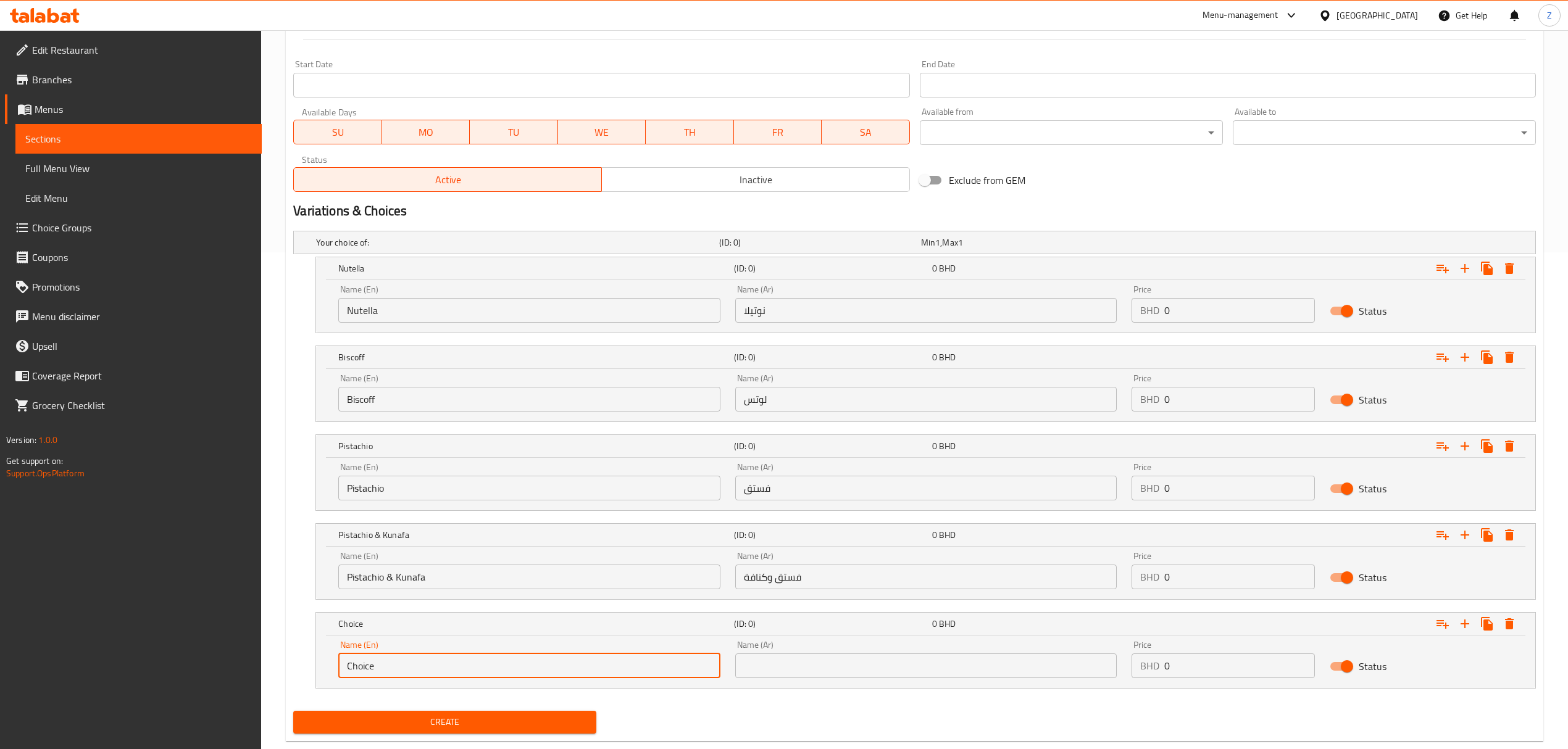
type input "p"
type input "l"
type input "Kinder"
click at [843, 666] on input "text" at bounding box center [926, 665] width 382 height 24
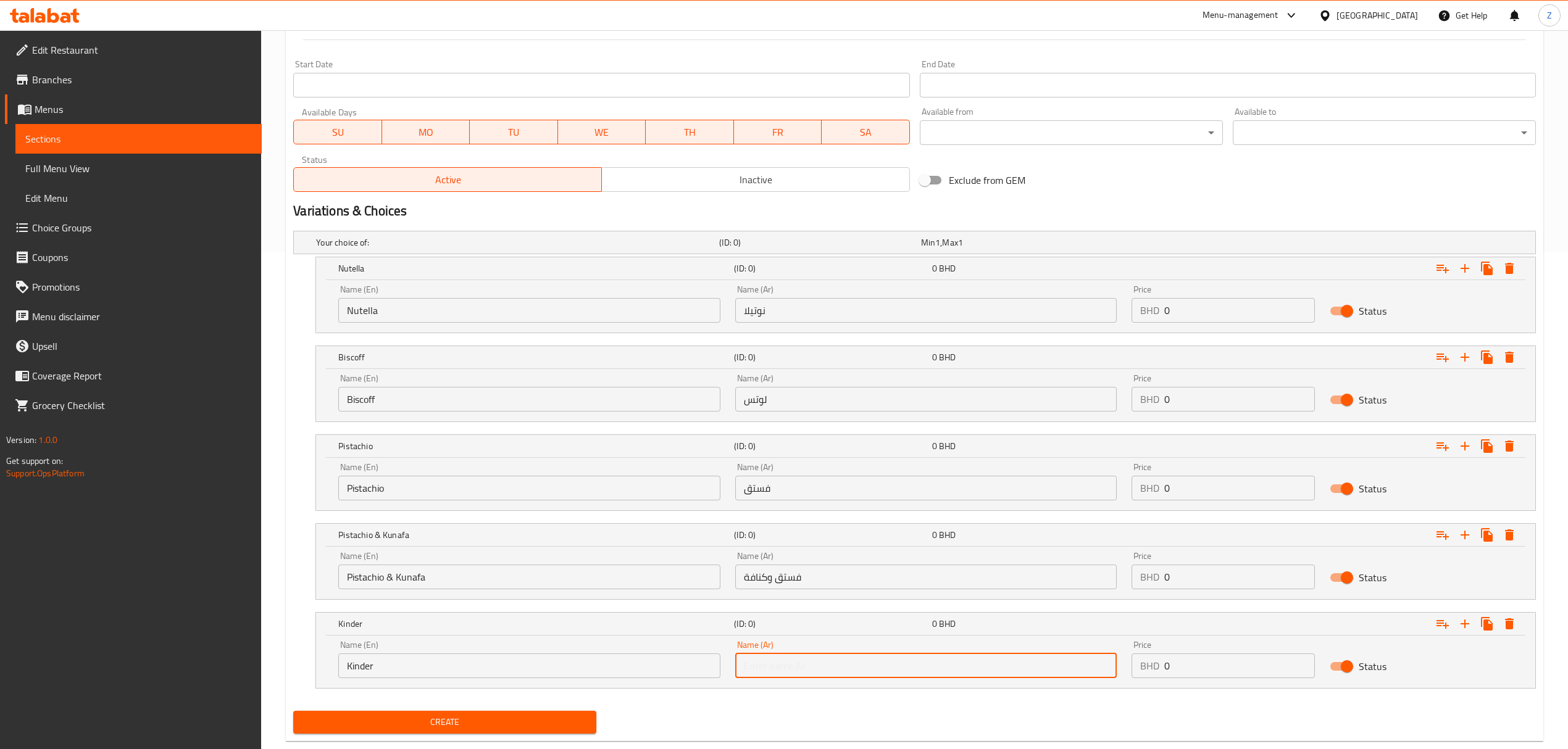
type input "كندر"
click at [1469, 276] on icon "Expand" at bounding box center [1465, 268] width 15 height 15
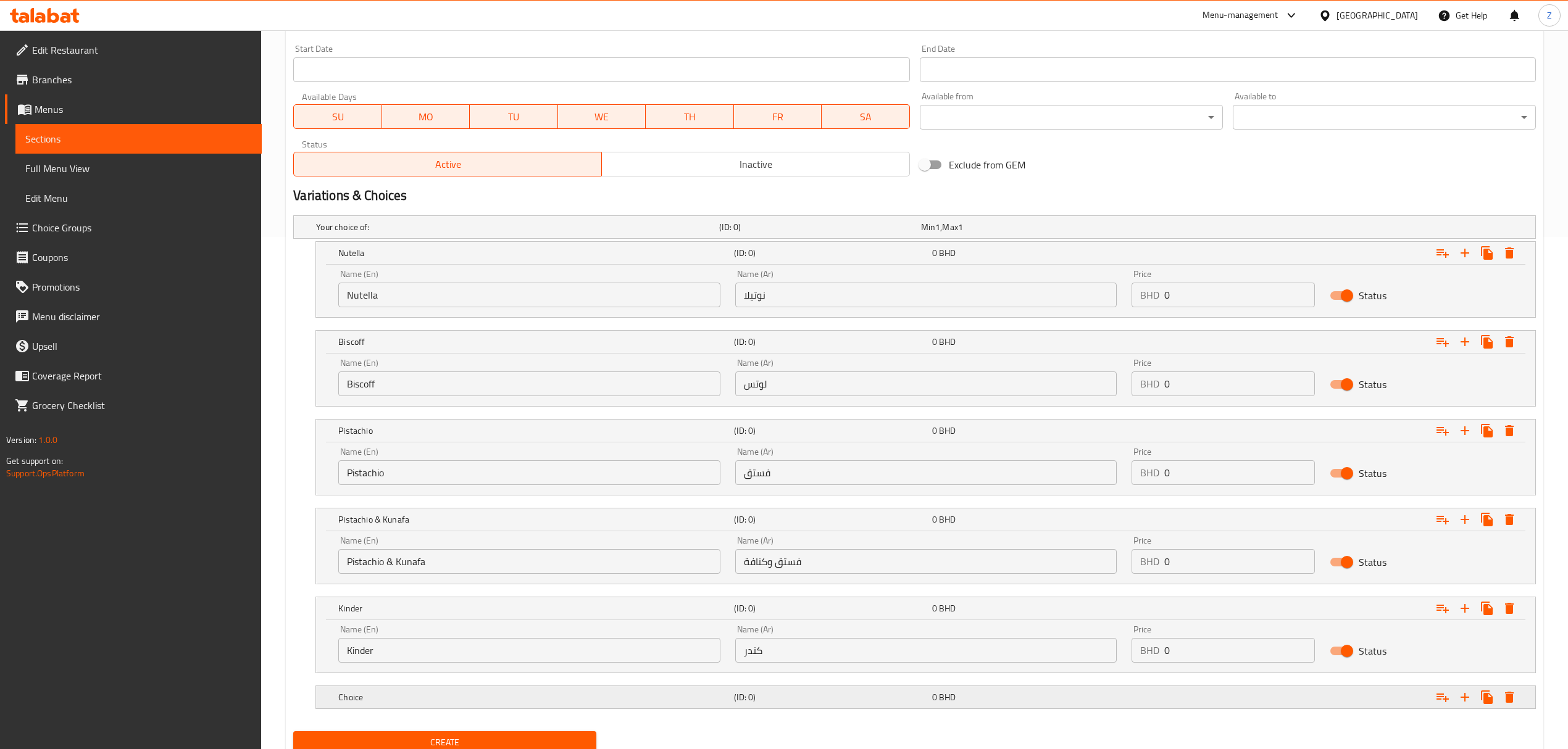
scroll to position [561, 0]
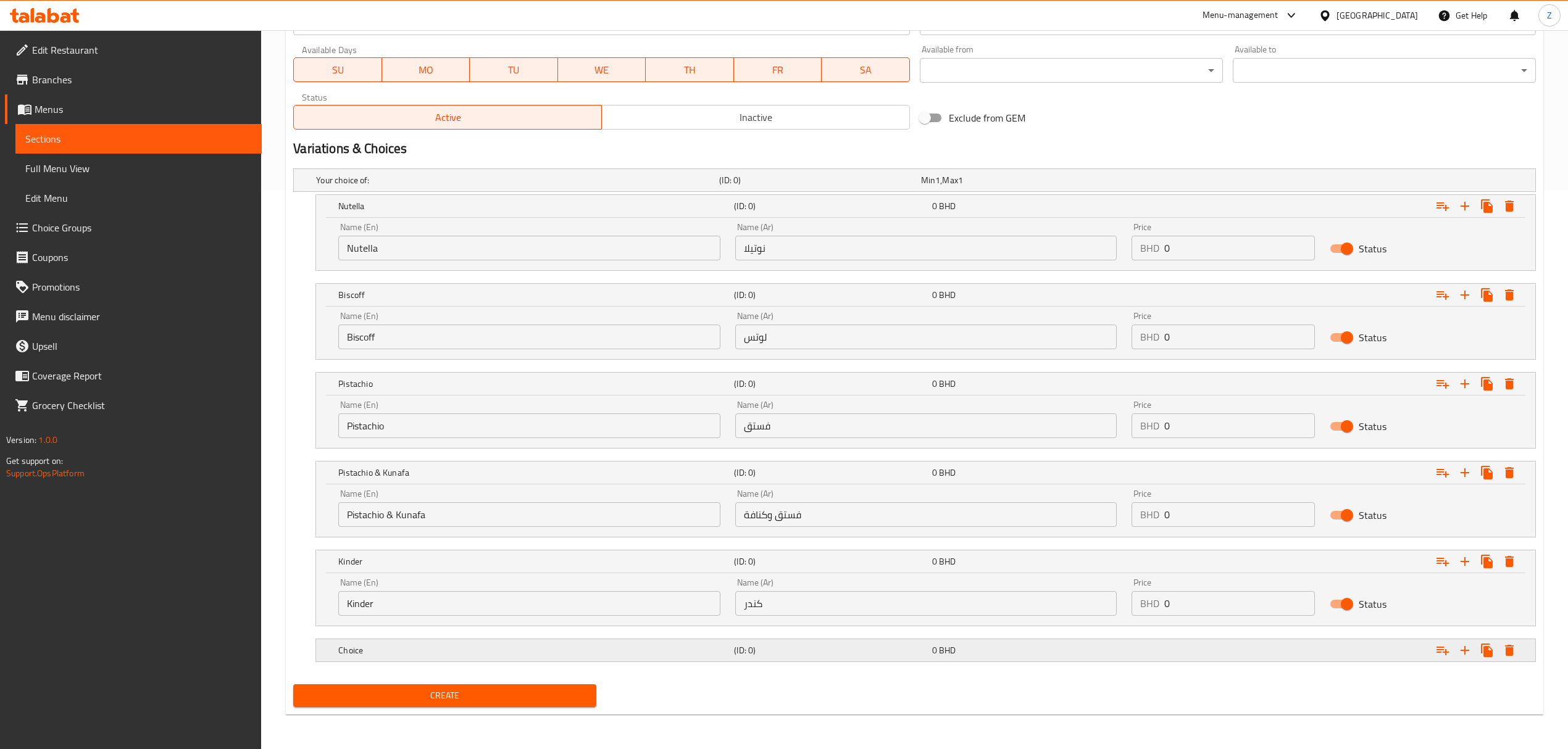
click at [424, 186] on h5 "Choice" at bounding box center [515, 180] width 398 height 12
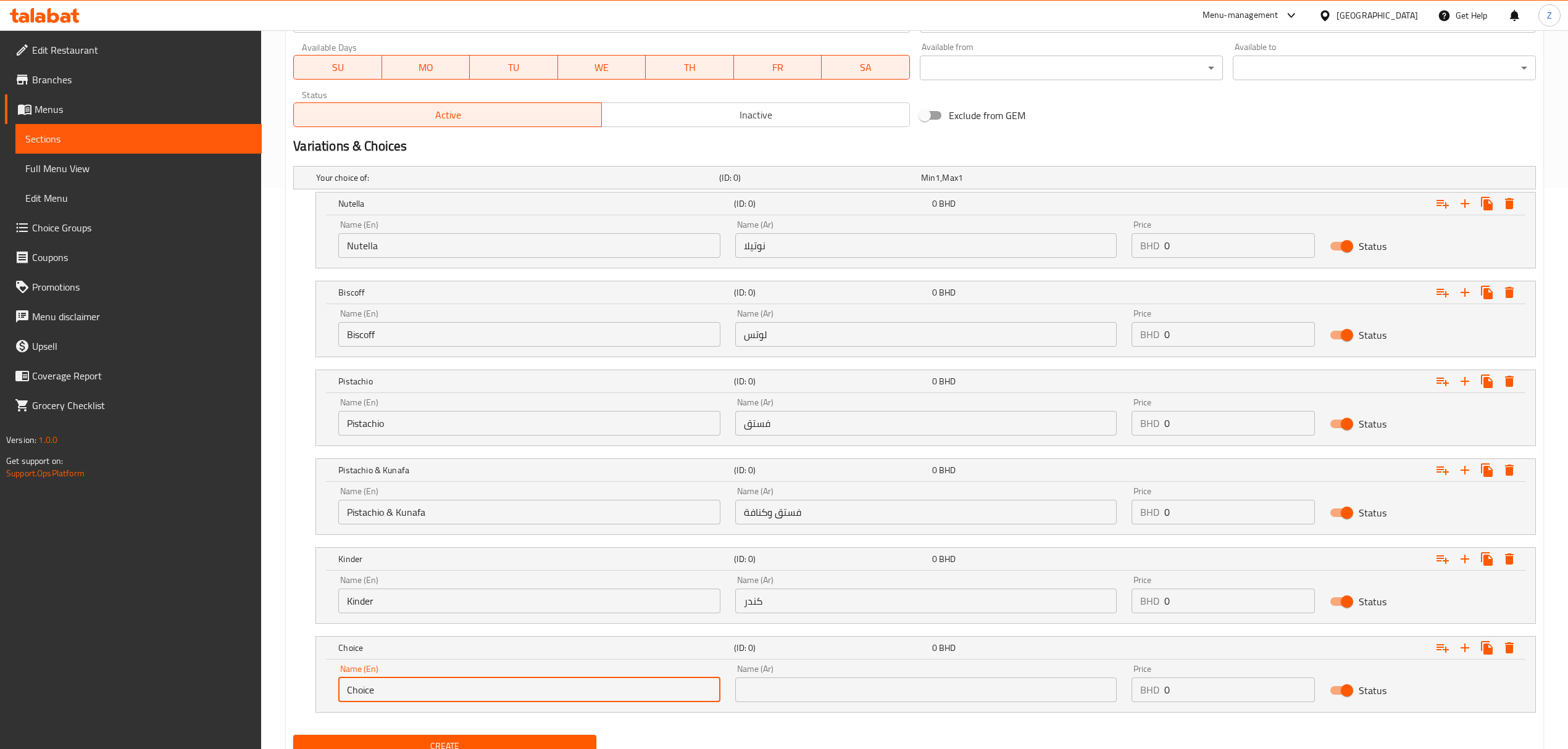
click at [416, 701] on input "Choice" at bounding box center [528, 690] width 382 height 24
type input "Milk chocolate"
click at [828, 689] on input "text" at bounding box center [926, 690] width 382 height 24
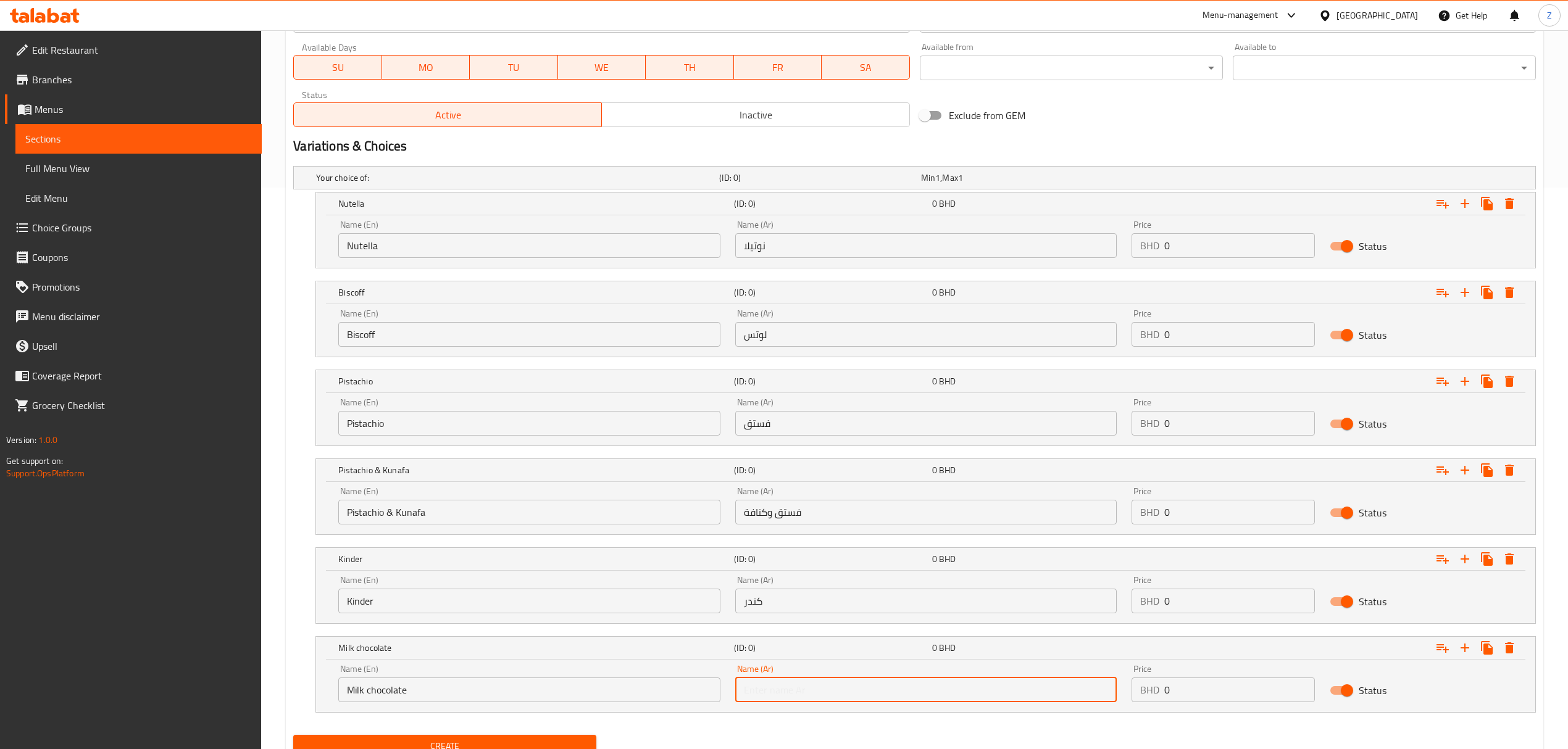
type input "شوكولاتة الحليب"
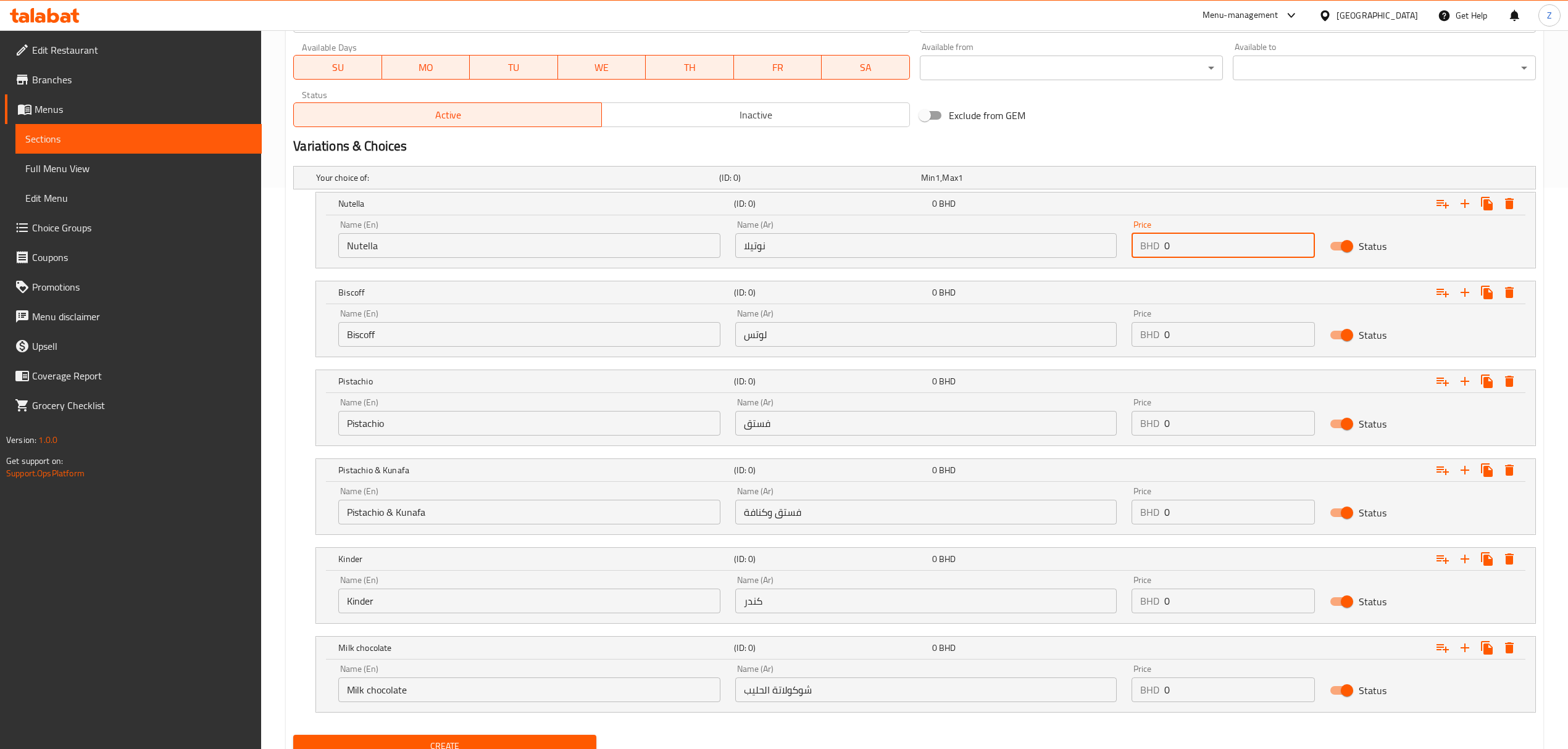
drag, startPoint x: 1206, startPoint y: 251, endPoint x: 1100, endPoint y: 239, distance: 106.7
click at [1100, 239] on div "Name (En) Nutella Name (En) Name (Ar) نوتيلا Name (Ar) Price BHD 0 Price Status" at bounding box center [926, 239] width 1190 height 52
type input "2.9"
drag, startPoint x: 1185, startPoint y: 333, endPoint x: 1067, endPoint y: 310, distance: 120.2
click at [1077, 312] on div "Name (En) Biscoff Name (En) Name (Ar) لوتس Name (Ar) Price BHD 0 Price Status" at bounding box center [926, 328] width 1190 height 52
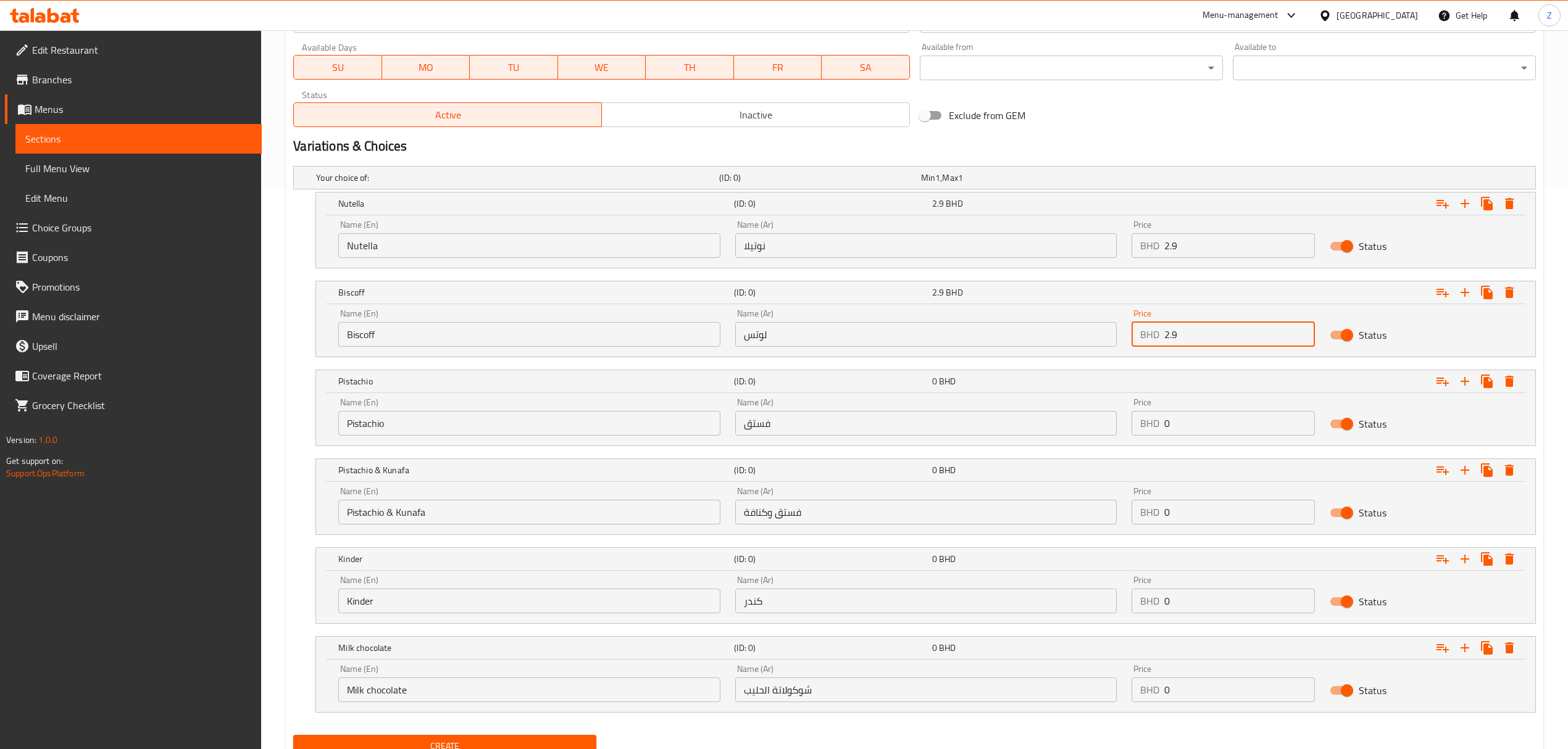
type input "2.9"
drag, startPoint x: 1212, startPoint y: 422, endPoint x: 1084, endPoint y: 401, distance: 129.7
click at [1088, 402] on div "Name (En) Pistachio Name (En) Name (Ar) فستق Name (Ar) Price BHD 0 Price Status" at bounding box center [926, 416] width 1190 height 52
type input "3.3"
drag, startPoint x: 1178, startPoint y: 519, endPoint x: 1062, endPoint y: 502, distance: 117.2
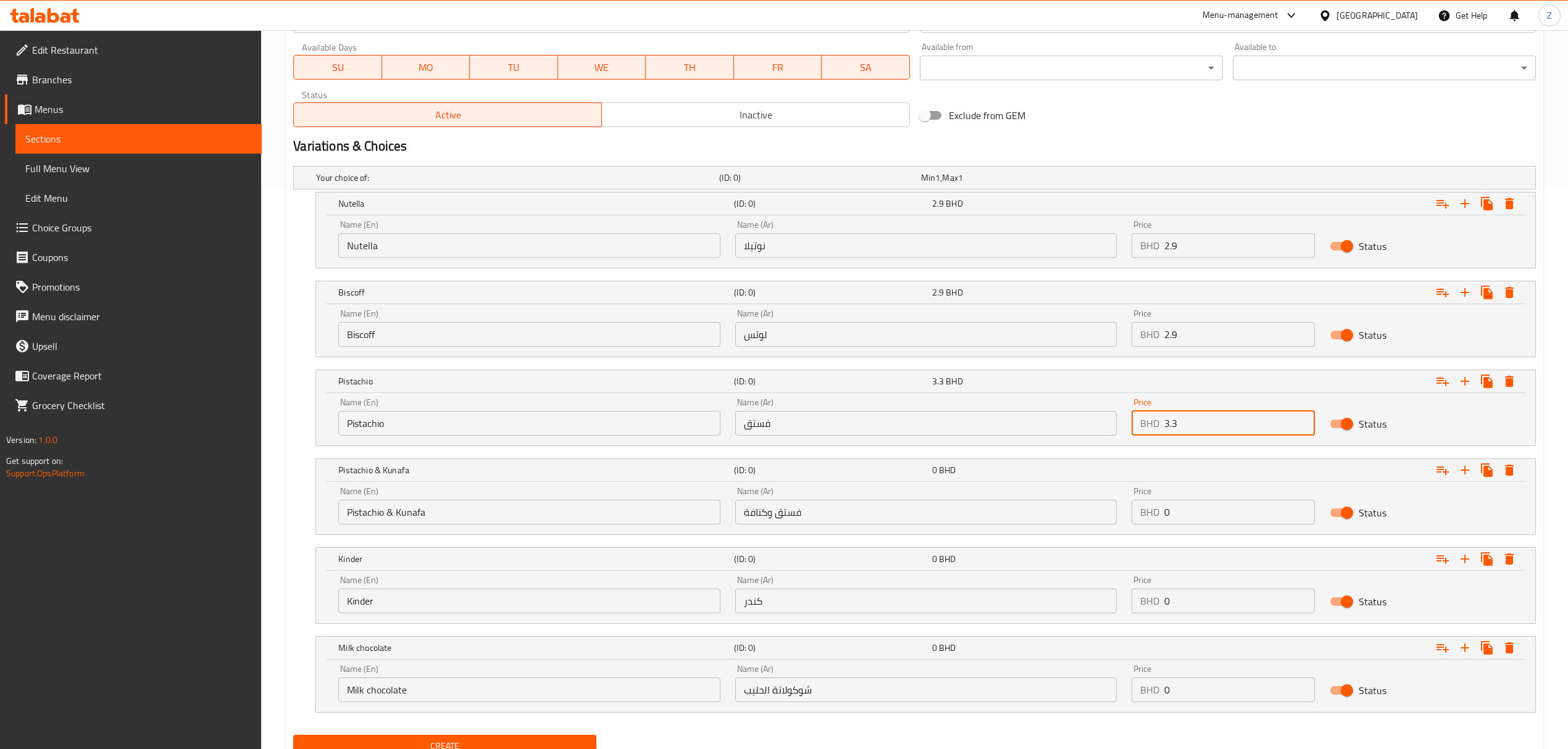
click at [1067, 502] on div "Name (En) [PERSON_NAME] & [PERSON_NAME] Name (En) Name (Ar) فستق وكنافة Name (A…" at bounding box center [926, 505] width 1190 height 52
type input "3.3"
click at [1188, 596] on input "0" at bounding box center [1240, 601] width 150 height 24
drag, startPoint x: 1188, startPoint y: 607, endPoint x: 1066, endPoint y: 586, distance: 123.8
click at [1074, 588] on div "Name (En) Kinder Name (En) Name (Ar) كندر Name (Ar) Price BHD 0 Price Status" at bounding box center [926, 594] width 1190 height 52
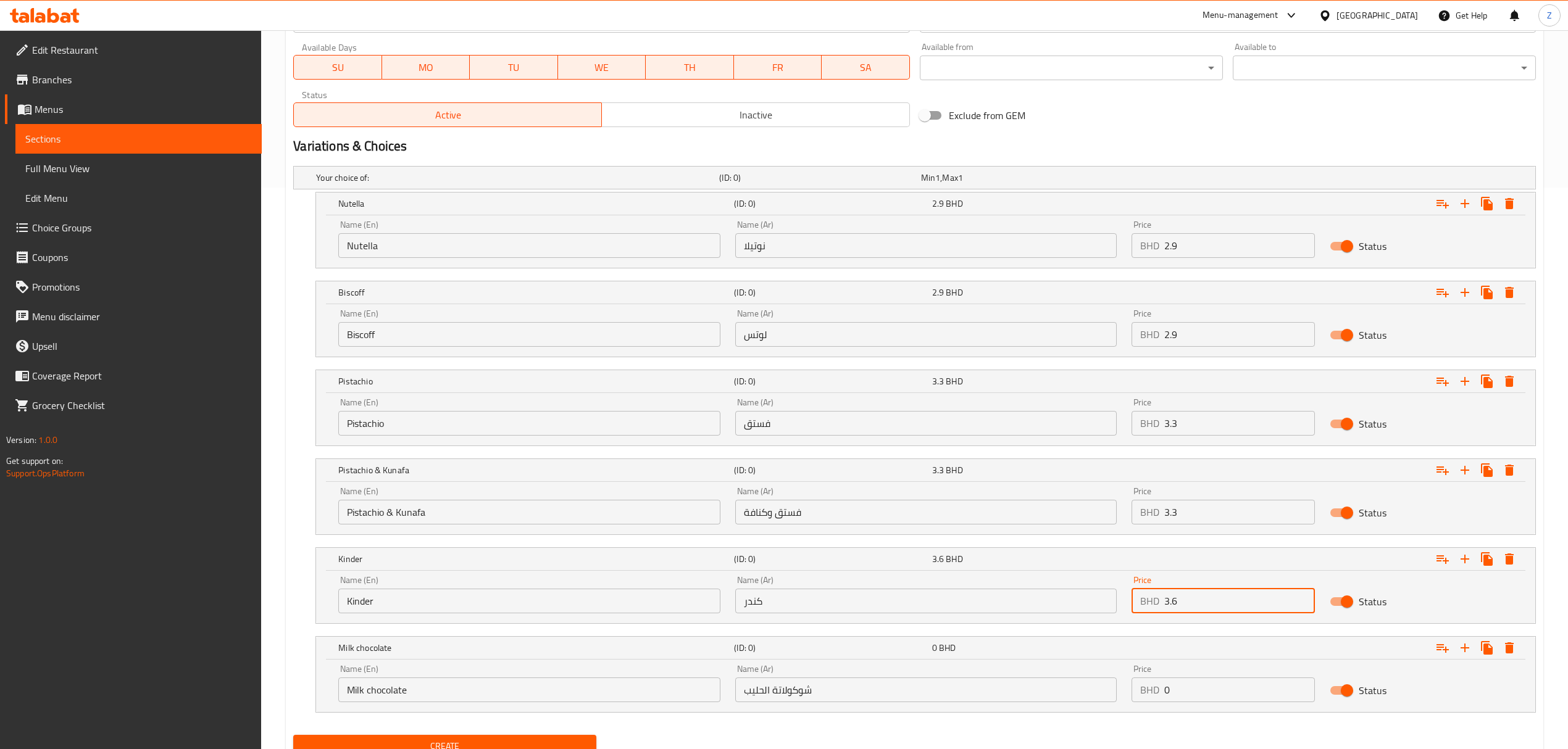
type input "3.6"
click at [1104, 687] on div "Name (En) Milk chocolate Name (En) Name (Ar) شوكولاتة الحليب Name (Ar) Price BH…" at bounding box center [926, 684] width 1190 height 52
click at [1110, 678] on div "Name (Ar) شوكولاتة الحليب Name (Ar)" at bounding box center [926, 683] width 382 height 38
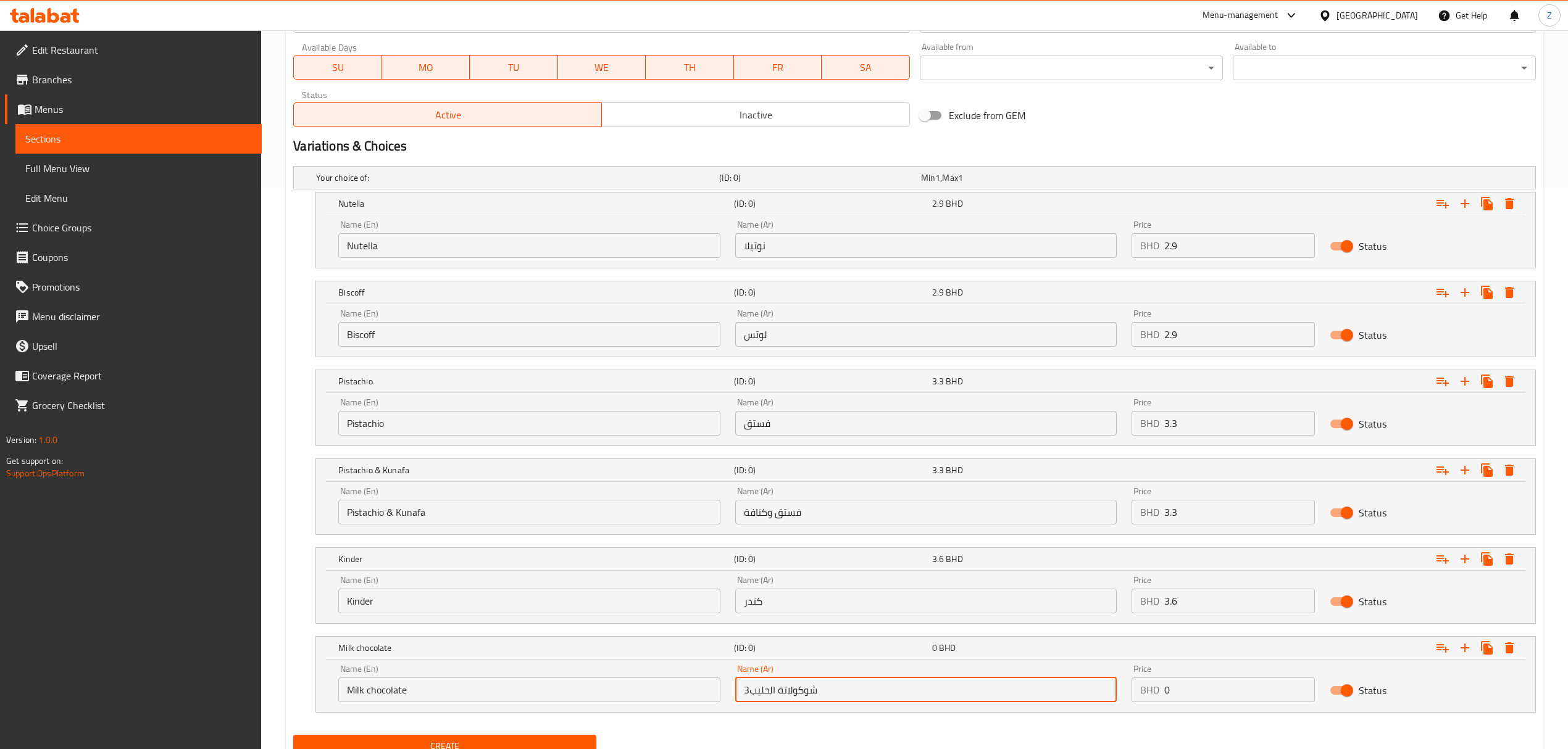
type input "شوكولاتة الحليب"
click at [1169, 691] on input "0" at bounding box center [1240, 690] width 150 height 24
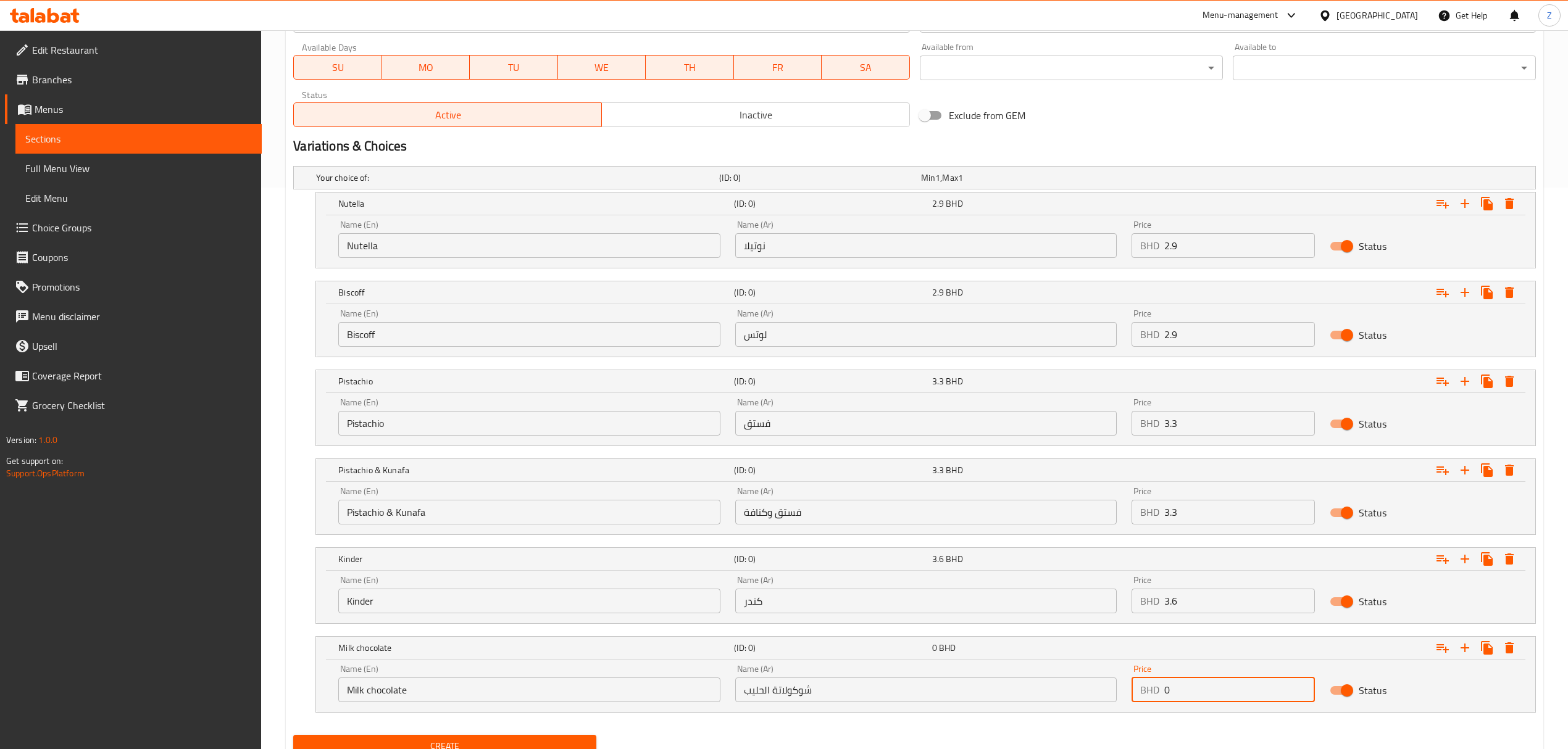
drag, startPoint x: 1090, startPoint y: 687, endPoint x: 1069, endPoint y: 684, distance: 21.2
click at [1069, 684] on div "Name (En) Milk chocolate Name (En) Name (Ar) شوكولاتة الحليب Name (Ar) Price BH…" at bounding box center [926, 684] width 1190 height 52
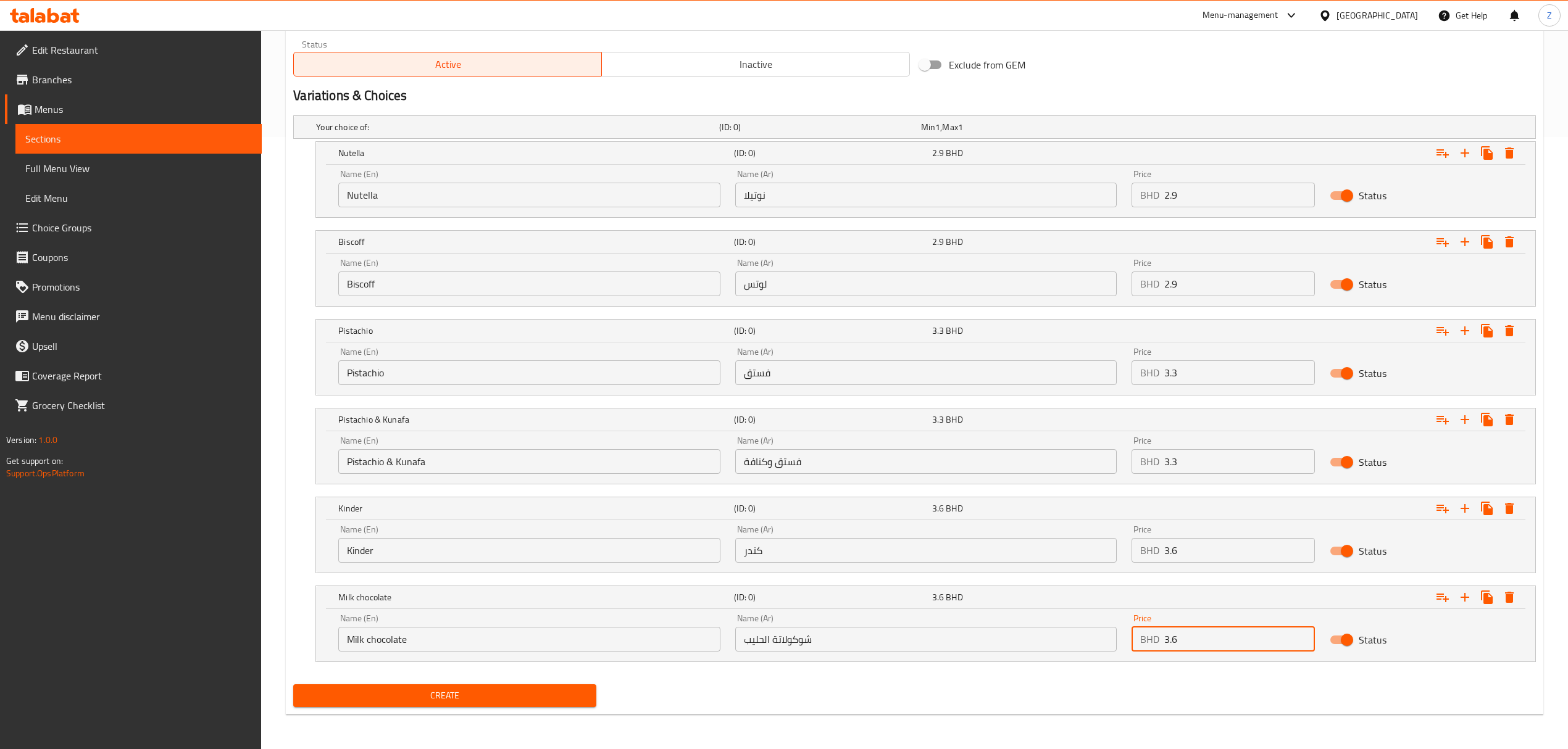
type input "3.6"
click at [542, 697] on span "Create" at bounding box center [445, 696] width 283 height 16
click at [1509, 599] on icon "Expand" at bounding box center [1509, 597] width 9 height 11
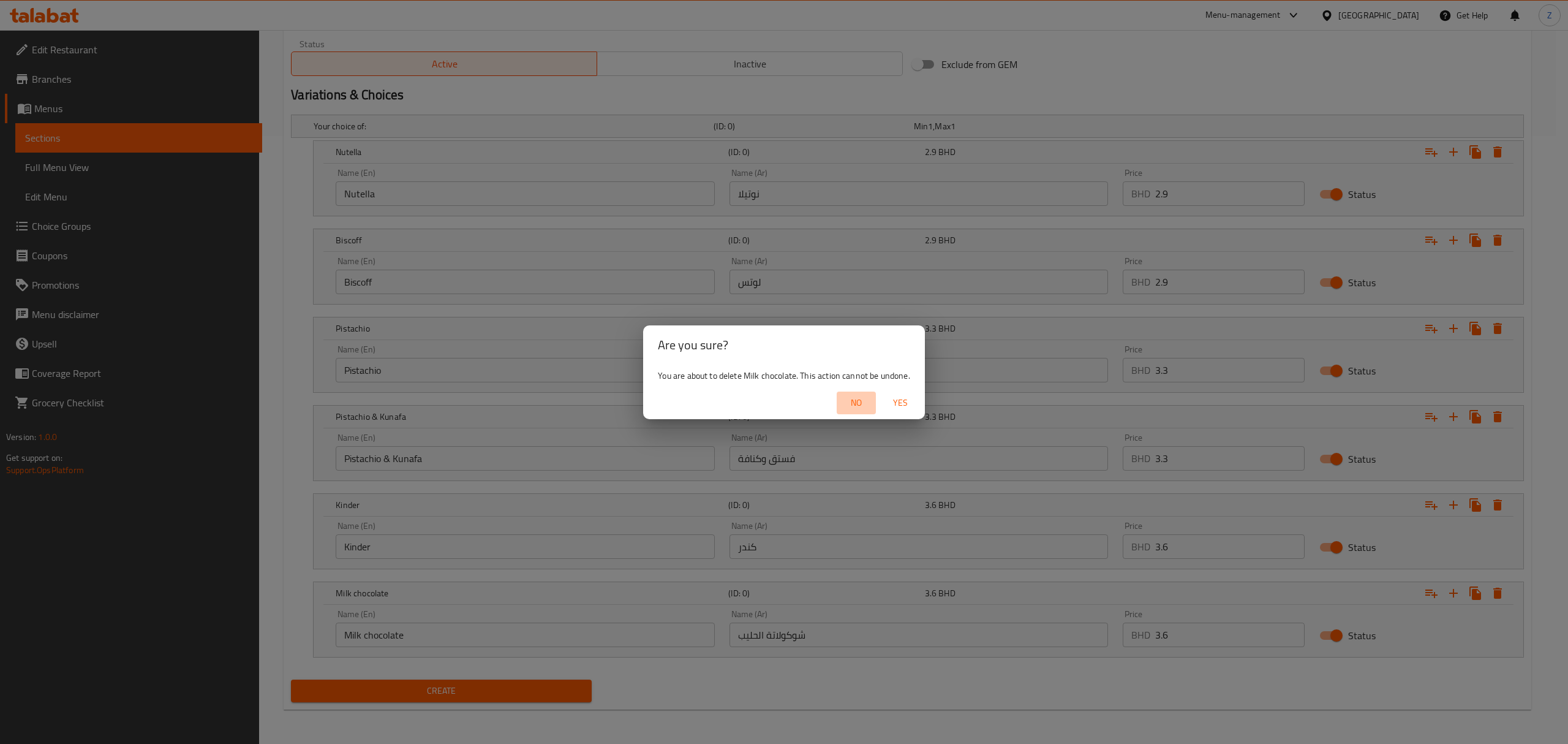
click at [868, 398] on span "No" at bounding box center [856, 403] width 29 height 16
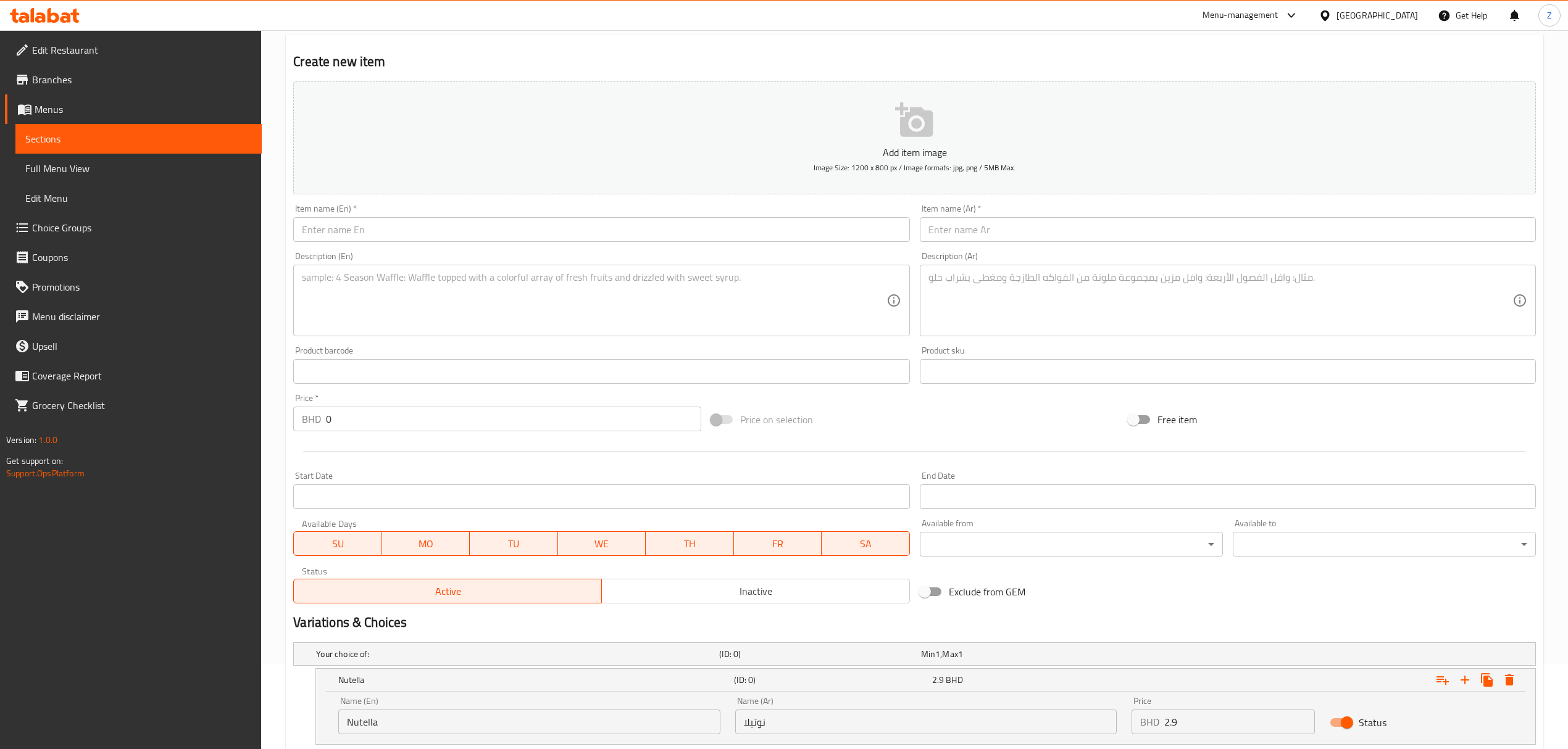
scroll to position [0, 0]
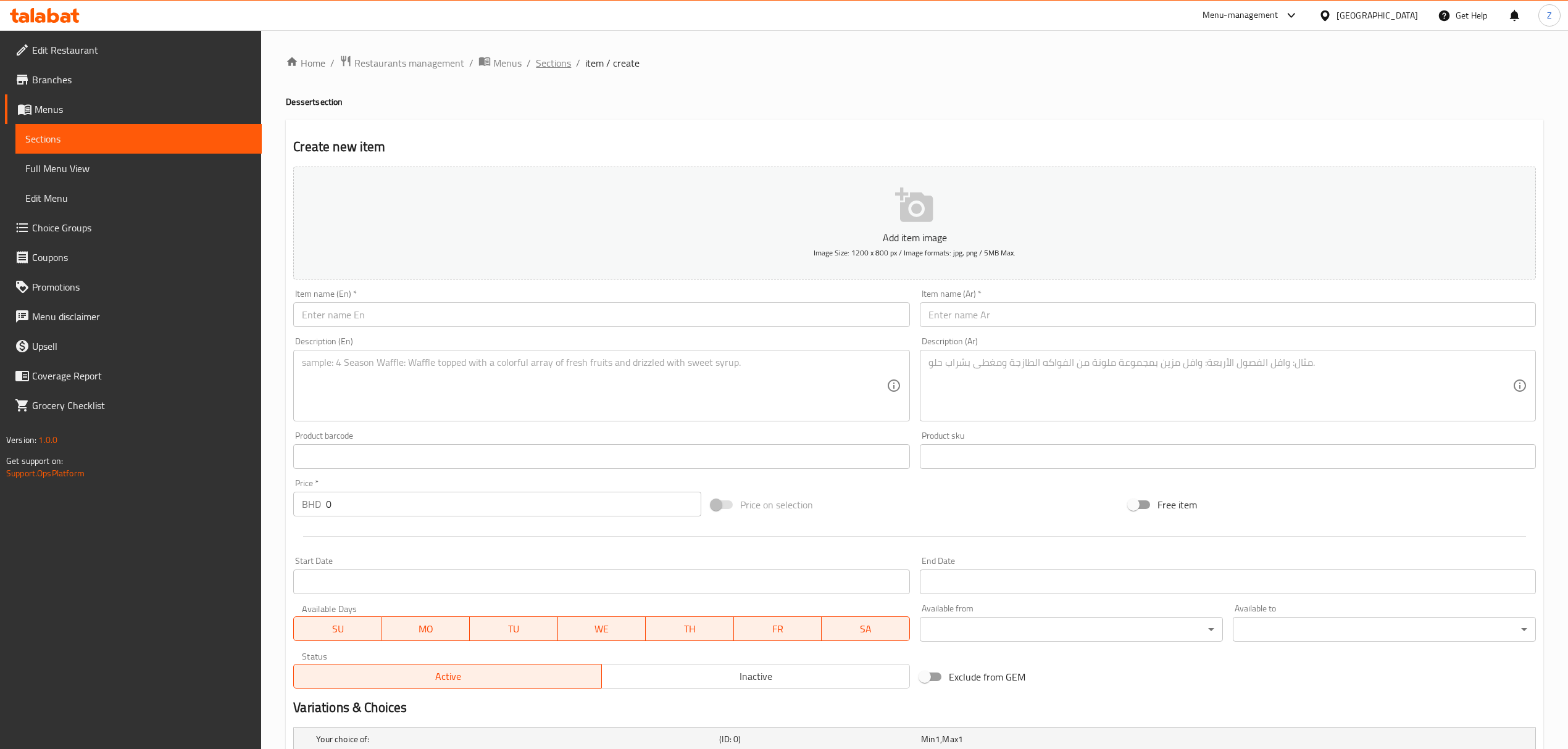
click at [553, 58] on span "Sections" at bounding box center [553, 63] width 35 height 15
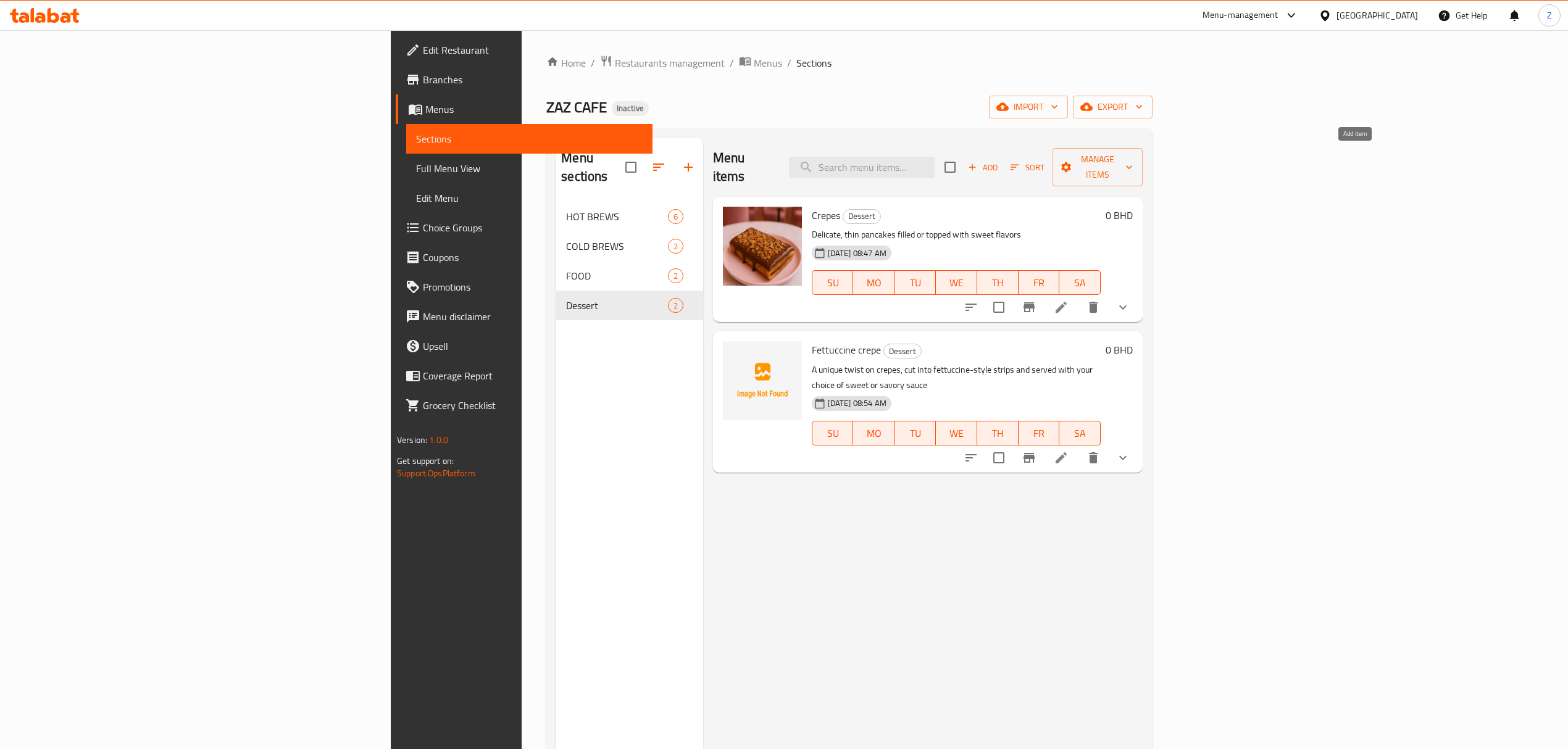
drag, startPoint x: 1346, startPoint y: 155, endPoint x: 1330, endPoint y: 132, distance: 28.0
click at [1143, 141] on div "Menu items Add Sort Manage items" at bounding box center [928, 167] width 430 height 58
click at [977, 161] on icon "button" at bounding box center [972, 167] width 11 height 11
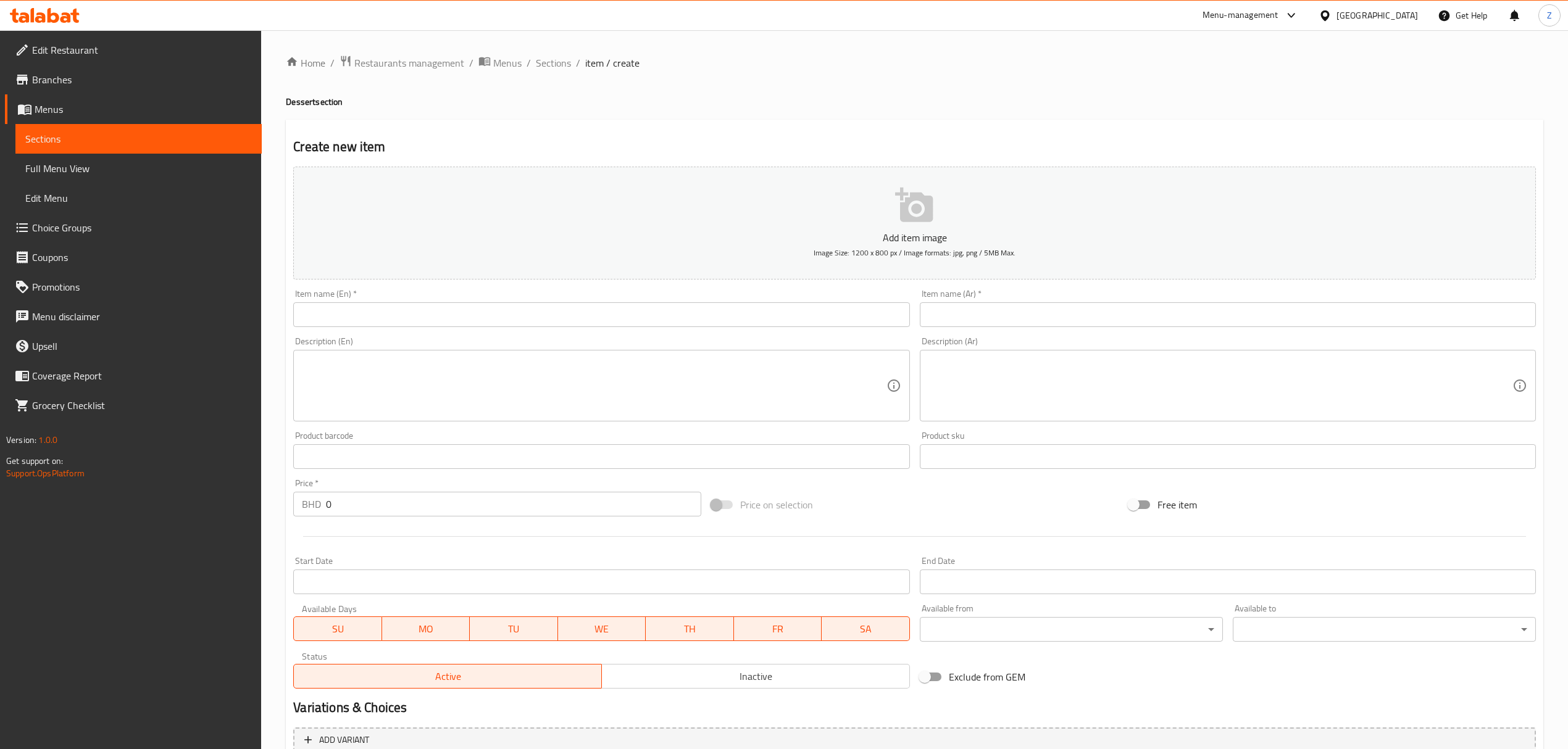
click at [383, 309] on input "text" at bounding box center [601, 314] width 616 height 24
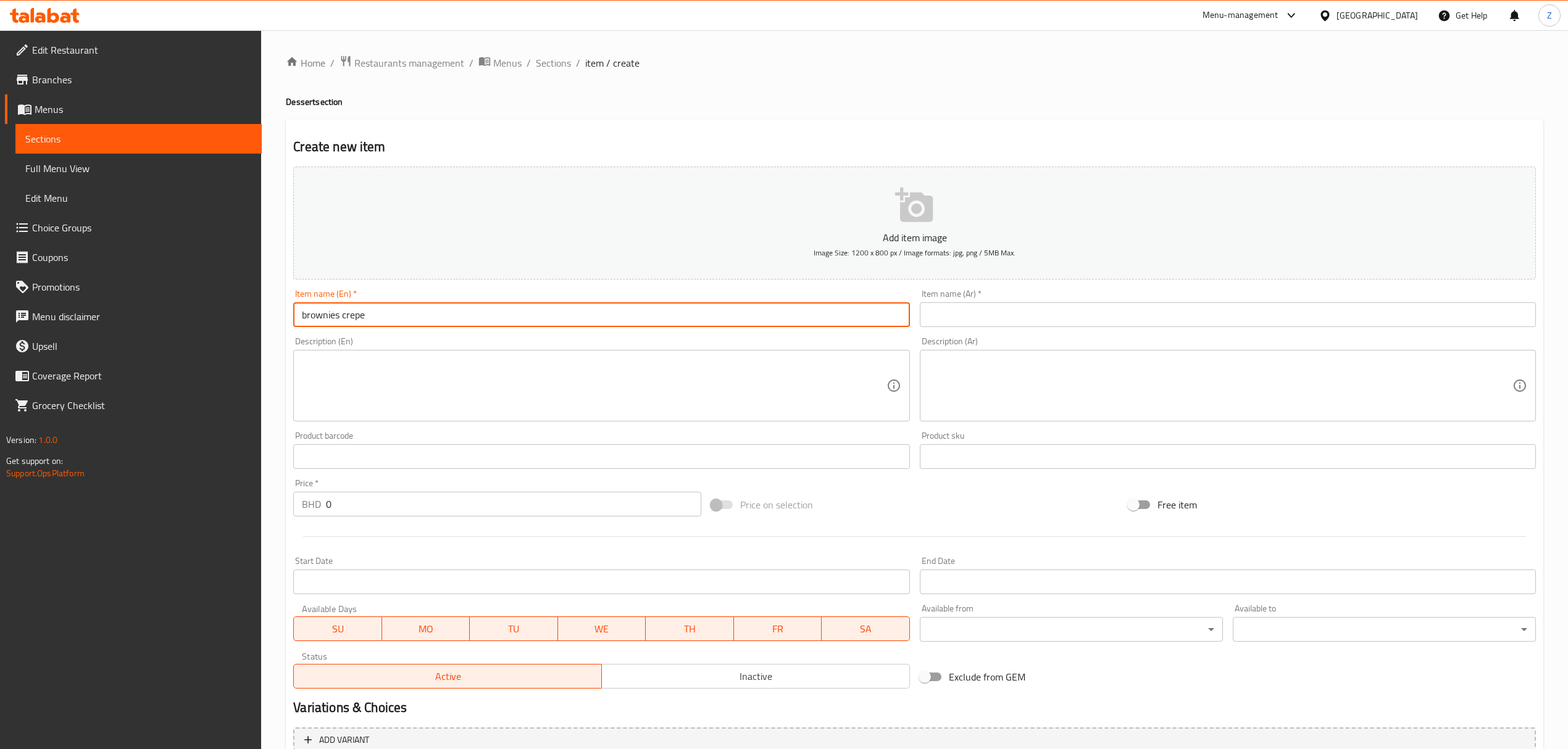
type input "brownies crepe"
click at [980, 326] on input "text" at bounding box center [1227, 314] width 616 height 24
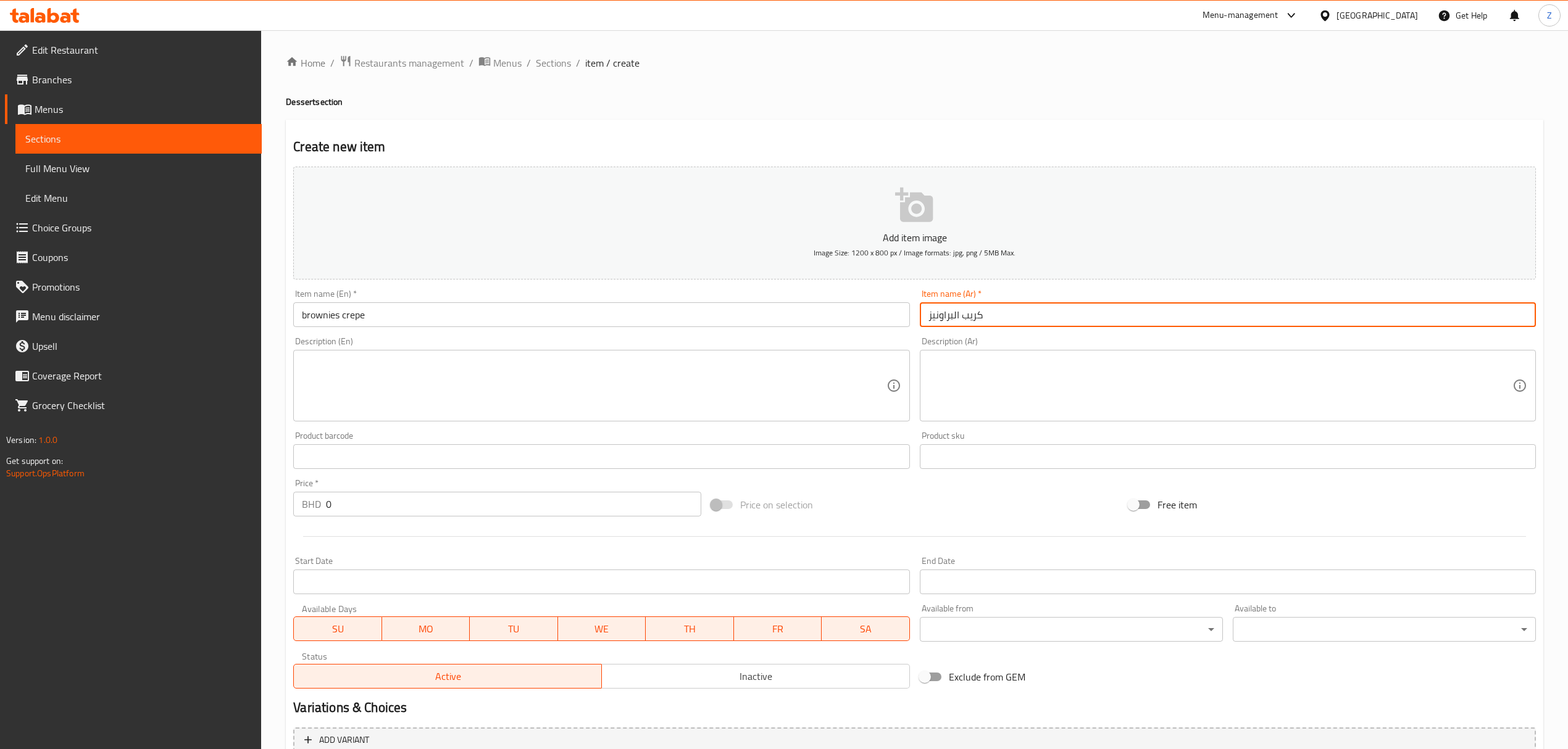
type input "كريب البراونيز"
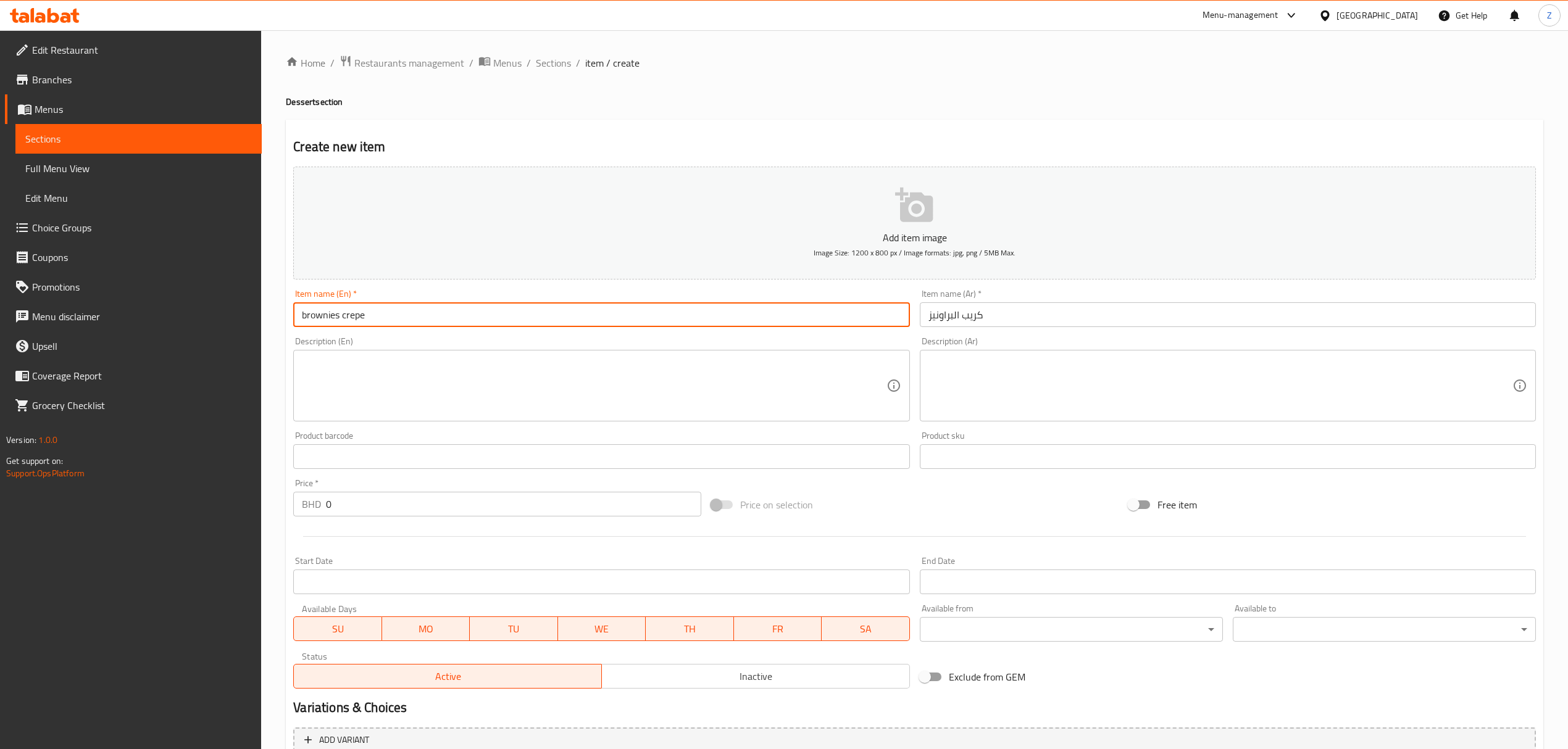
drag, startPoint x: 385, startPoint y: 314, endPoint x: 378, endPoint y: 319, distance: 8.6
click at [162, 296] on div "Edit Restaurant Branches Menus Sections Full Menu View Edit Menu Choice Groups …" at bounding box center [784, 451] width 1568 height 842
click at [308, 317] on input "brownies crepe" at bounding box center [601, 314] width 616 height 24
drag, startPoint x: 447, startPoint y: 304, endPoint x: 178, endPoint y: 298, distance: 269.1
click at [178, 298] on div "Edit Restaurant Branches Menus Sections Full Menu View Edit Menu Choice Groups …" at bounding box center [784, 451] width 1568 height 842
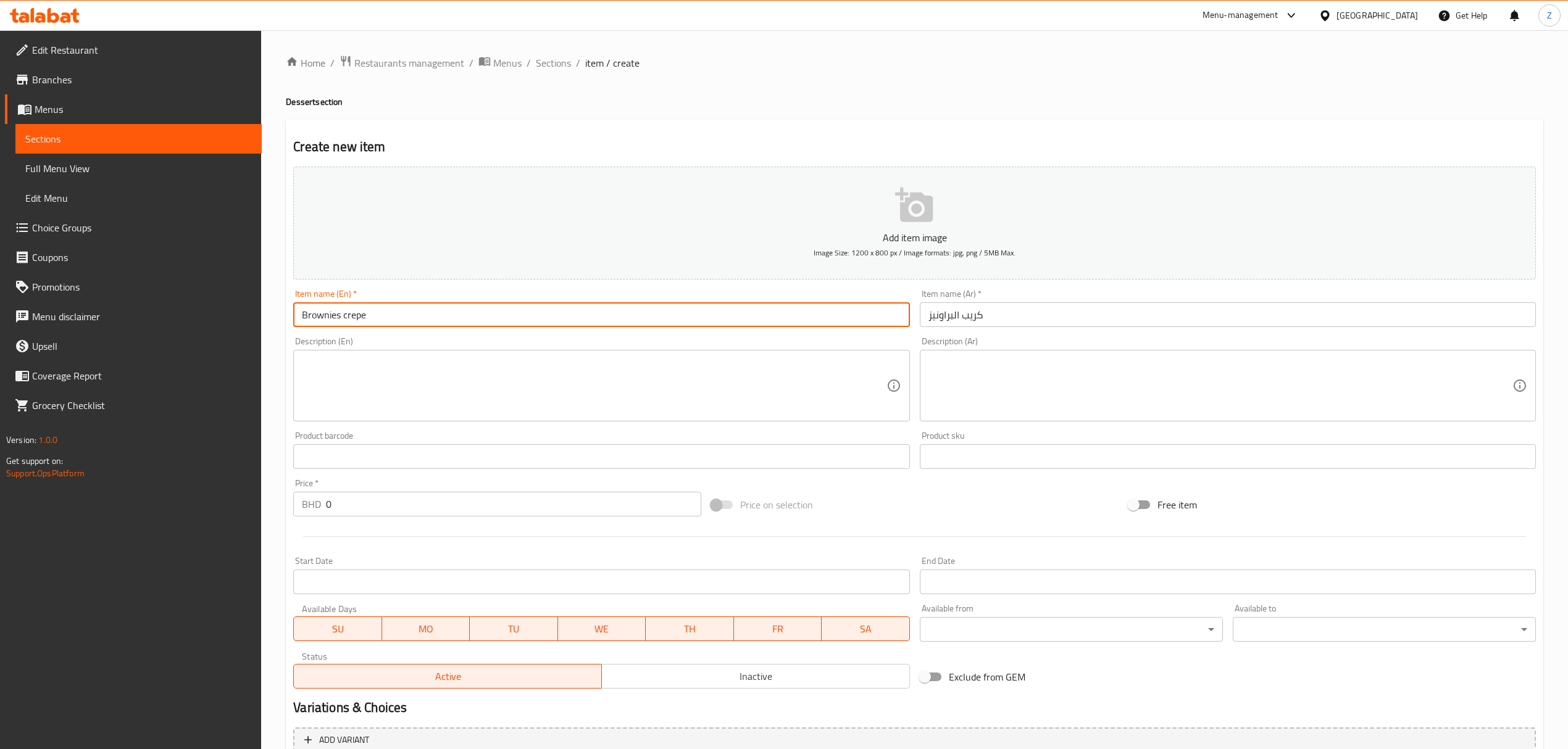
type input "Brownies crepe"
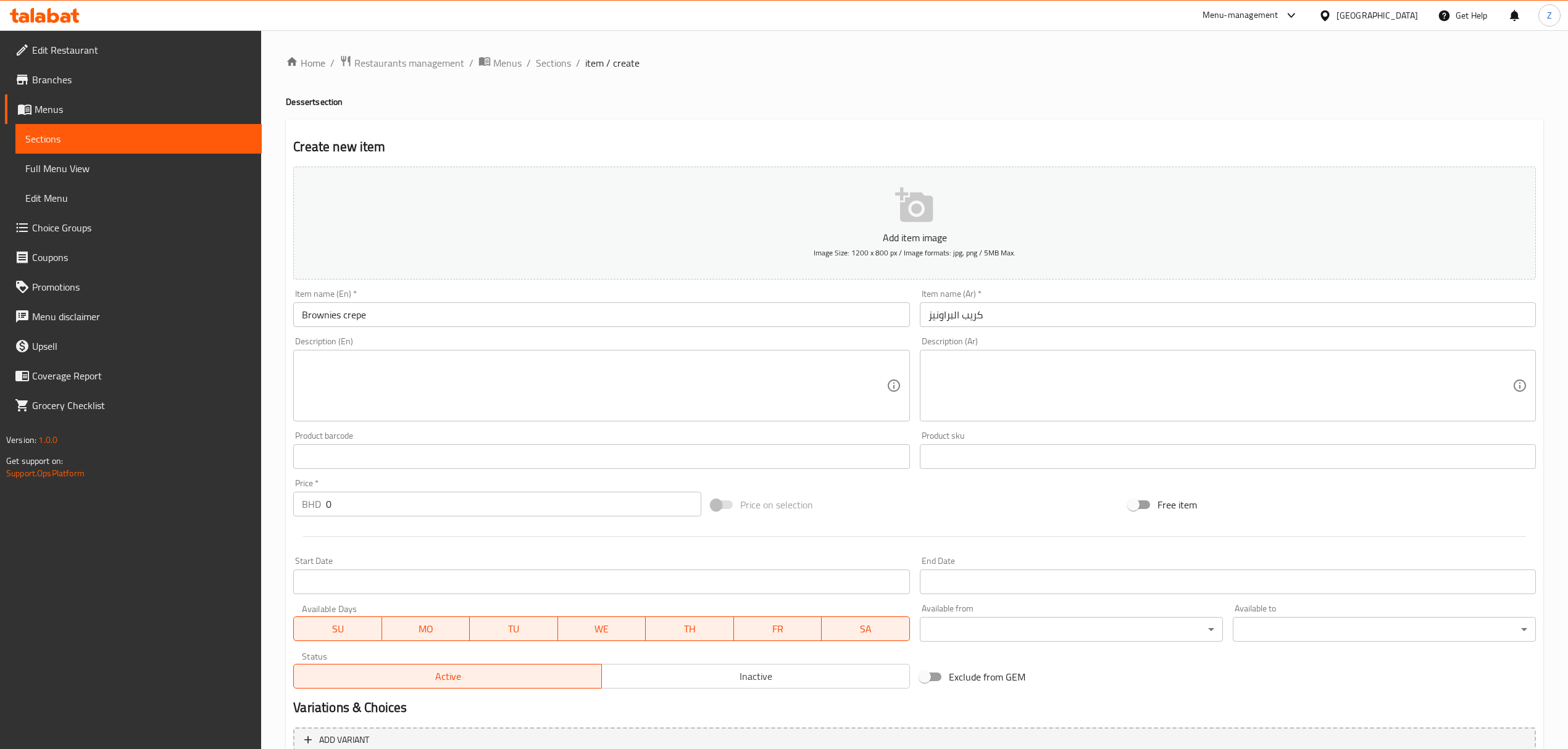
click at [336, 388] on textarea at bounding box center [594, 385] width 584 height 58
paste textarea "Soft crepe filled with rich brownie pieces and drizzled with chocolate"
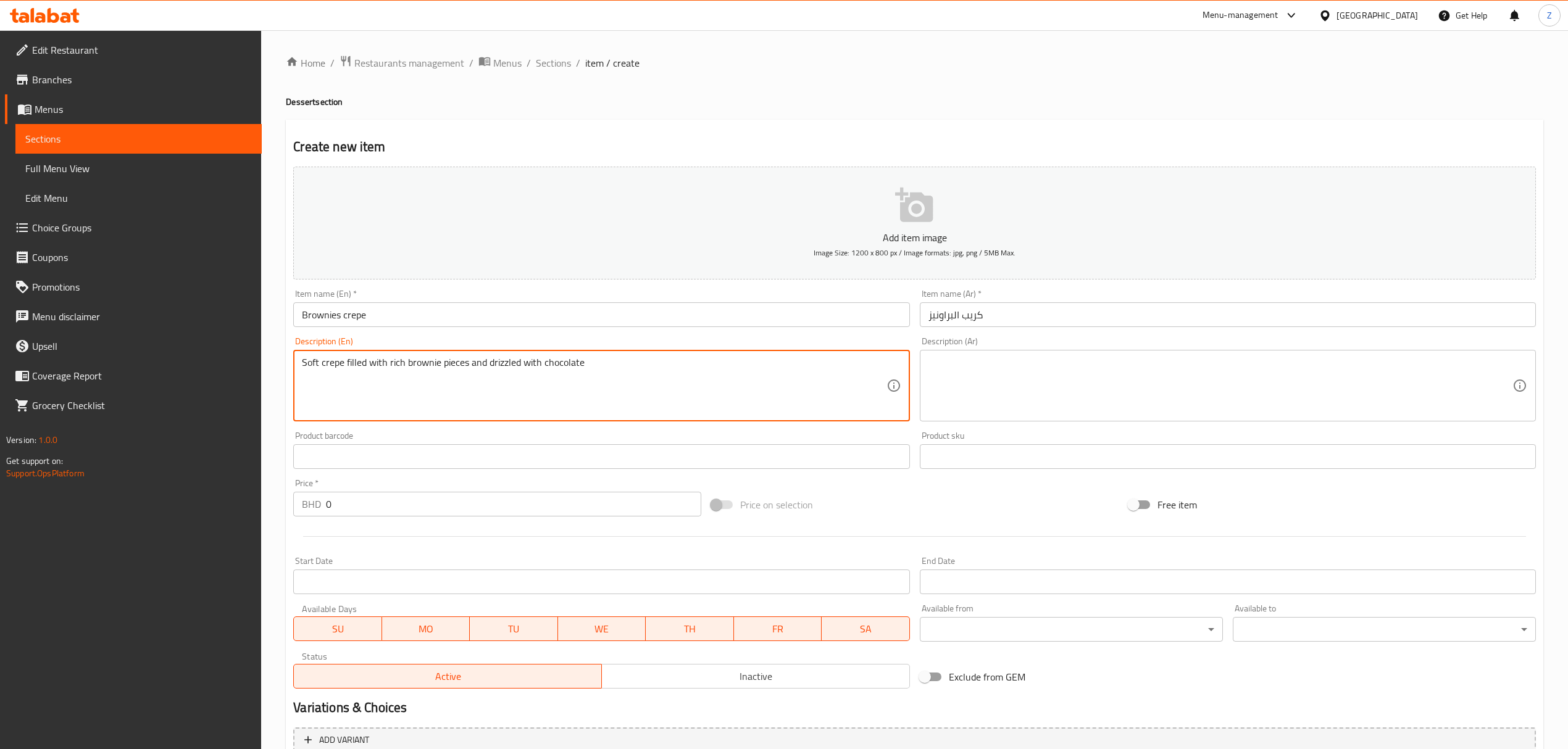
type textarea "Soft crepe filled with rich brownie pieces and drizzled with chocolate"
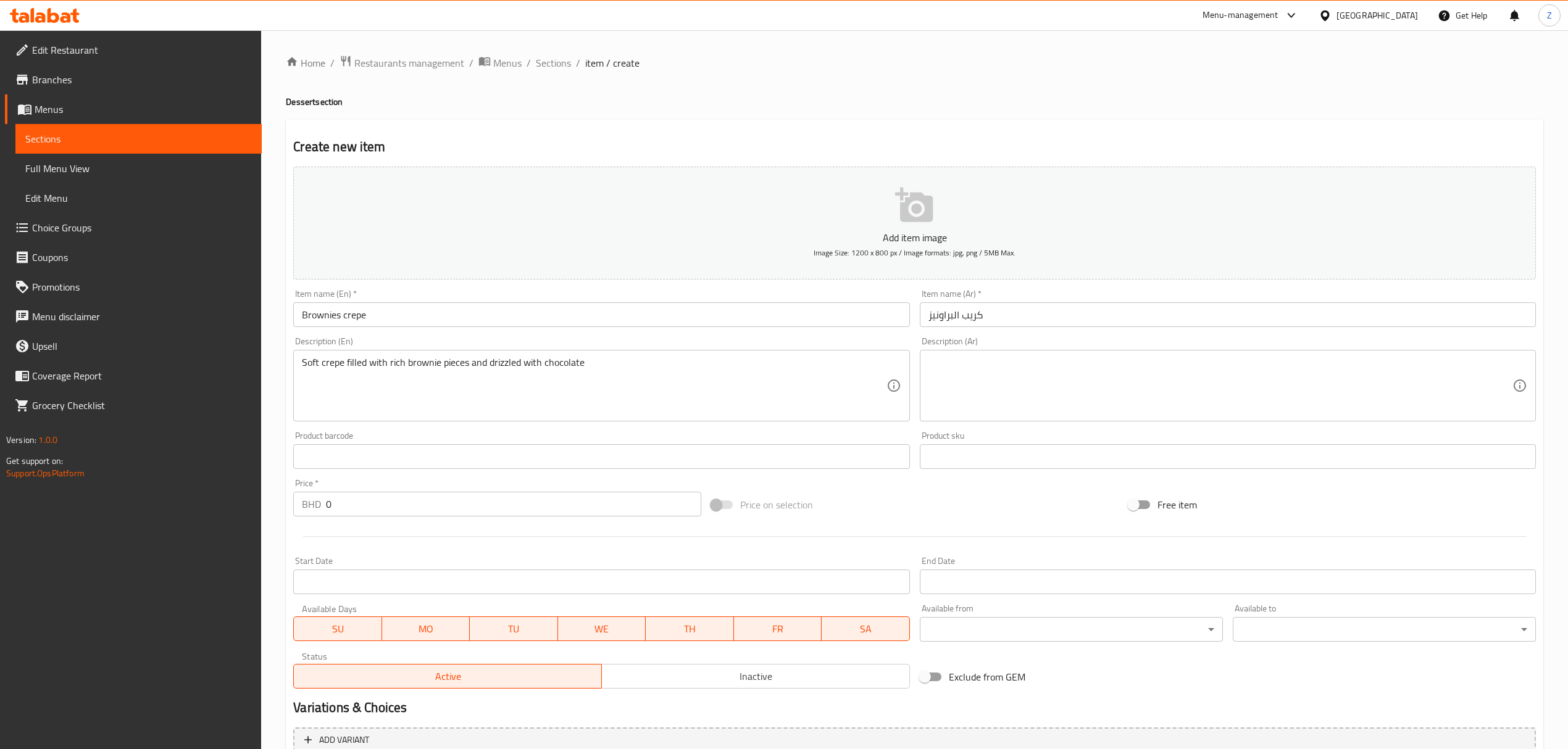
click at [1070, 321] on input "كريب البراونيز" at bounding box center [1227, 314] width 616 height 24
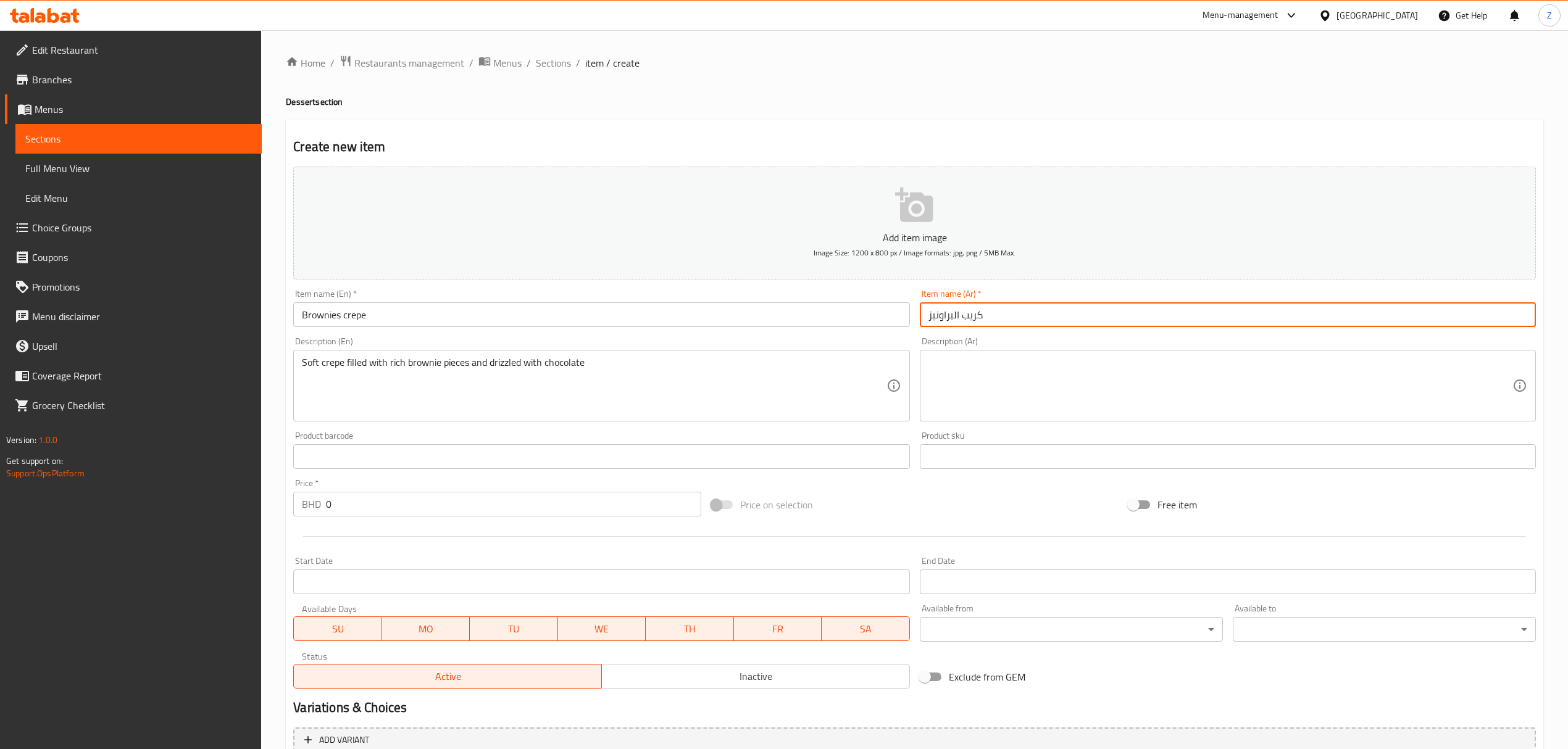
click at [1033, 396] on textarea at bounding box center [1220, 385] width 584 height 58
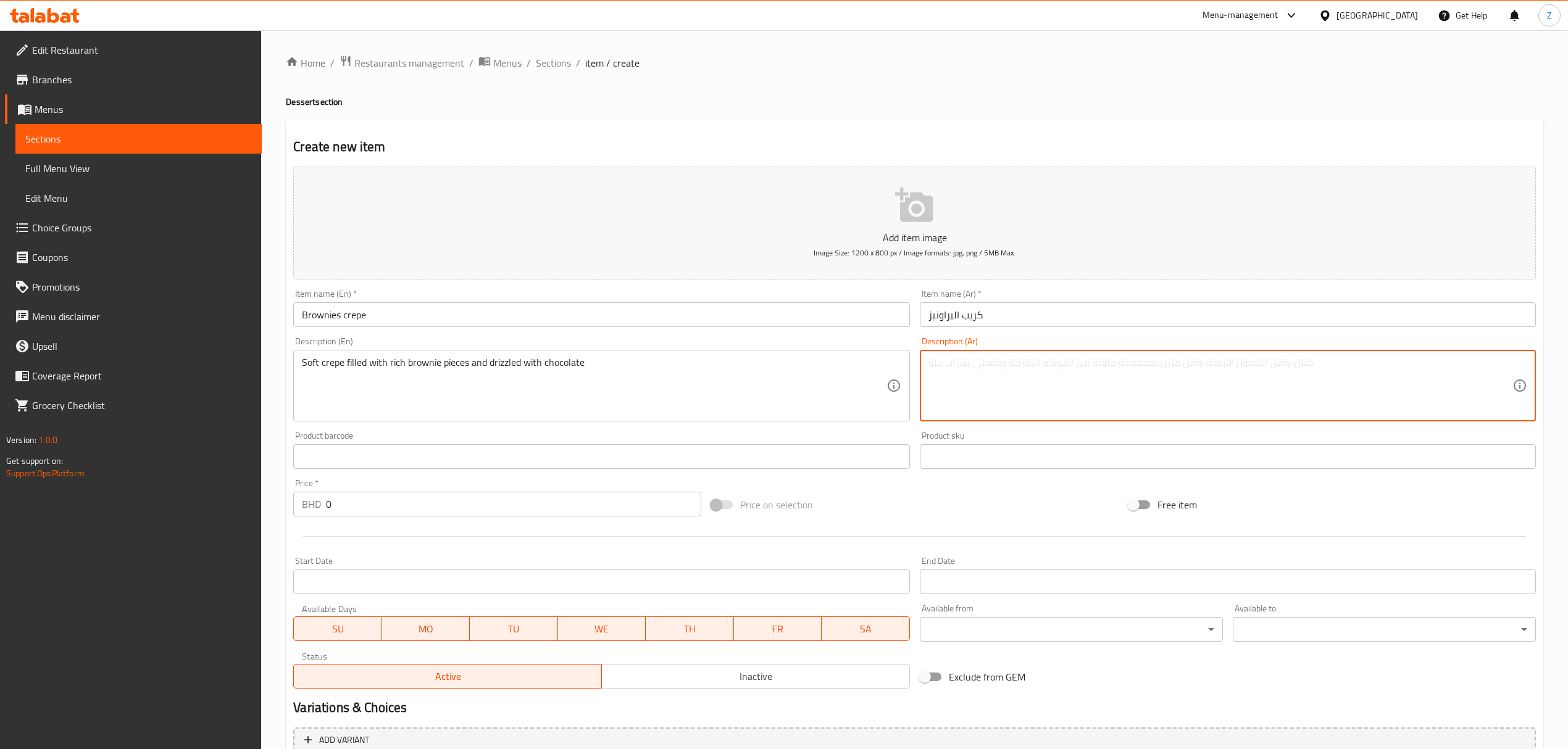
paste textarea "كريب طري محشو بقطع براونيز غنية ومزين بصلصة الشوكولاتة"
type textarea "كريب طري محشو بقطع براونيز غنية ومزين بصلصة الشوكولاتة"
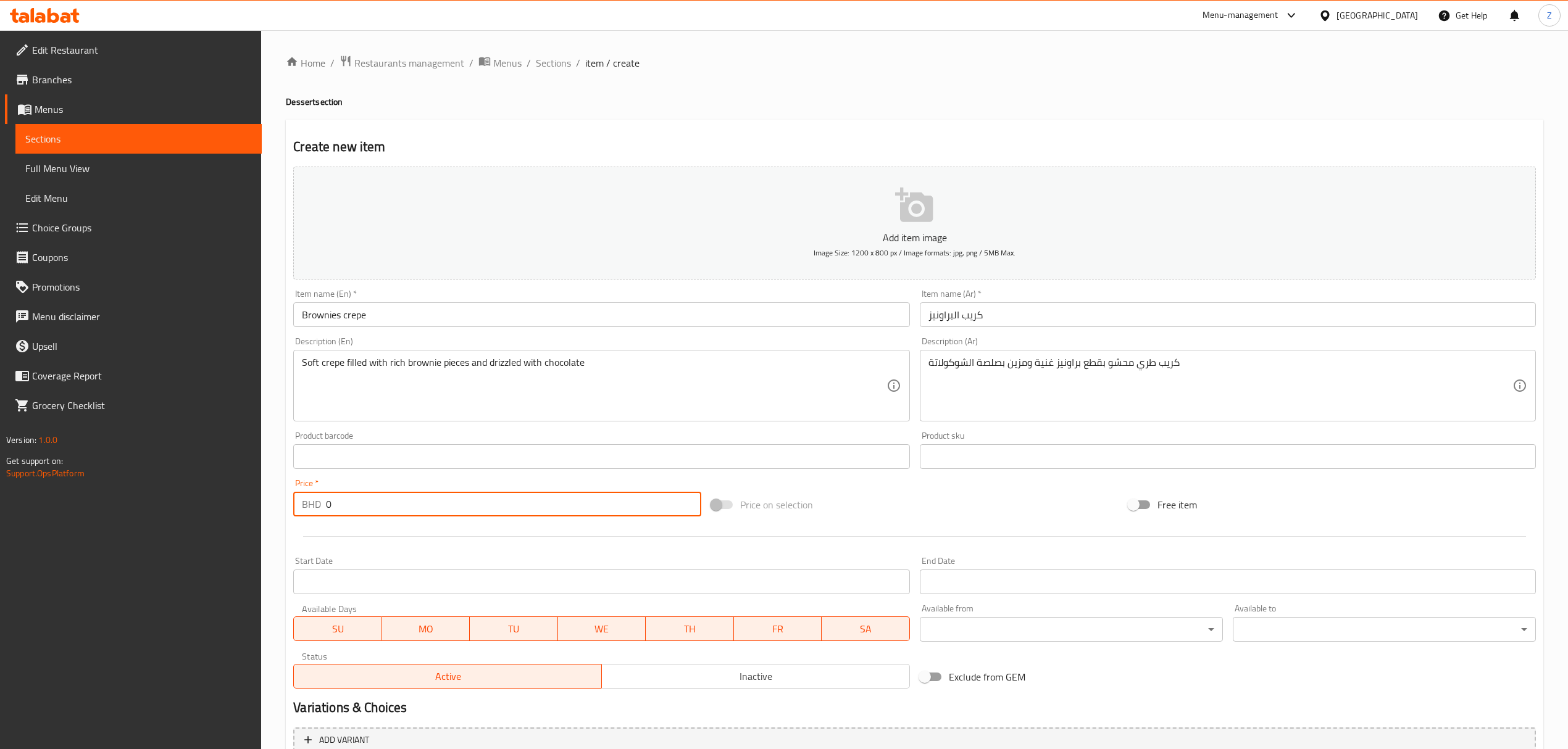
drag, startPoint x: 334, startPoint y: 508, endPoint x: 277, endPoint y: 457, distance: 76.5
click at [294, 486] on div "Price   * BHD 0 Price *" at bounding box center [497, 497] width 407 height 38
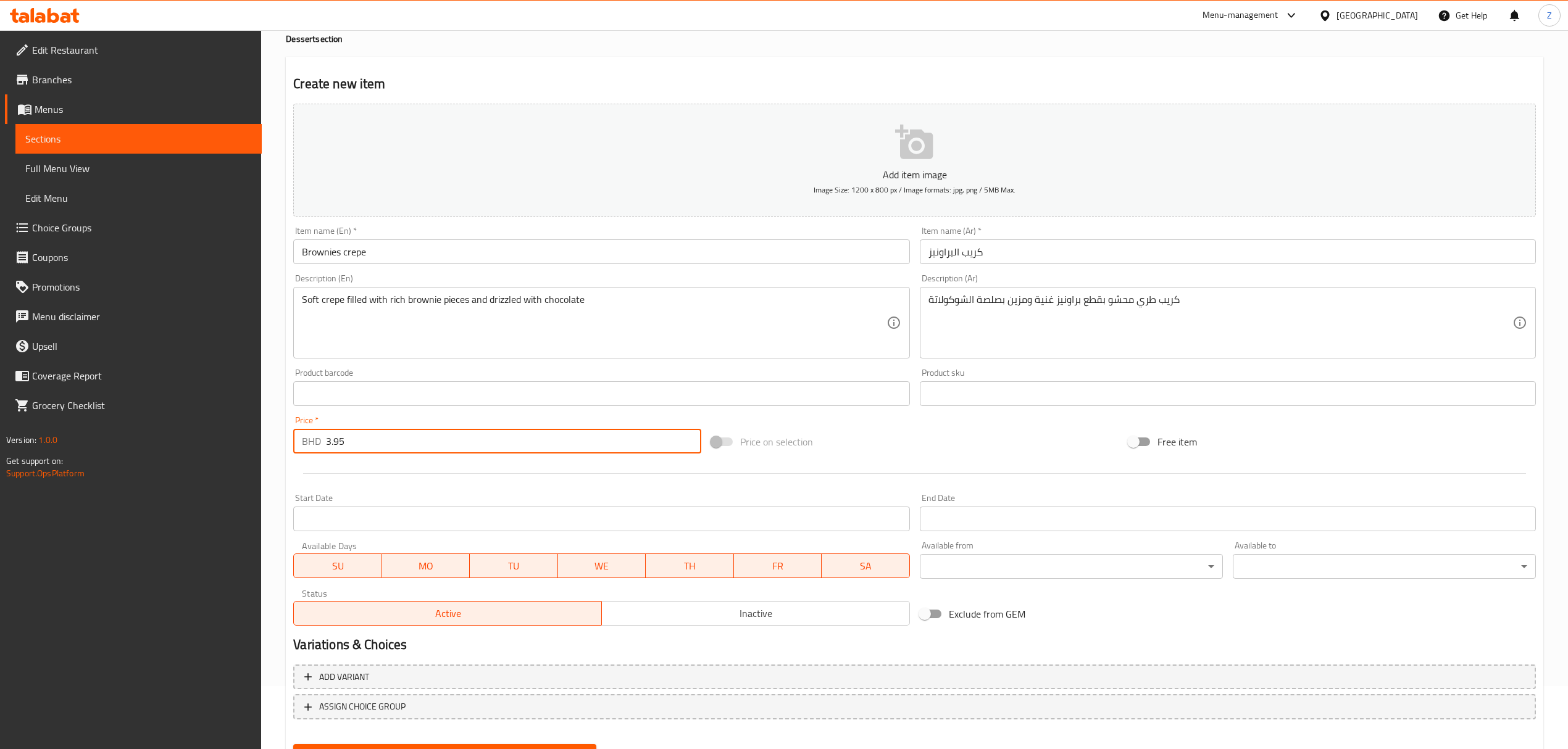
scroll to position [121, 0]
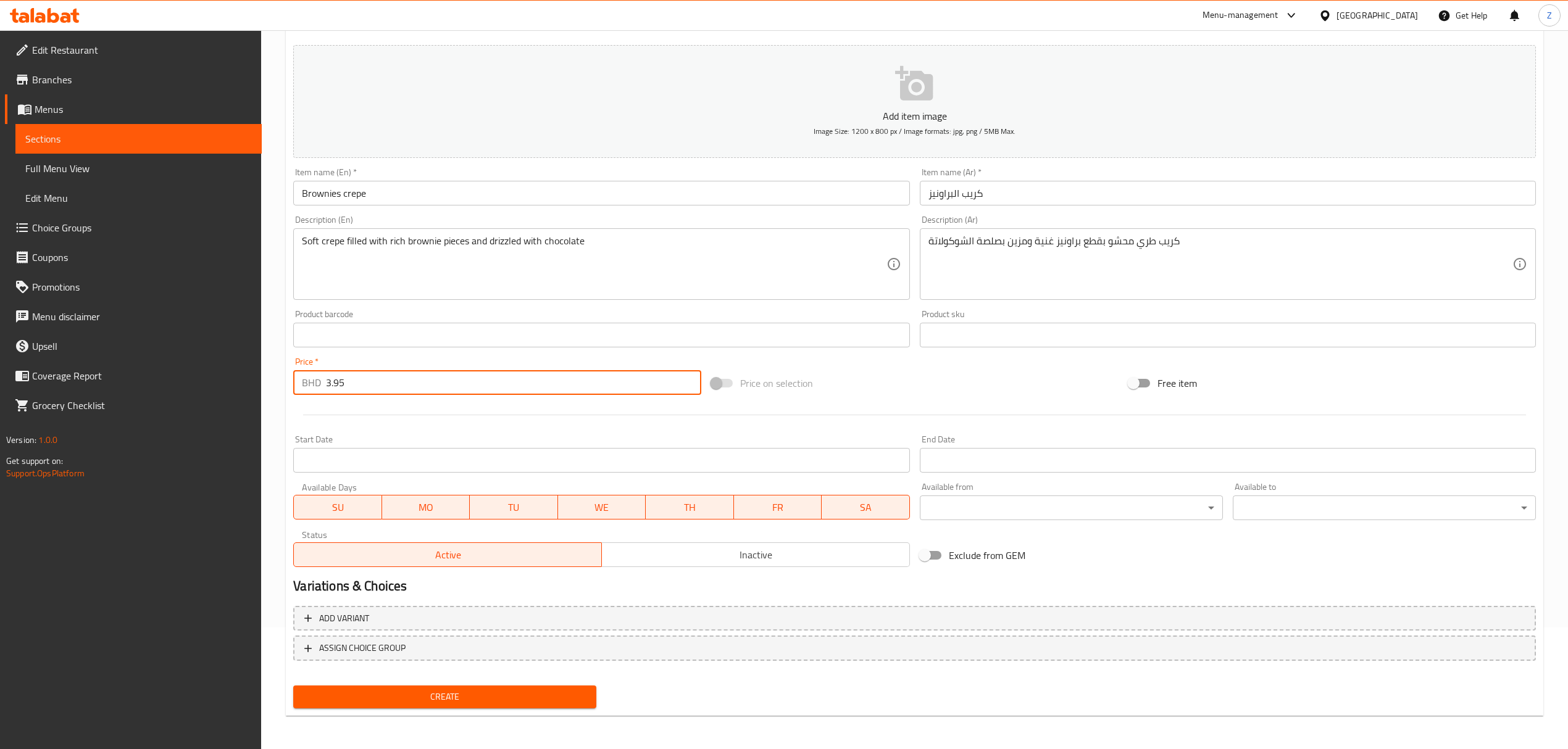
type input "3.95"
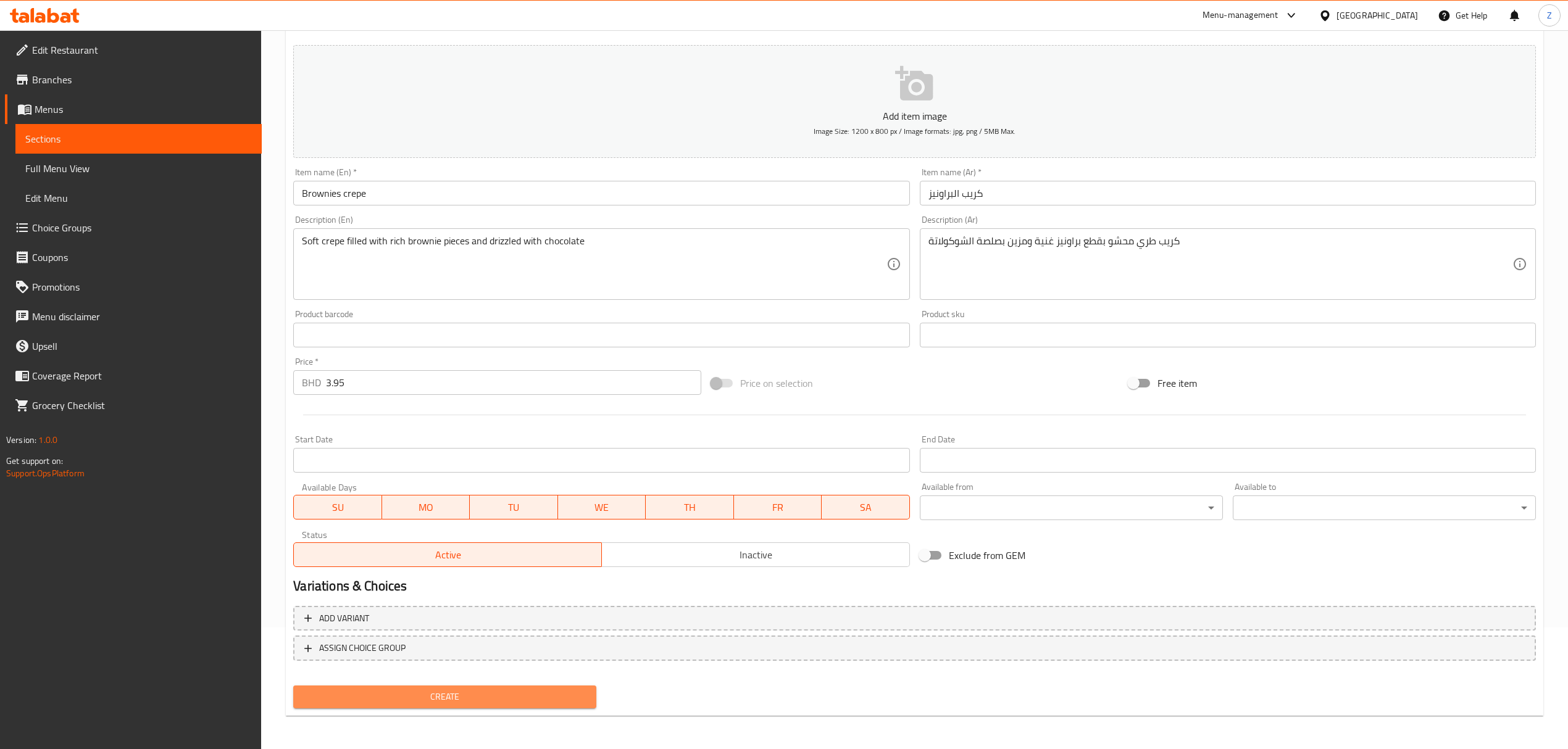
click at [398, 693] on span "Create" at bounding box center [445, 697] width 283 height 16
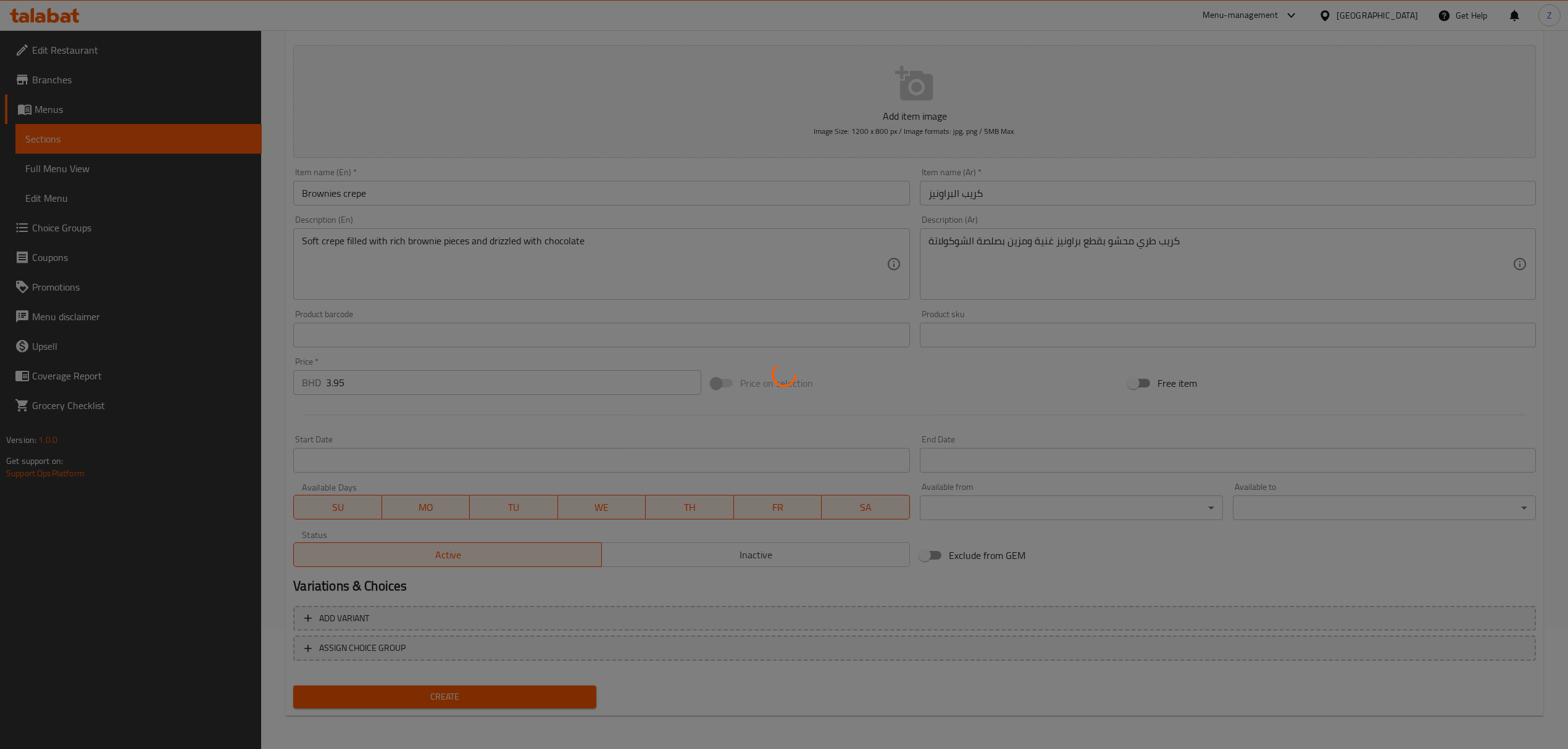
type input "0"
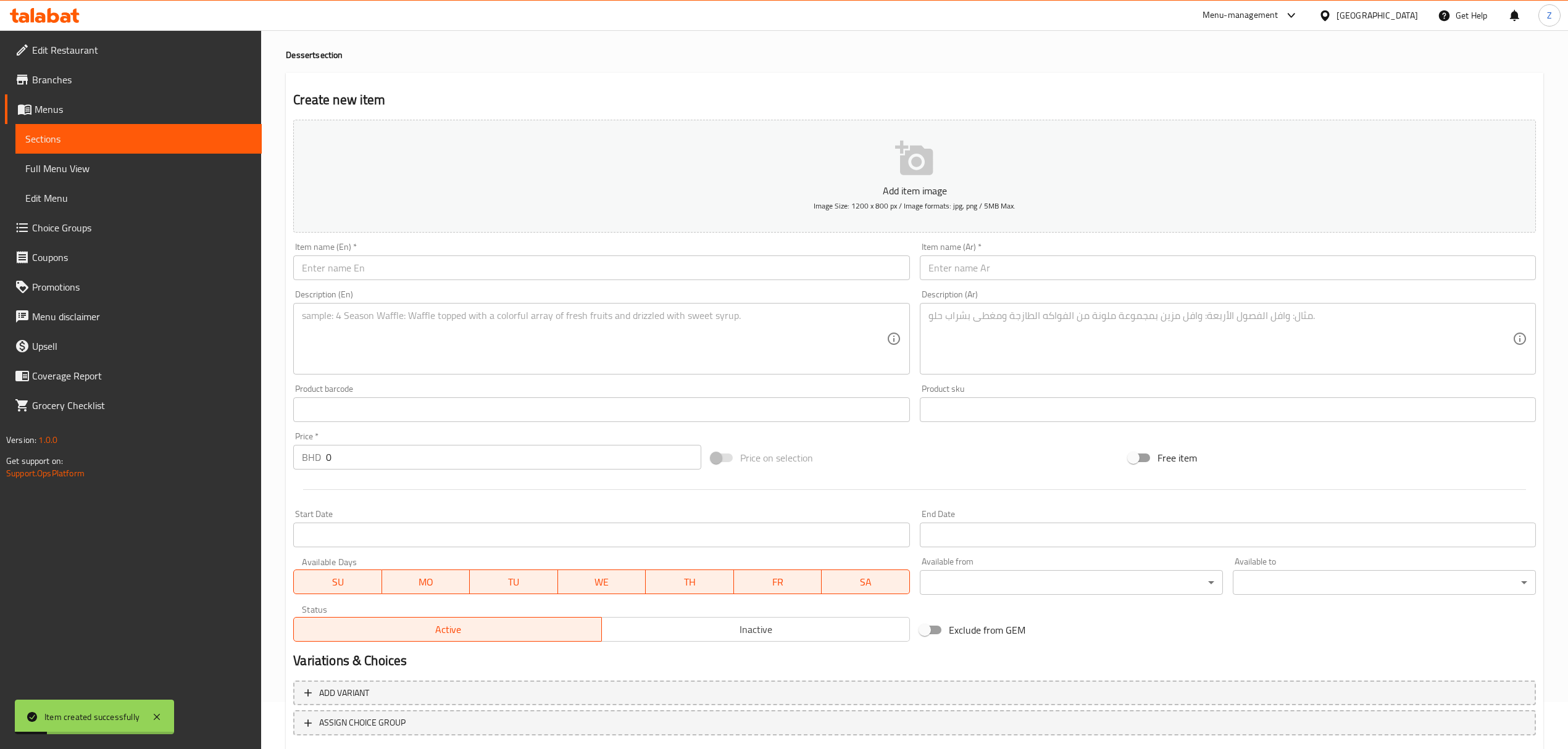
scroll to position [0, 0]
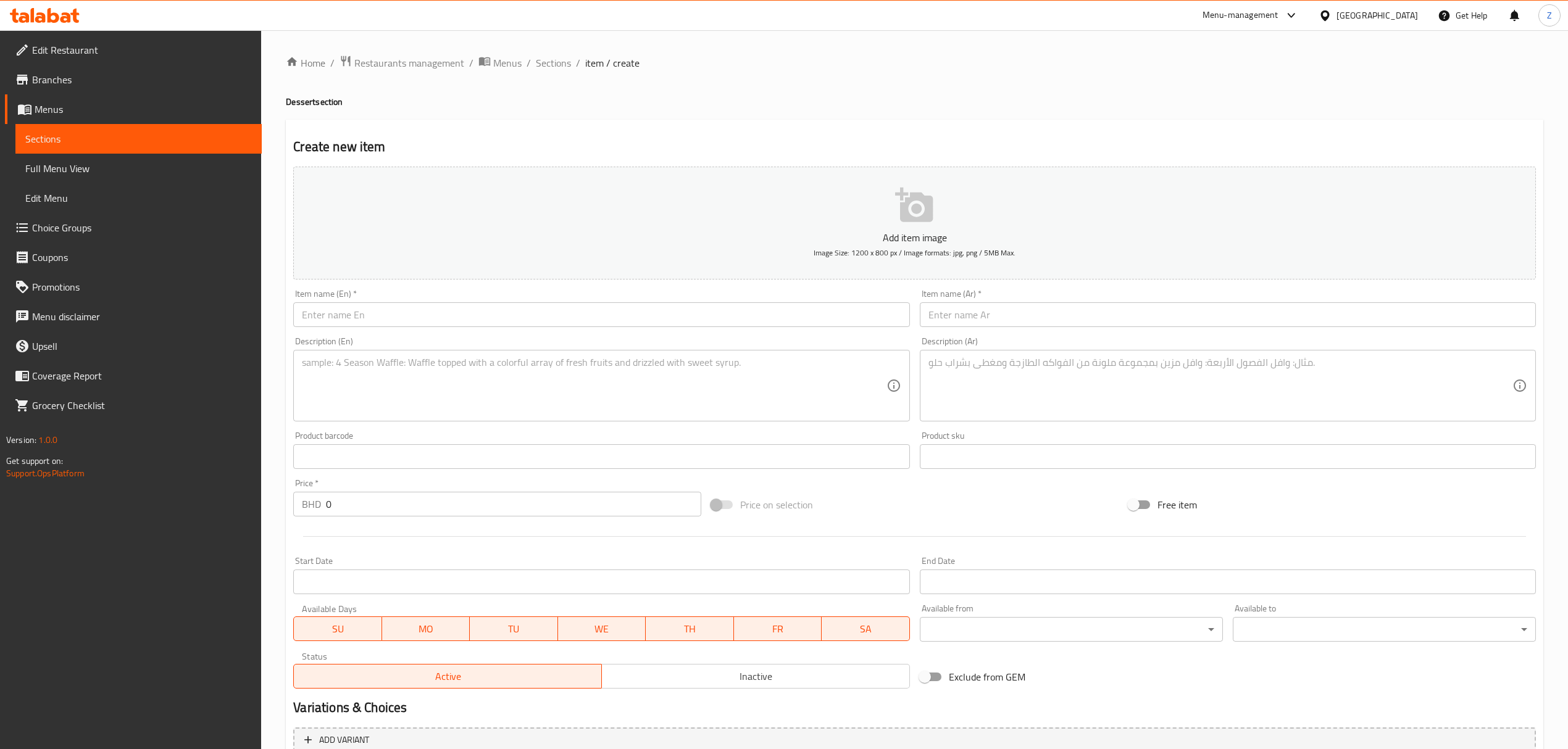
click at [457, 317] on input "text" at bounding box center [601, 314] width 616 height 24
paste input "San Sebastian Cheesecake"
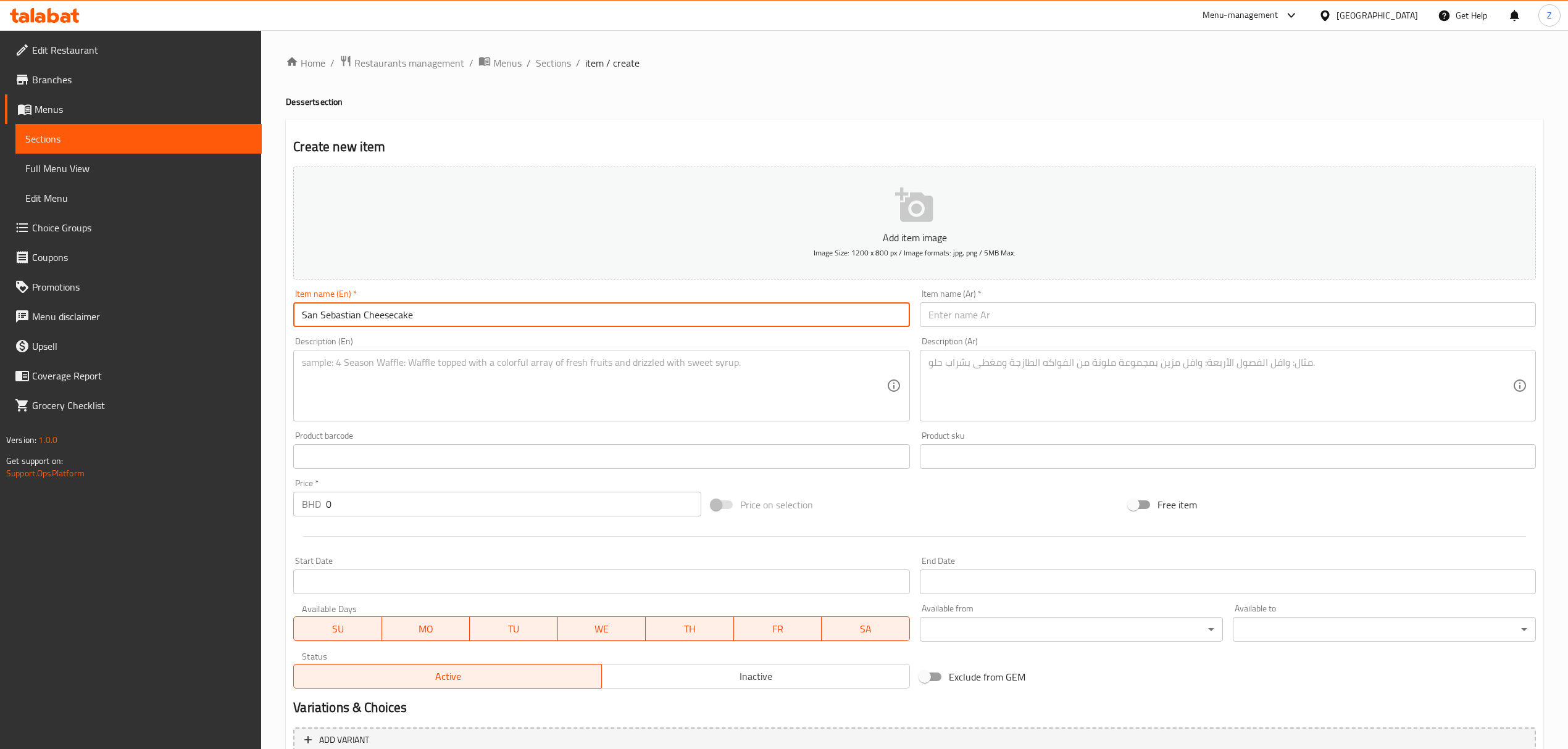
type input "San Sebastian Cheesecake"
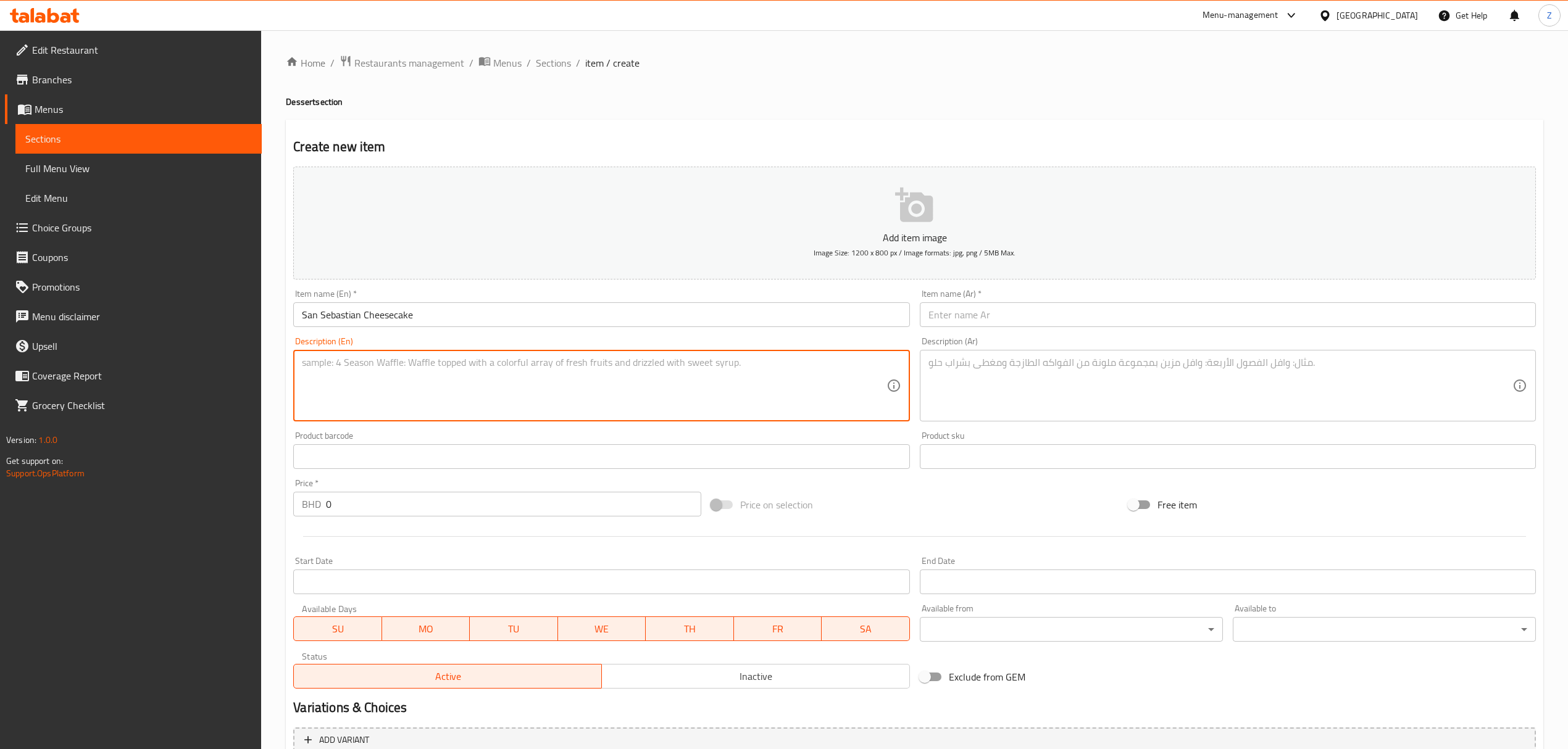
click at [401, 396] on textarea at bounding box center [594, 385] width 584 height 58
paste textarea "Creamy Basque-style cheesecake with a caramelized top and rich flavor"
type textarea "Creamy Basque-style cheesecake with a caramelized top and rich flavor"
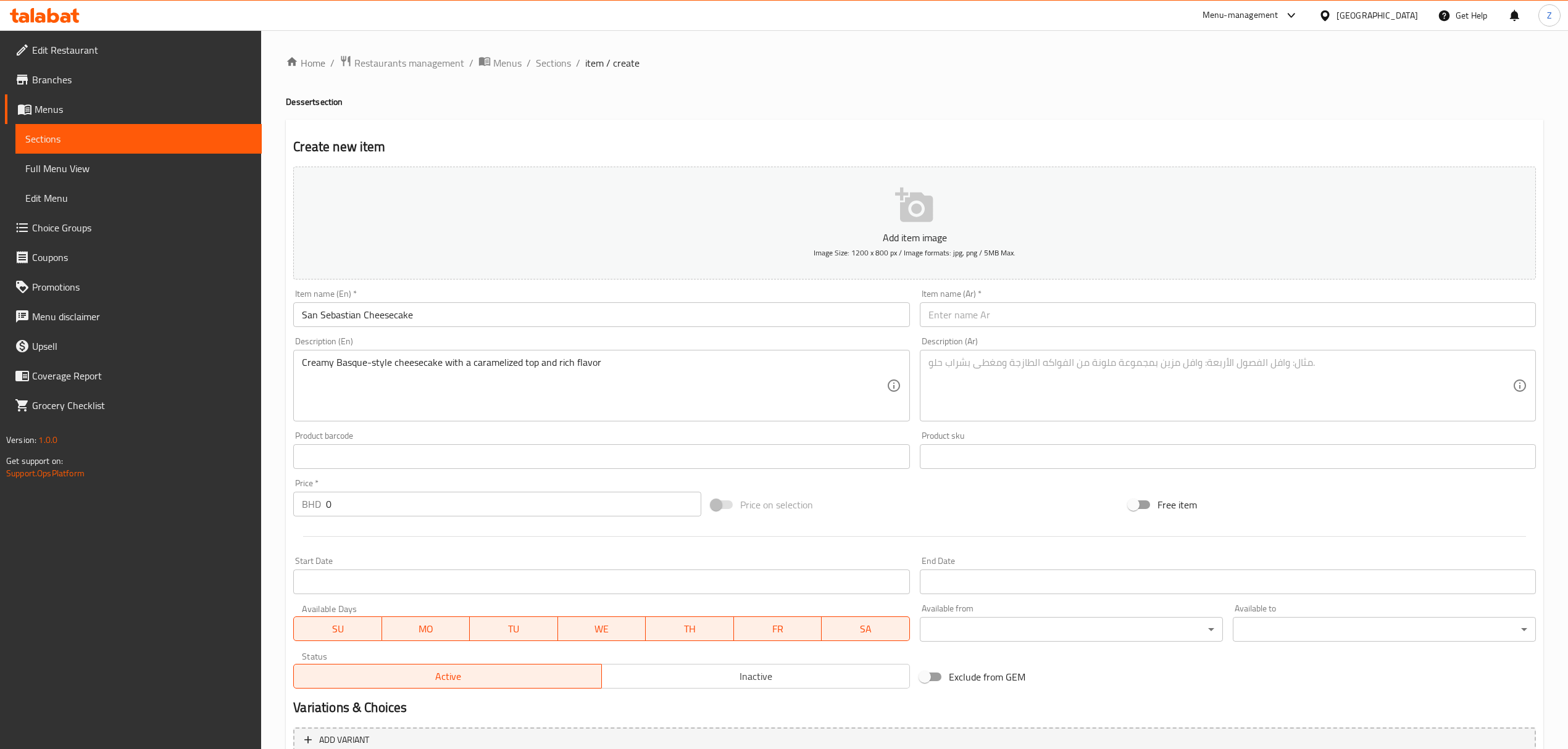
drag, startPoint x: 1023, startPoint y: 402, endPoint x: 1019, endPoint y: 395, distance: 8.1
click at [1023, 402] on textarea at bounding box center [1220, 385] width 584 height 58
paste textarea "تشيز كيك على الطريقة الباسكية بسطح مكرمل ونكهة غنية وكريمية"
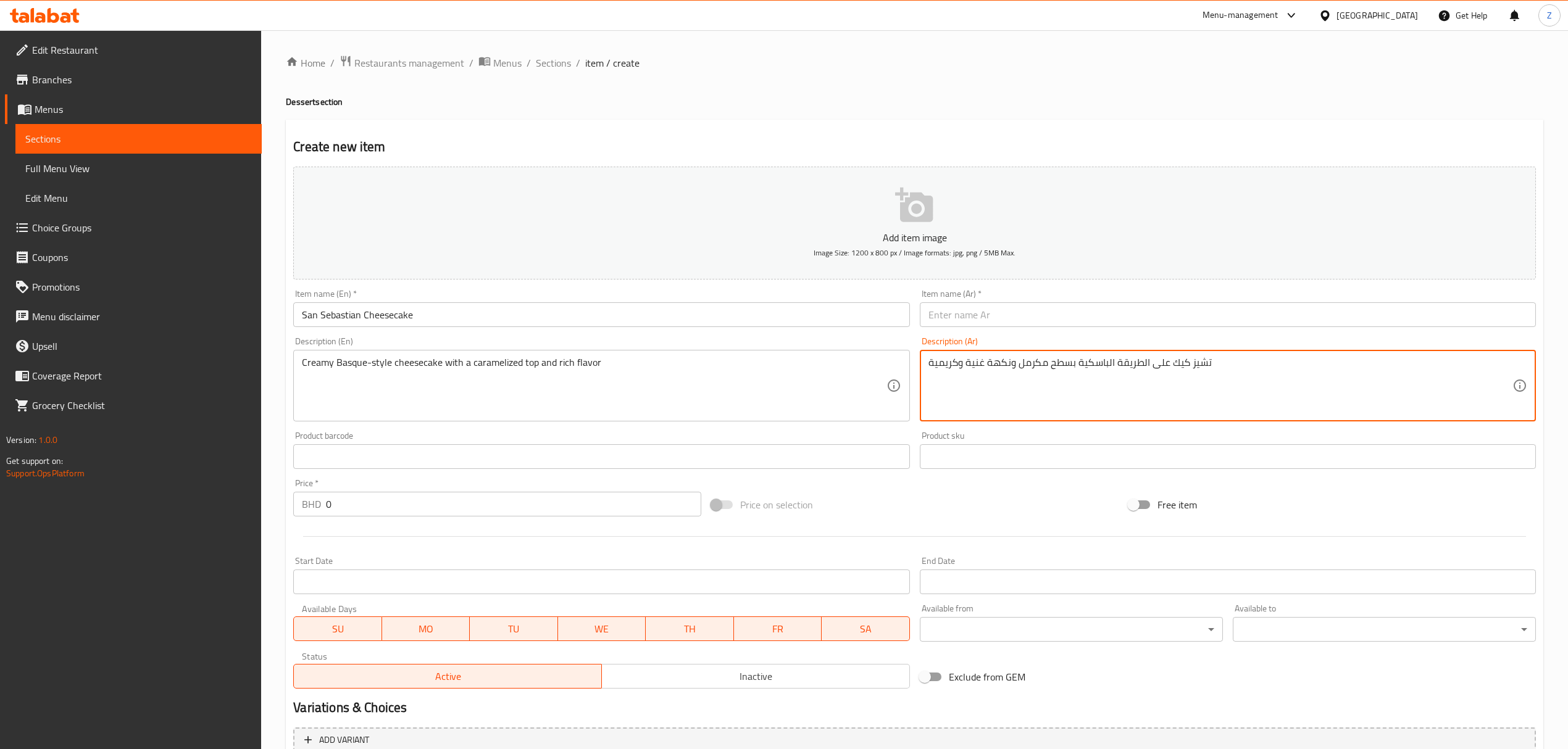
type textarea "تشيز كيك على الطريقة الباسكية بسطح مكرمل ونكهة غنية وكريمية"
click at [996, 321] on input "text" at bounding box center [1227, 314] width 616 height 24
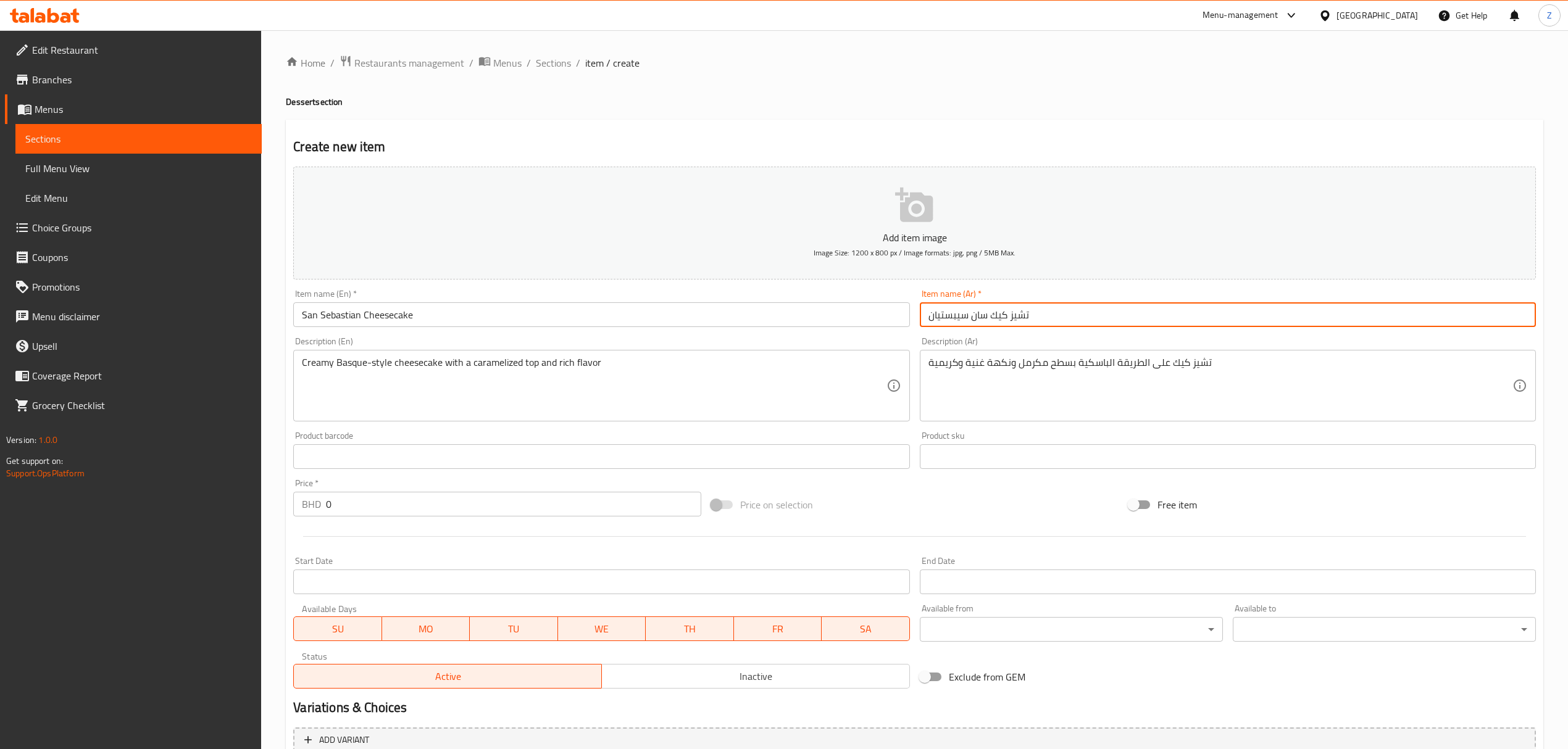
type input "تشيز كيك سان سيبستيان"
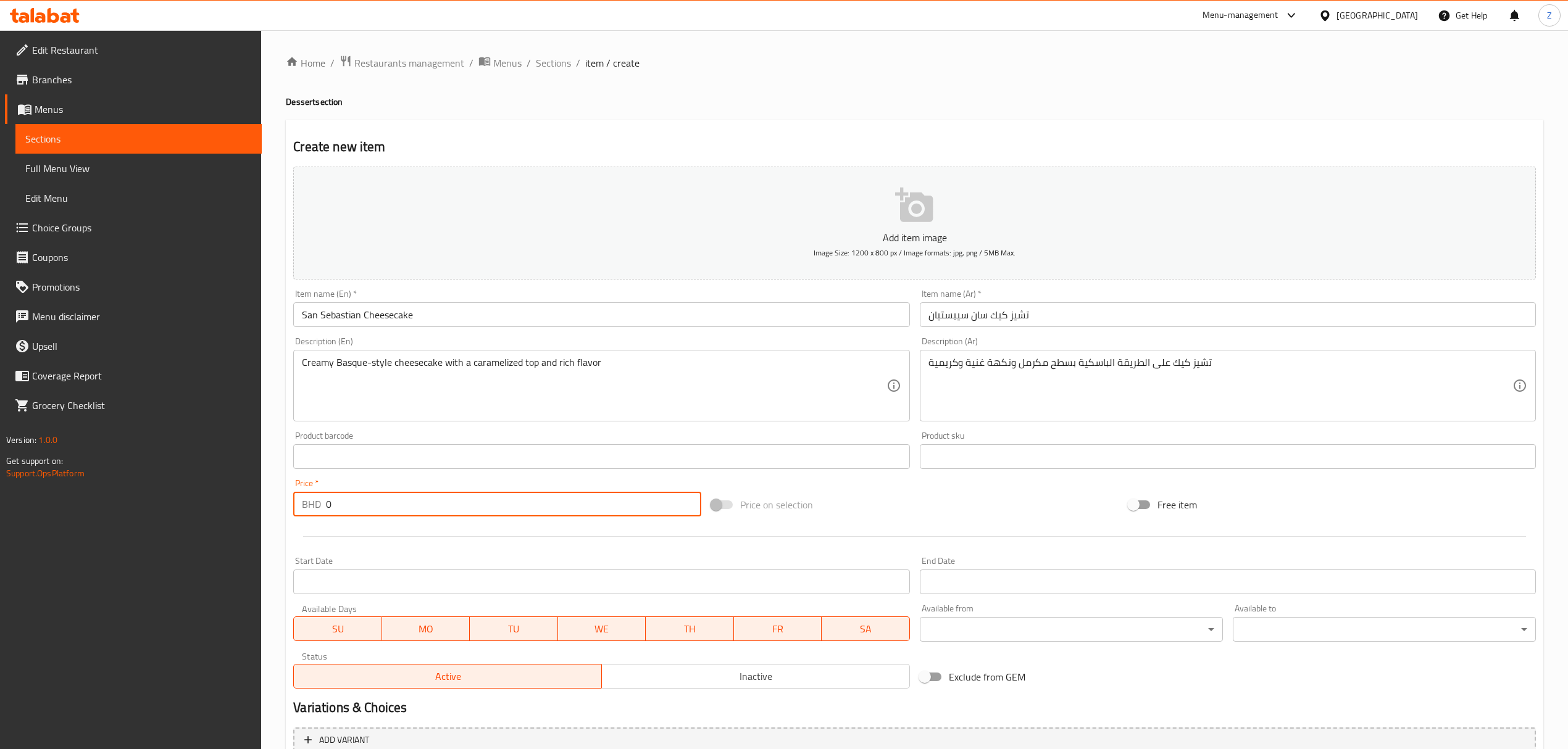
drag, startPoint x: 367, startPoint y: 499, endPoint x: 274, endPoint y: 472, distance: 96.8
click at [309, 487] on div "Price   * BHD 0 Price *" at bounding box center [497, 497] width 407 height 38
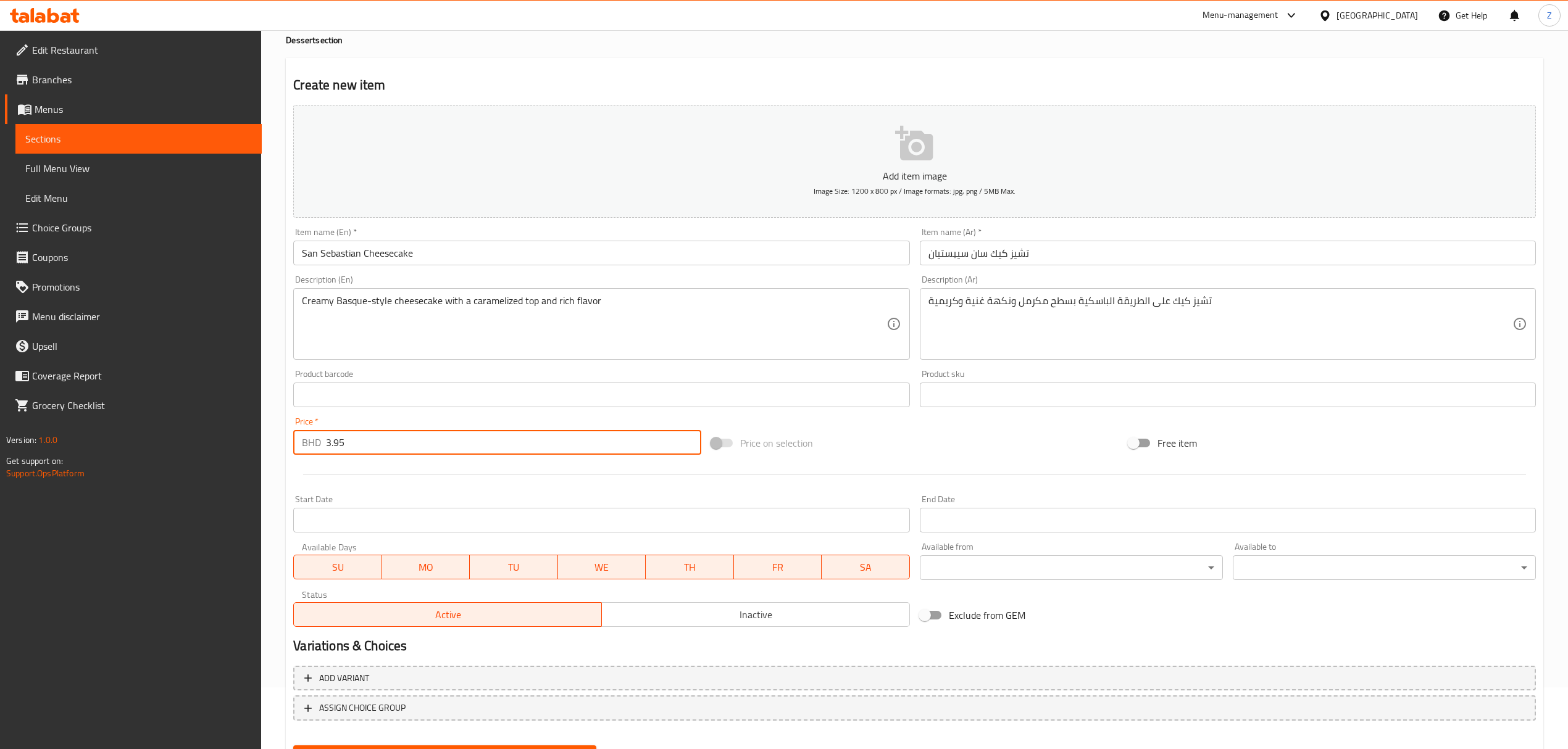
scroll to position [121, 0]
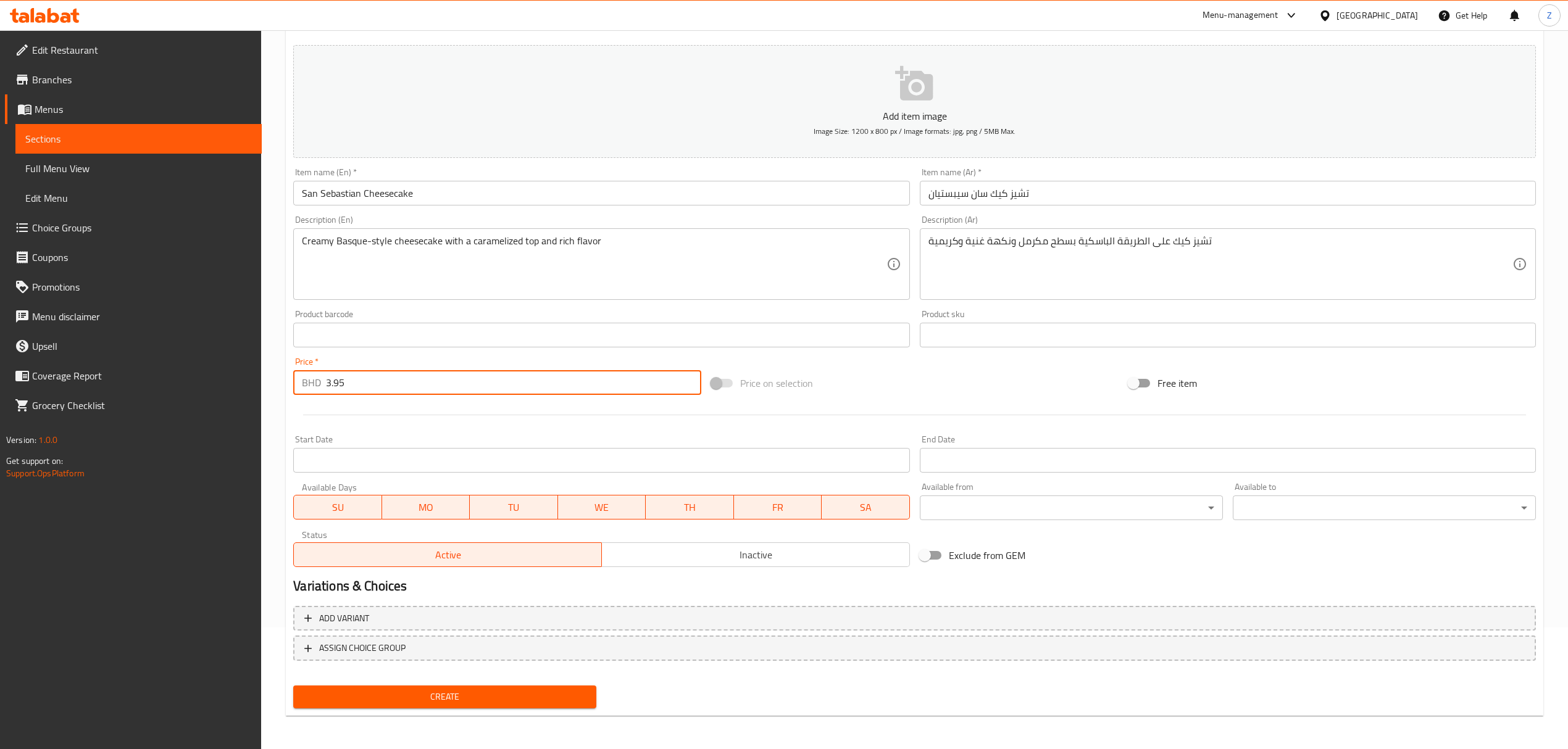
type input "3.95"
drag, startPoint x: 497, startPoint y: 696, endPoint x: 504, endPoint y: 684, distance: 13.9
click at [497, 696] on span "Create" at bounding box center [445, 697] width 283 height 16
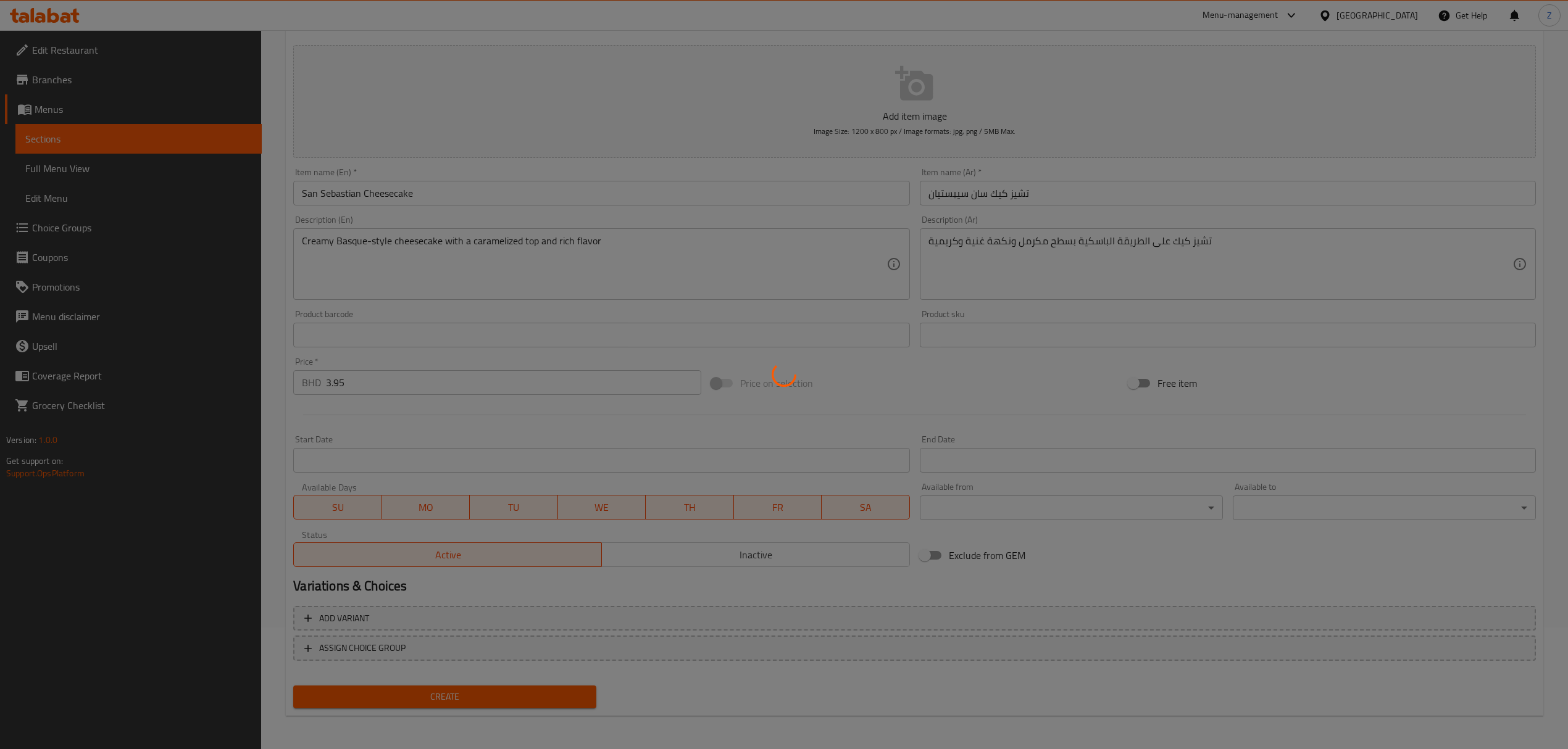
type input "0"
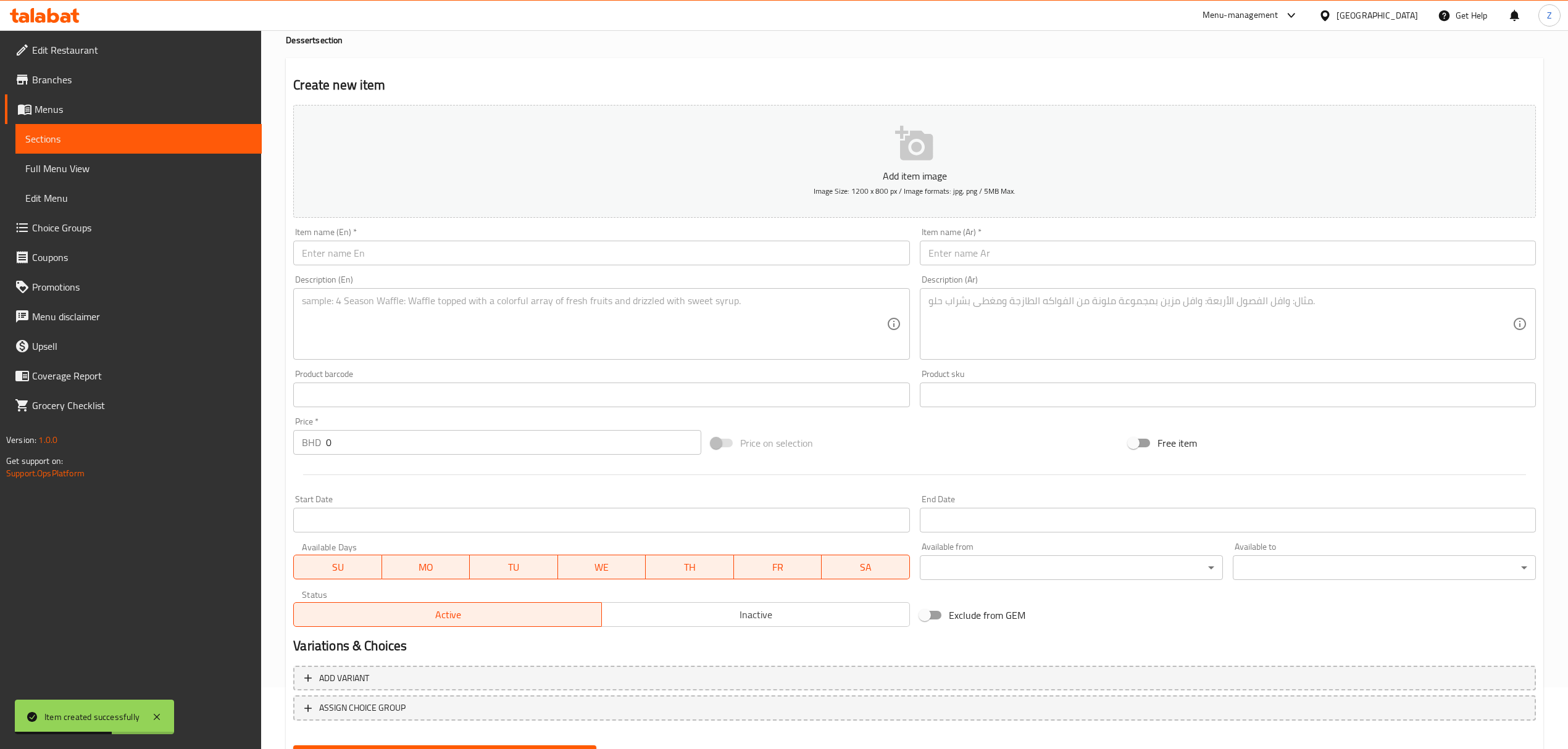
scroll to position [0, 0]
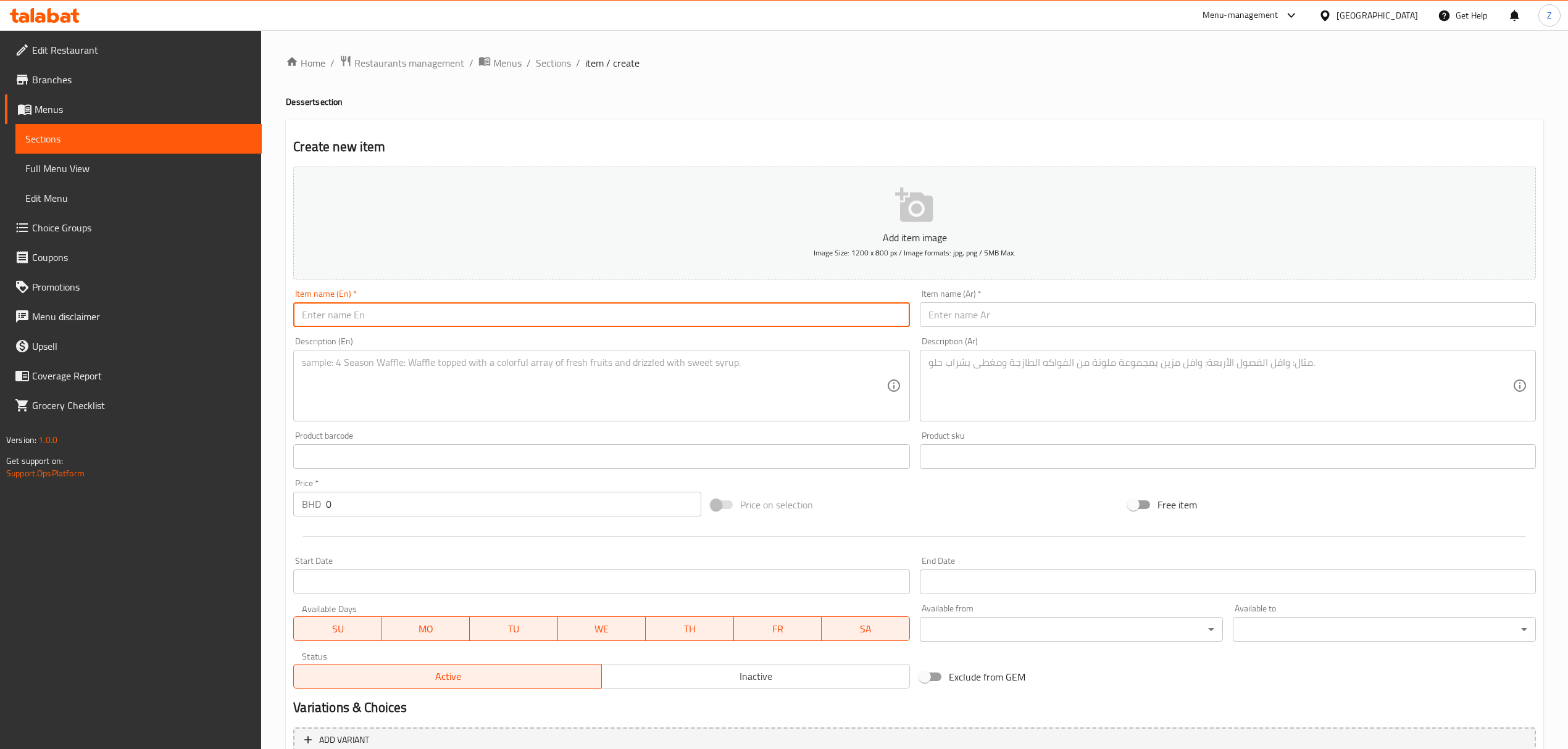
click at [501, 319] on input "text" at bounding box center [601, 314] width 616 height 24
paste input "Strawberry Cheesecake"
type input "Strawberry Cheesecake"
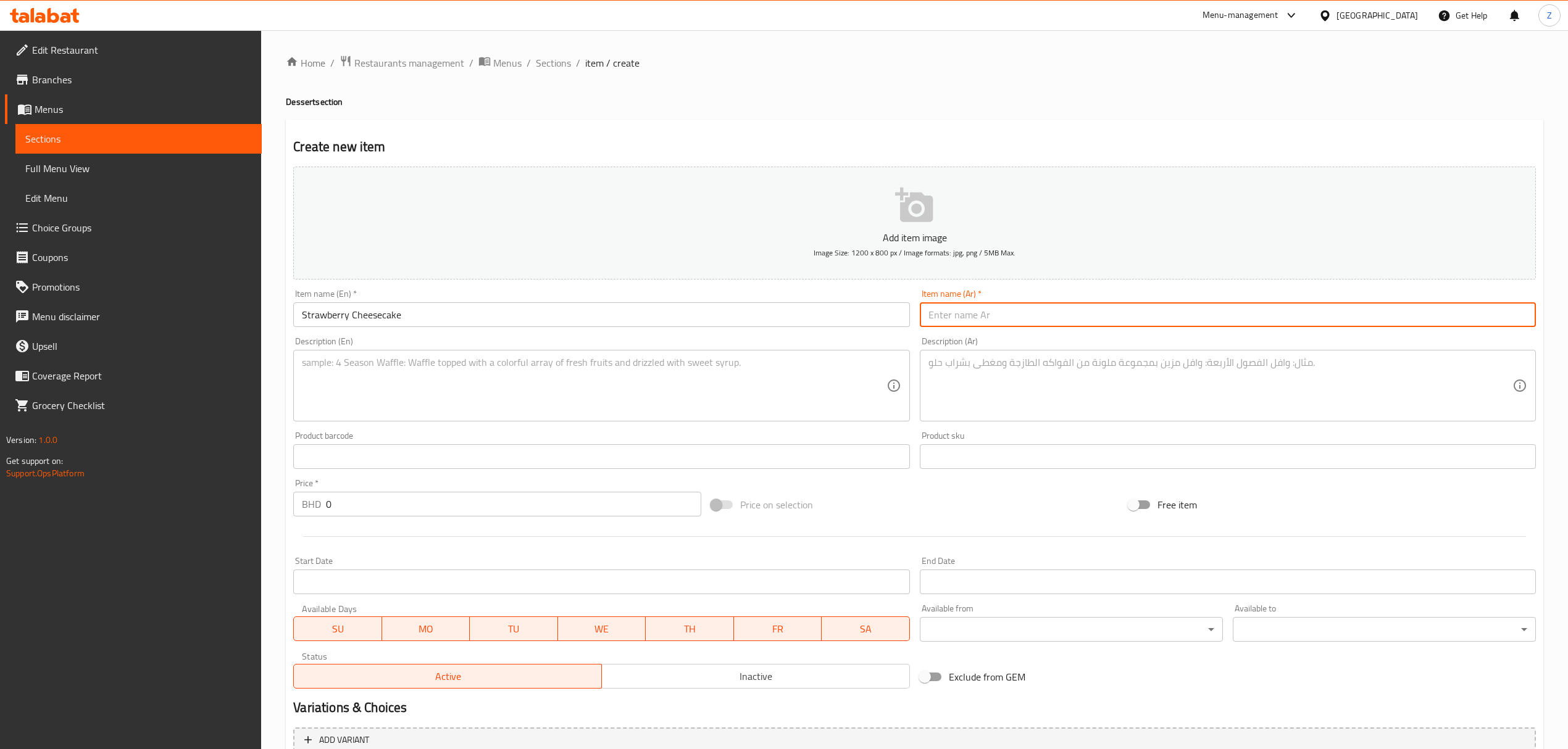
click at [1116, 325] on input "text" at bounding box center [1227, 314] width 616 height 24
type input "ي"
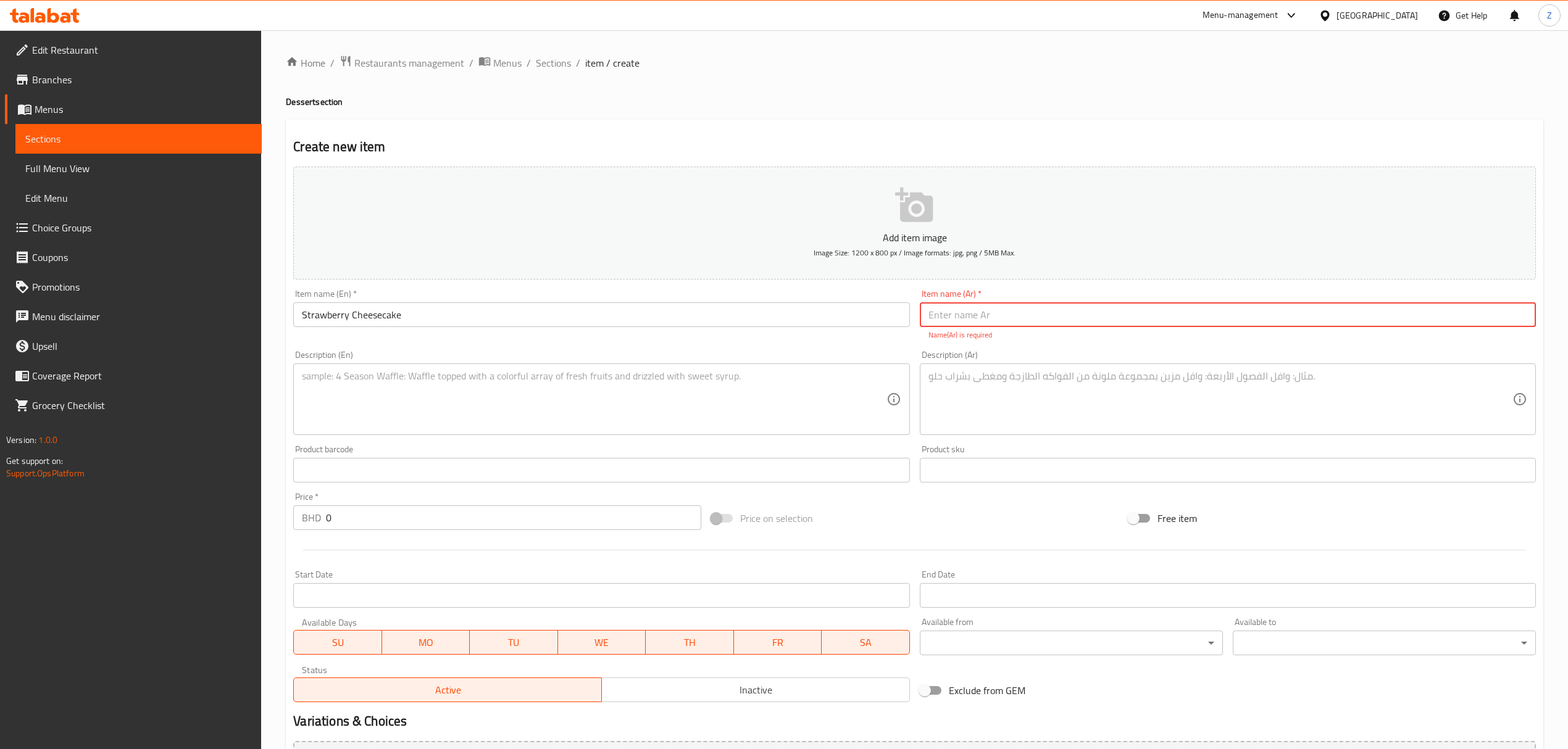
type input "س"
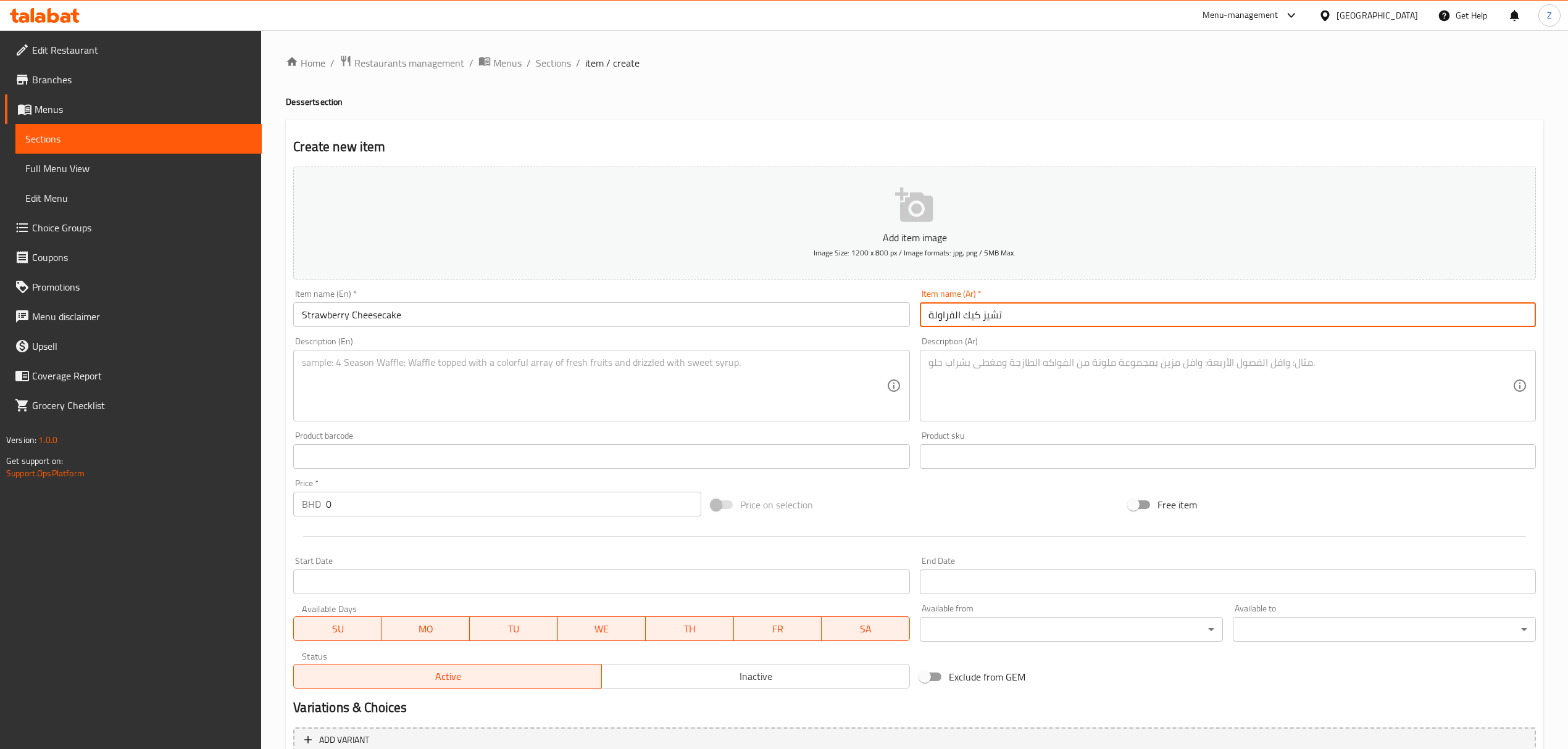
type input "تشيز كيك الفراولة"
drag, startPoint x: 356, startPoint y: 504, endPoint x: 138, endPoint y: 490, distance: 218.4
click at [266, 489] on div "Home / Restaurants management / Menus / Sections / item / create Dessert sectio…" at bounding box center [915, 451] width 1307 height 842
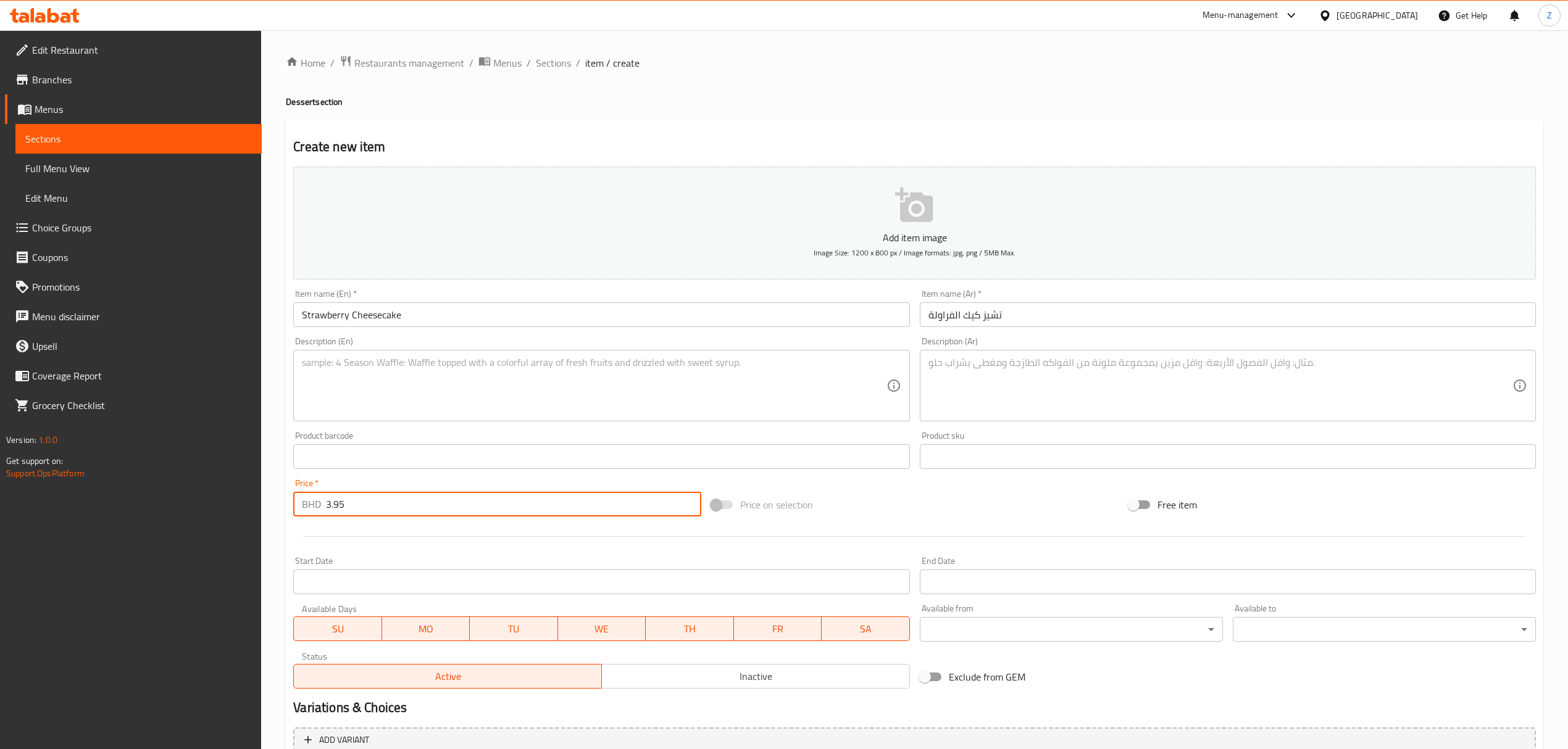
type input "3.95"
click at [422, 398] on textarea at bounding box center [594, 385] width 584 height 58
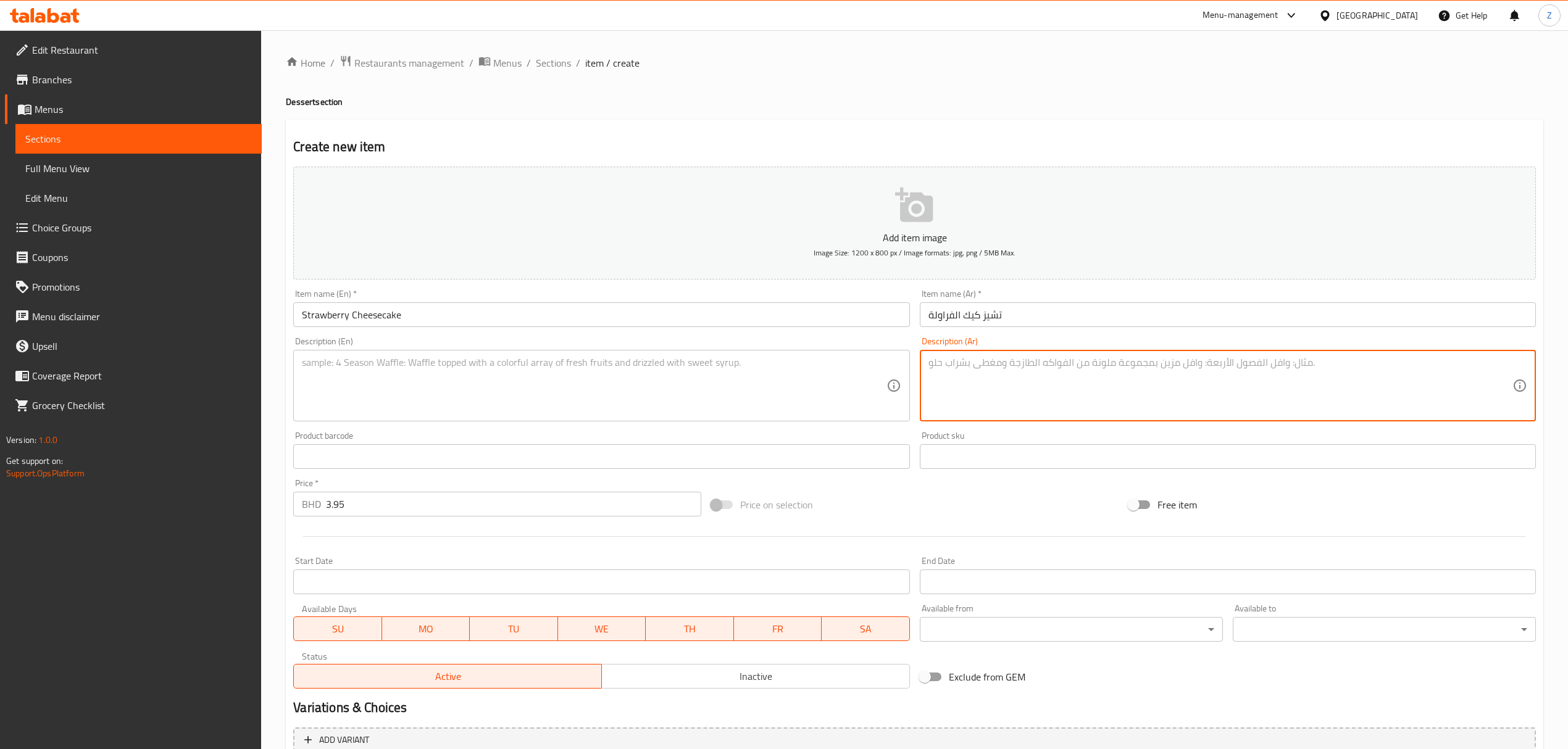
click at [1151, 390] on textarea at bounding box center [1220, 385] width 584 height 58
paste textarea "تشيز [PERSON_NAME] كلاسيكي مزين بالفراولة الطازجة وصلصة الفراولة"
type textarea "تشيز [PERSON_NAME] كلاسيكي مزين بالفراولة الطازجة وصلصة الفراولة"
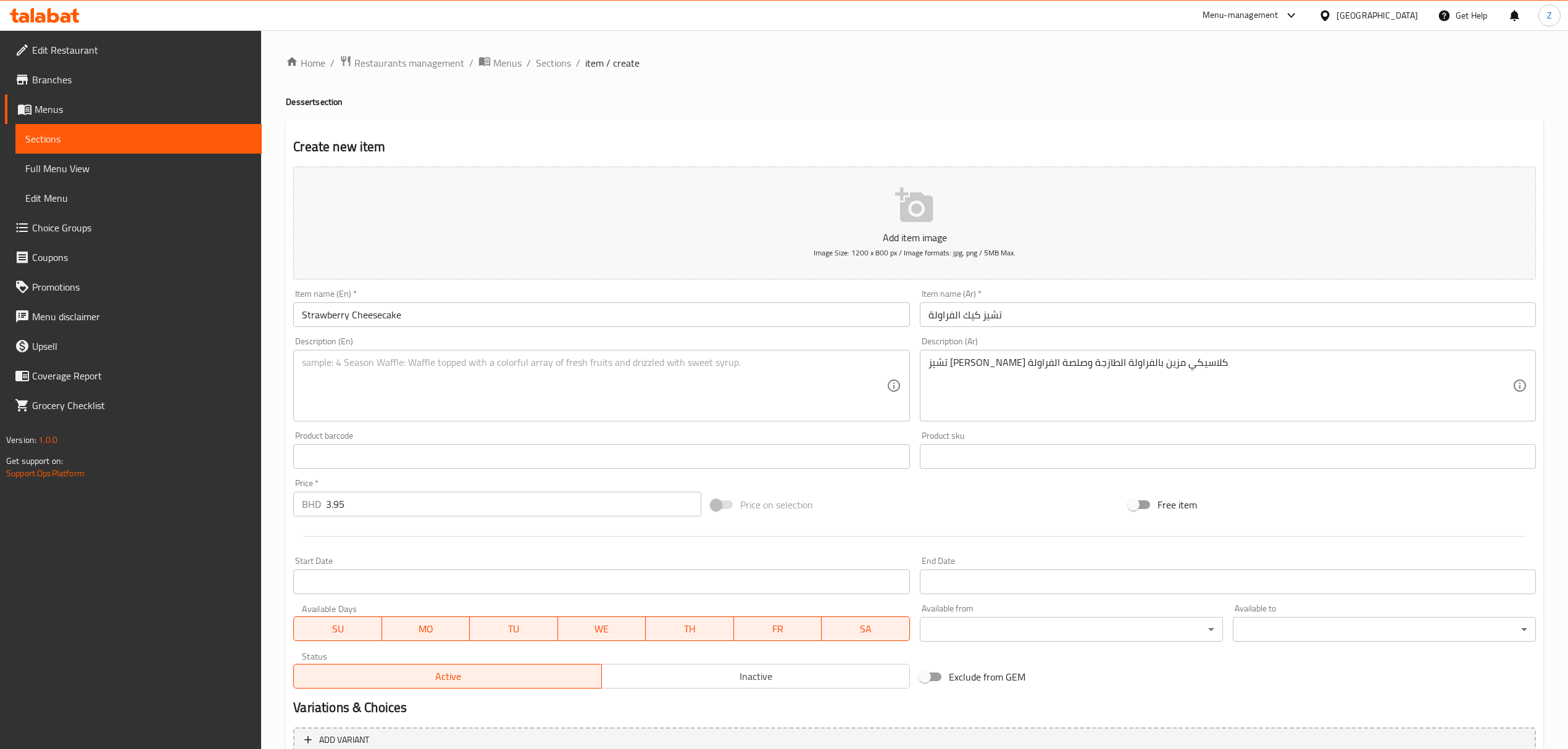
drag, startPoint x: 390, startPoint y: 433, endPoint x: 389, endPoint y: 421, distance: 12.0
click at [390, 424] on div "Add item image Image Size: 1200 x 800 px / Image formats: jpg, png / 5MB Max. I…" at bounding box center [915, 427] width 1253 height 532
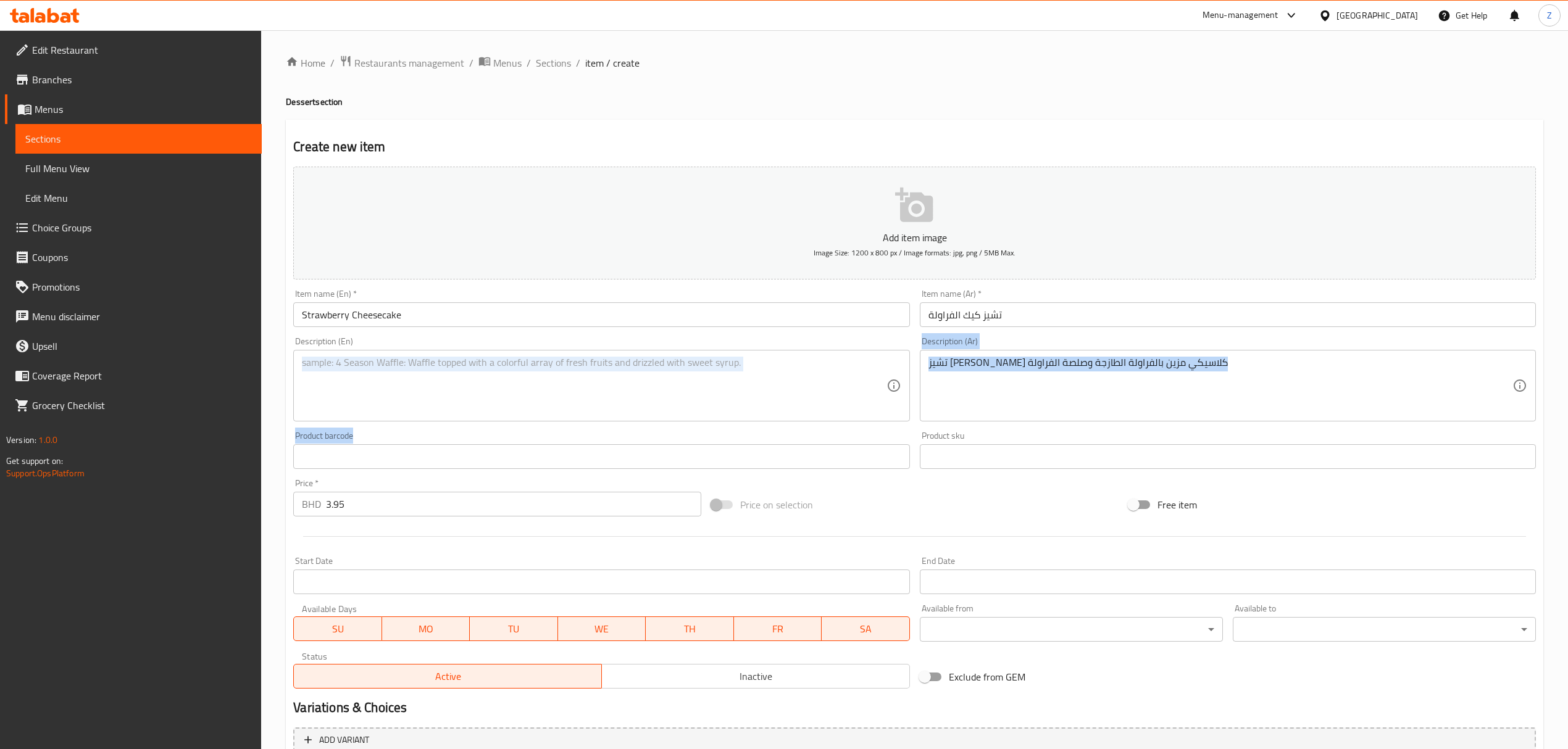
click at [395, 380] on textarea at bounding box center [594, 385] width 584 height 58
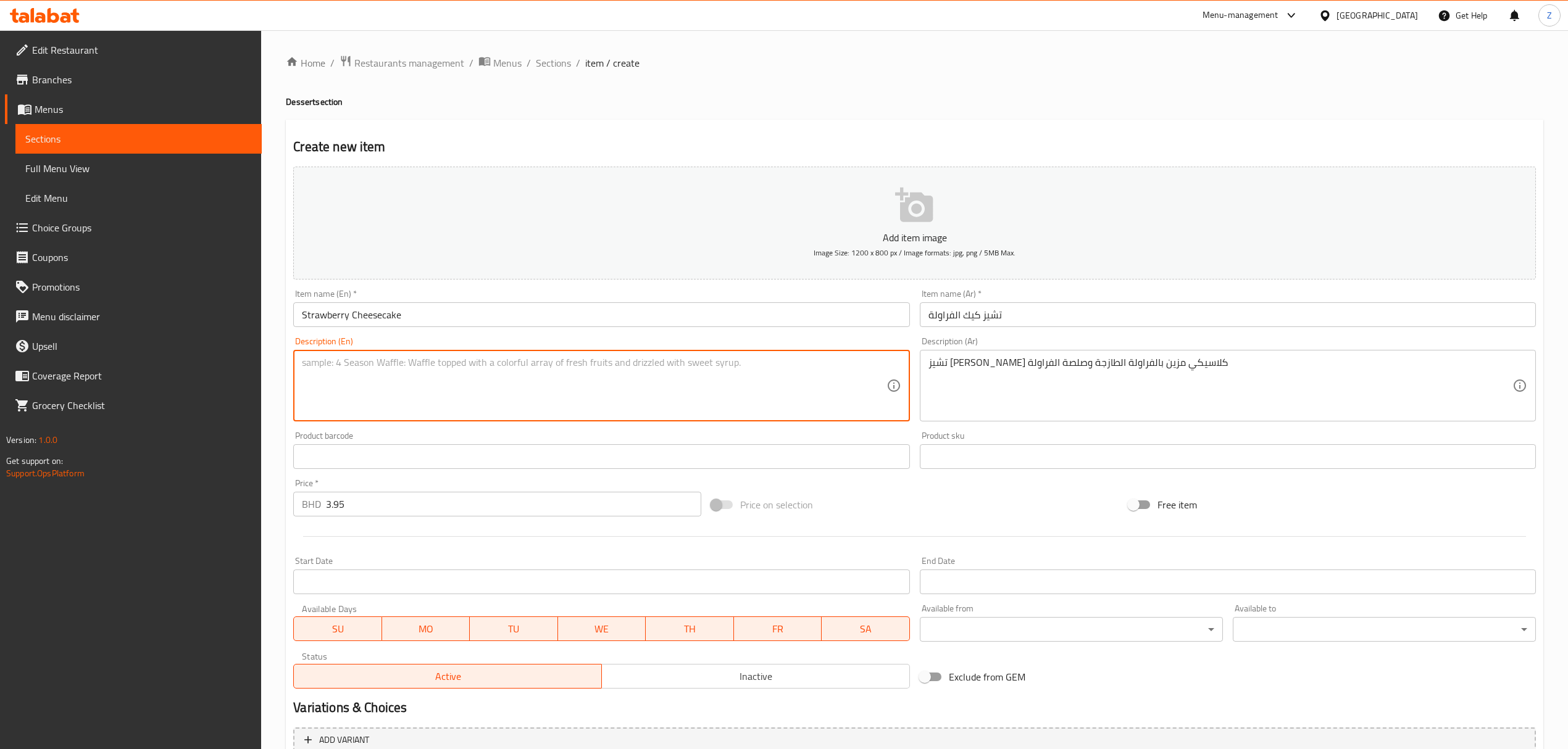
paste textarea "Classic creamy cheesecake topped with fresh strawberries and strawberry sauce"
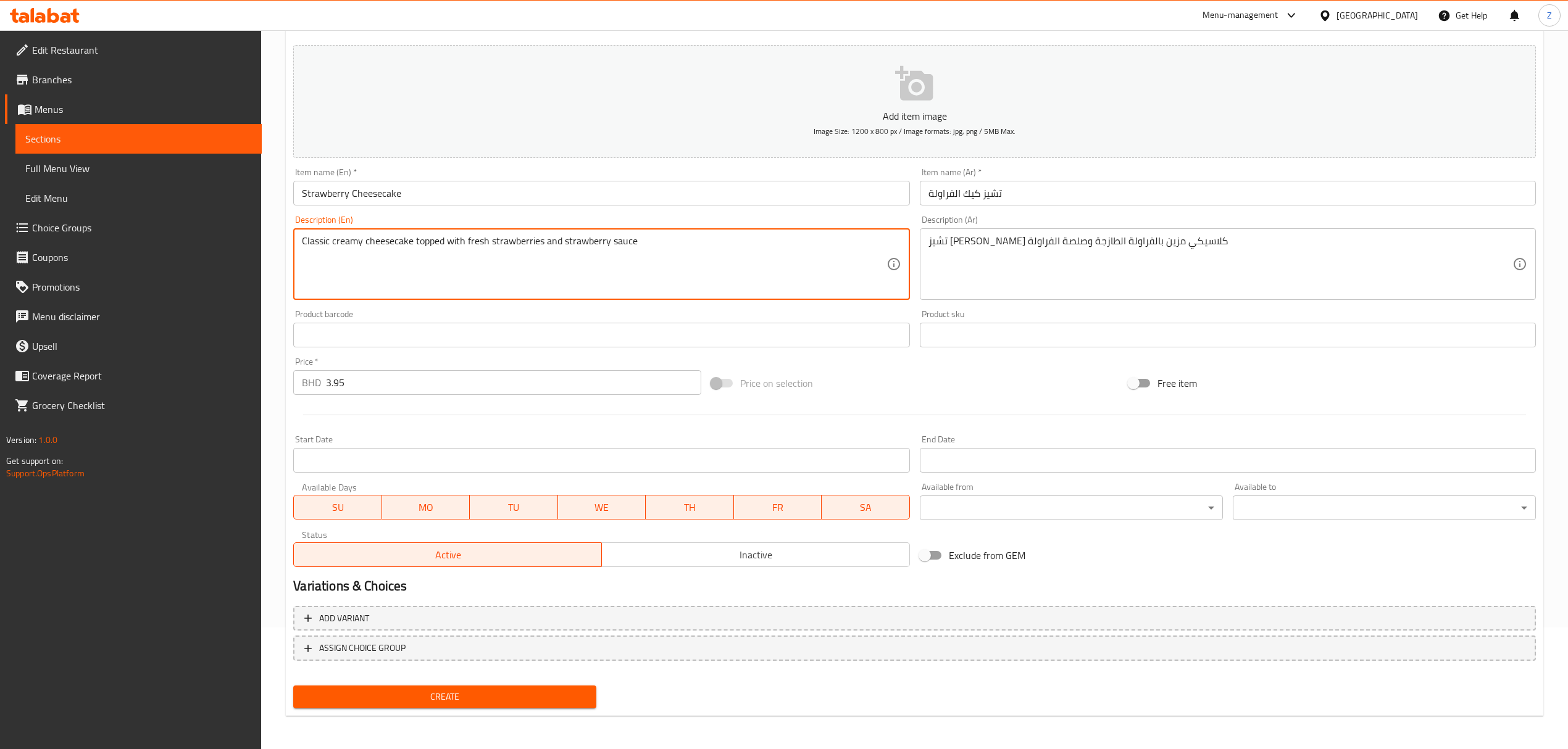
type textarea "Classic creamy cheesecake topped with fresh strawberries and strawberry sauce"
click at [448, 685] on button "Create" at bounding box center [445, 697] width 303 height 23
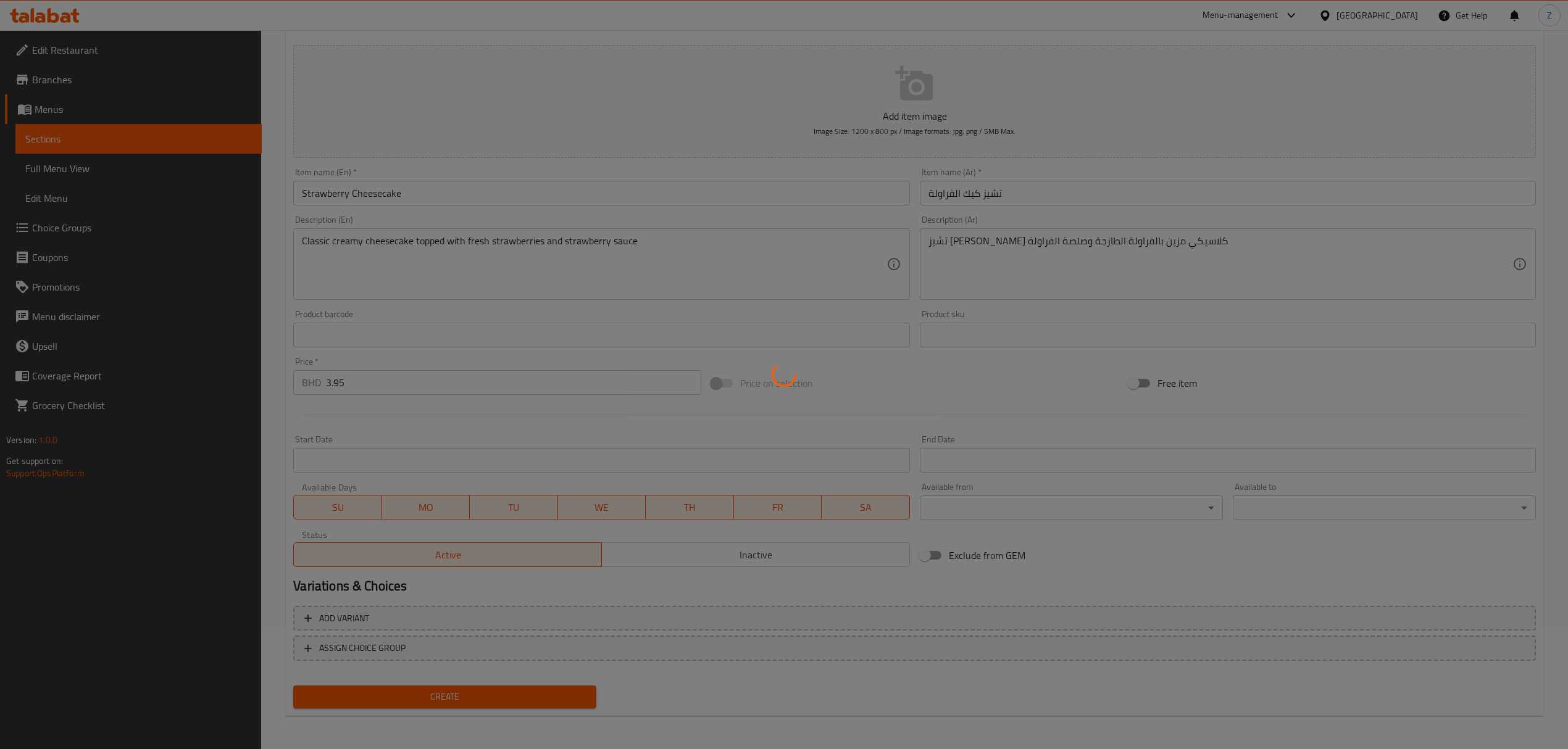
type input "0"
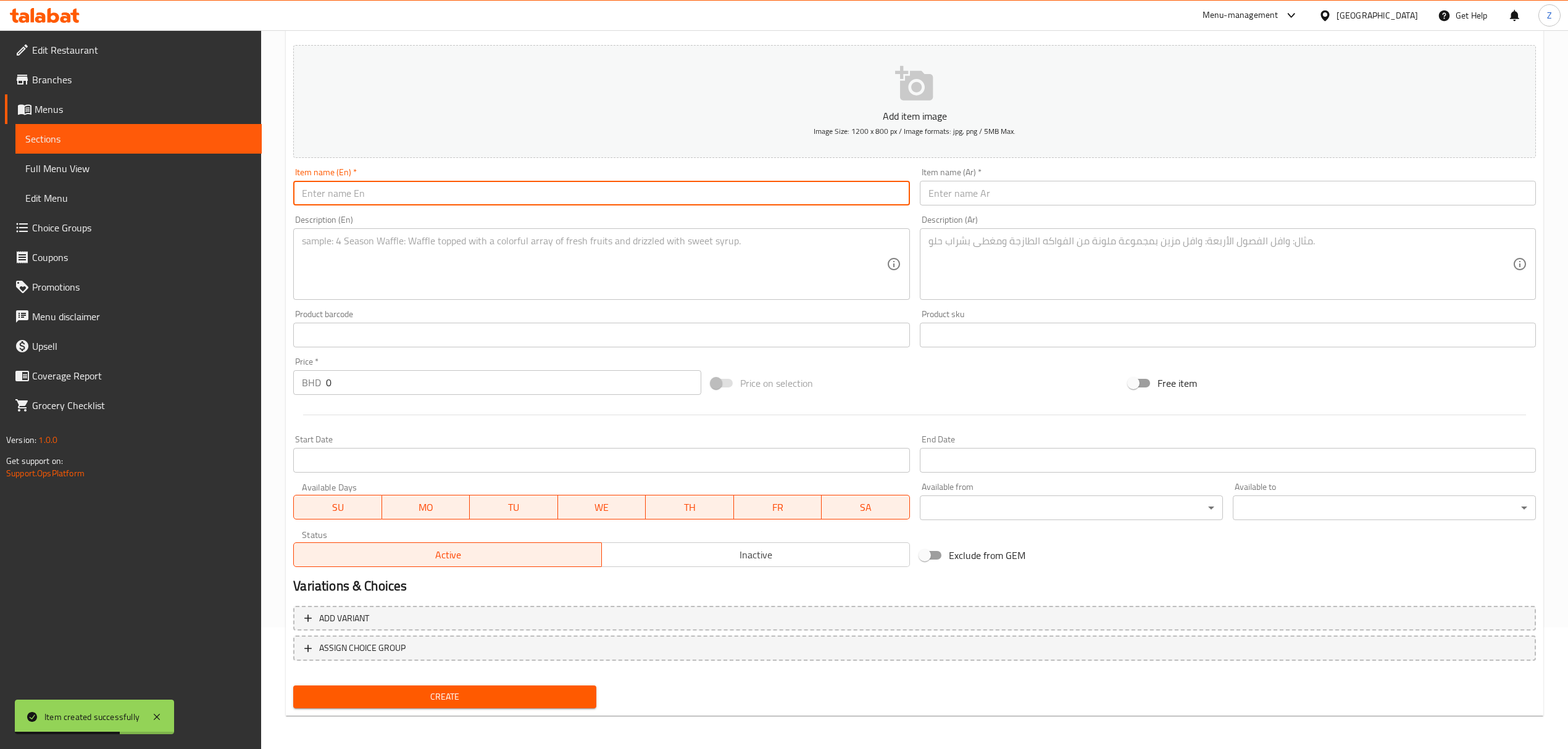
click at [363, 191] on input "text" at bounding box center [601, 193] width 616 height 24
paste input "Brownies & Ice cream"
type input "Brownies & Ice cream"
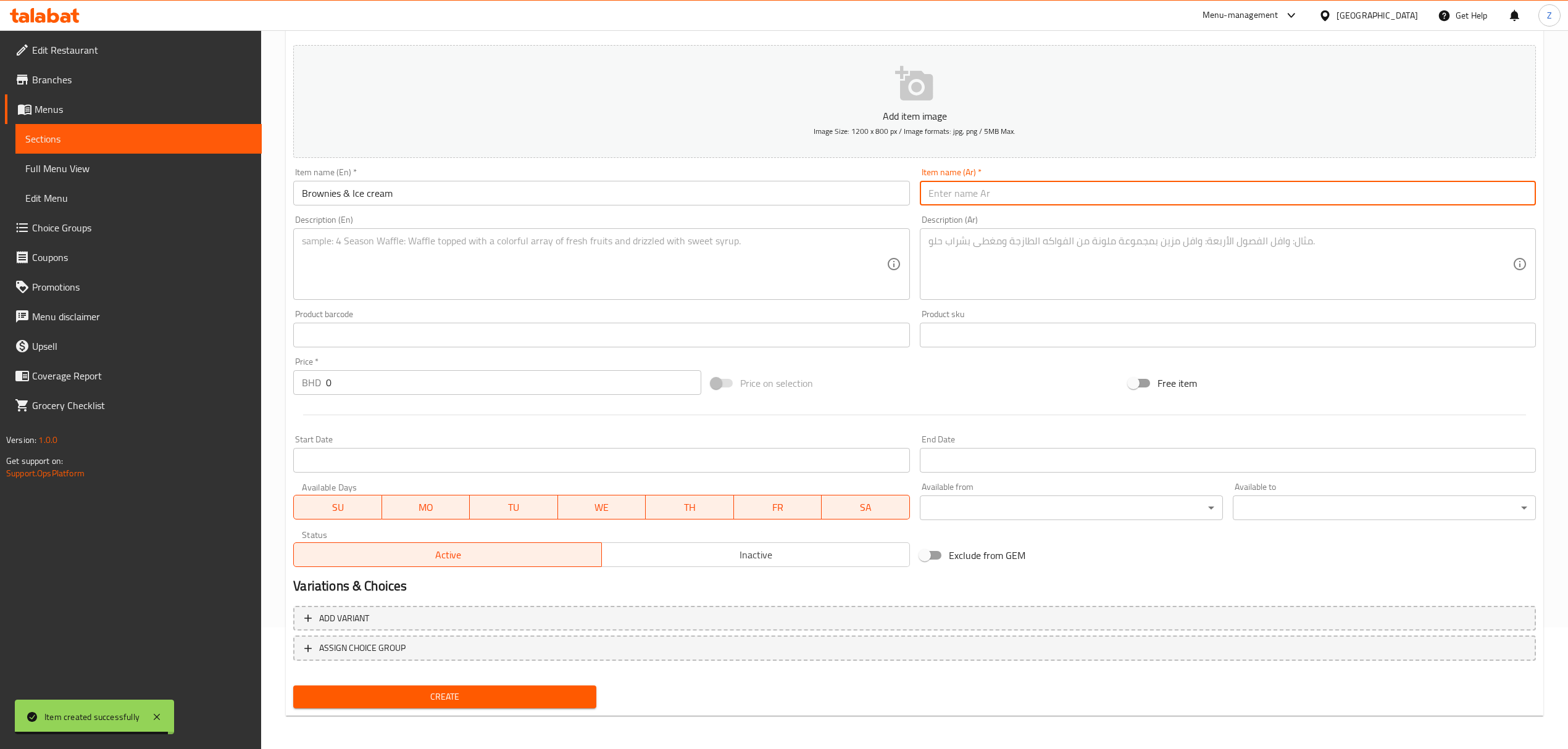
click at [974, 195] on input "text" at bounding box center [1227, 193] width 616 height 24
type input "ي"
click at [1100, 203] on input "براونيز مع" at bounding box center [1227, 193] width 616 height 24
type input "براونيز مع الايسكريم"
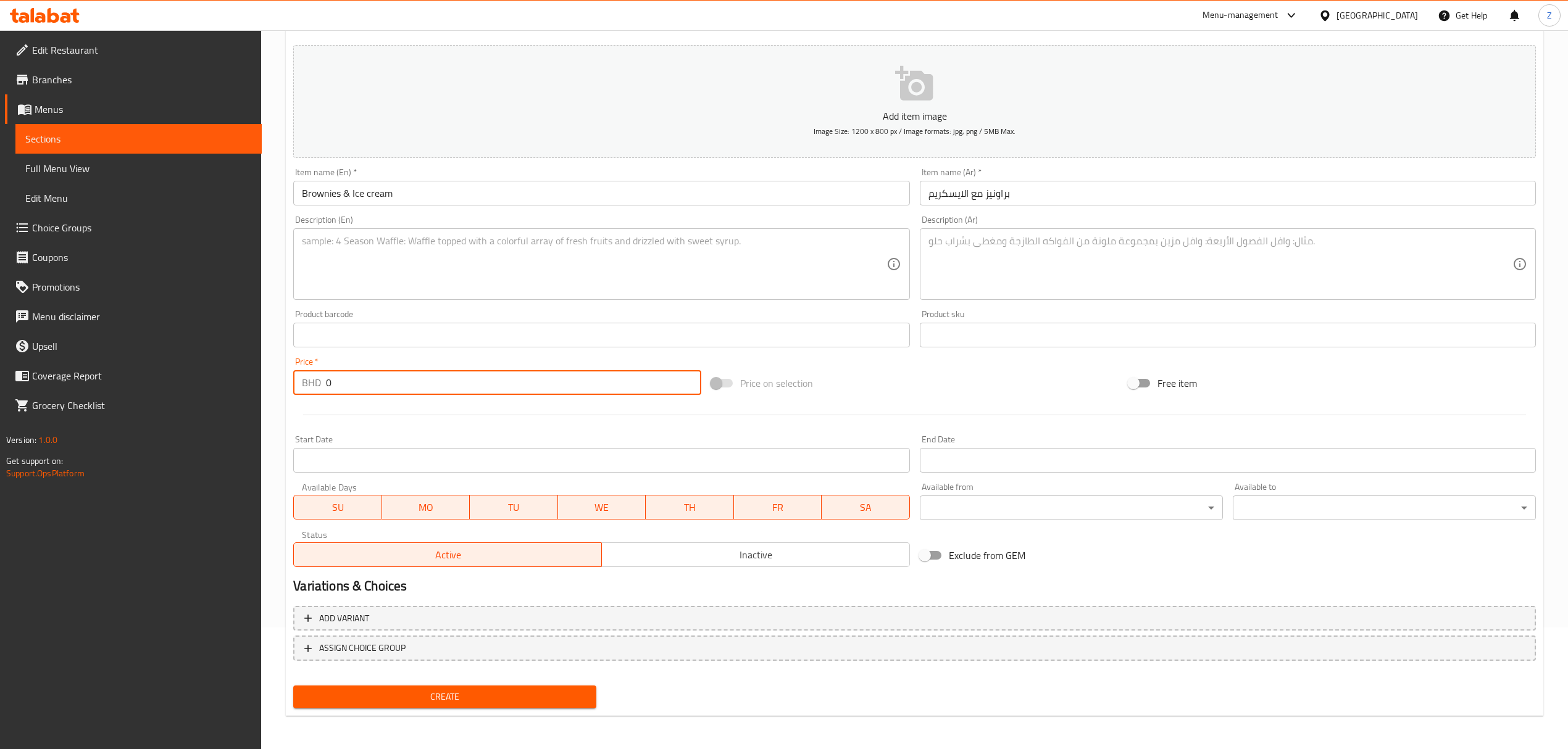
drag, startPoint x: 301, startPoint y: 386, endPoint x: 238, endPoint y: 369, distance: 65.3
click at [245, 375] on div "Edit Restaurant Branches Menus Sections Full Menu View Edit Menu Choice Groups …" at bounding box center [784, 329] width 1568 height 842
type input "3.95"
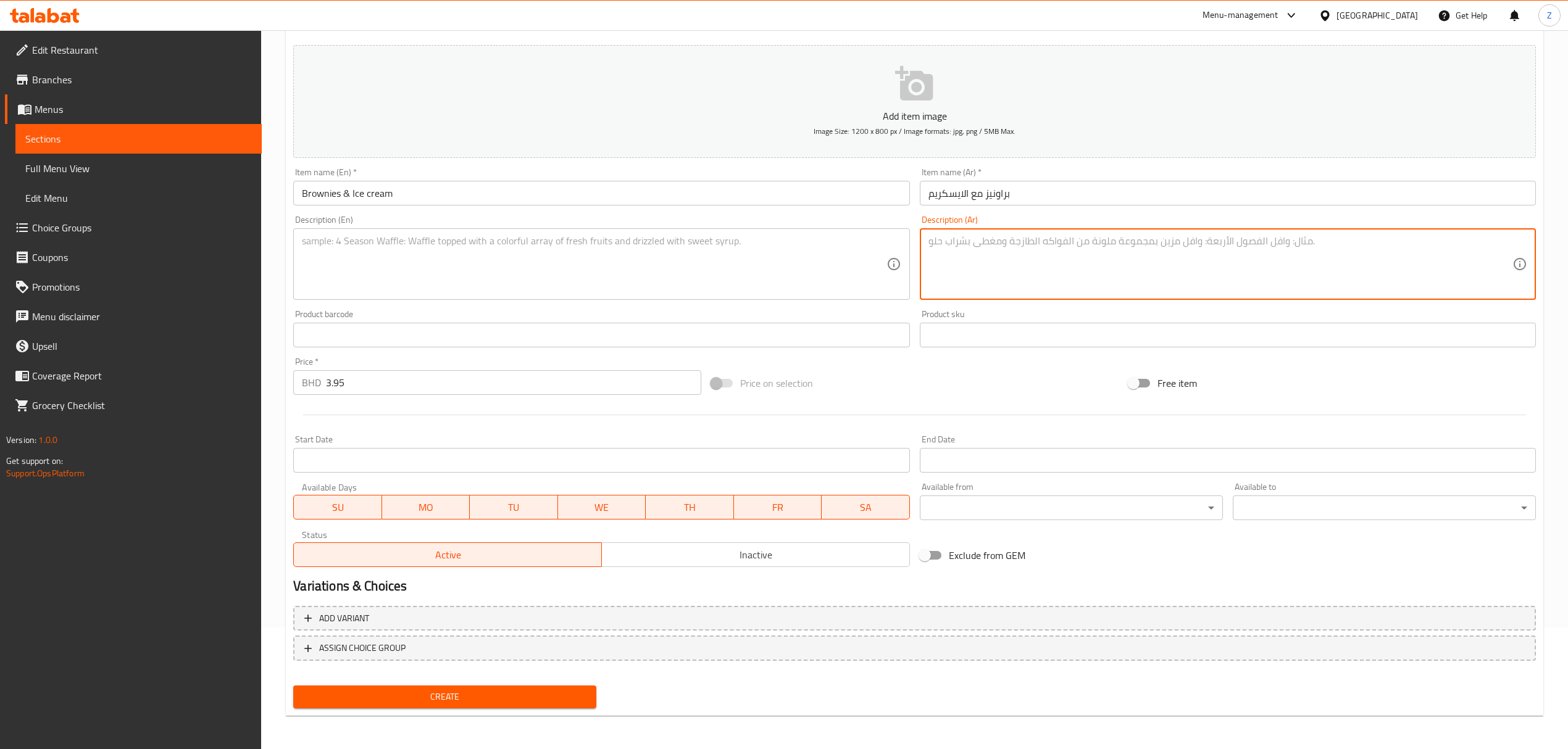
click at [1018, 269] on textarea at bounding box center [1220, 264] width 584 height 58
paste textarea "براونيز دافئ غني بالشوكولاتة يُقدّم مع كرة من [PERSON_NAME]"
type textarea "براونيز دافئ غني بالشوكولاتة يُقدّم مع كرة من [PERSON_NAME]"
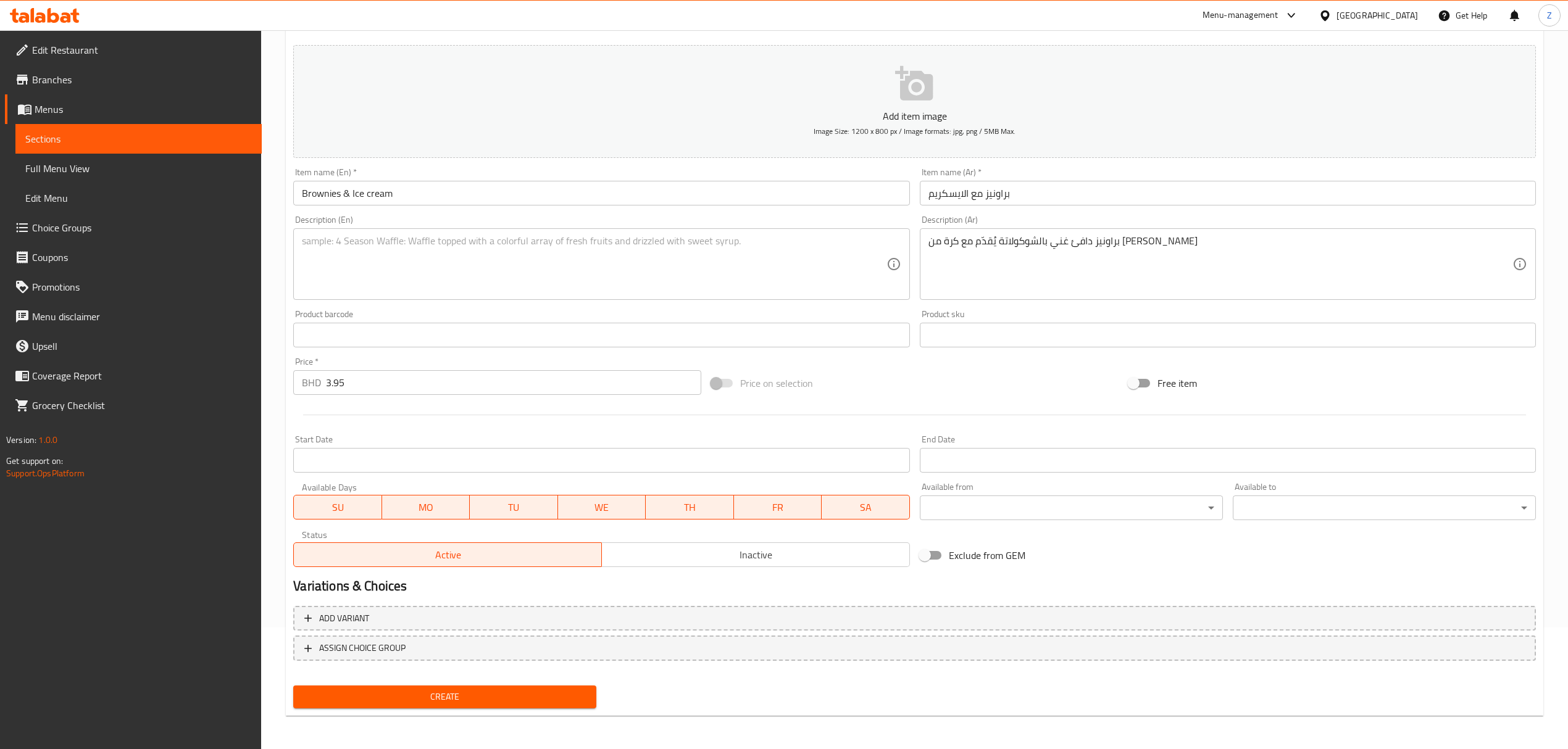
click at [383, 243] on textarea at bounding box center [594, 264] width 584 height 58
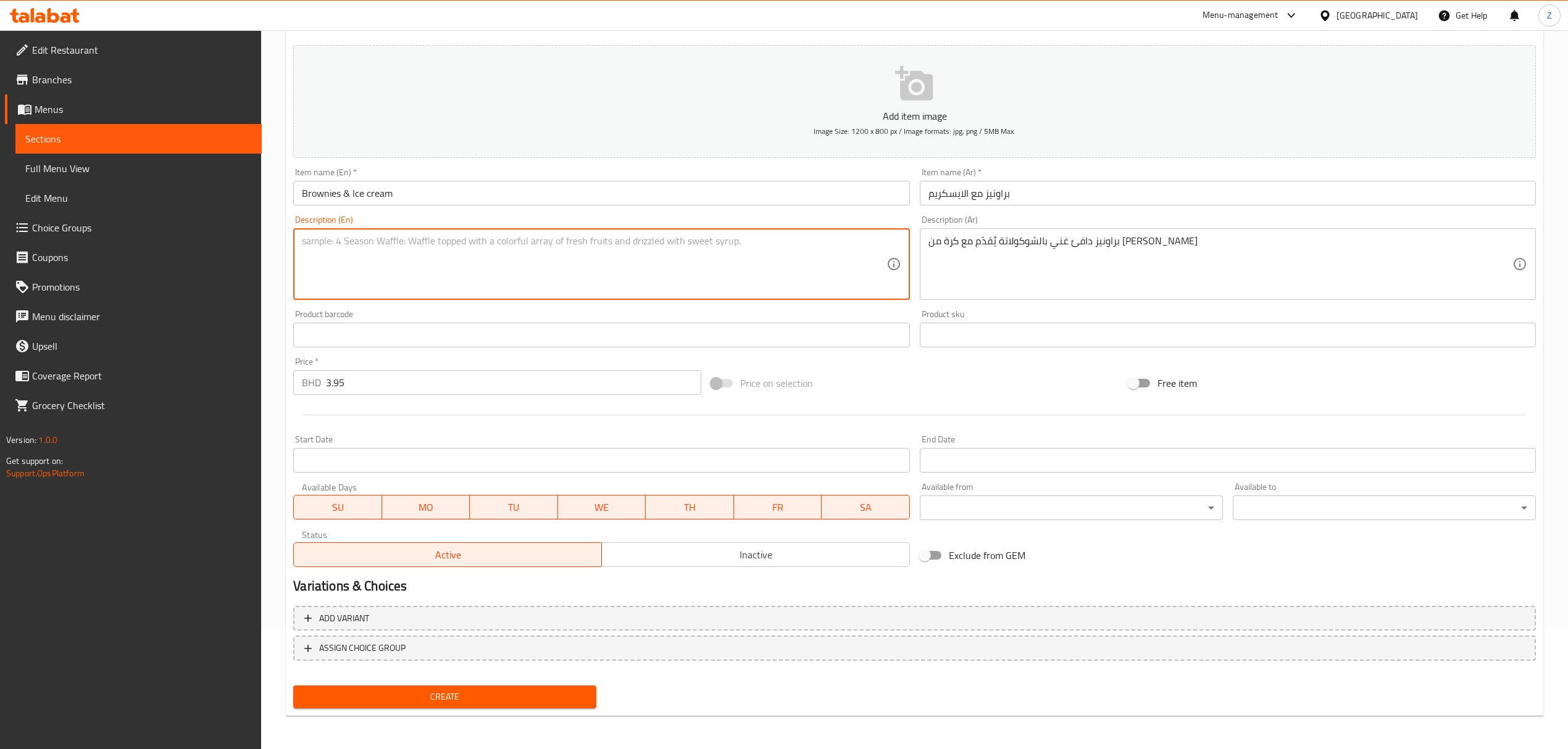
paste textarea "Warm fudgy brownie served with a scoop of creamy ice cream"
type textarea "Warm fudgy brownie served with a scoop of creamy ice cream"
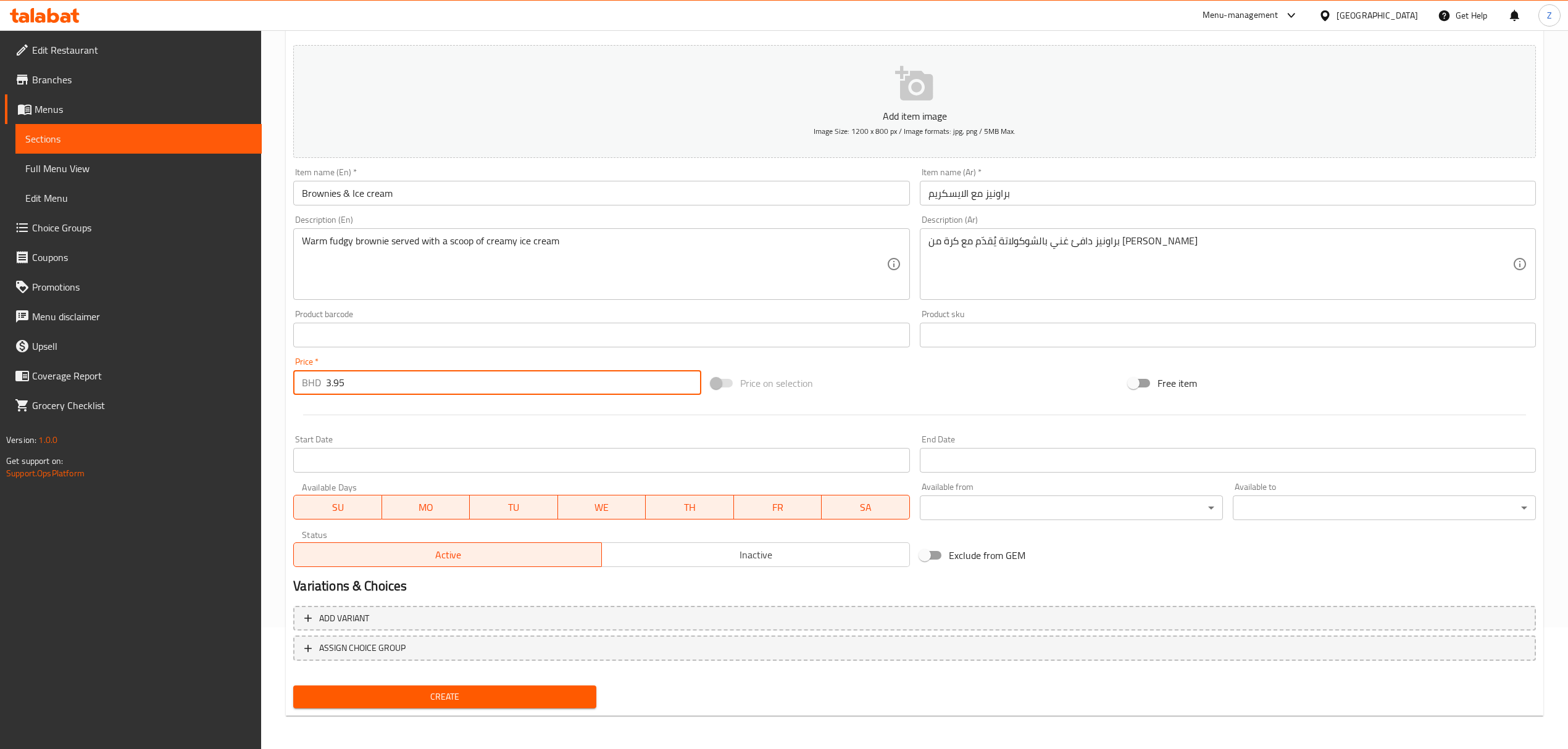
click at [335, 379] on input "3.95" at bounding box center [513, 382] width 375 height 24
click at [335, 381] on input "3.95" at bounding box center [513, 382] width 375 height 24
click at [356, 381] on input "3.5" at bounding box center [513, 382] width 375 height 24
type input "3.50"
click at [522, 694] on span "Create" at bounding box center [445, 697] width 283 height 16
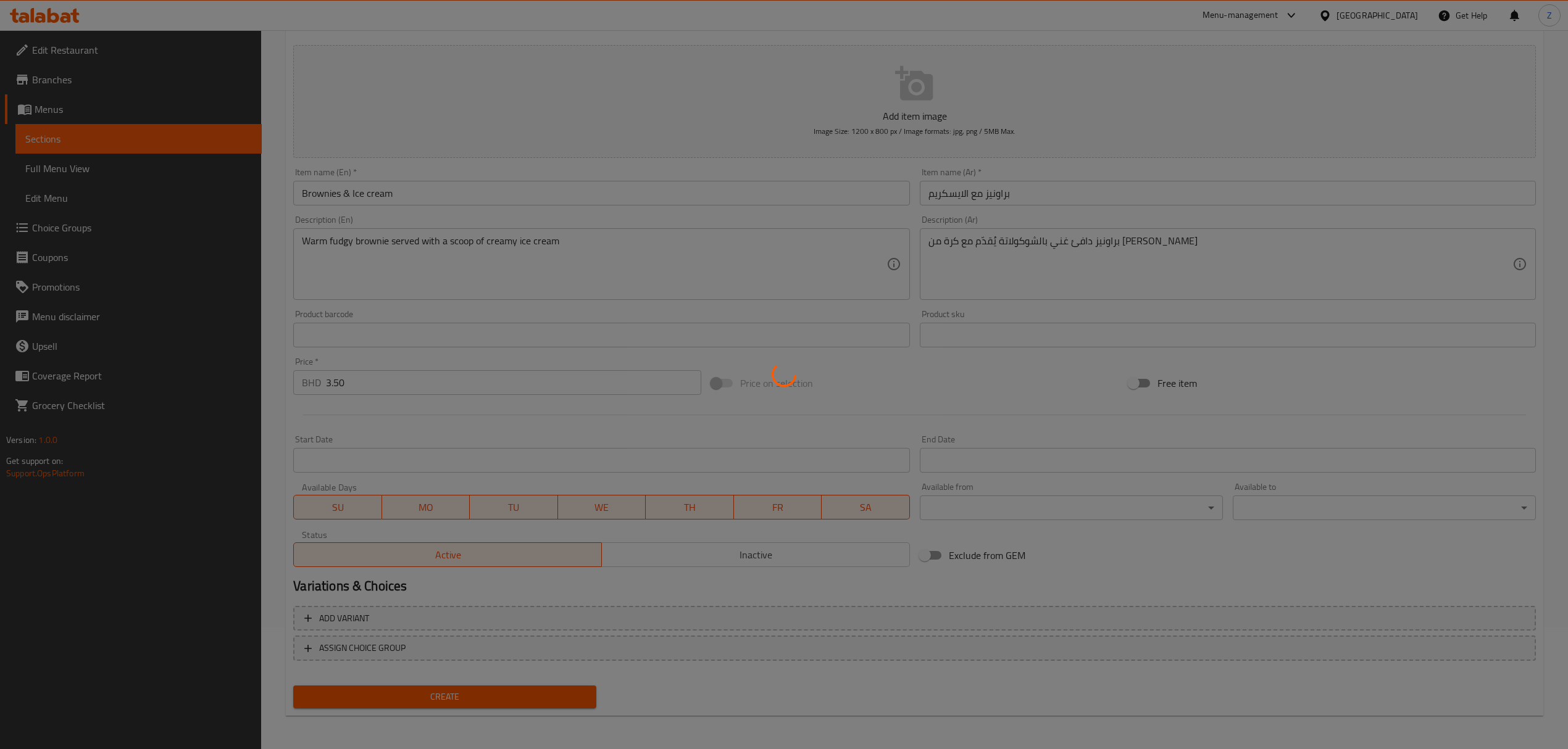
type input "0"
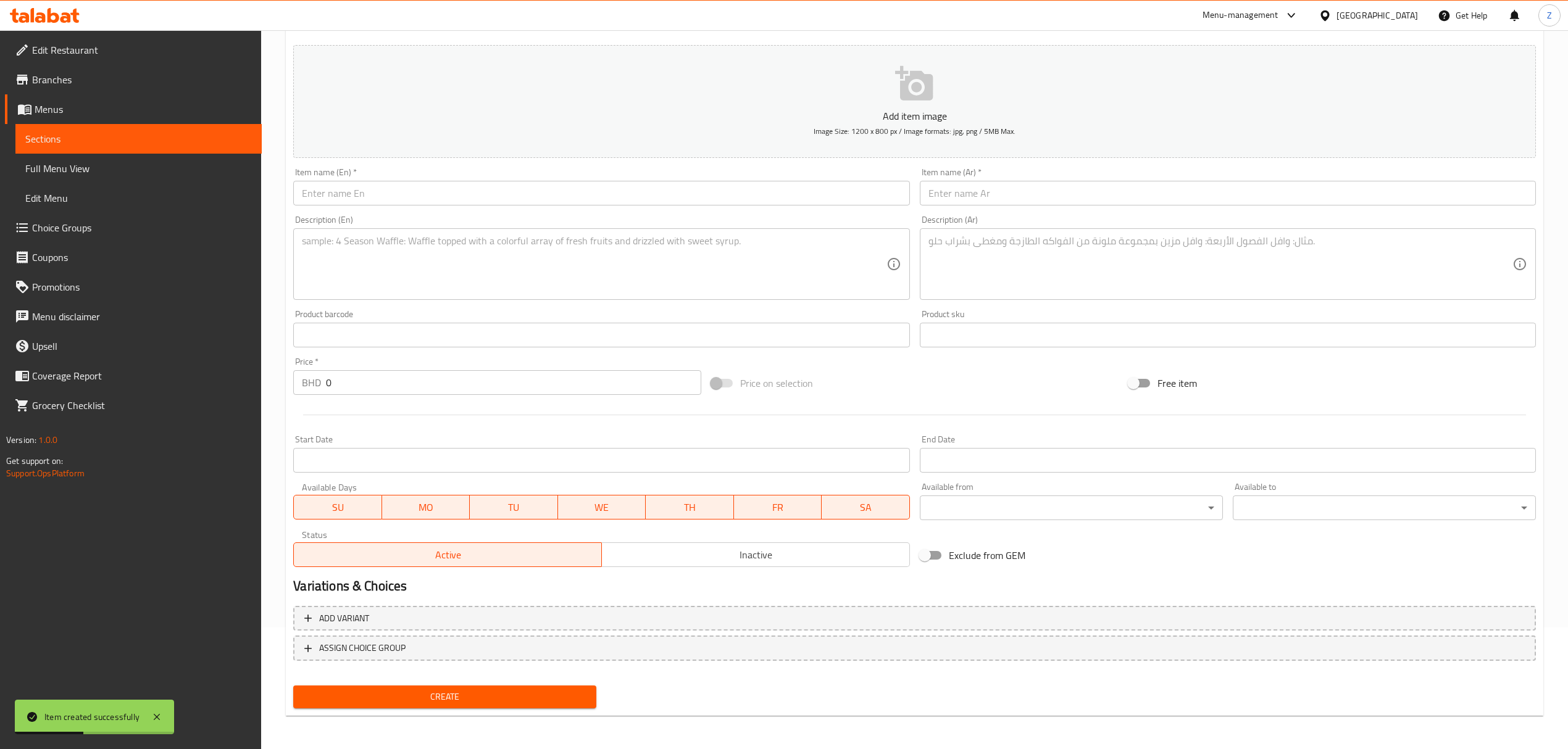
click at [374, 190] on input "text" at bounding box center [601, 193] width 616 height 24
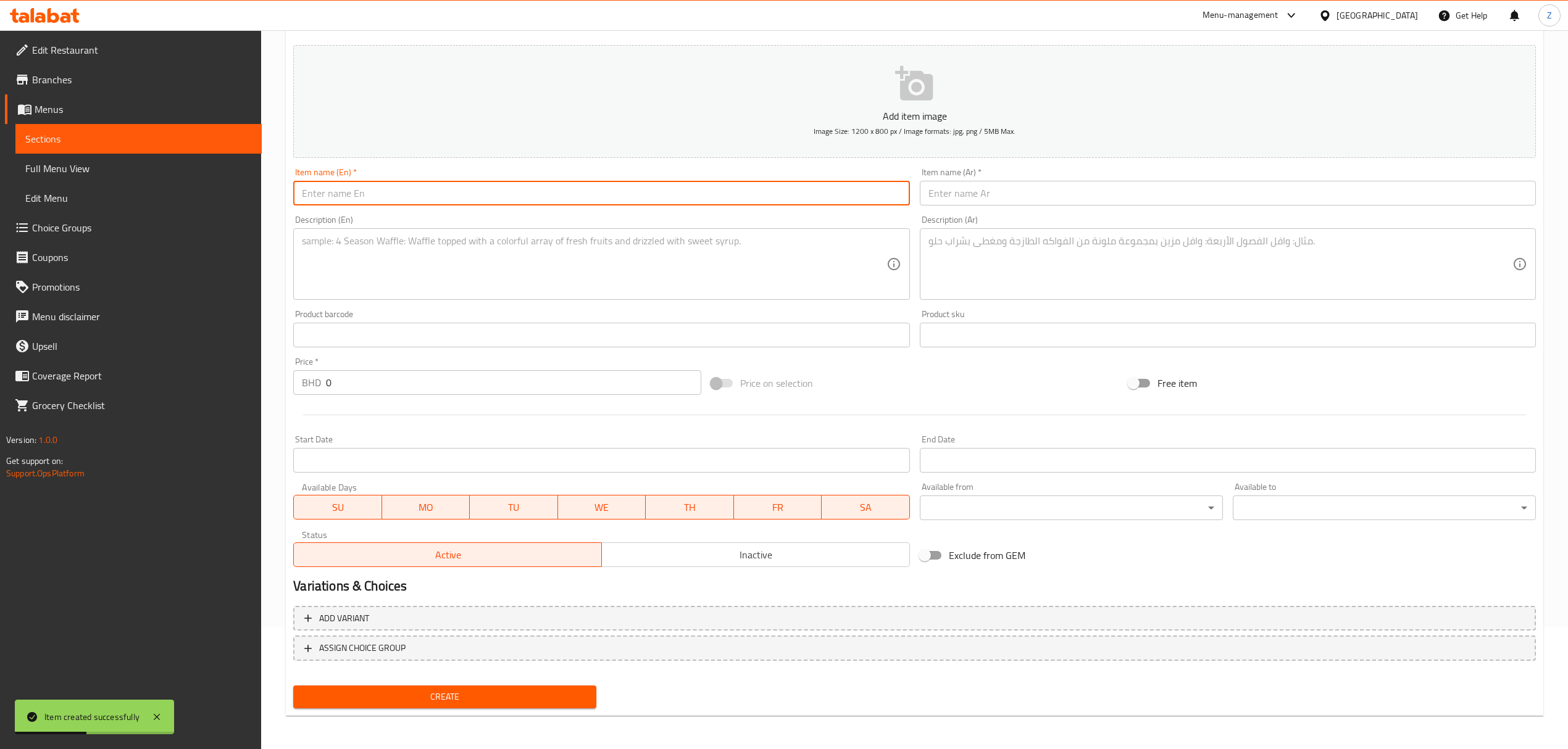
paste input "Iced Spanish Latte"
type input "Iced Spanish Latte"
drag, startPoint x: 480, startPoint y: 191, endPoint x: -410, endPoint y: 163, distance: 890.4
click at [0, 163] on html "Item created successfully ​ Menu-management [GEOGRAPHIC_DATA] Get Help Z Edit R…" at bounding box center [784, 253] width 1568 height 749
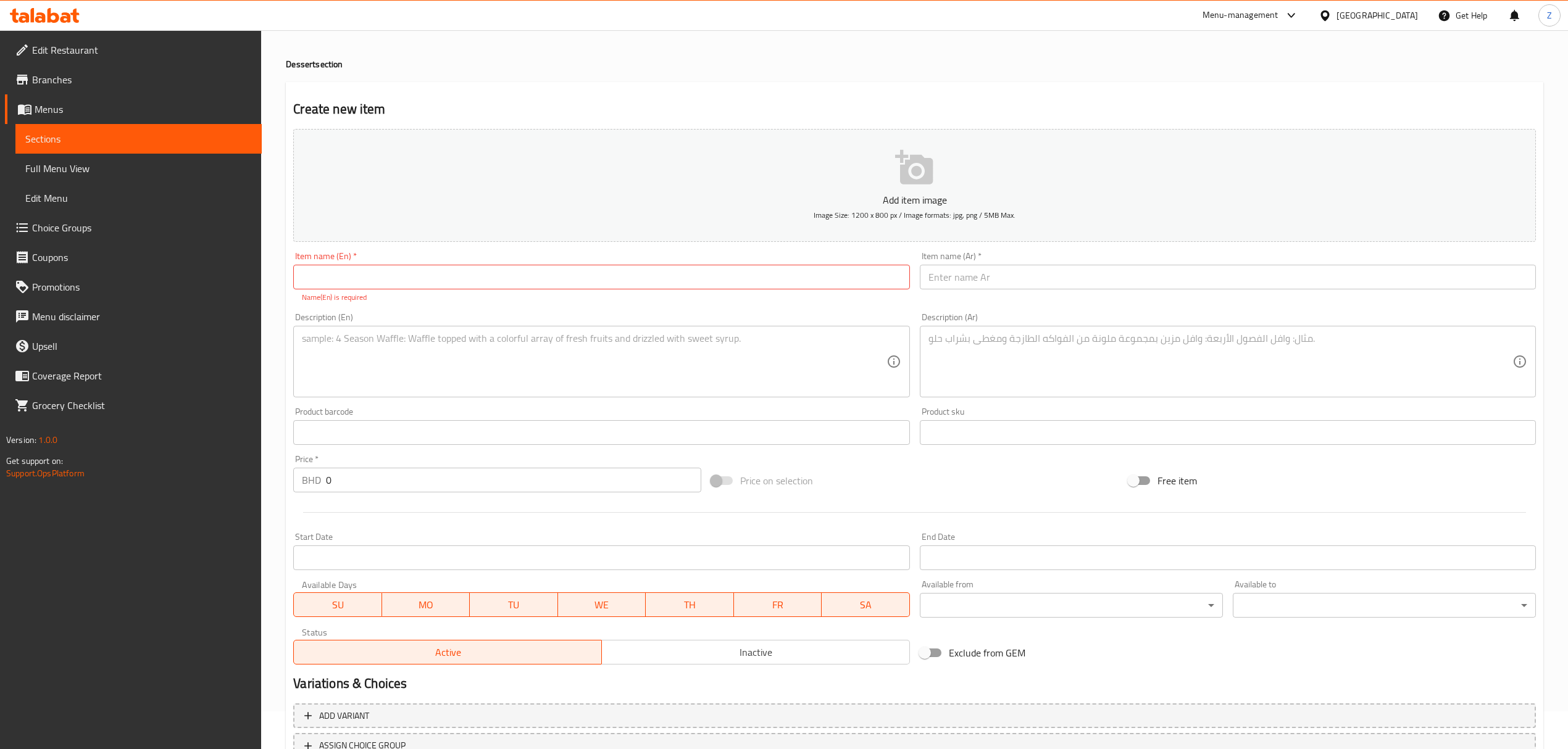
scroll to position [0, 0]
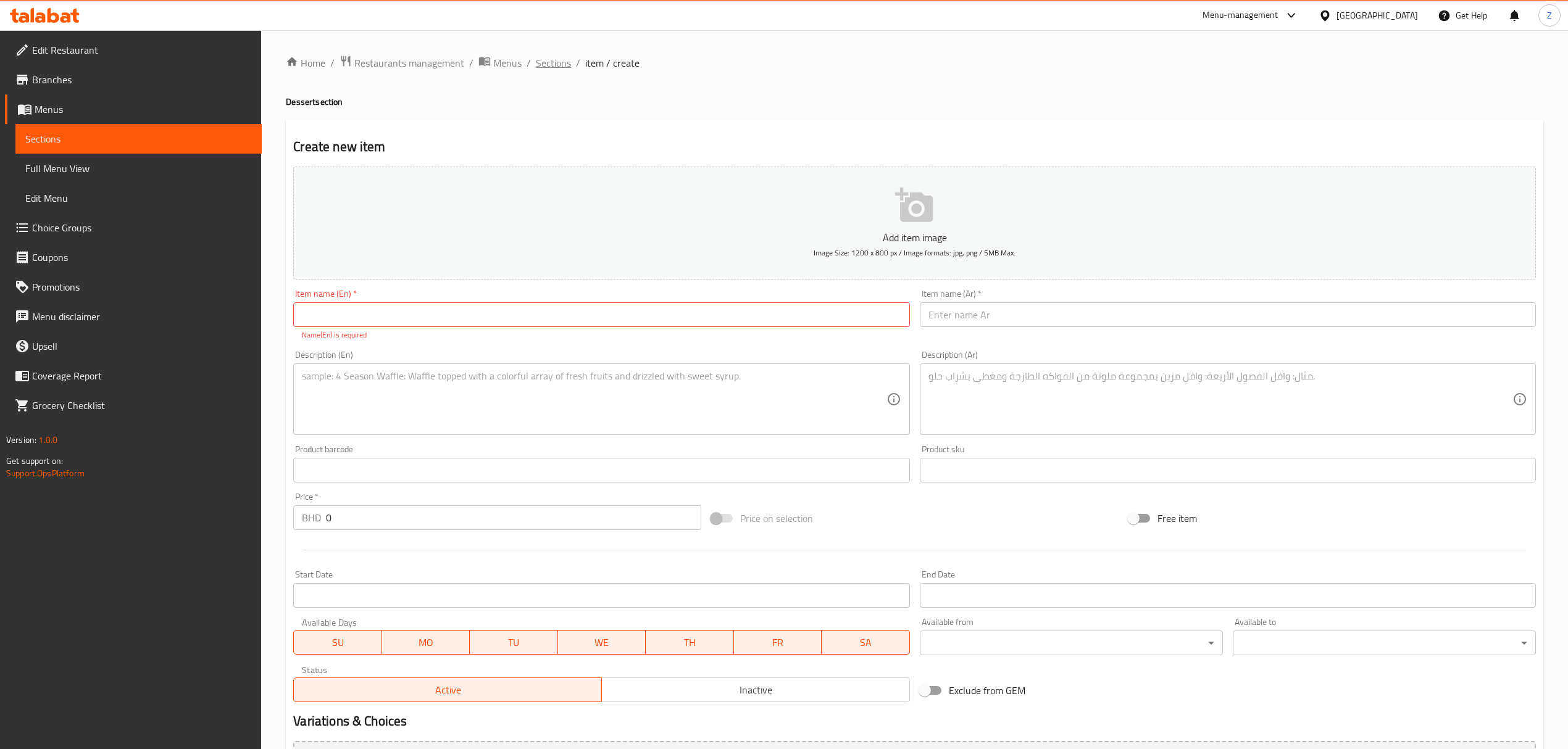
click at [566, 66] on span "Sections" at bounding box center [553, 63] width 35 height 15
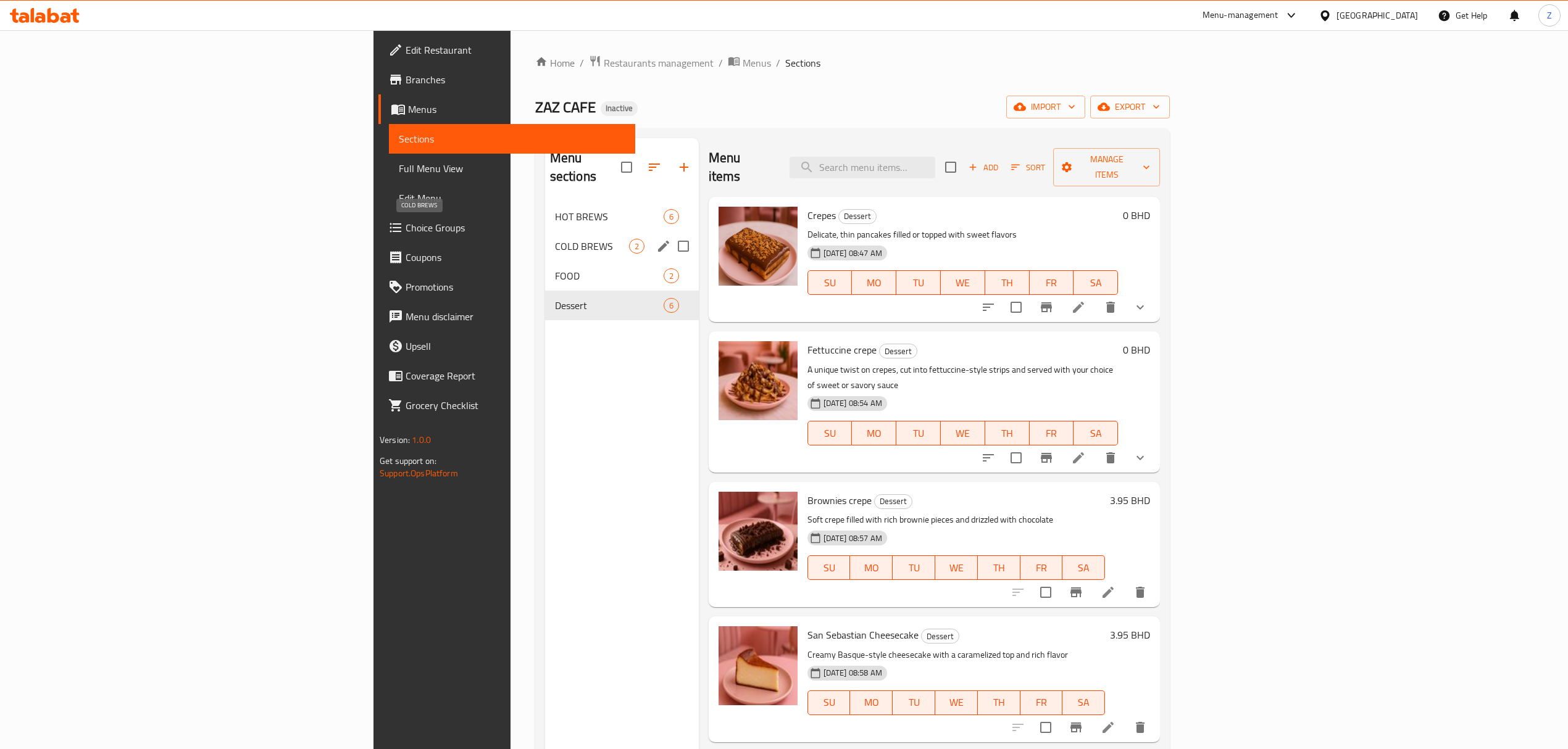
click at [555, 238] on span "COLD BREWS" at bounding box center [591, 245] width 74 height 15
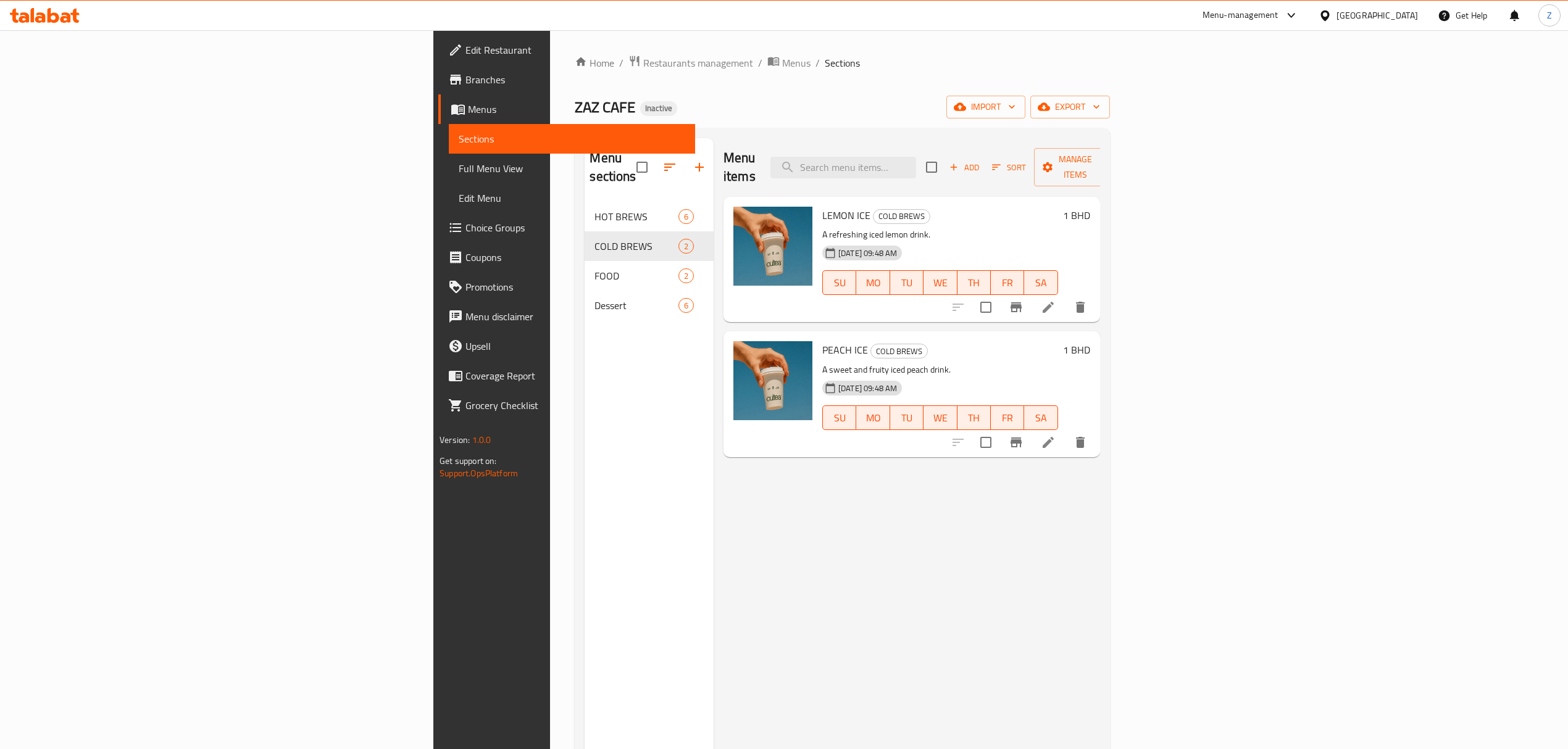
click at [981, 161] on span "Add" at bounding box center [964, 168] width 33 height 14
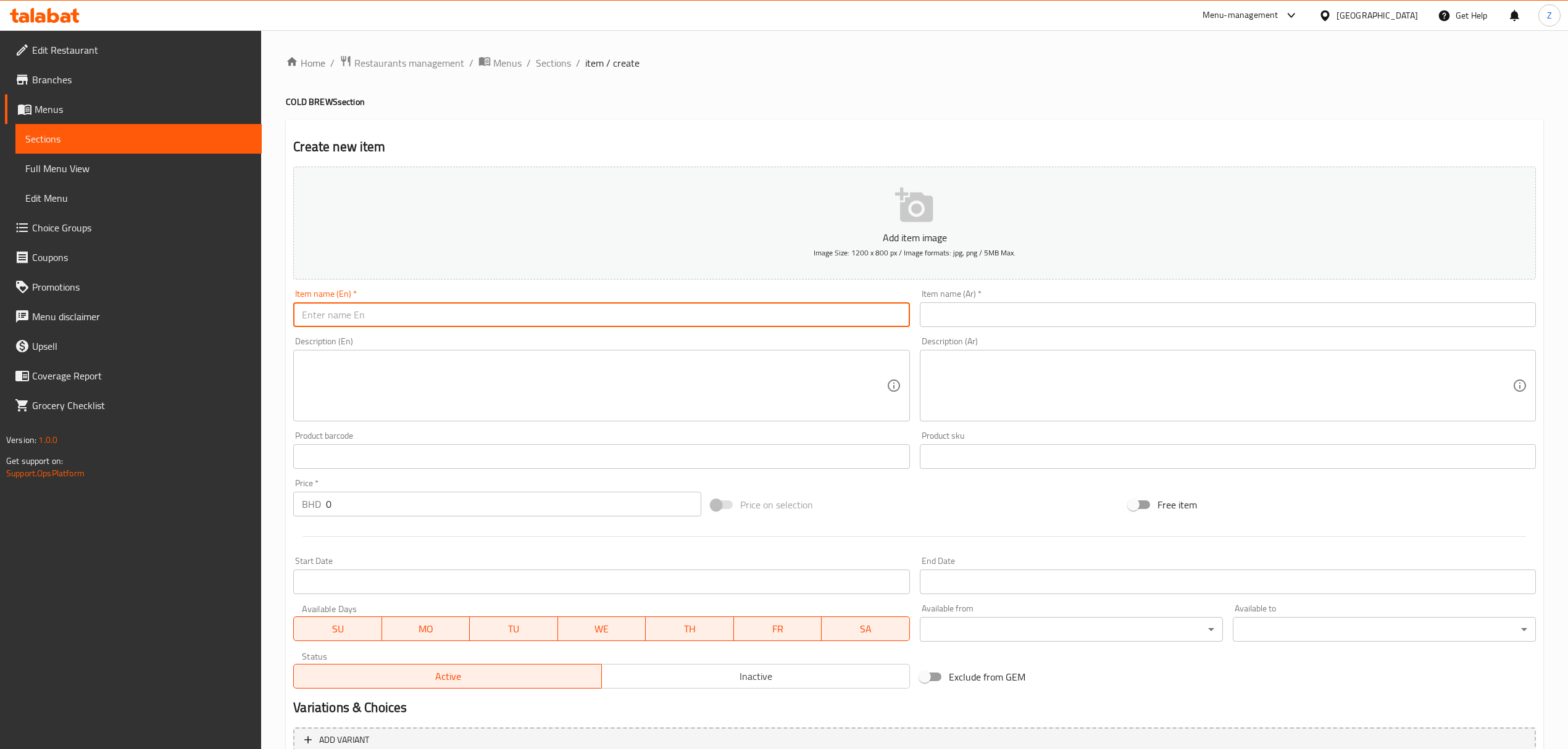
click at [363, 320] on input "text" at bounding box center [601, 314] width 616 height 24
paste input "Iced Spanish Latte"
type input "Iced Spanish Latte"
click at [274, 329] on div "Home / Restaurants management / Menus / Sections / item / create COLD BREWS sec…" at bounding box center [915, 451] width 1307 height 842
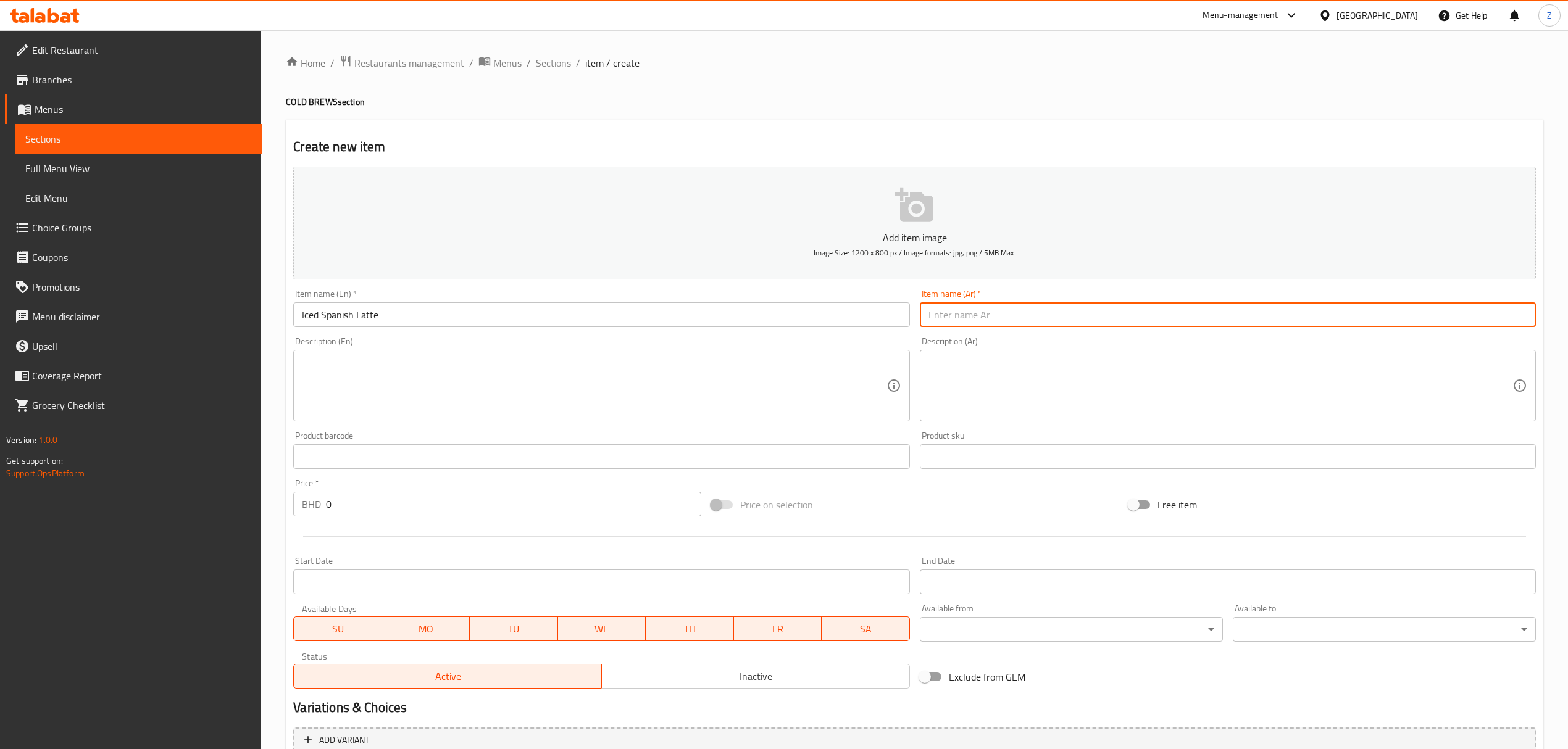
click at [1094, 319] on input "text" at bounding box center [1227, 314] width 616 height 24
type input "ب"
type input "ا"
type input "سبانش لاتيه بارد"
click at [390, 381] on textarea at bounding box center [594, 385] width 584 height 58
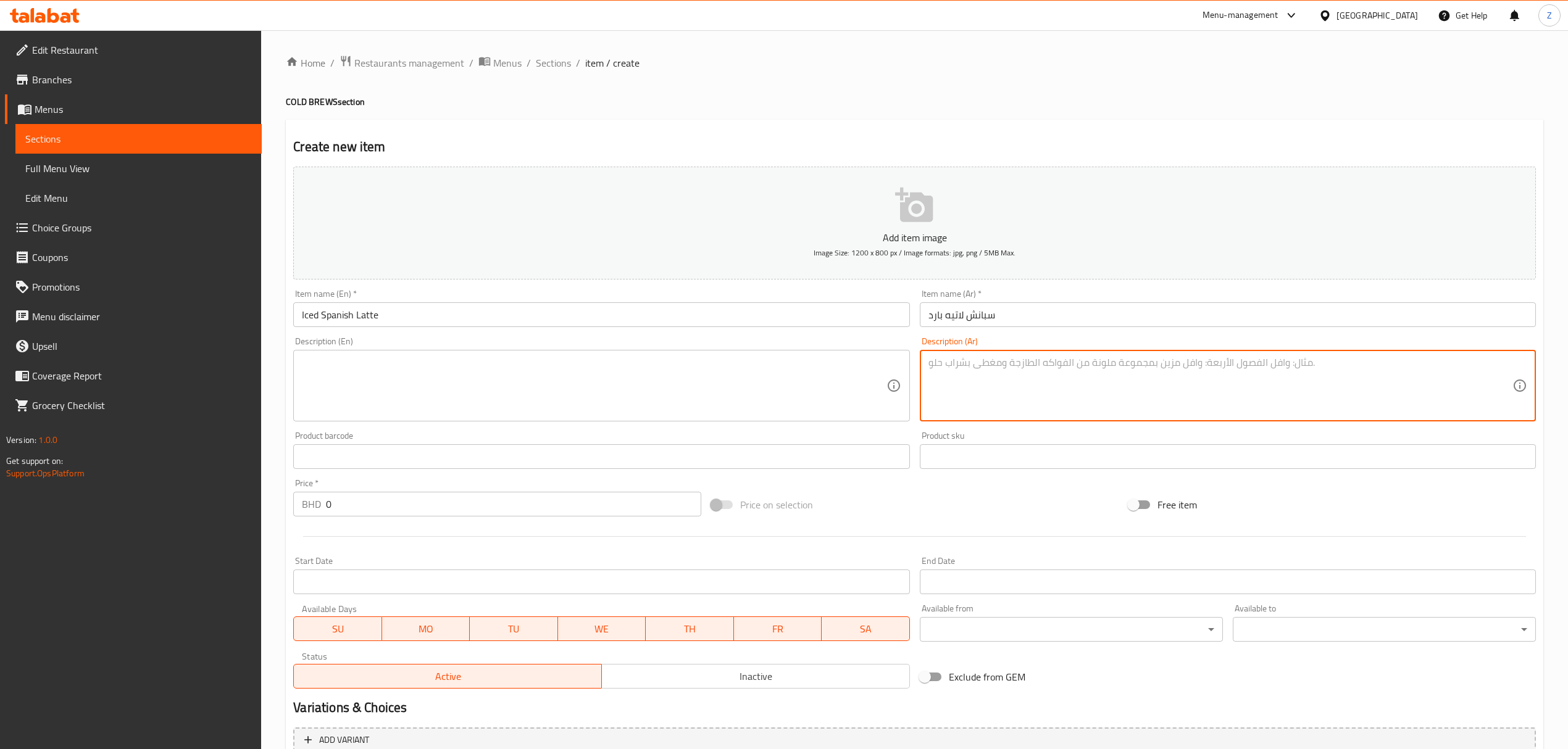
click at [953, 396] on textarea at bounding box center [1220, 385] width 584 height 58
paste textarea "إسبريسو سلس ممزوج بالحليب والمحلى، يُقدّم مثلجًا مع مكعبات الثلج"
type textarea "إسبريسو سلس ممزوج بالحليب والمحلى، يُقدّم مثلجًا مع مكعبات الثلج"
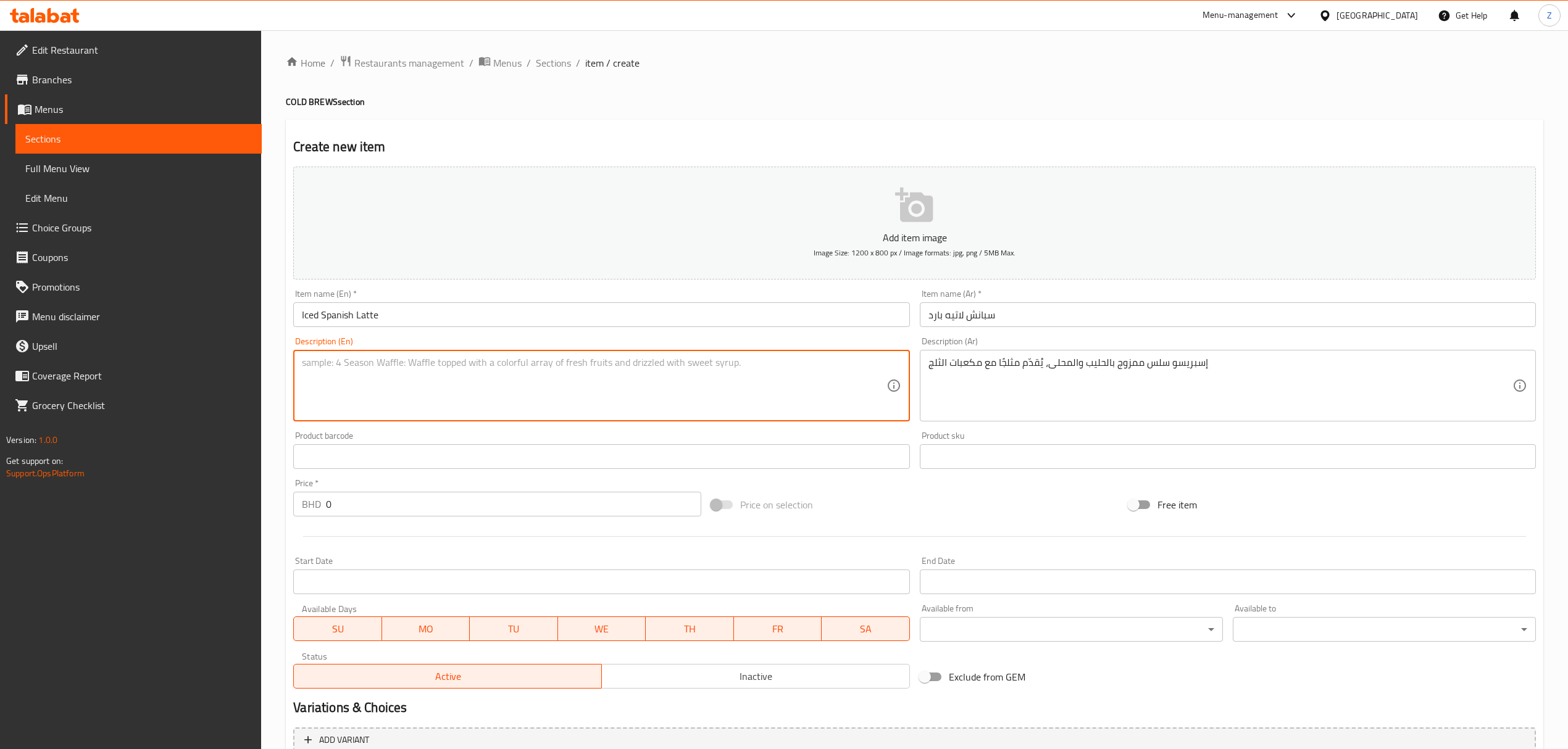
click at [508, 392] on textarea at bounding box center [594, 385] width 584 height 58
paste textarea "Smooth espresso blended with milk and sweetened, served chilled over ice"
type textarea "Smooth espresso blended with milk and sweetened, served chilled over ice"
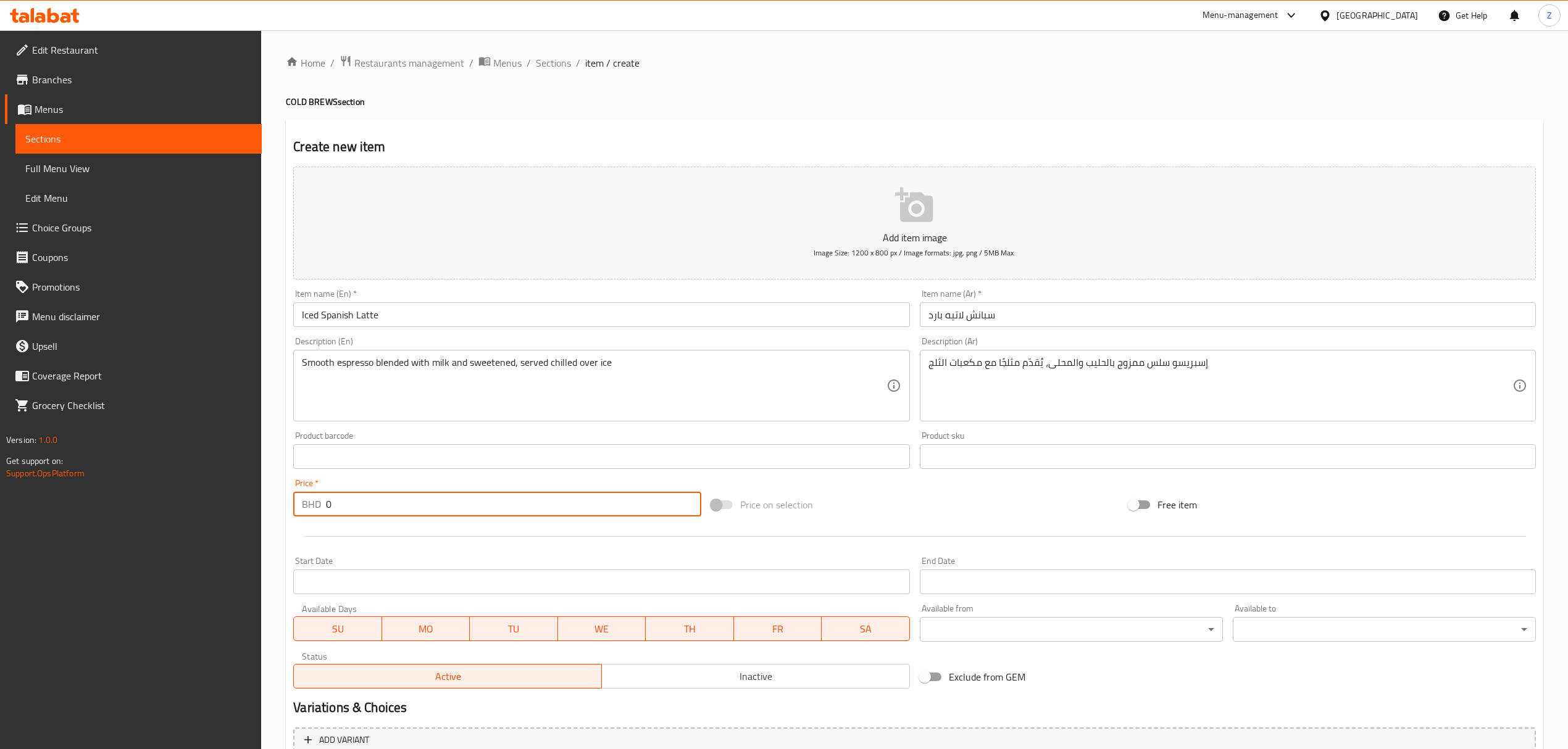
drag, startPoint x: 366, startPoint y: 508, endPoint x: 134, endPoint y: 436, distance: 242.9
click at [218, 469] on div "Edit Restaurant Branches Menus Sections Full Menu View Edit Menu Choice Groups …" at bounding box center [784, 451] width 1568 height 842
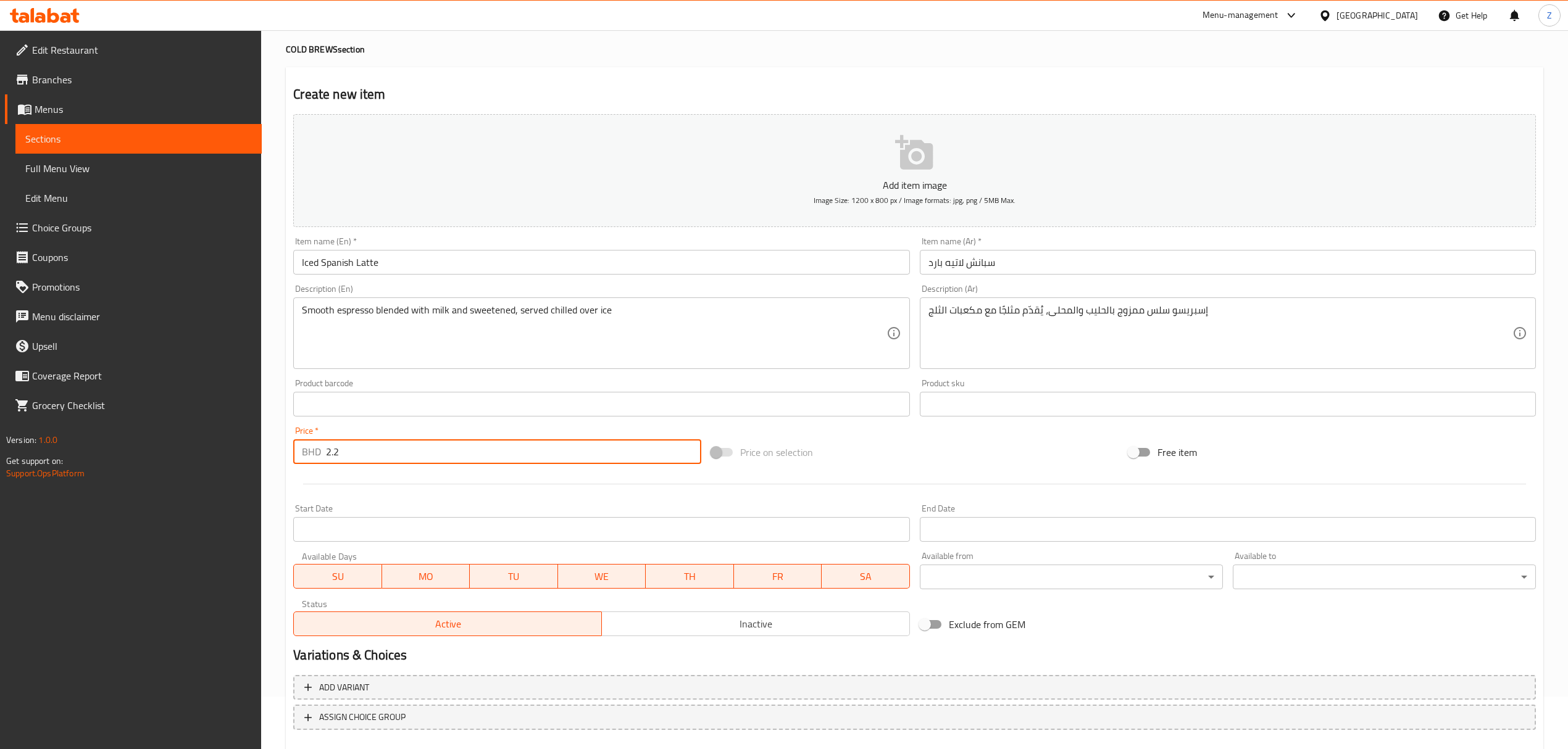
scroll to position [121, 0]
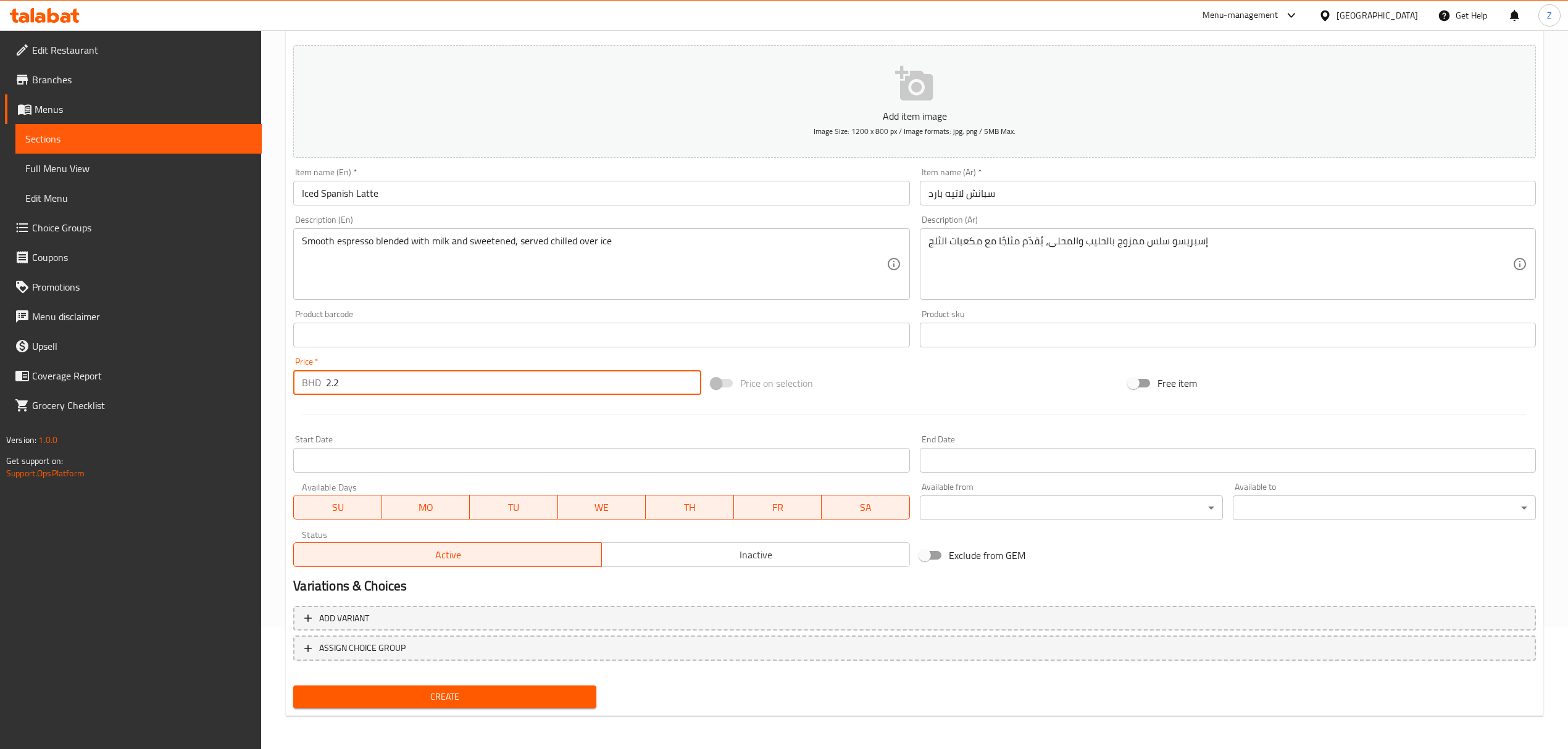
type input "2.2"
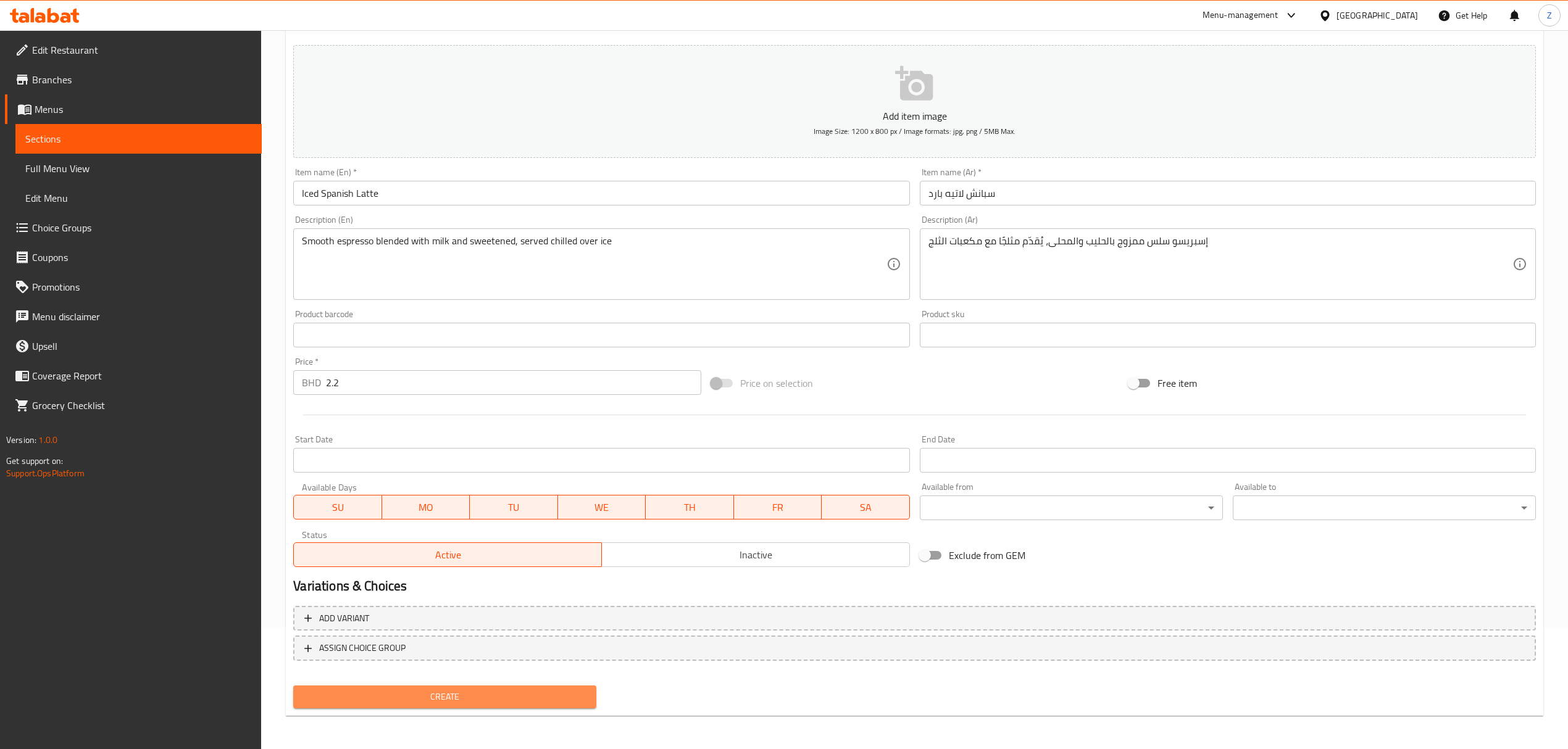
click at [458, 702] on span "Create" at bounding box center [445, 697] width 283 height 16
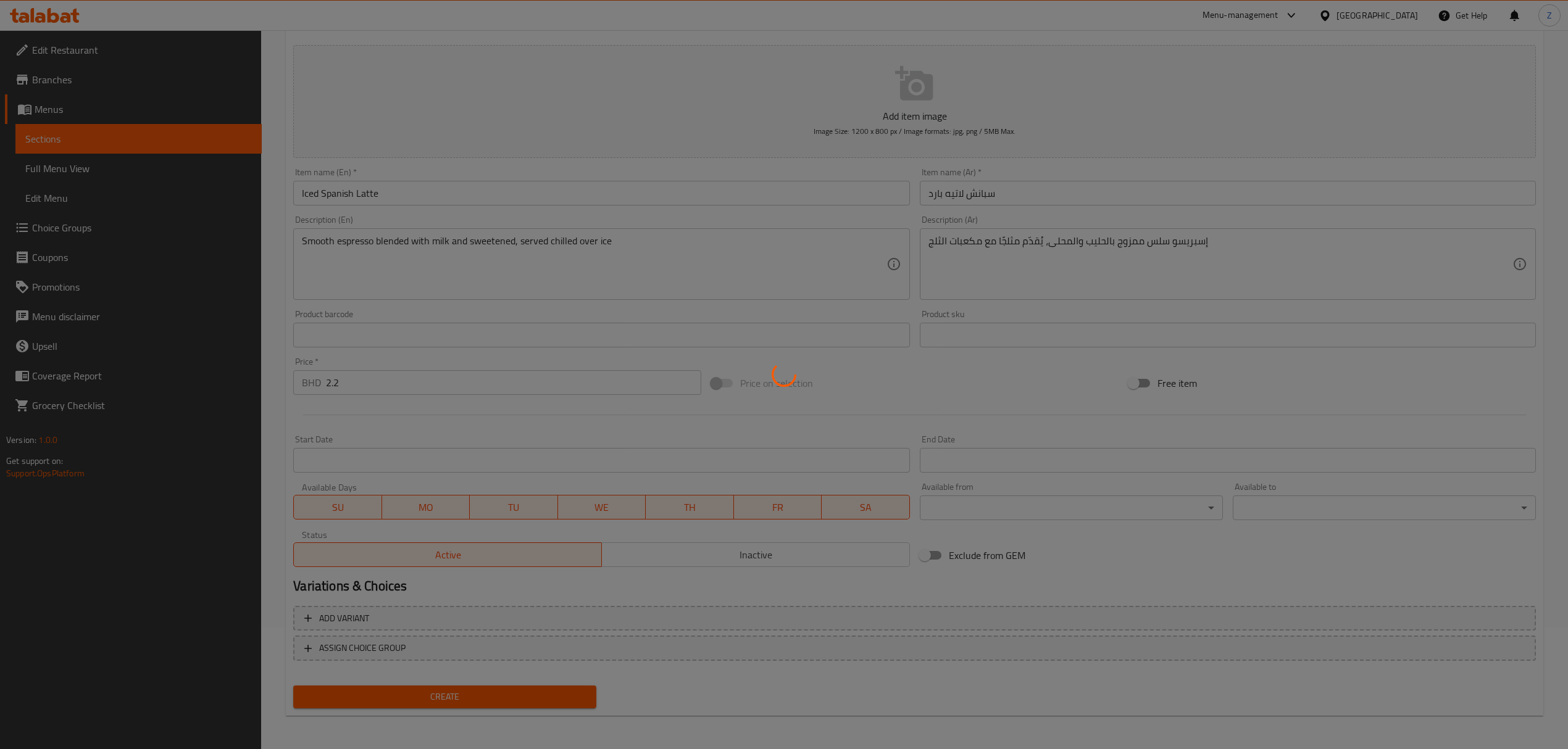
type input "0"
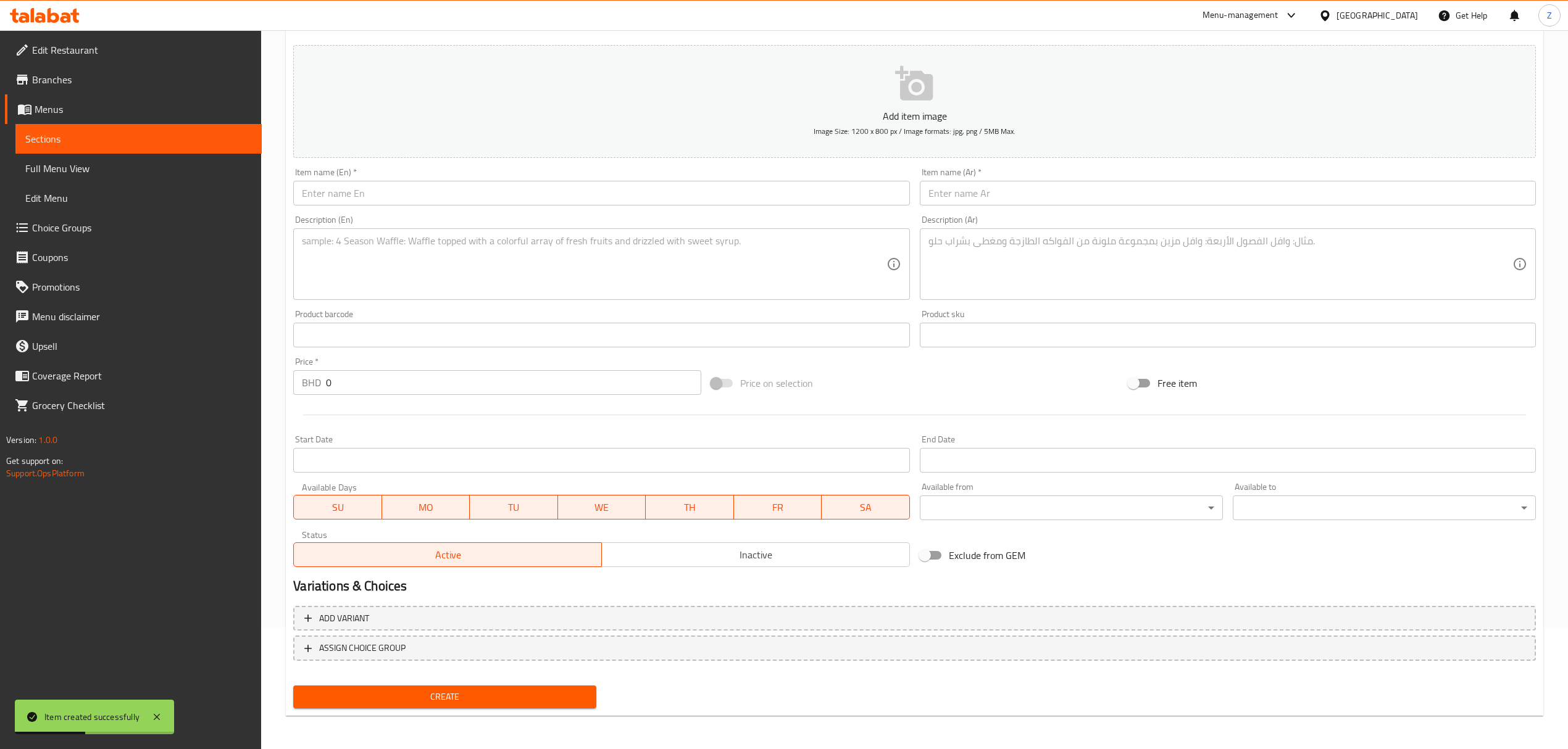
click at [418, 191] on input "text" at bounding box center [601, 193] width 616 height 24
paste input "Iced Caramel Macchiato"
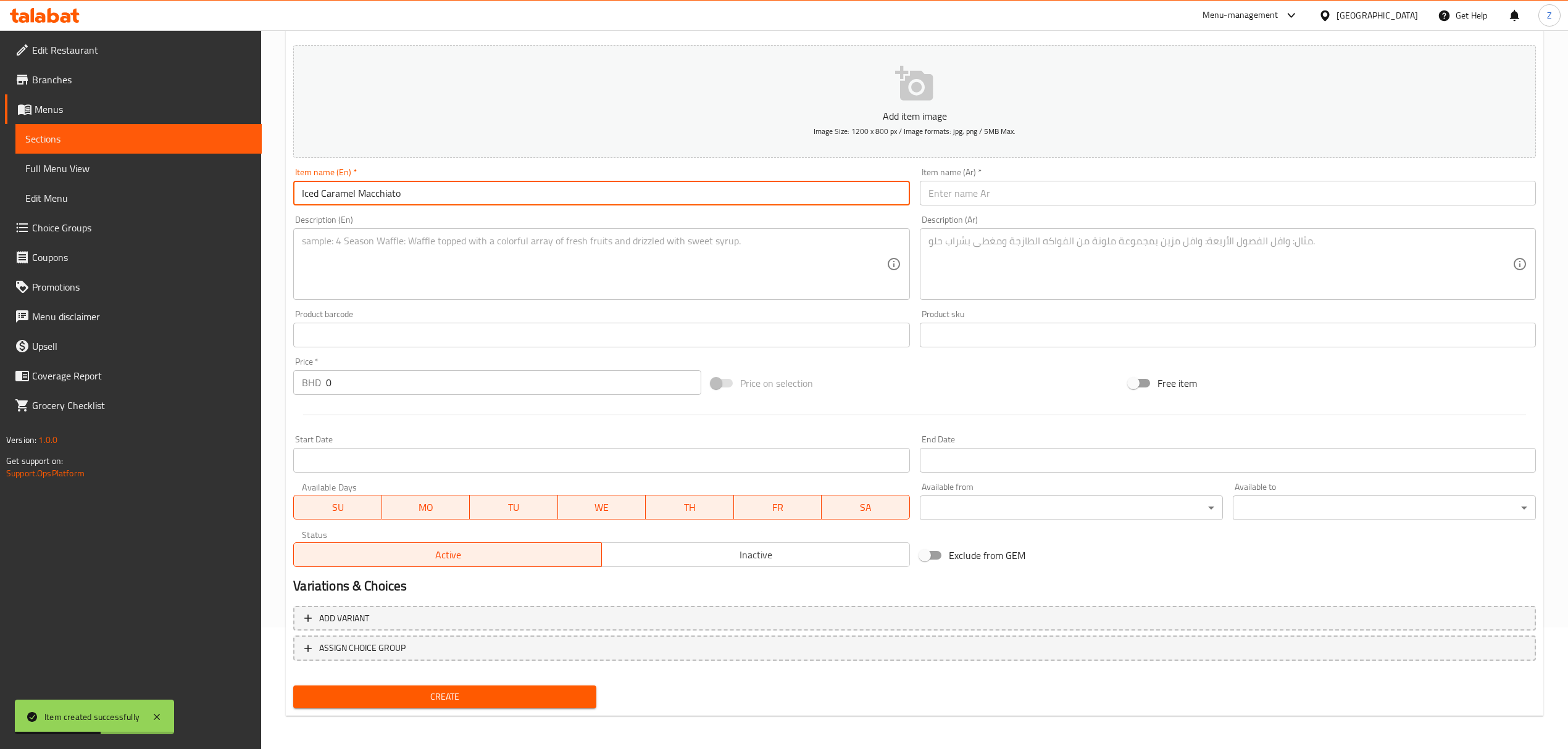
type input "Iced Caramel Macchiato"
click at [1026, 191] on input "text" at bounding box center [1227, 193] width 616 height 24
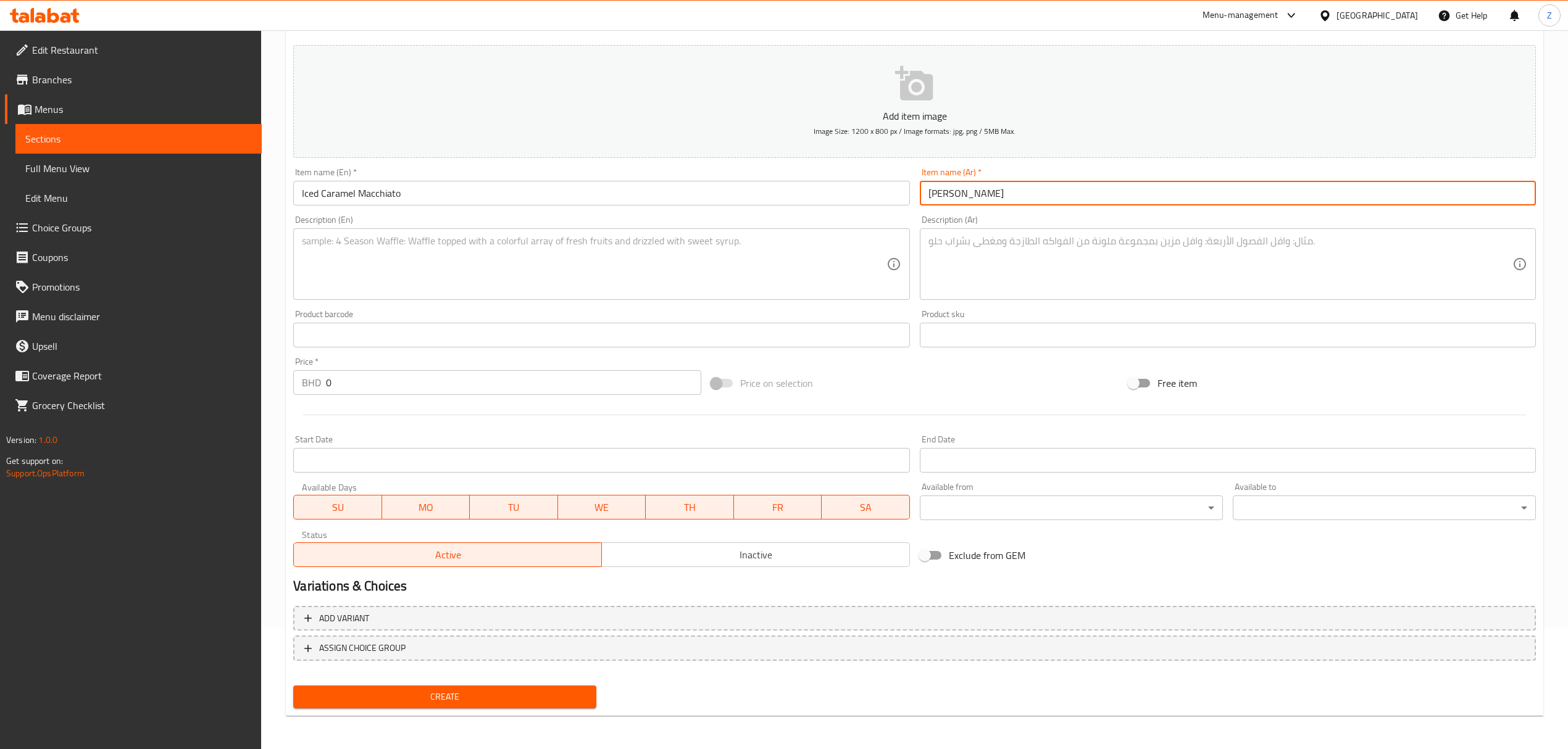
type input "[PERSON_NAME]"
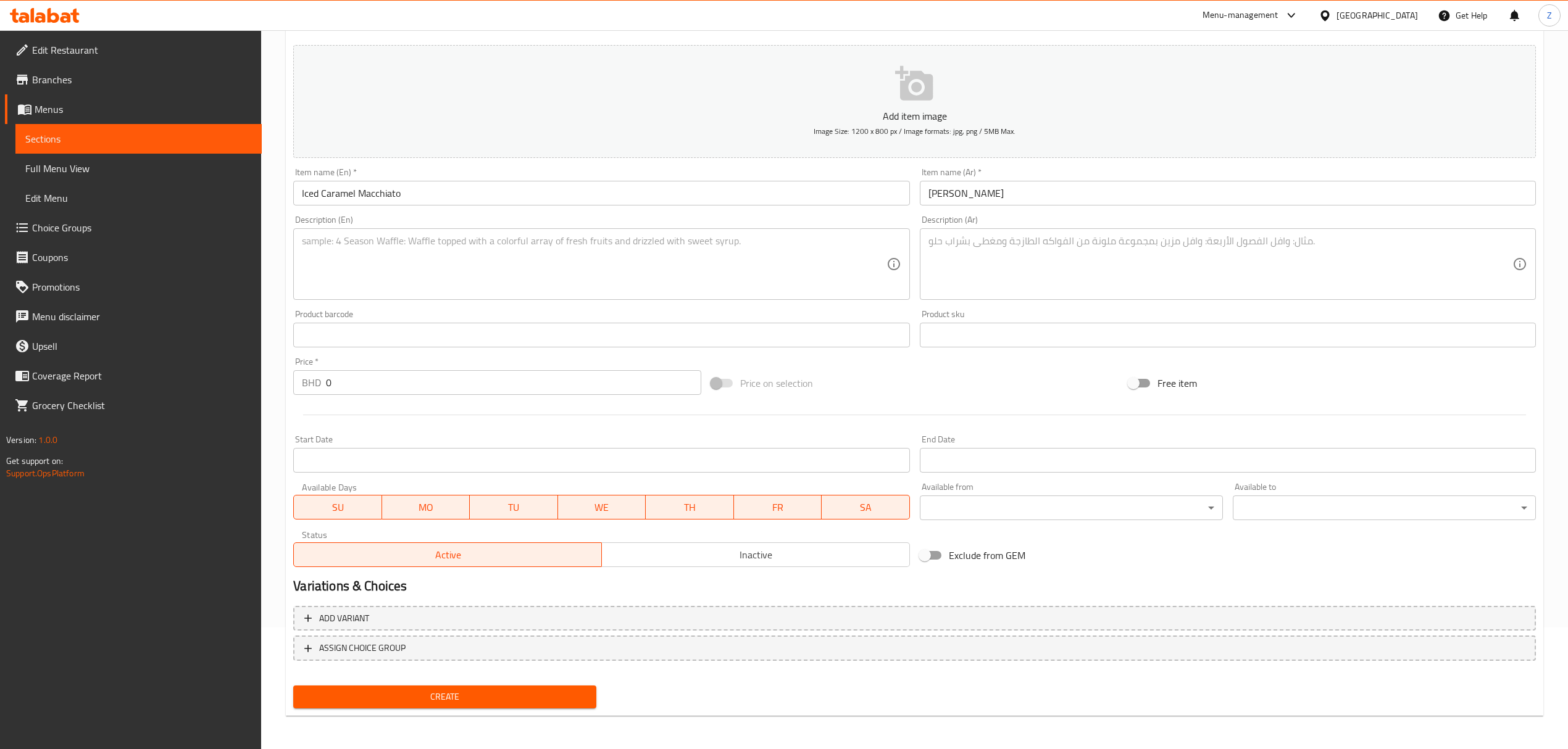
click at [325, 240] on textarea at bounding box center [594, 264] width 584 height 58
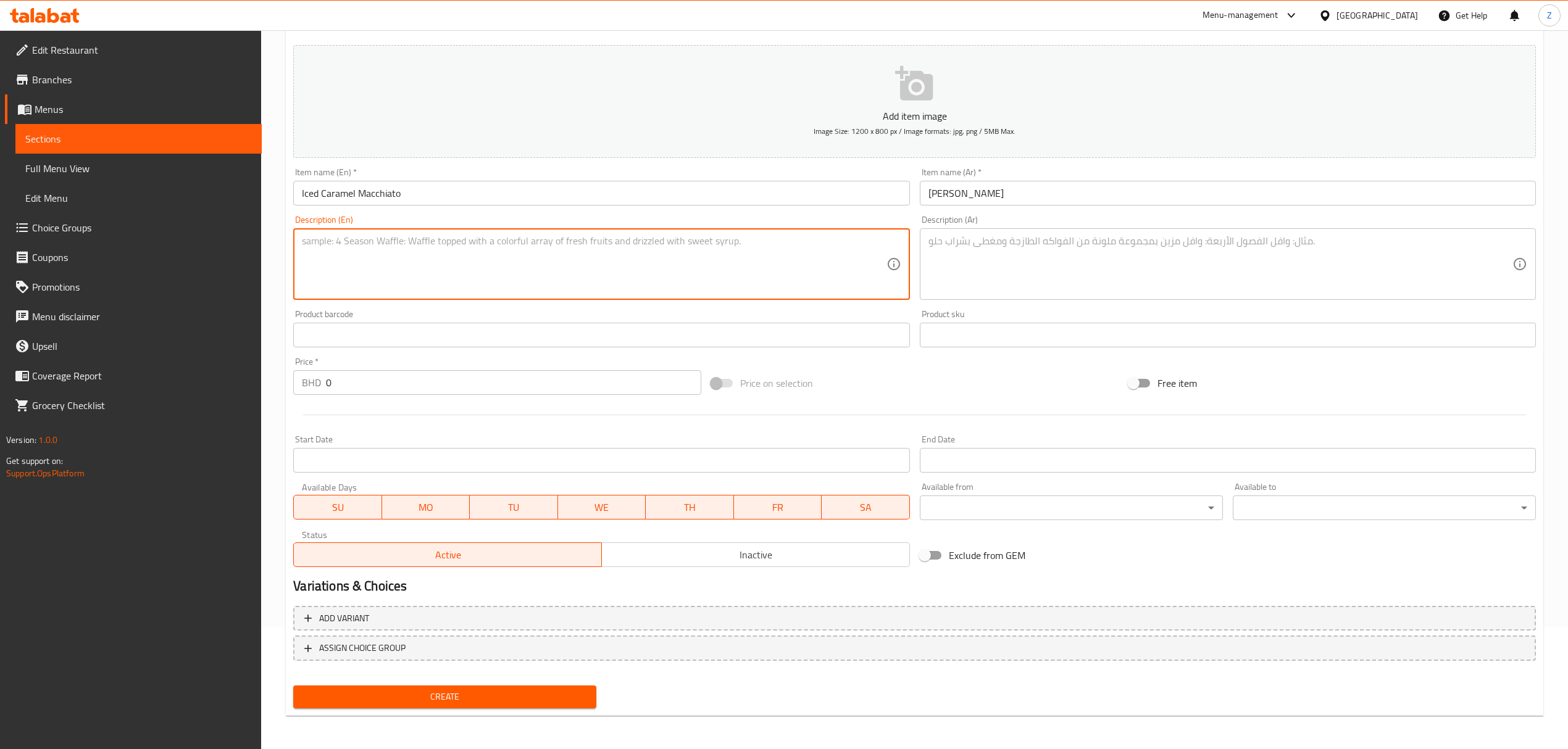
paste textarea "Chilled espresso with milk, layered with caramel for a sweet, refreshing treat"
type textarea "Chilled espresso with milk, layered with caramel for a sweet, refreshing treat"
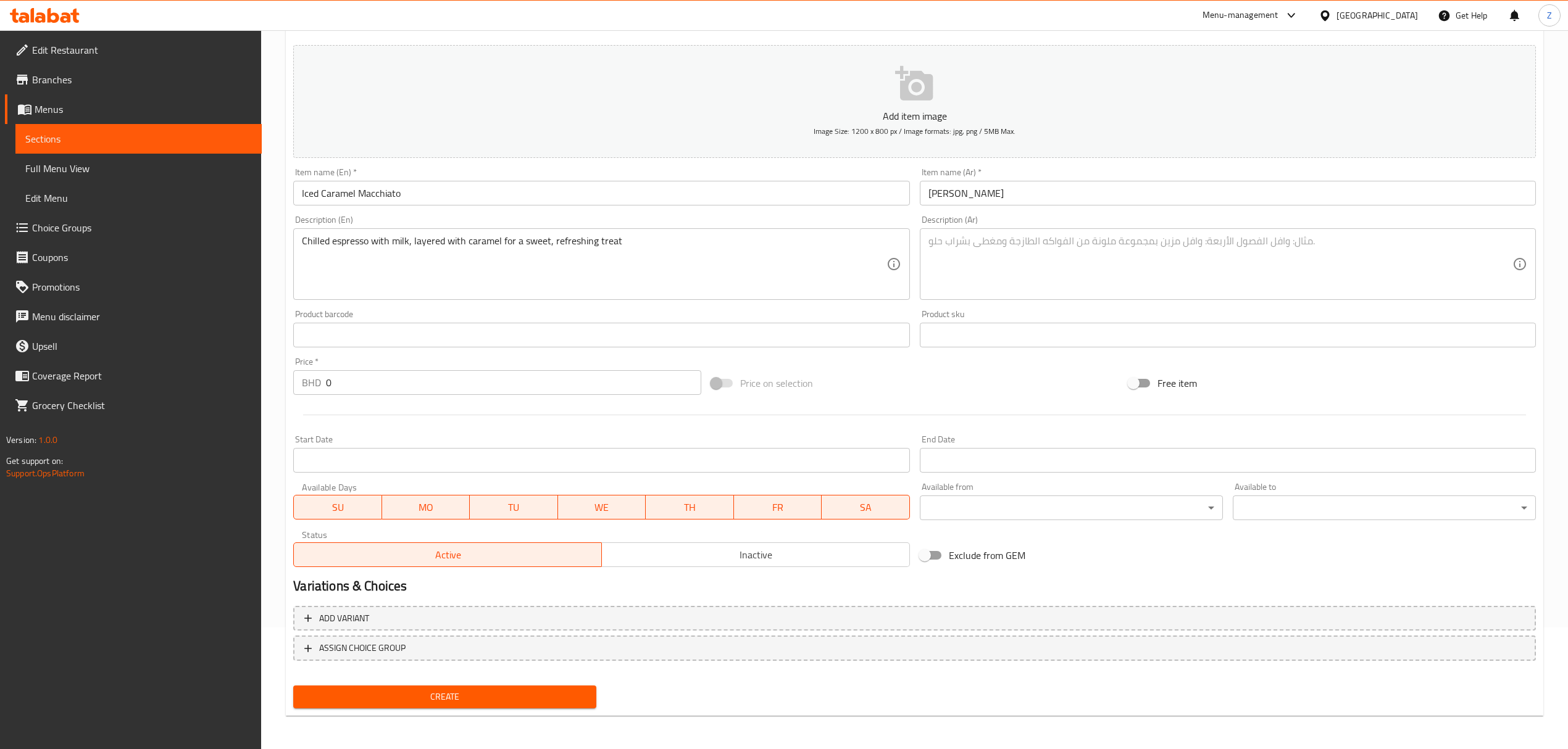
paste textarea "إسبريسو مثلج مع الحليب، بطبقات من الكراميل لمذاق منعش وحلو"
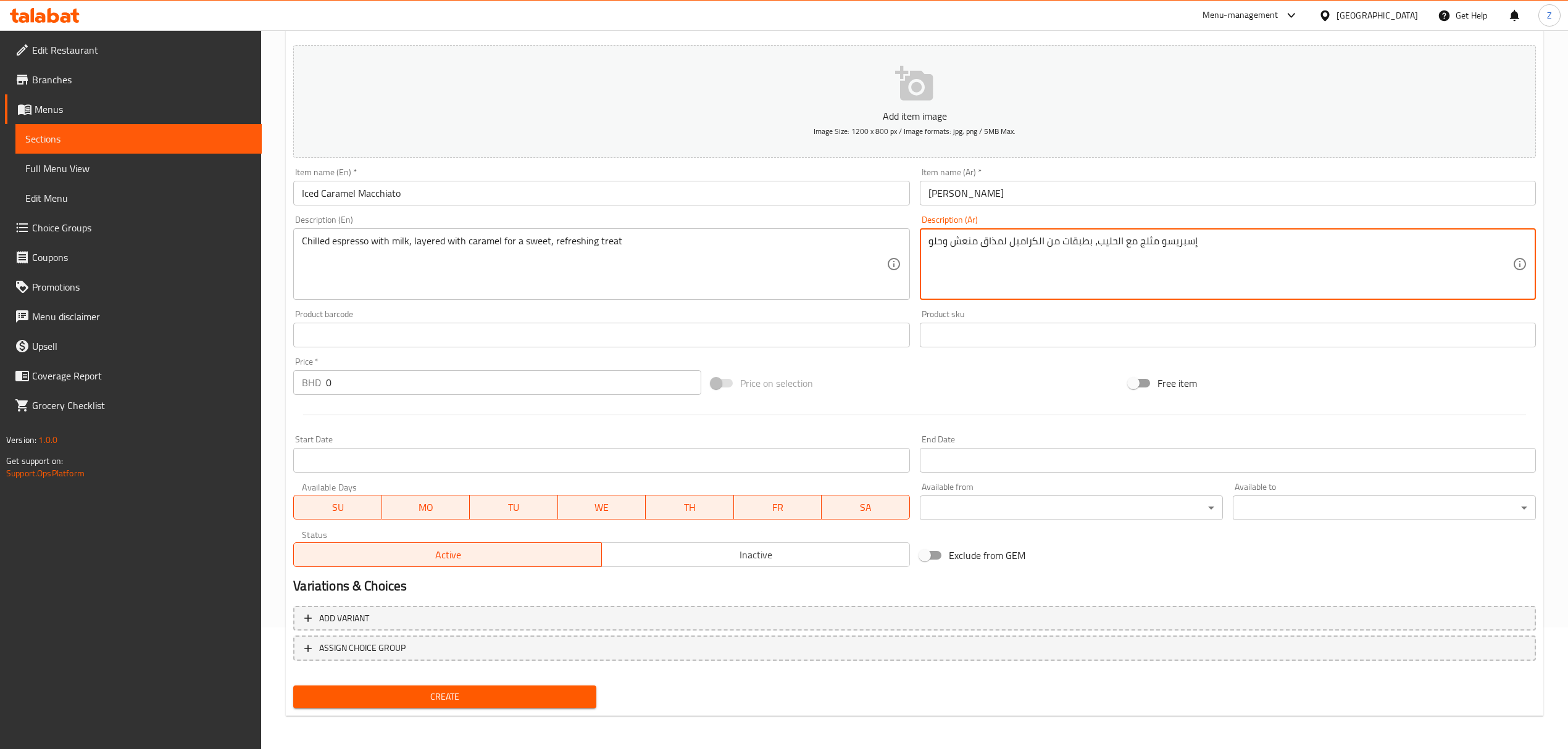
type textarea "إسبريسو مثلج مع الحليب، بطبقات من الكراميل لمذاق منعش وحلو"
drag, startPoint x: 334, startPoint y: 385, endPoint x: 198, endPoint y: 350, distance: 140.4
click at [267, 366] on div "Home / Restaurants management / Menus / Sections / item / create COLD BREWS sec…" at bounding box center [915, 329] width 1307 height 842
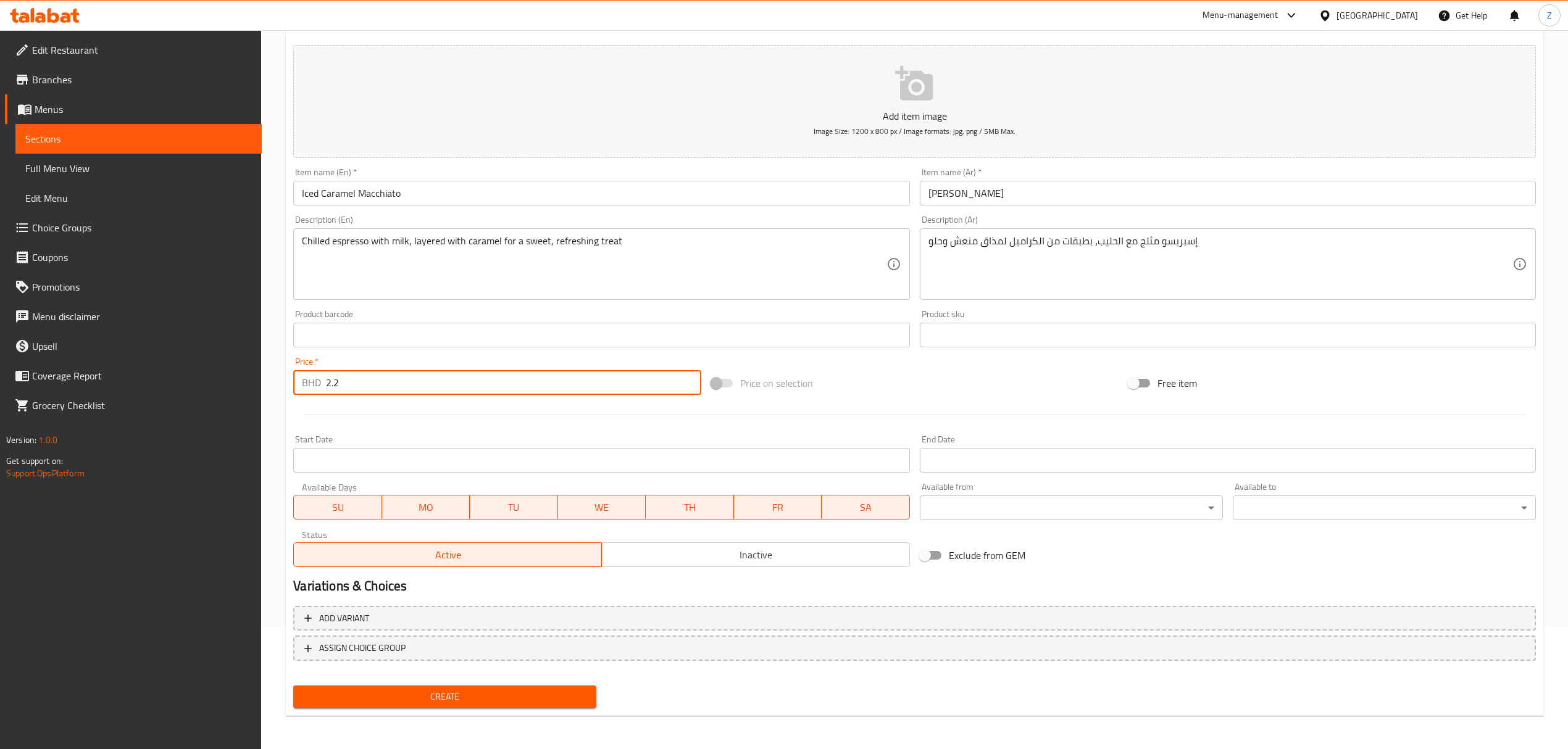
type input "2.2"
click at [437, 699] on span "Create" at bounding box center [445, 697] width 283 height 16
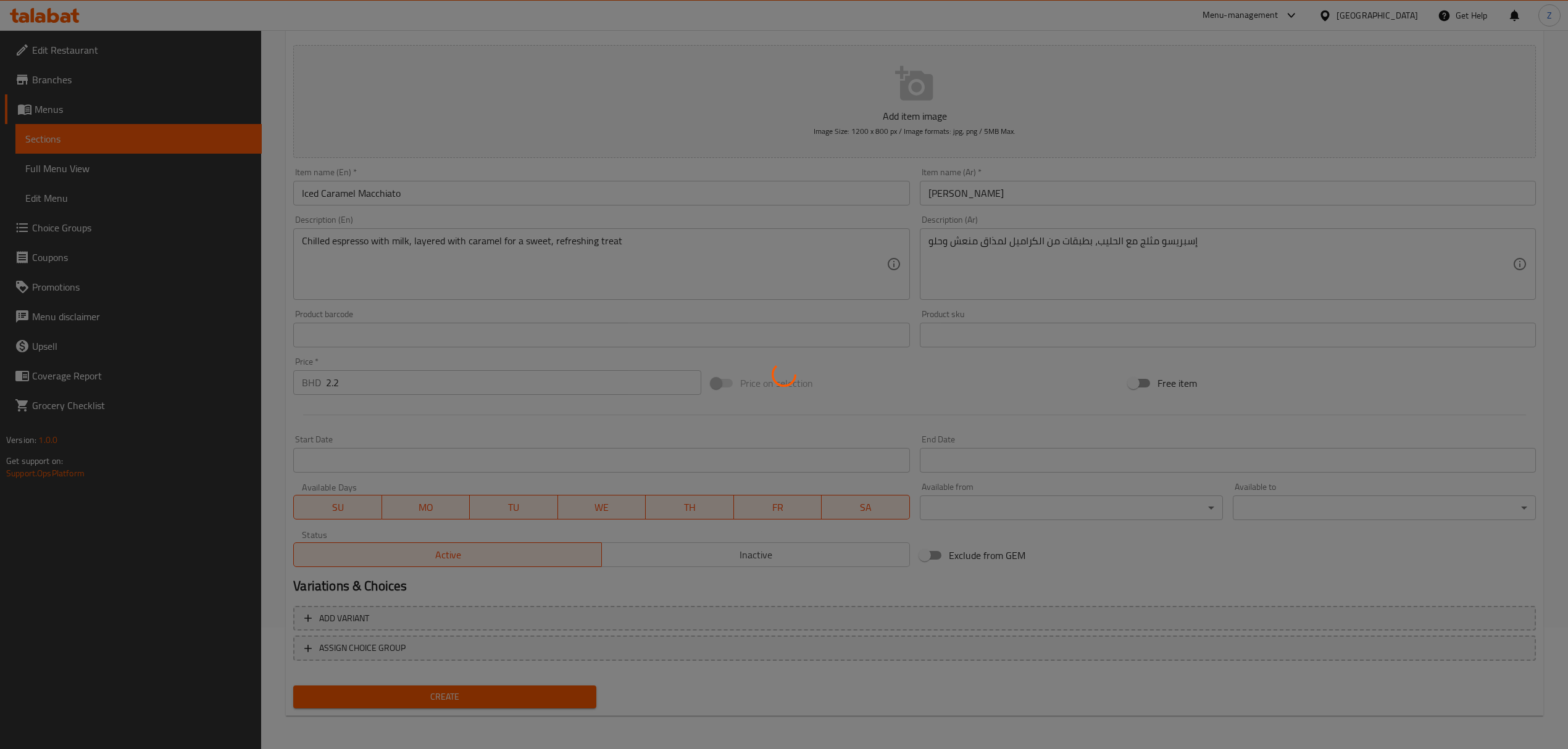
type input "0"
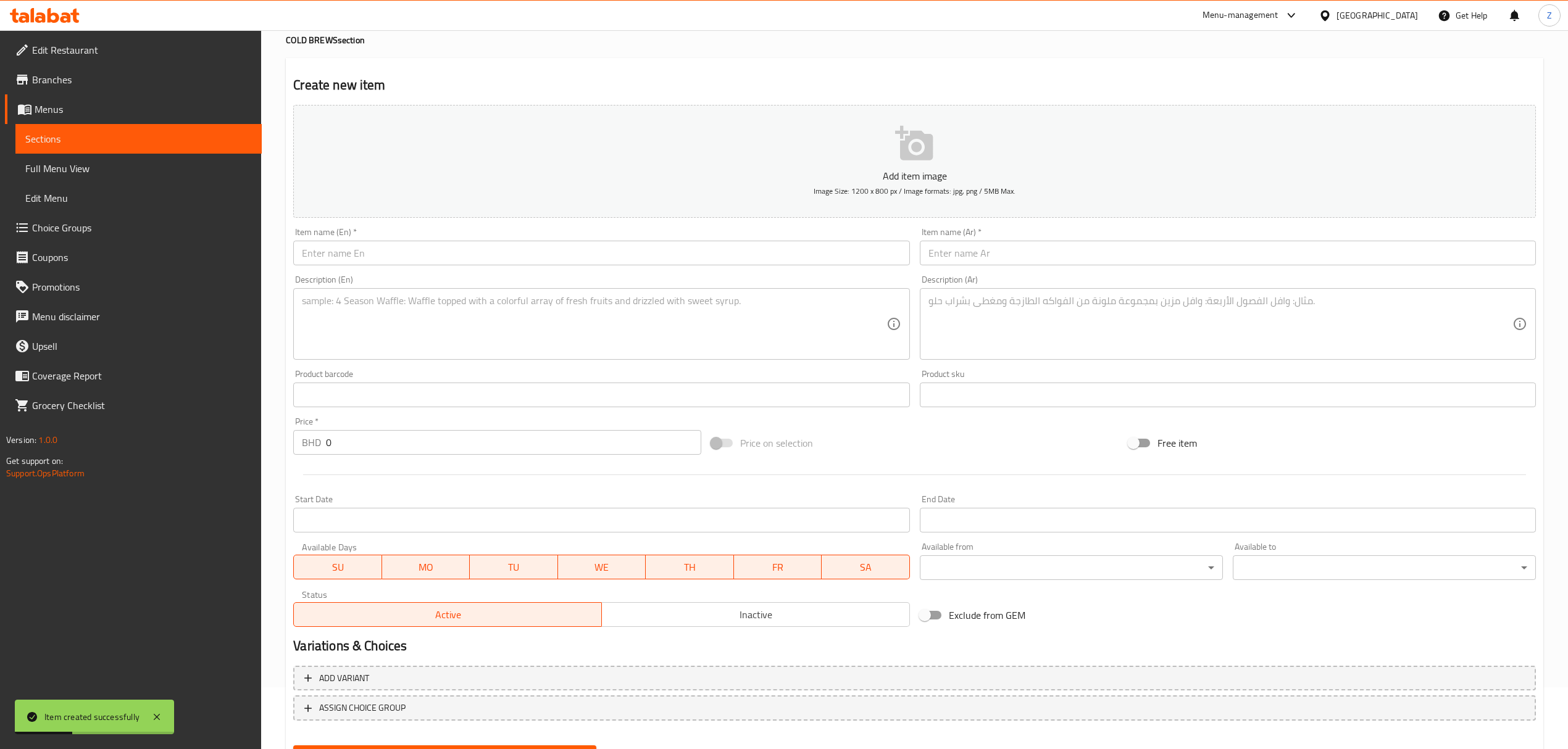
scroll to position [0, 0]
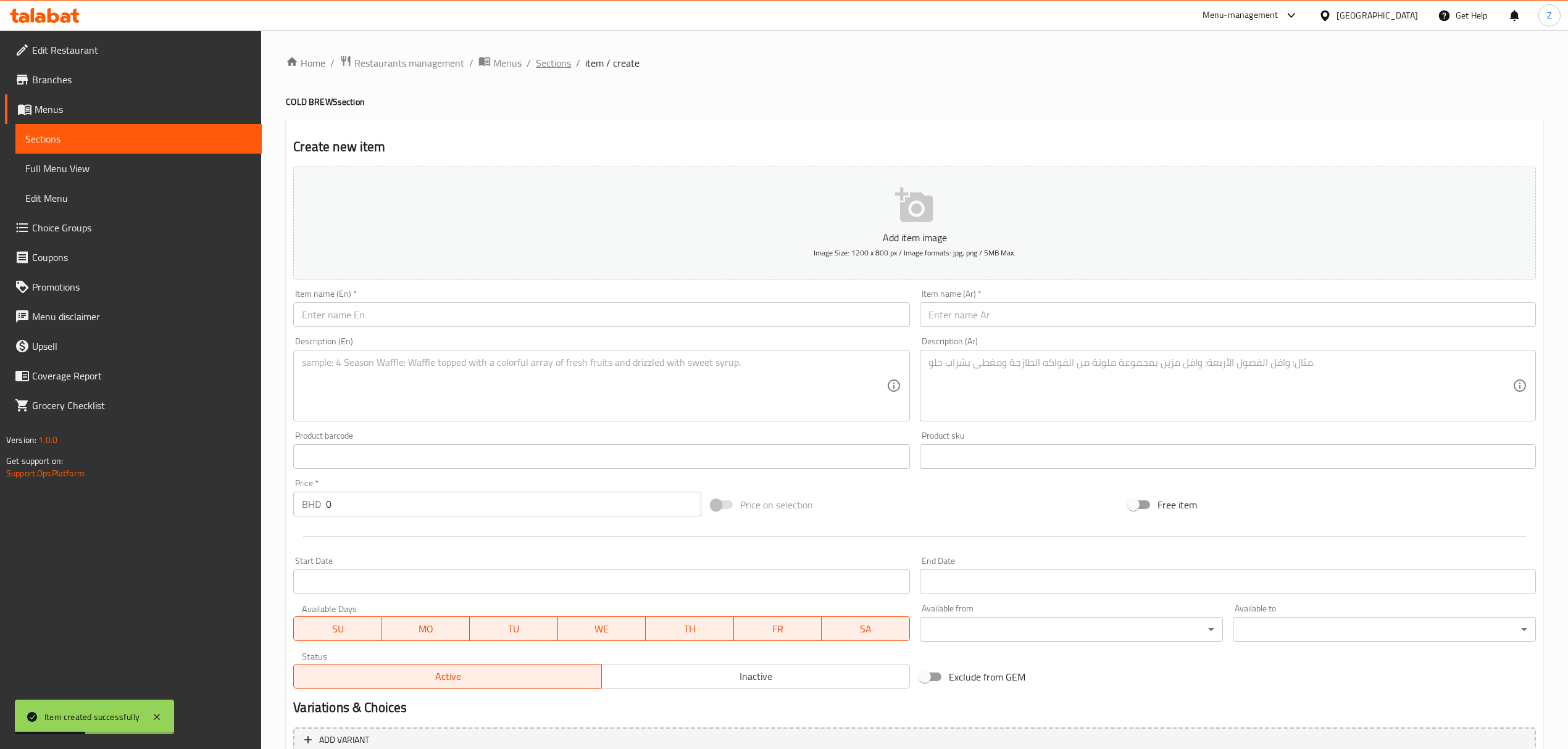
click at [538, 62] on span "Sections" at bounding box center [553, 63] width 35 height 15
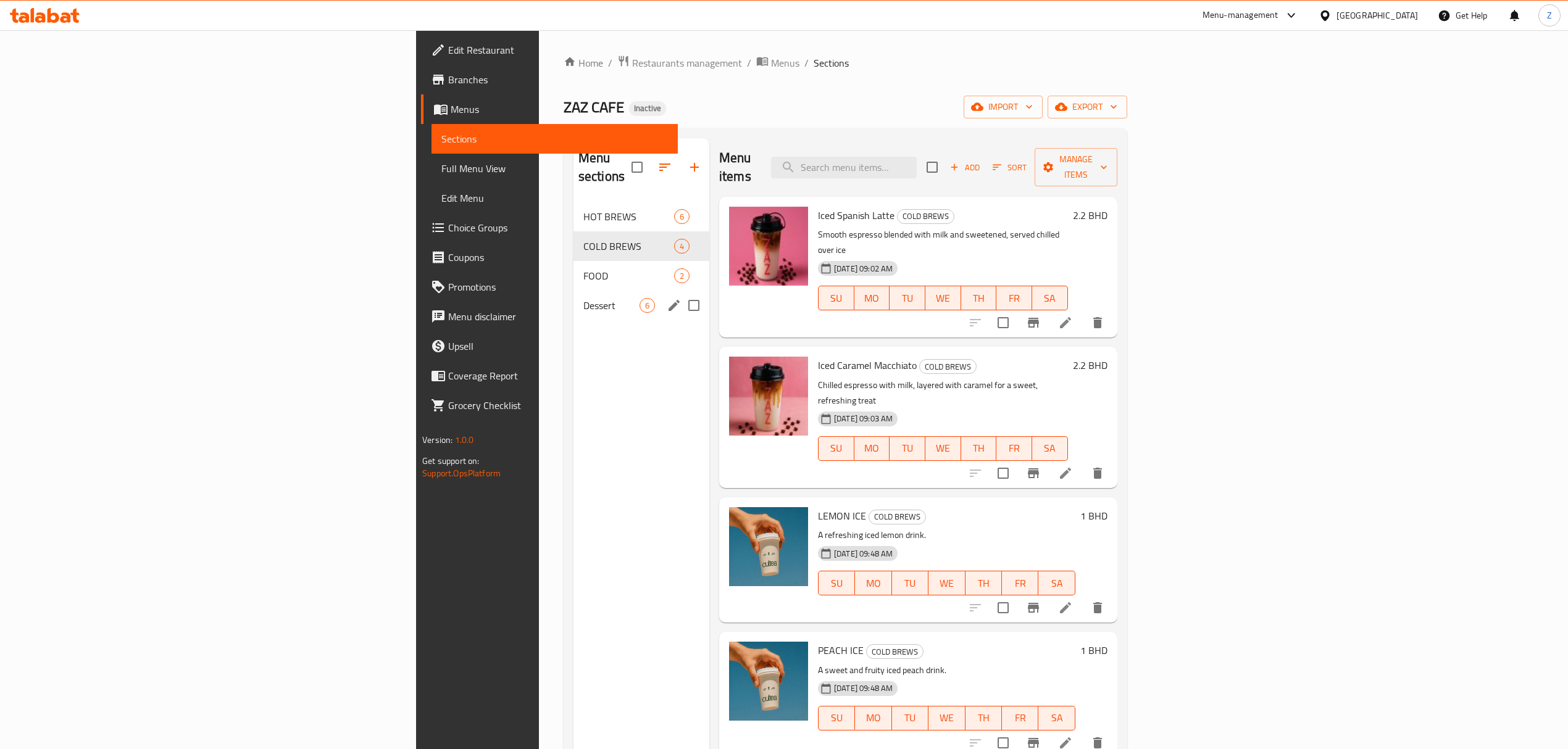
click at [584, 298] on span "Dessert" at bounding box center [611, 305] width 56 height 15
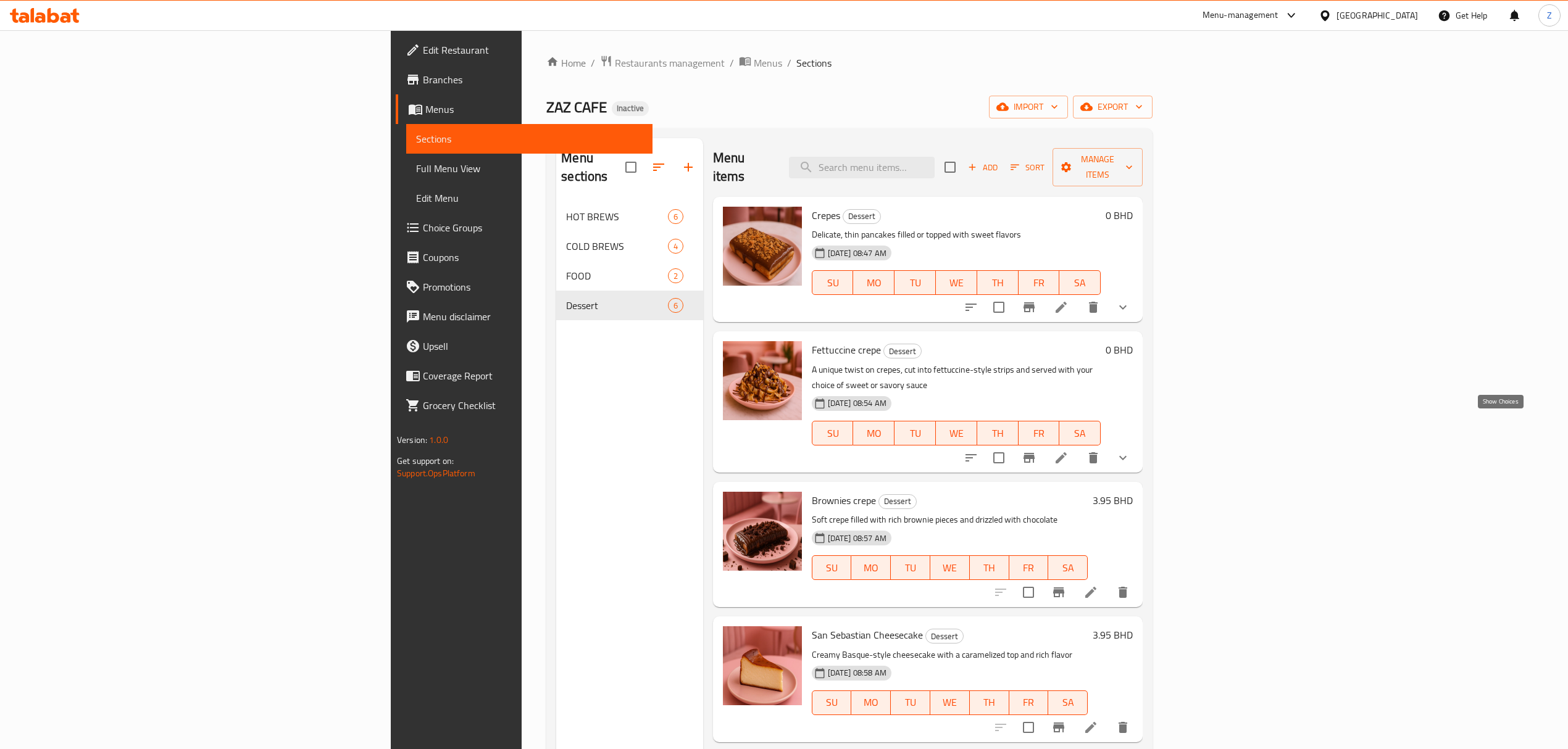
click at [1130, 450] on icon "show more" at bounding box center [1122, 457] width 15 height 15
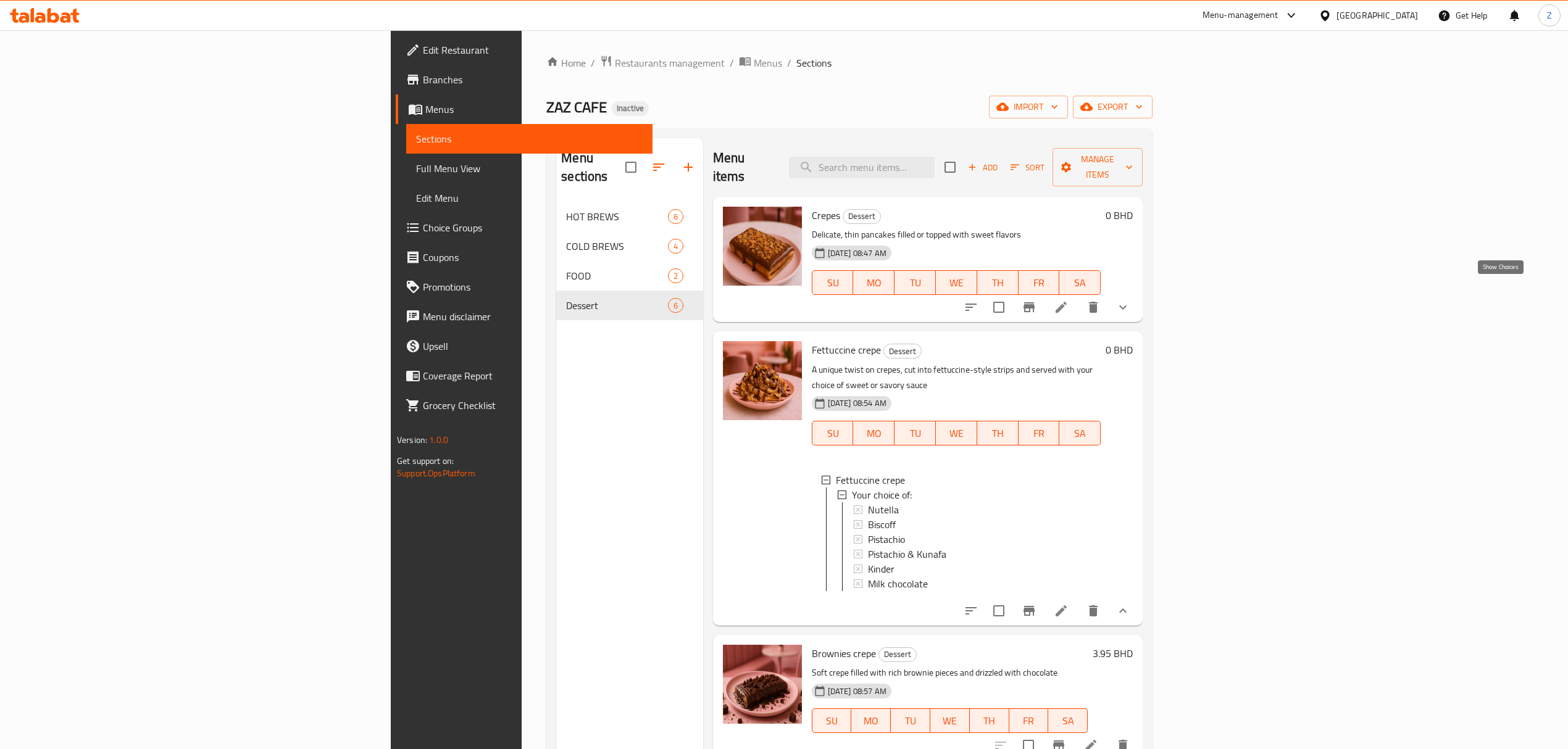
click at [1130, 299] on icon "show more" at bounding box center [1122, 306] width 15 height 15
